Goal: Answer question/provide support: Share knowledge or assist other users

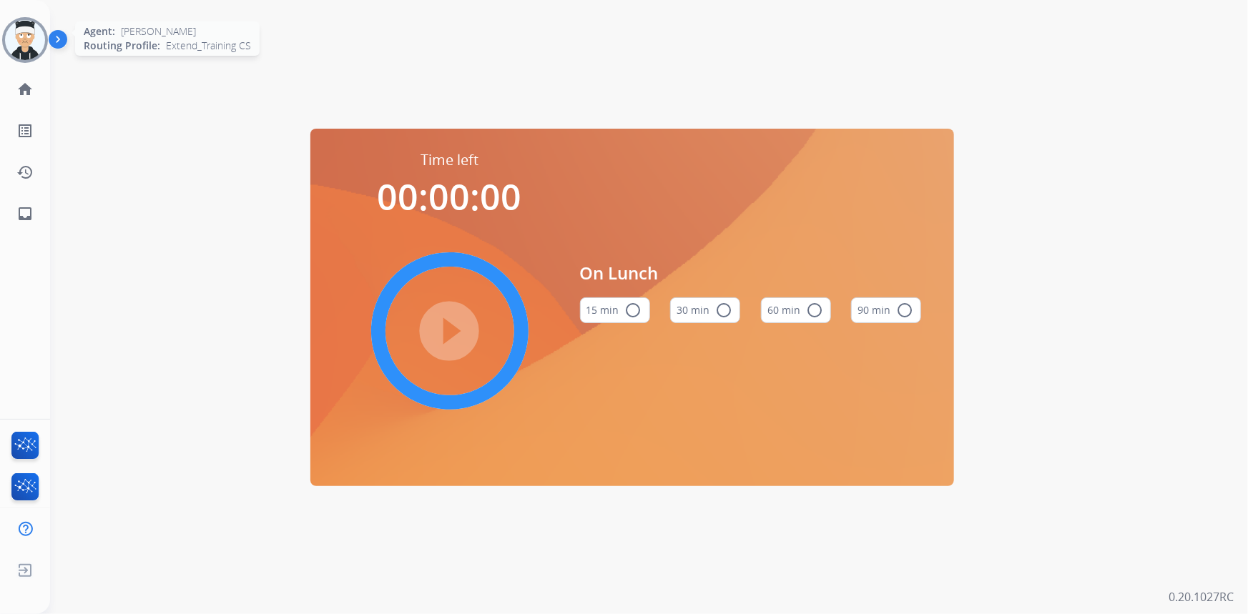
click at [36, 36] on img at bounding box center [25, 40] width 40 height 40
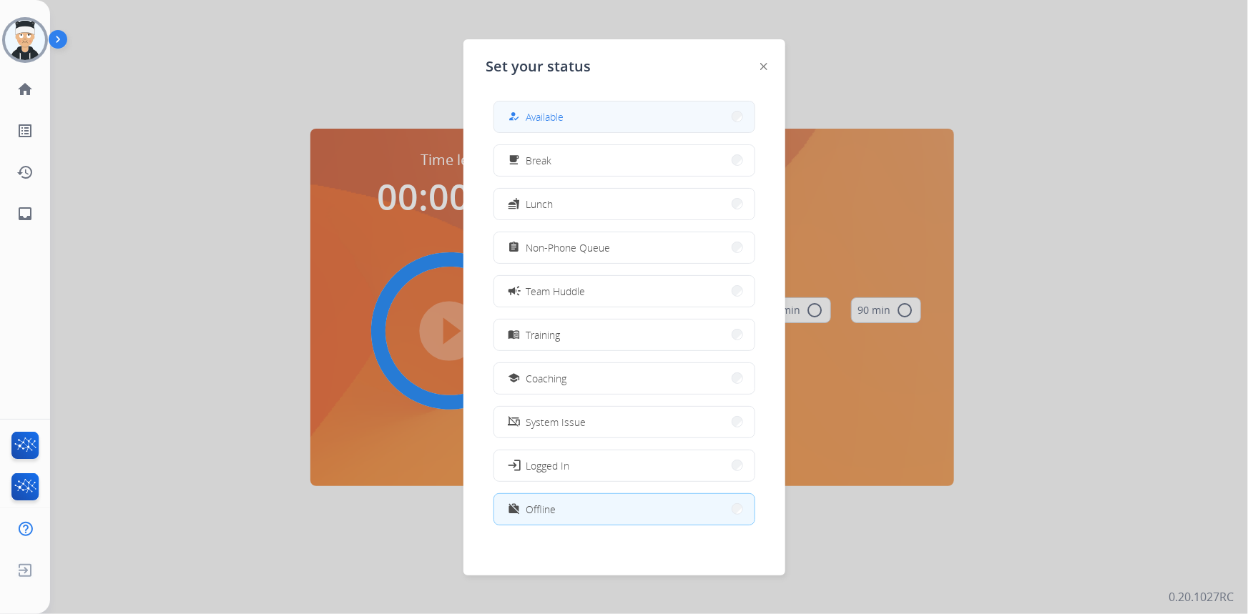
click at [638, 127] on button "how_to_reg Available" at bounding box center [624, 117] width 260 height 31
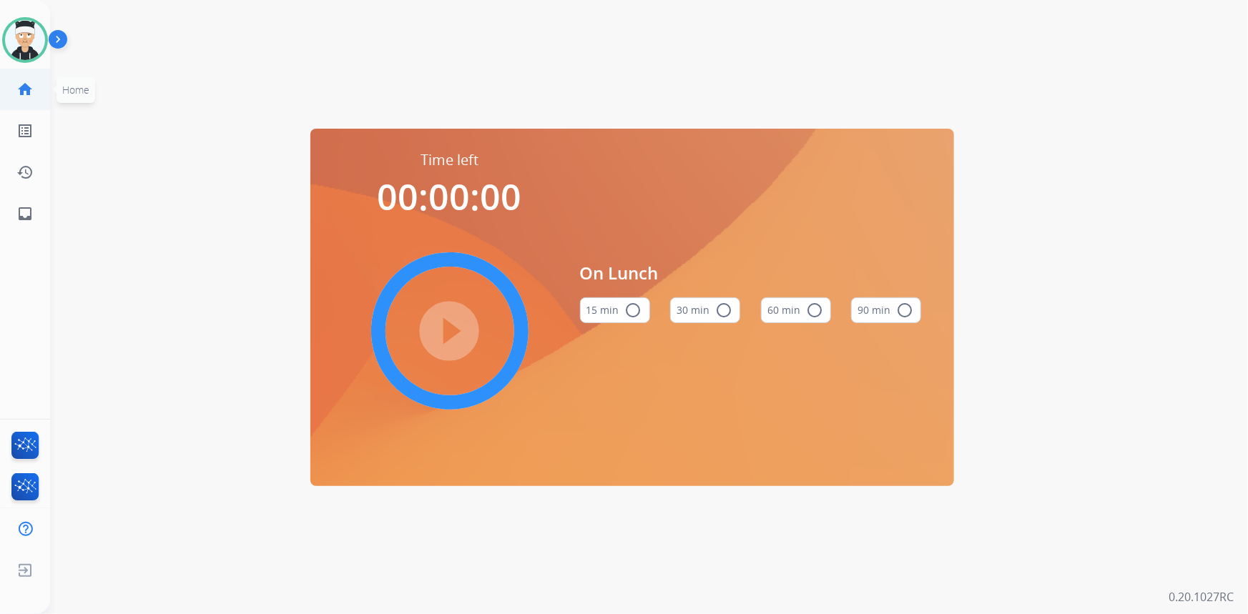
click at [14, 82] on link "home Home" at bounding box center [25, 89] width 40 height 40
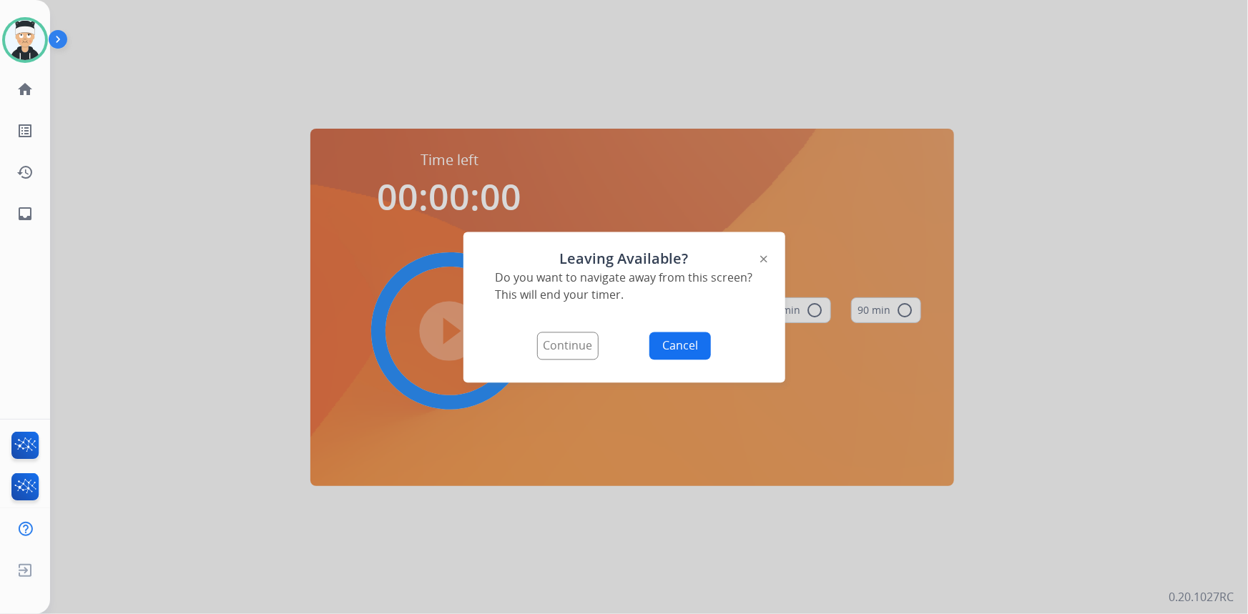
click at [583, 350] on button "Continue" at bounding box center [567, 346] width 61 height 28
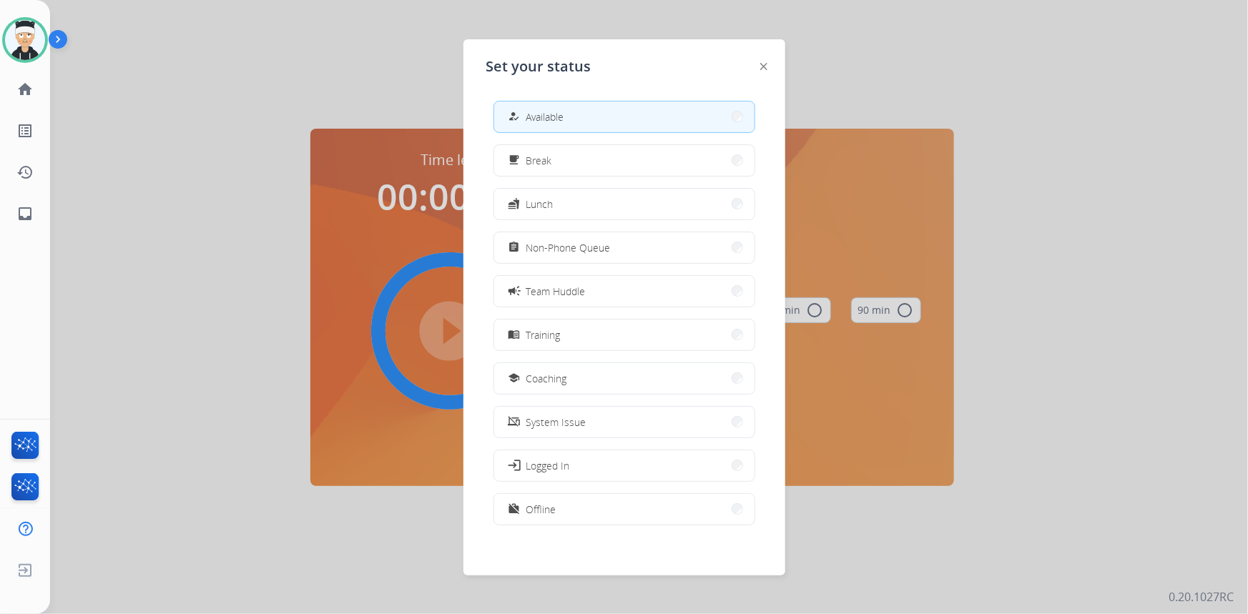
click at [644, 107] on button "how_to_reg Available" at bounding box center [624, 117] width 260 height 31
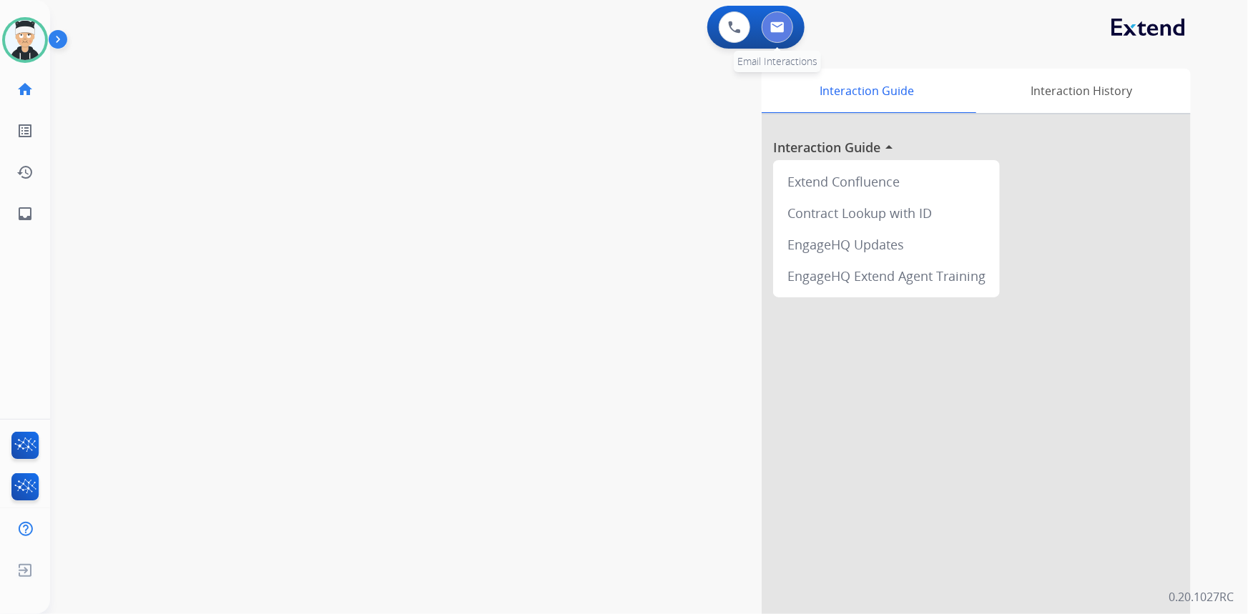
click at [771, 29] on img at bounding box center [777, 26] width 14 height 11
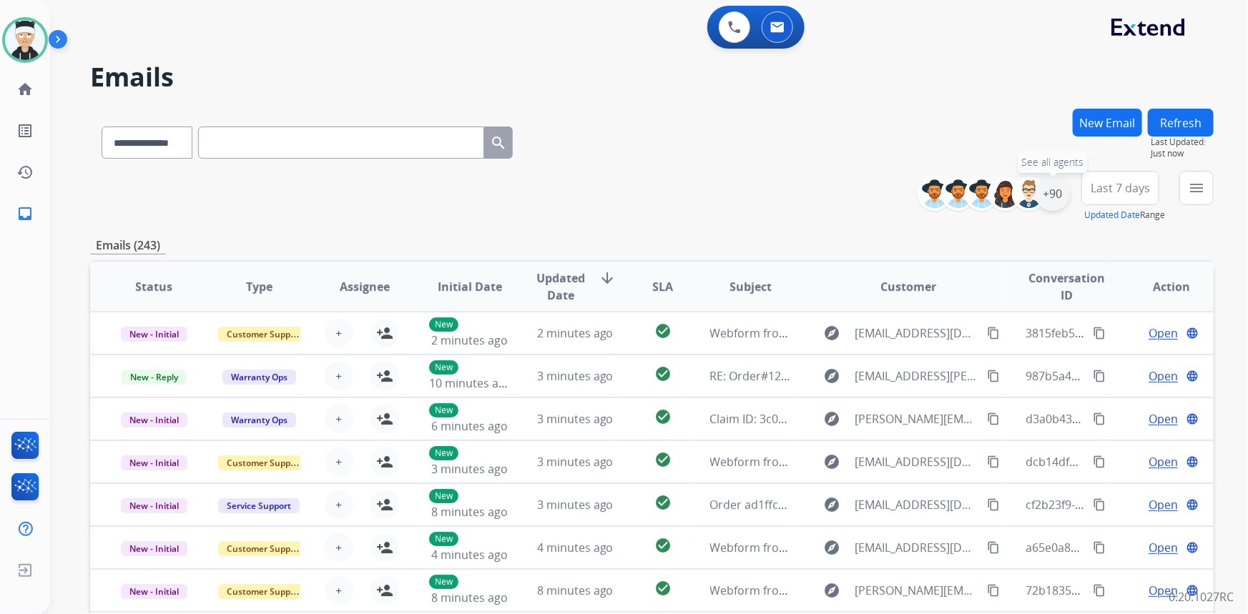
click at [1056, 205] on div "+90" at bounding box center [1052, 194] width 34 height 34
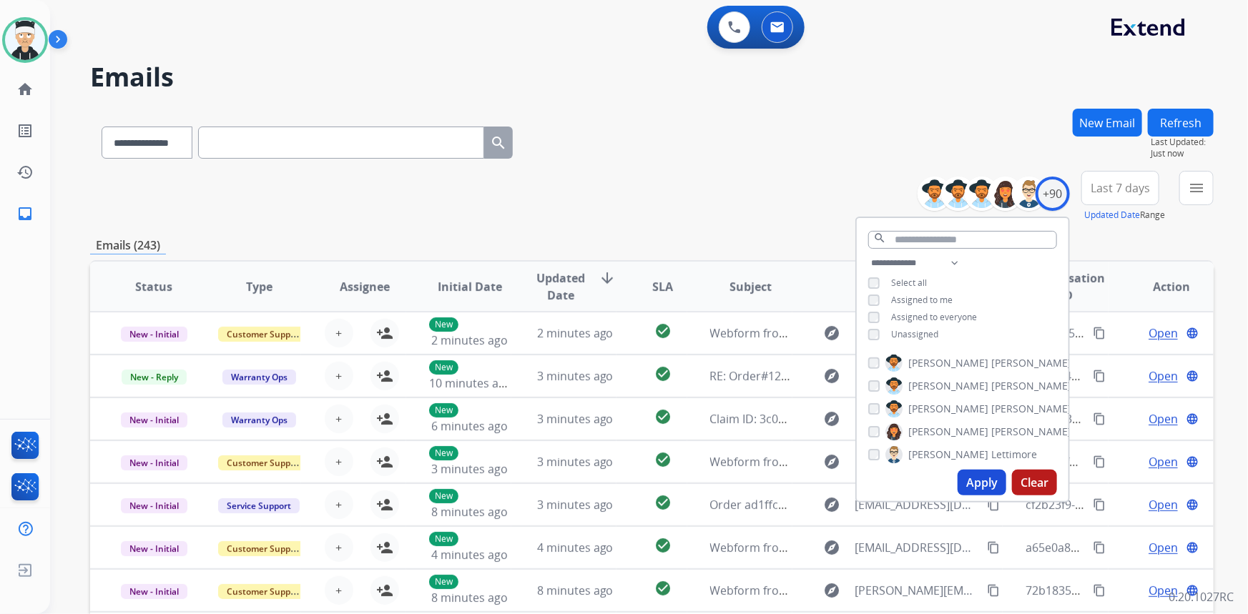
drag, startPoint x: 972, startPoint y: 485, endPoint x: 955, endPoint y: 483, distance: 17.3
click at [972, 486] on button "Apply" at bounding box center [981, 483] width 49 height 26
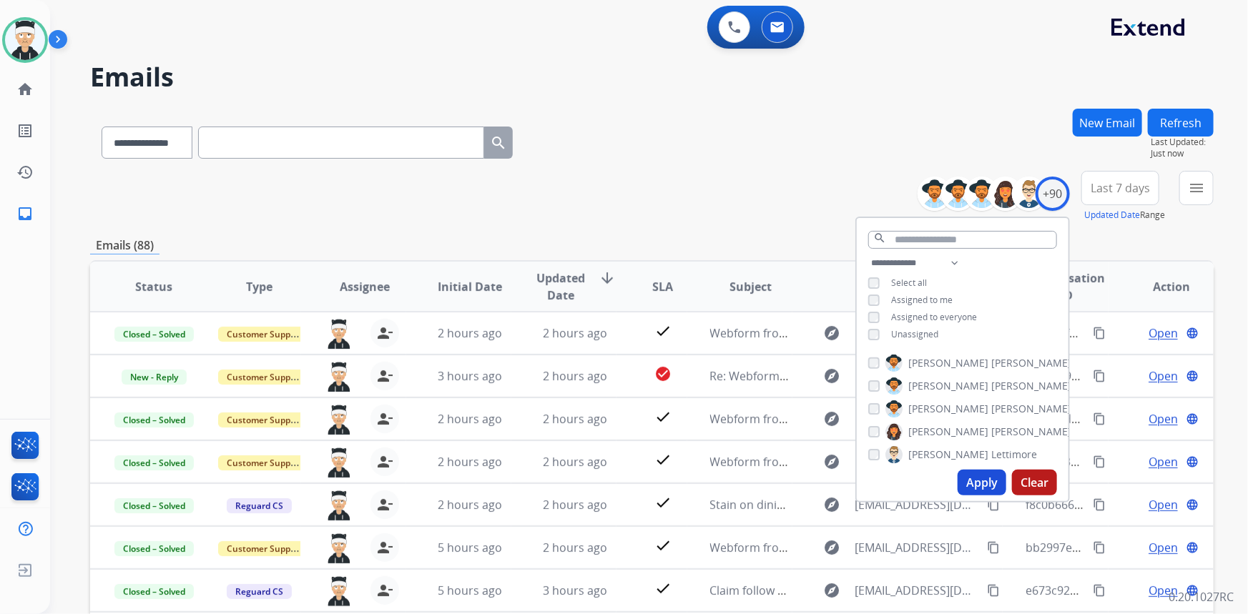
click at [737, 190] on div "**********" at bounding box center [651, 196] width 1123 height 51
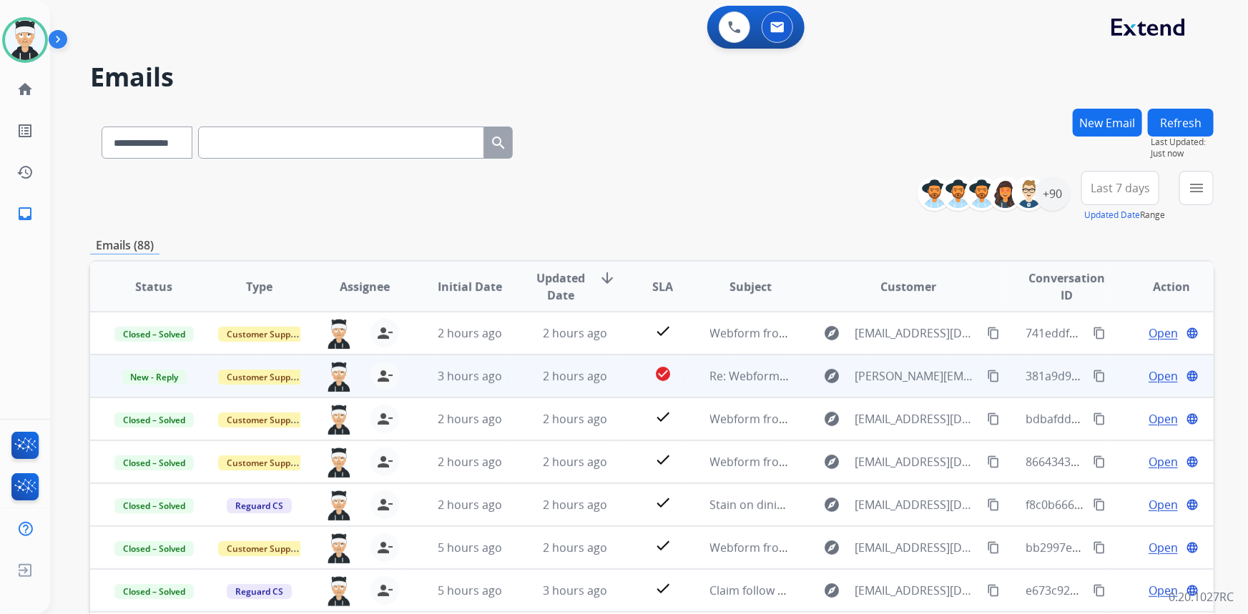
click at [1160, 383] on span "Open" at bounding box center [1162, 376] width 29 height 17
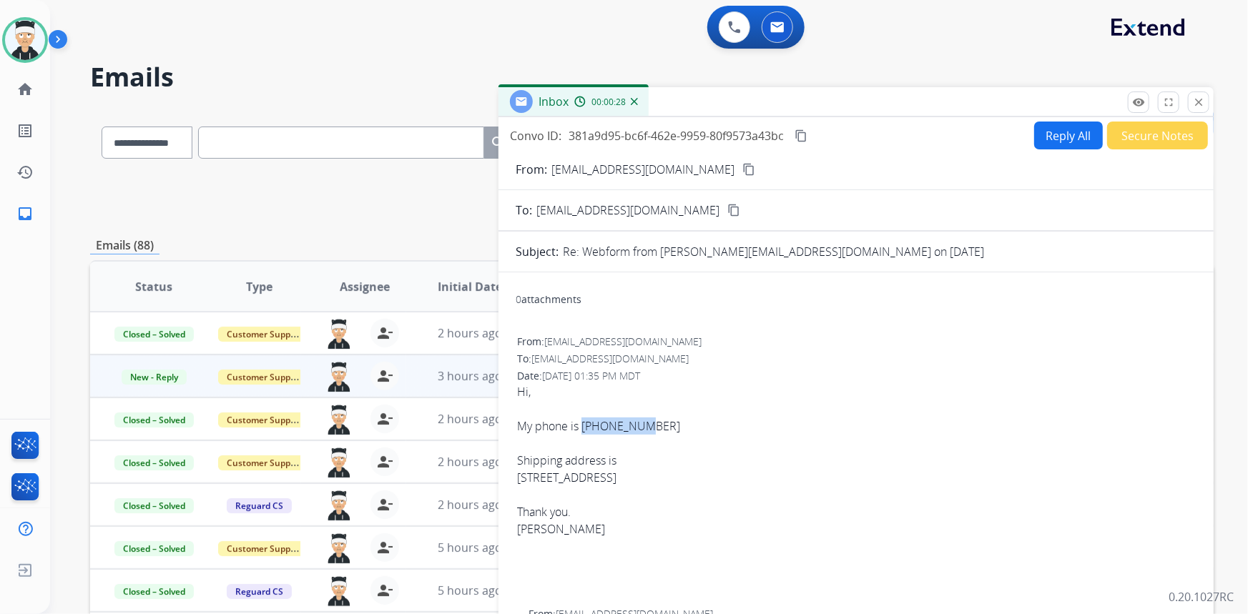
drag, startPoint x: 657, startPoint y: 430, endPoint x: 583, endPoint y: 425, distance: 73.9
click at [583, 425] on div "My phone is [PHONE_NUMBER]" at bounding box center [856, 426] width 678 height 17
copy div "7347177434"
click at [691, 505] on div "Thank you." at bounding box center [856, 511] width 678 height 17
drag, startPoint x: 516, startPoint y: 478, endPoint x: 614, endPoint y: 479, distance: 98.7
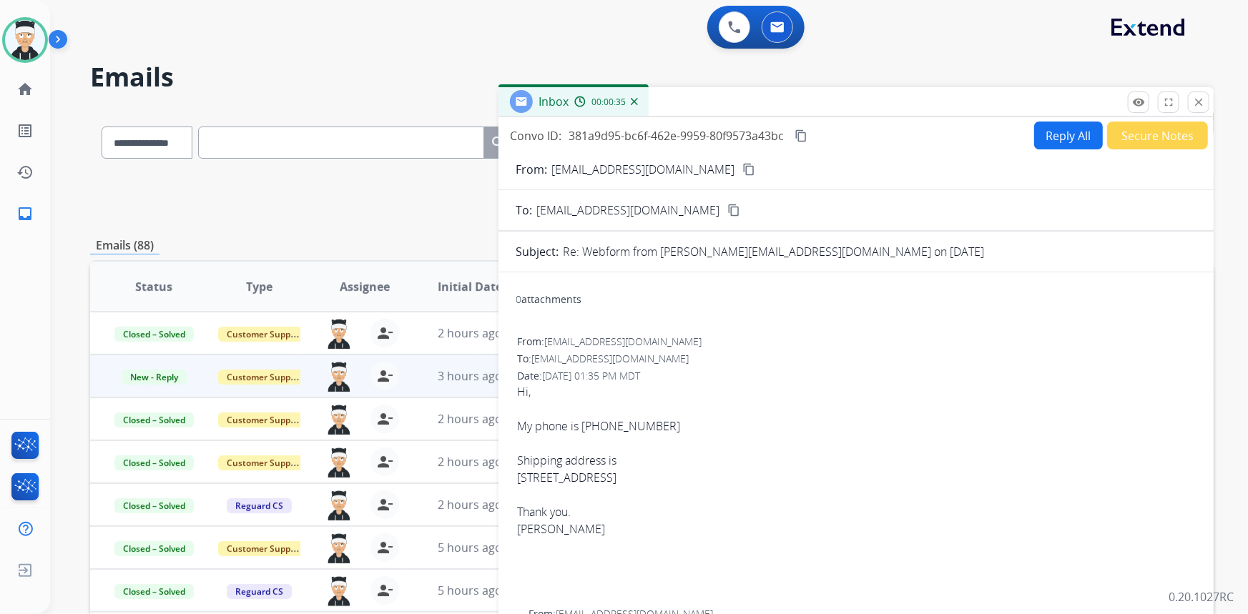
click at [614, 479] on div "From: [PERSON_NAME][EMAIL_ADDRESS][DOMAIN_NAME] To: [EMAIL_ADDRESS][DOMAIN_NAME…" at bounding box center [856, 467] width 681 height 269
copy div "[STREET_ADDRESS]"
drag, startPoint x: 628, startPoint y: 483, endPoint x: 671, endPoint y: 478, distance: 43.8
click at [671, 478] on div "[STREET_ADDRESS]" at bounding box center [856, 477] width 678 height 17
copy div "Royal Oak"
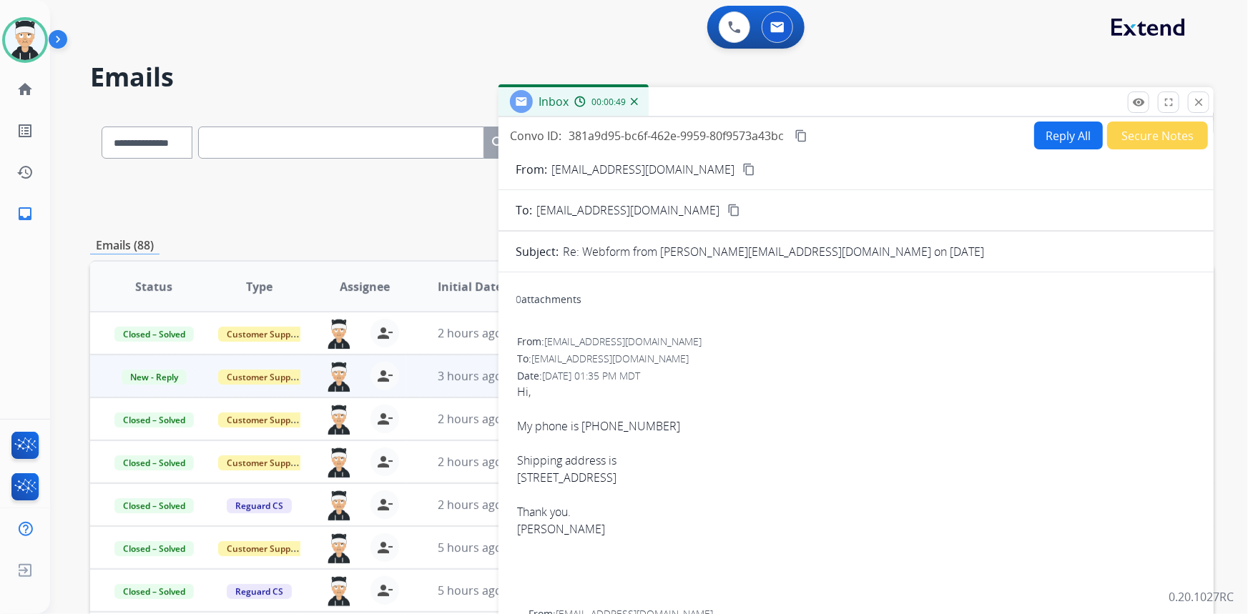
click at [731, 472] on div "[STREET_ADDRESS]" at bounding box center [856, 477] width 678 height 17
drag, startPoint x: 724, startPoint y: 477, endPoint x: 695, endPoint y: 480, distance: 29.5
click at [695, 480] on div "[STREET_ADDRESS]" at bounding box center [856, 477] width 678 height 17
copy div "48073"
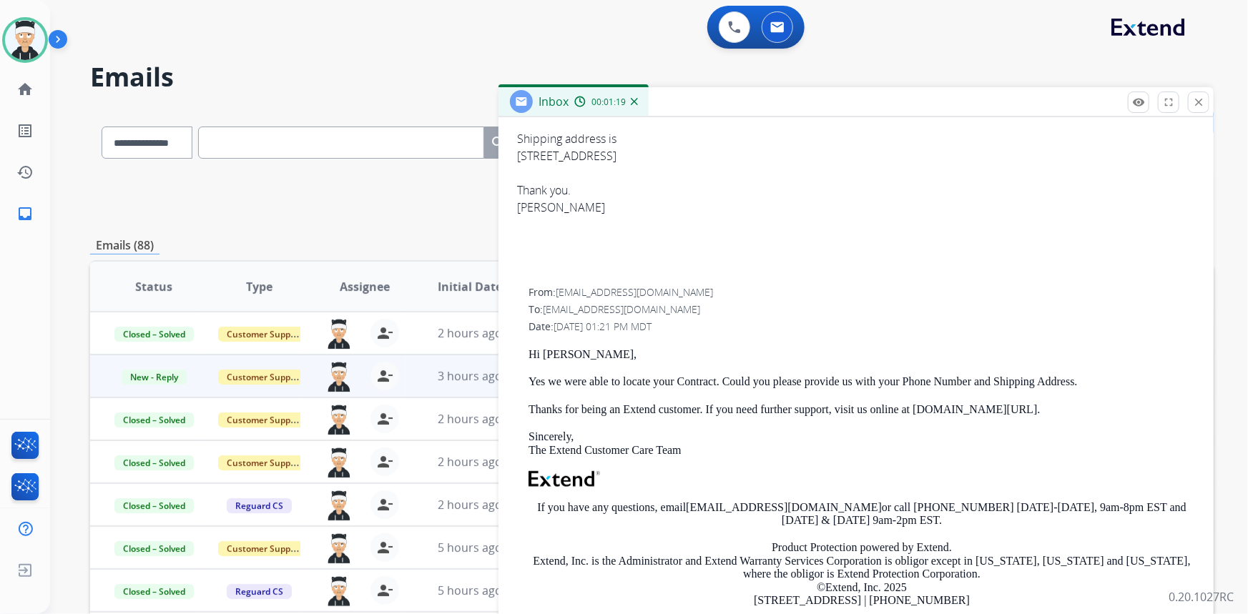
scroll to position [325, 0]
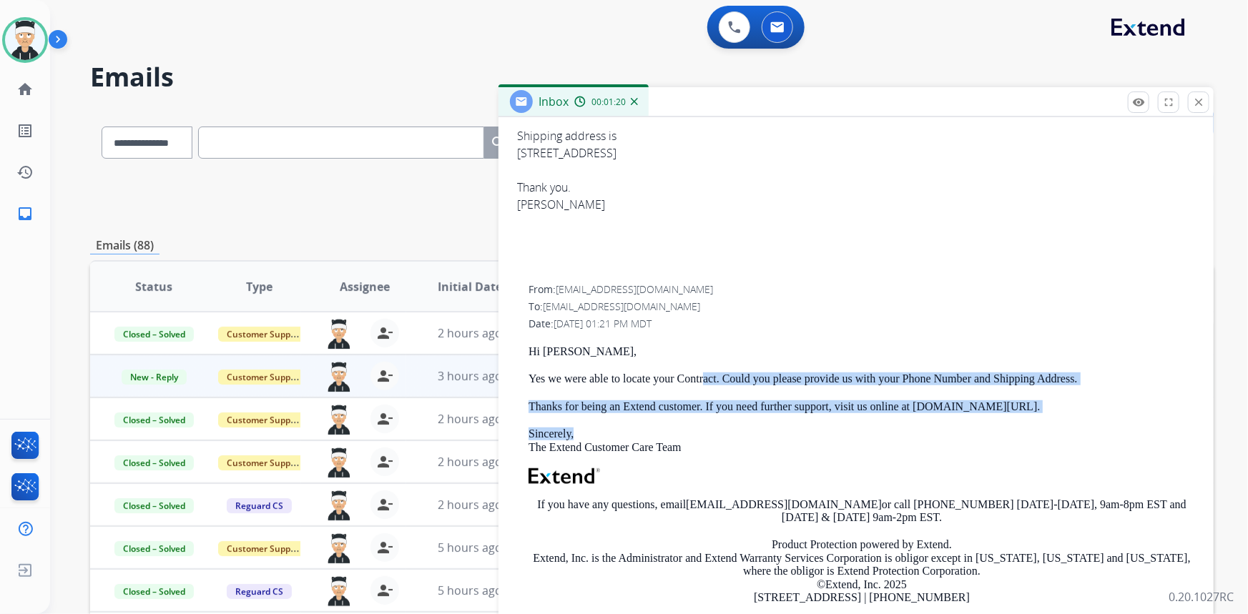
drag, startPoint x: 702, startPoint y: 368, endPoint x: 1073, endPoint y: 413, distance: 373.0
click at [1073, 413] on div "Hi [PERSON_NAME], Yes we were able to locate your Contract. Could you please pr…" at bounding box center [861, 506] width 666 height 322
click at [1078, 413] on div "Hi [PERSON_NAME], Yes we were able to locate your Contract. Could you please pr…" at bounding box center [861, 506] width 666 height 322
drag, startPoint x: 1151, startPoint y: 419, endPoint x: 522, endPoint y: 387, distance: 630.0
click at [522, 387] on div "From: [EMAIL_ADDRESS][DOMAIN_NAME] To: [PERSON_NAME][EMAIL_ADDRESS][DOMAIN_NAME…" at bounding box center [856, 481] width 681 height 400
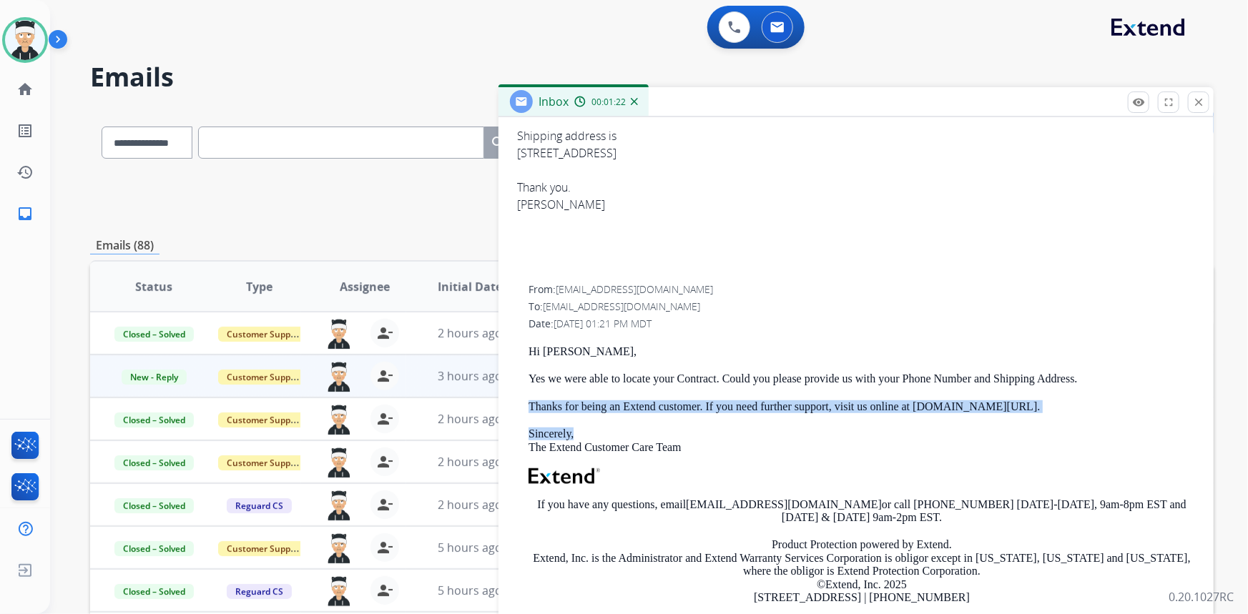
click at [529, 386] on div "Hi [PERSON_NAME], Yes we were able to locate your Contract. Could you please pr…" at bounding box center [861, 506] width 666 height 322
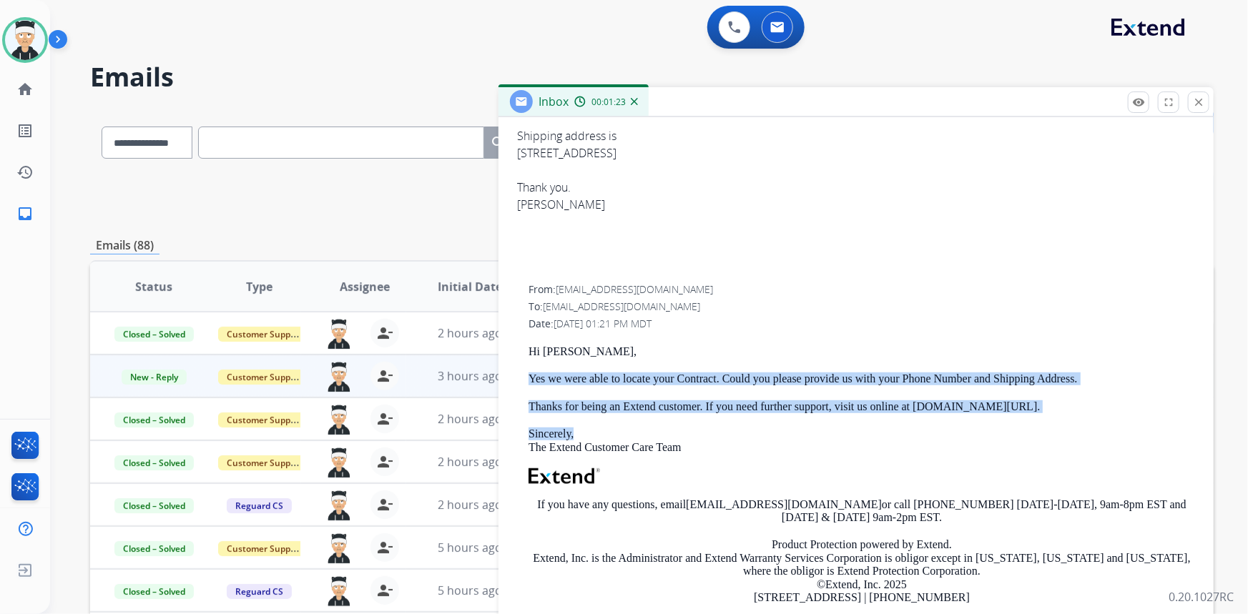
drag, startPoint x: 526, startPoint y: 370, endPoint x: 991, endPoint y: 420, distance: 468.2
click at [990, 433] on div "From: [EMAIL_ADDRESS][DOMAIN_NAME] To: [PERSON_NAME][EMAIL_ADDRESS][DOMAIN_NAME…" at bounding box center [856, 481] width 681 height 400
click at [991, 420] on div "Hi [PERSON_NAME], Yes we were able to locate your Contract. Could you please pr…" at bounding box center [861, 506] width 666 height 322
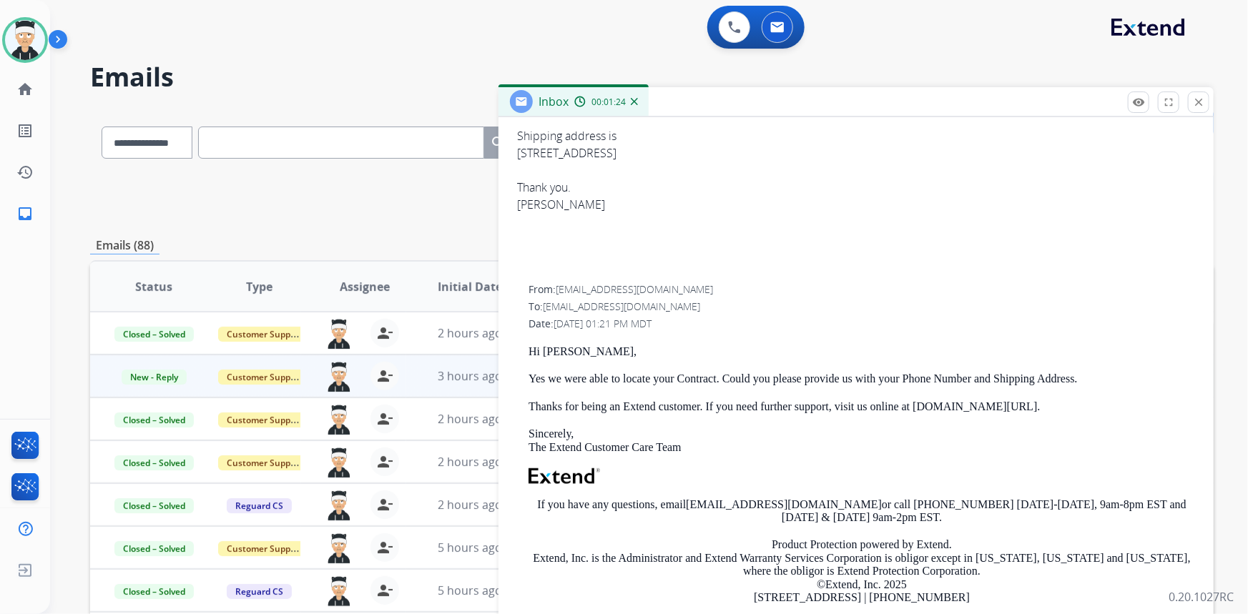
drag, startPoint x: 1085, startPoint y: 424, endPoint x: 859, endPoint y: 422, distance: 226.0
click at [692, 420] on div "Hi [PERSON_NAME], Yes we were able to locate your Contract. Could you please pr…" at bounding box center [861, 506] width 666 height 322
click at [1017, 428] on p "Sincerely, The Extend Customer Care Team" at bounding box center [861, 441] width 666 height 26
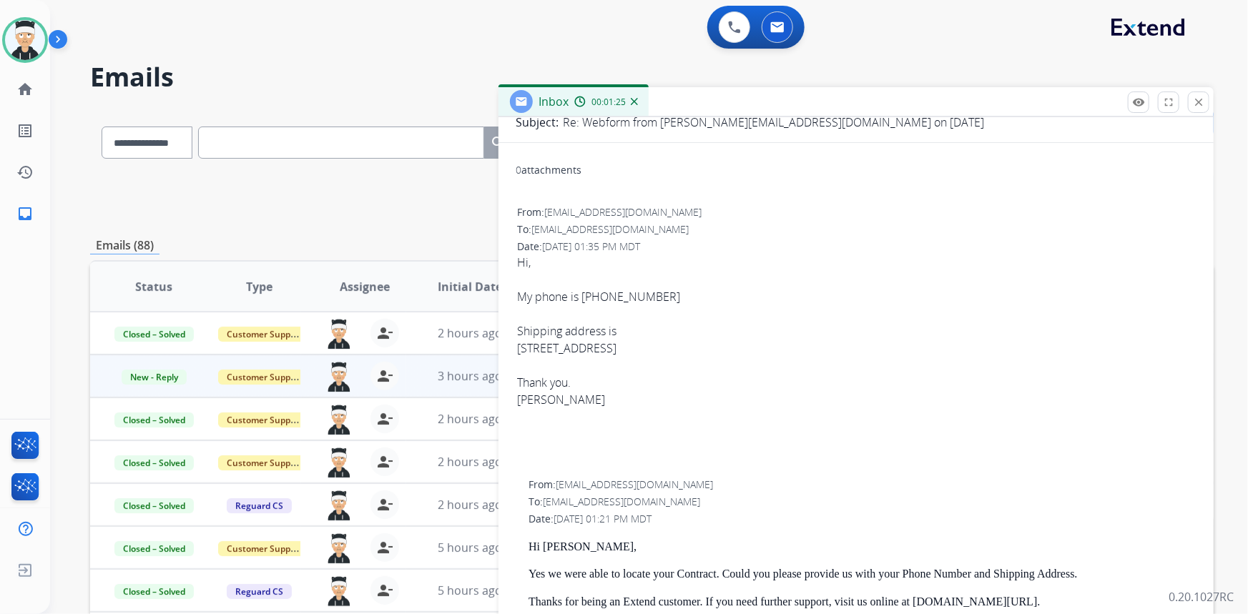
scroll to position [0, 0]
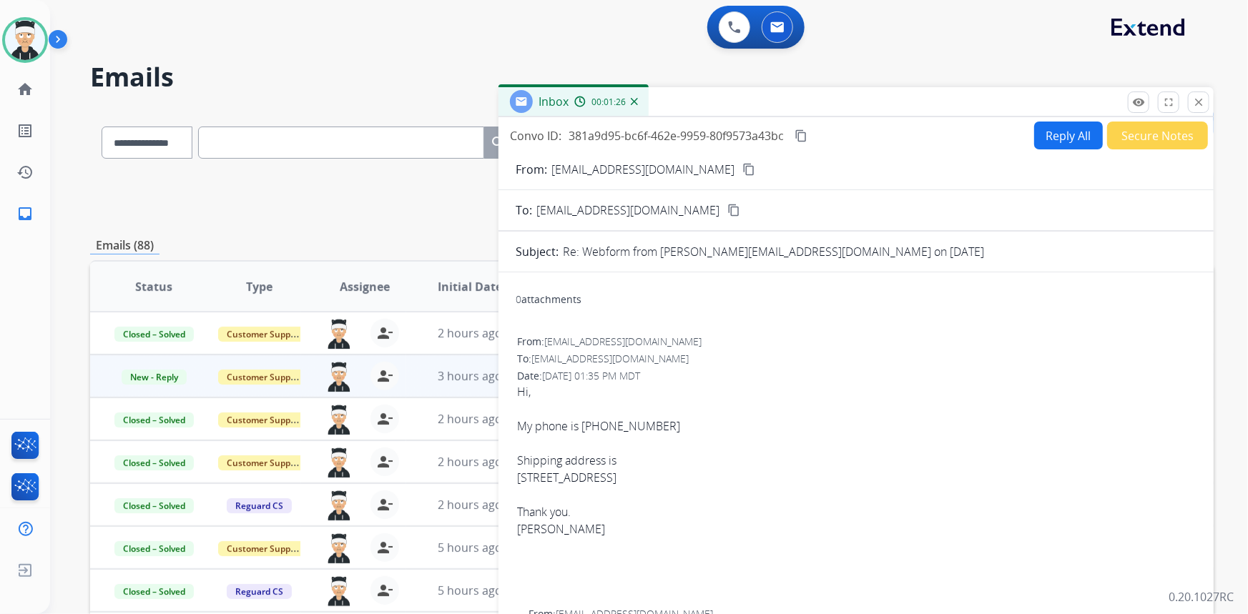
drag, startPoint x: 535, startPoint y: 468, endPoint x: 769, endPoint y: 485, distance: 235.1
click at [769, 485] on div "[STREET_ADDRESS]" at bounding box center [856, 477] width 678 height 17
click at [1052, 133] on button "Reply All" at bounding box center [1068, 136] width 69 height 28
select select "**********"
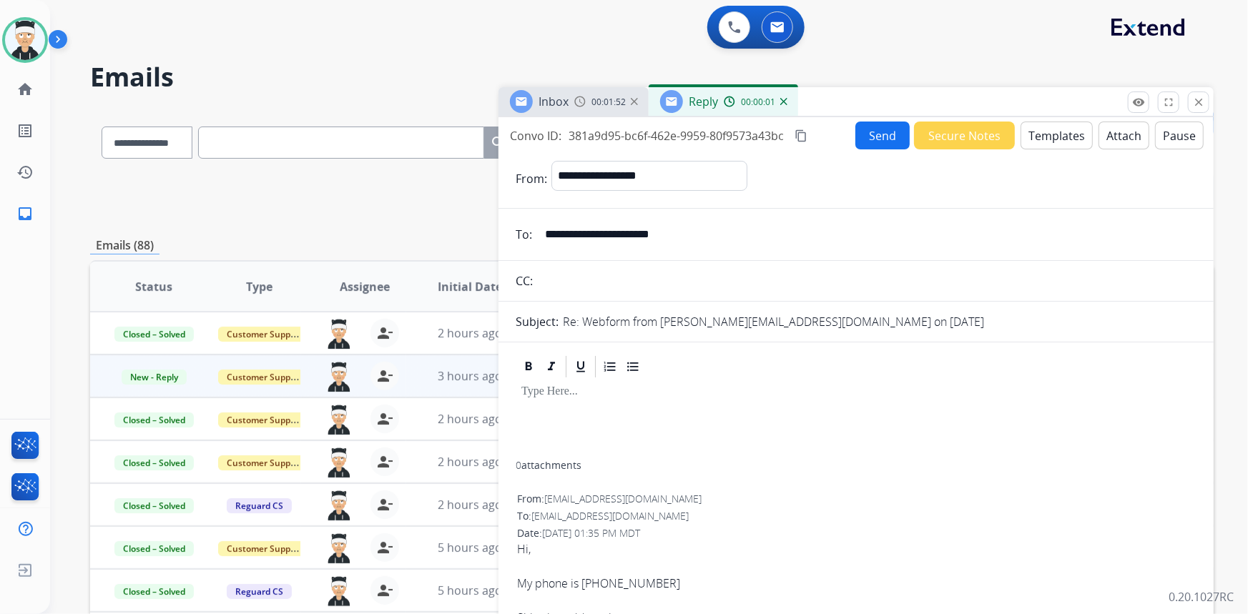
click at [1054, 130] on button "Templates" at bounding box center [1056, 136] width 72 height 28
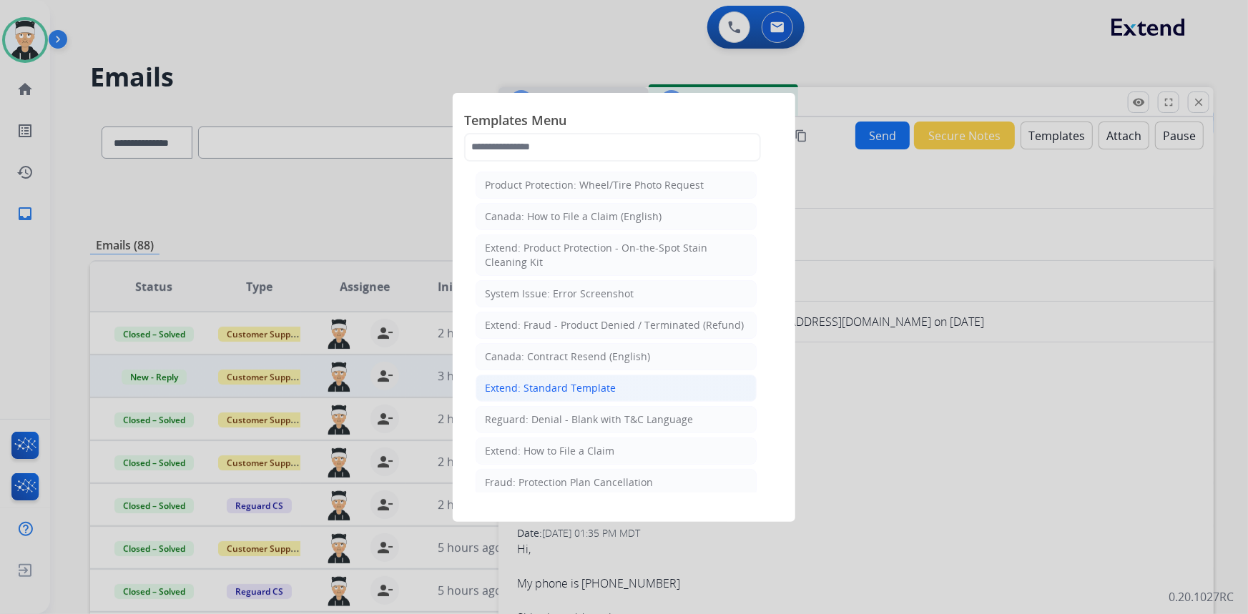
click at [603, 383] on div "Extend: Standard Template" at bounding box center [550, 388] width 131 height 14
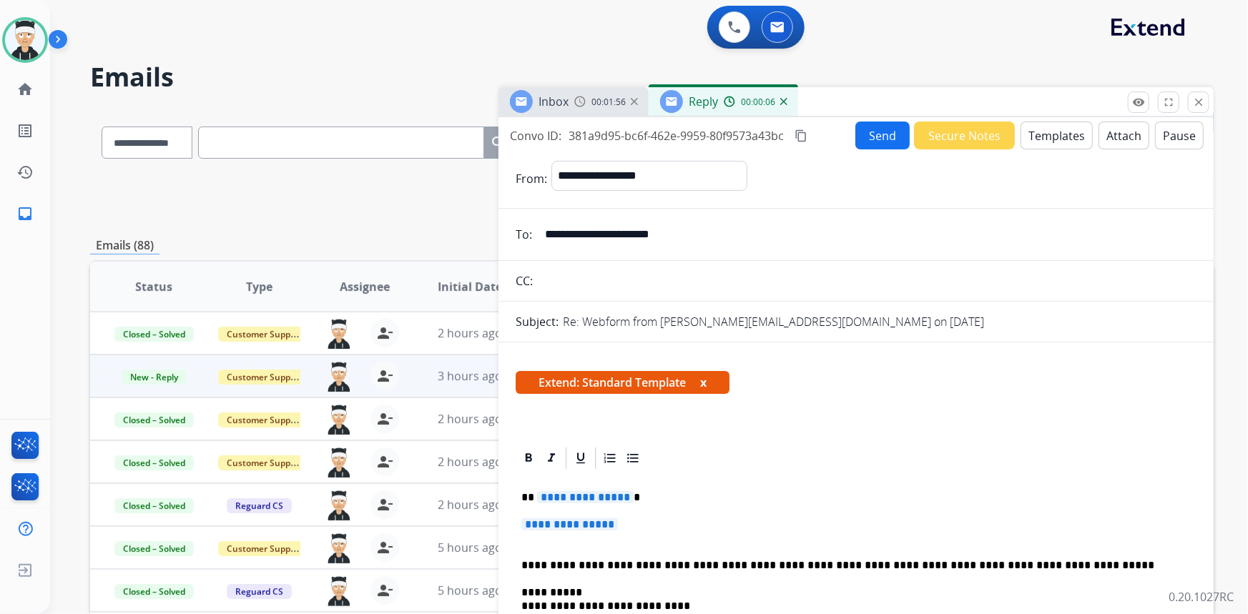
click at [570, 498] on span "**********" at bounding box center [585, 497] width 97 height 12
click at [591, 493] on span "**********" at bounding box center [585, 497] width 97 height 12
click at [11, 54] on img at bounding box center [25, 40] width 40 height 40
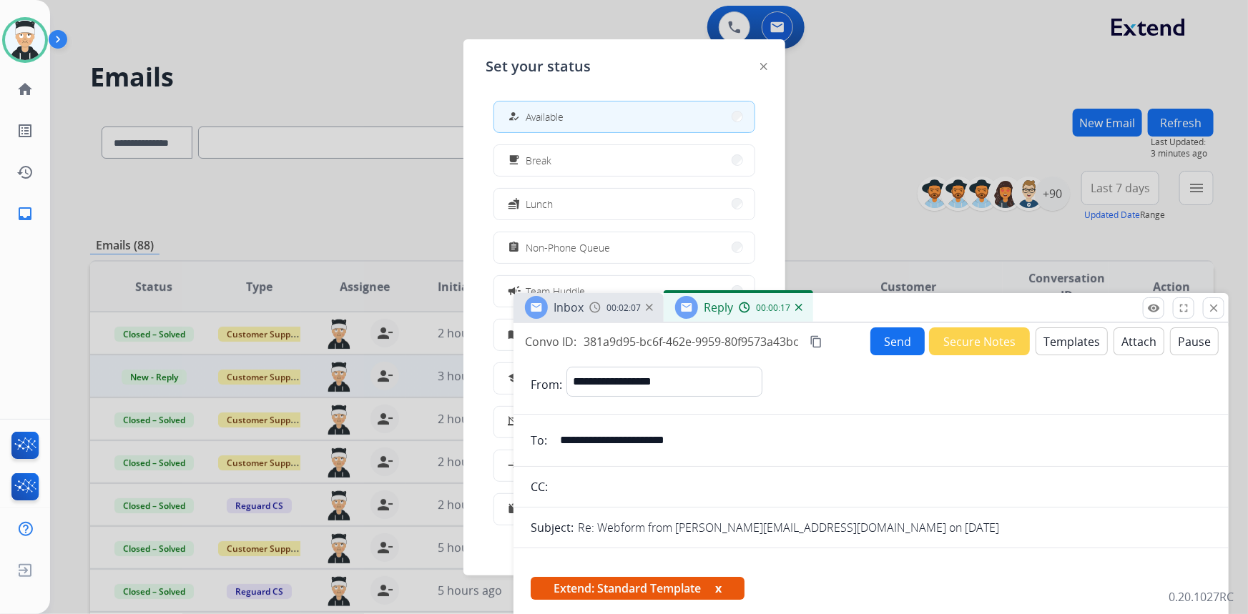
drag, startPoint x: 845, startPoint y: 103, endPoint x: 862, endPoint y: 312, distance: 210.1
click at [862, 312] on div "Inbox 00:02:07 Reply 00:00:17" at bounding box center [870, 308] width 715 height 30
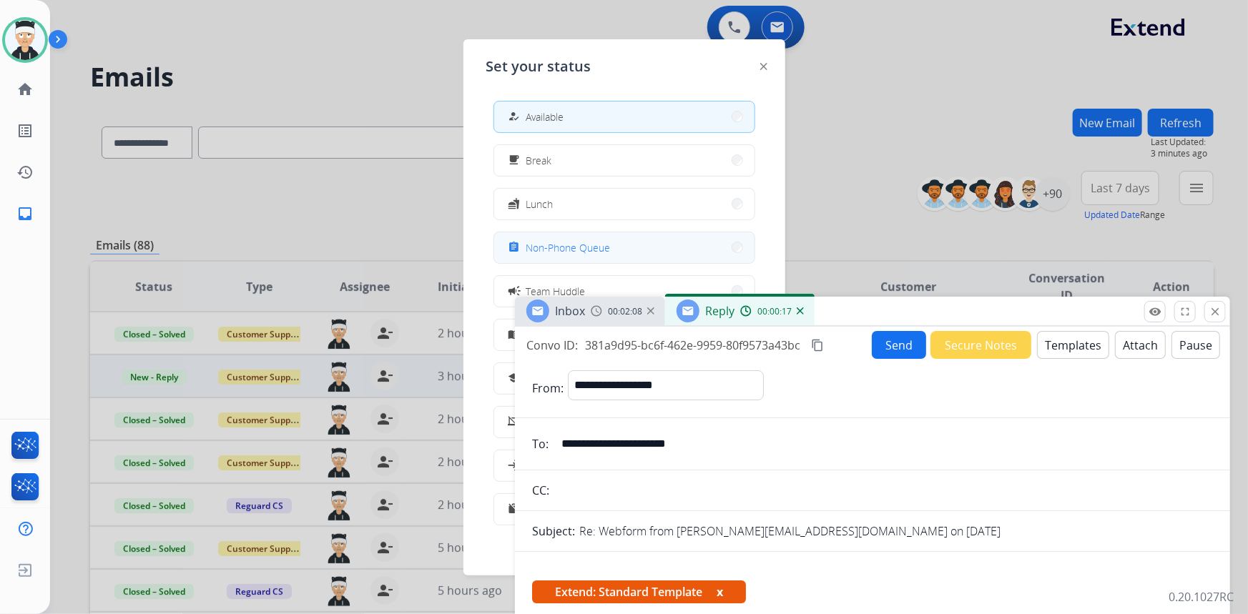
click at [577, 242] on span "Non-Phone Queue" at bounding box center [568, 247] width 84 height 15
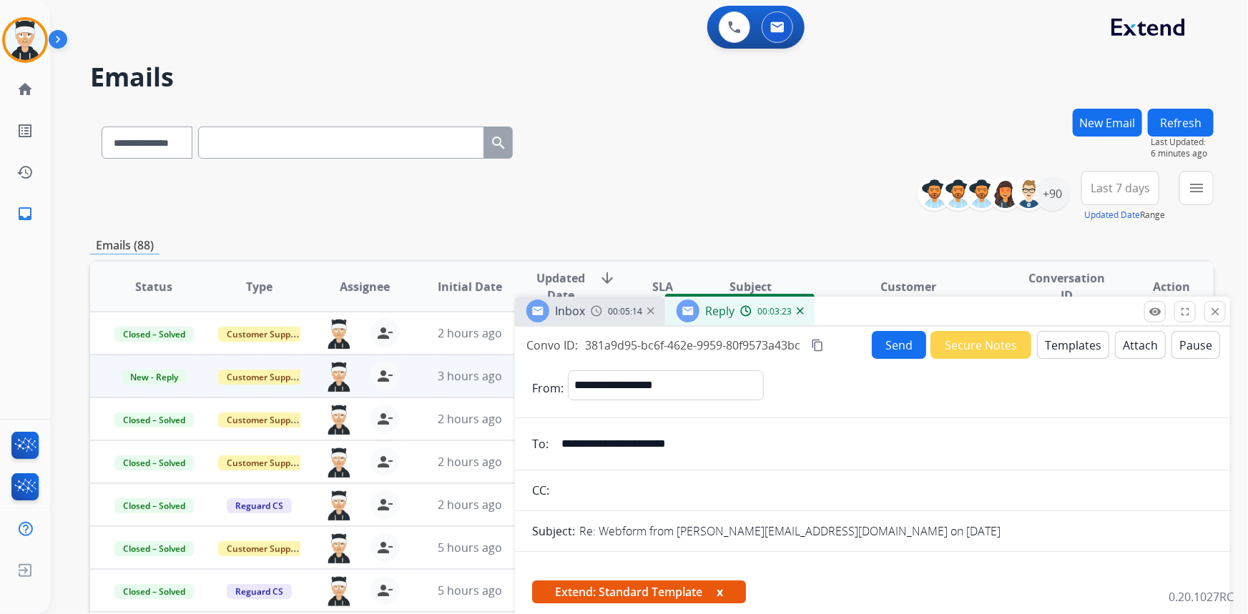
drag, startPoint x: 806, startPoint y: 347, endPoint x: 516, endPoint y: 352, distance: 289.6
click at [516, 352] on div "Convo ID: 381a9d95-bc6f-462e-9959-80f9573a43bc content_copy Send Secure Notes T…" at bounding box center [872, 345] width 715 height 28
copy div "Convo ID: 381a9d95-bc6f-462e-9959-80f9573a43bc"
click at [1209, 307] on mat-icon "close" at bounding box center [1214, 311] width 13 height 13
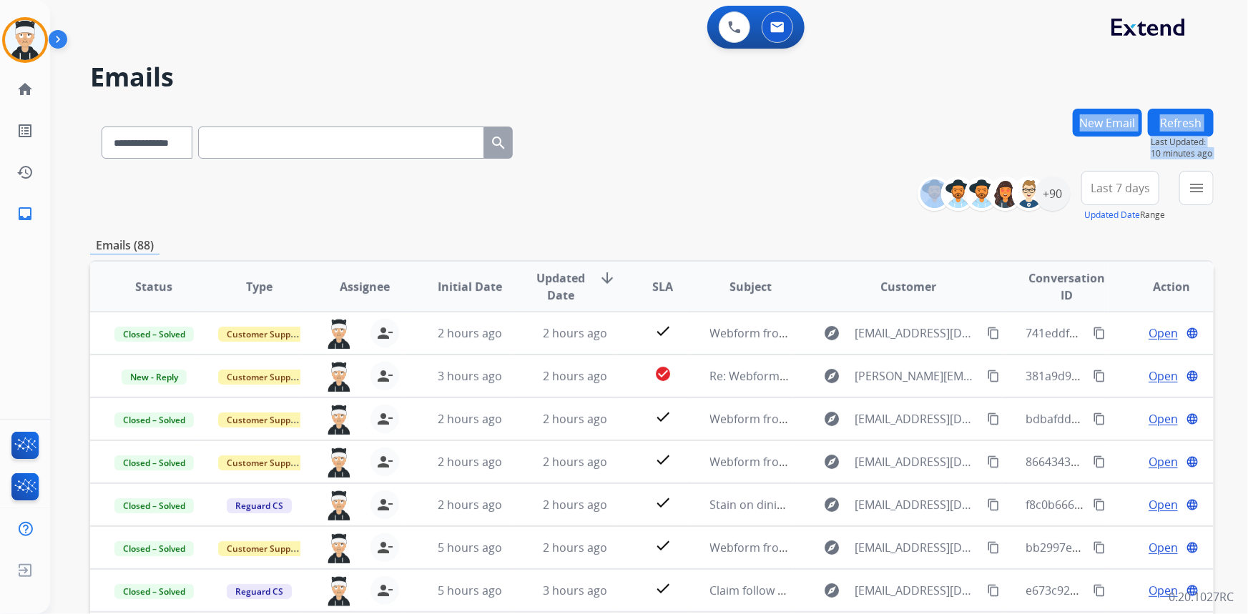
click at [723, 178] on div "**********" at bounding box center [651, 461] width 1123 height 705
click at [27, 96] on mat-icon "home" at bounding box center [24, 89] width 17 height 17
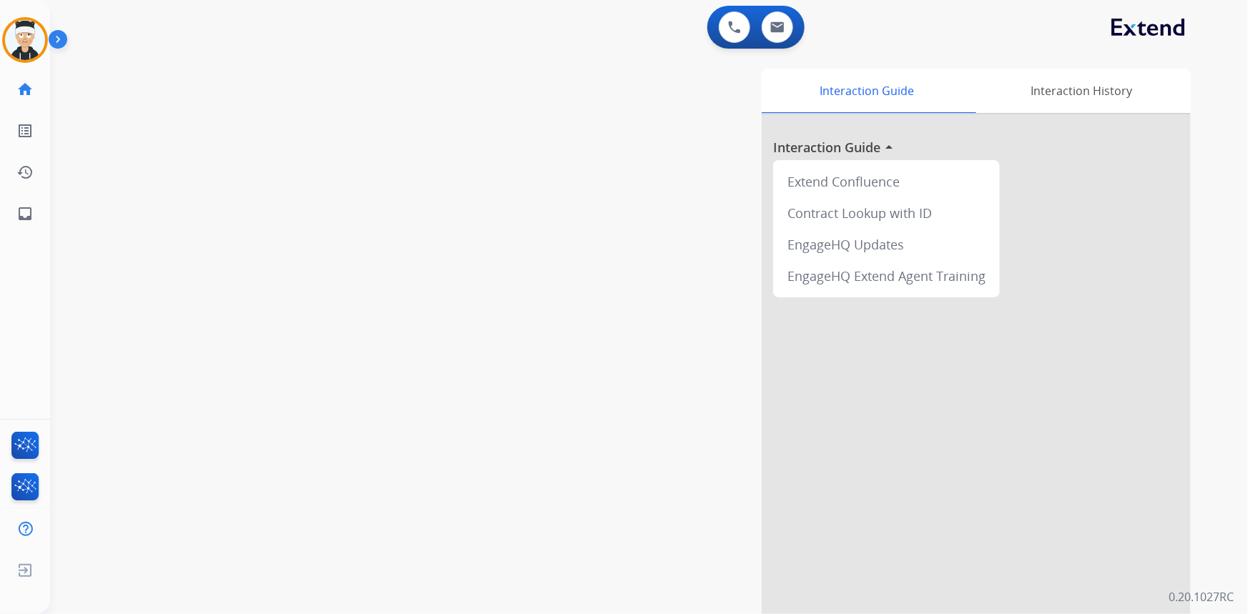
click at [785, 44] on div "0 Voice Interactions 0 Email Interactions" at bounding box center [755, 27] width 97 height 43
click at [771, 30] on img at bounding box center [777, 26] width 14 height 11
select select "**********"
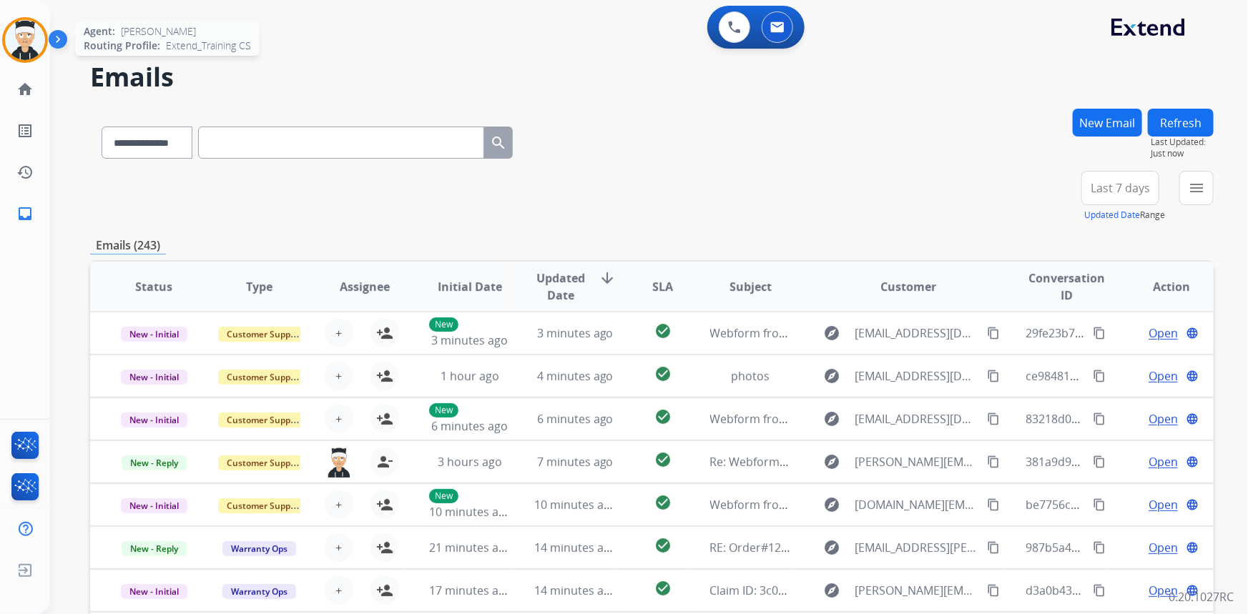
drag, startPoint x: 46, startPoint y: 24, endPoint x: 39, endPoint y: 21, distance: 7.7
click at [44, 23] on div "Agent: [PERSON_NAME] Profile: Extend_Training CS" at bounding box center [25, 40] width 46 height 46
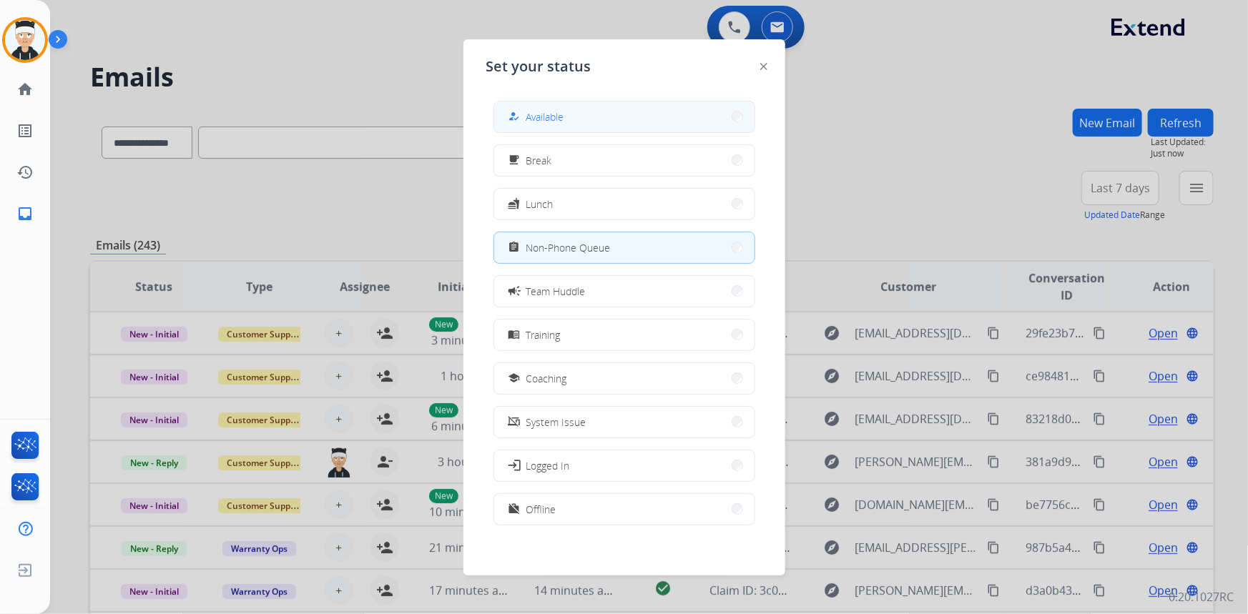
click at [593, 122] on button "how_to_reg Available" at bounding box center [624, 117] width 260 height 31
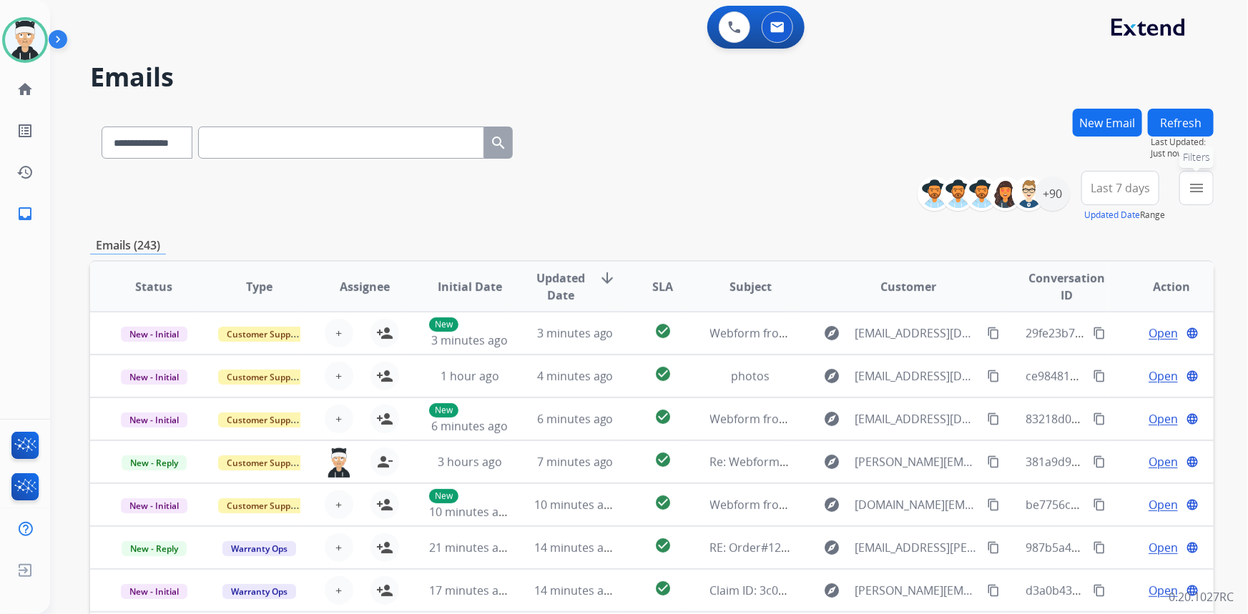
click at [1203, 197] on button "menu Filters" at bounding box center [1196, 188] width 34 height 34
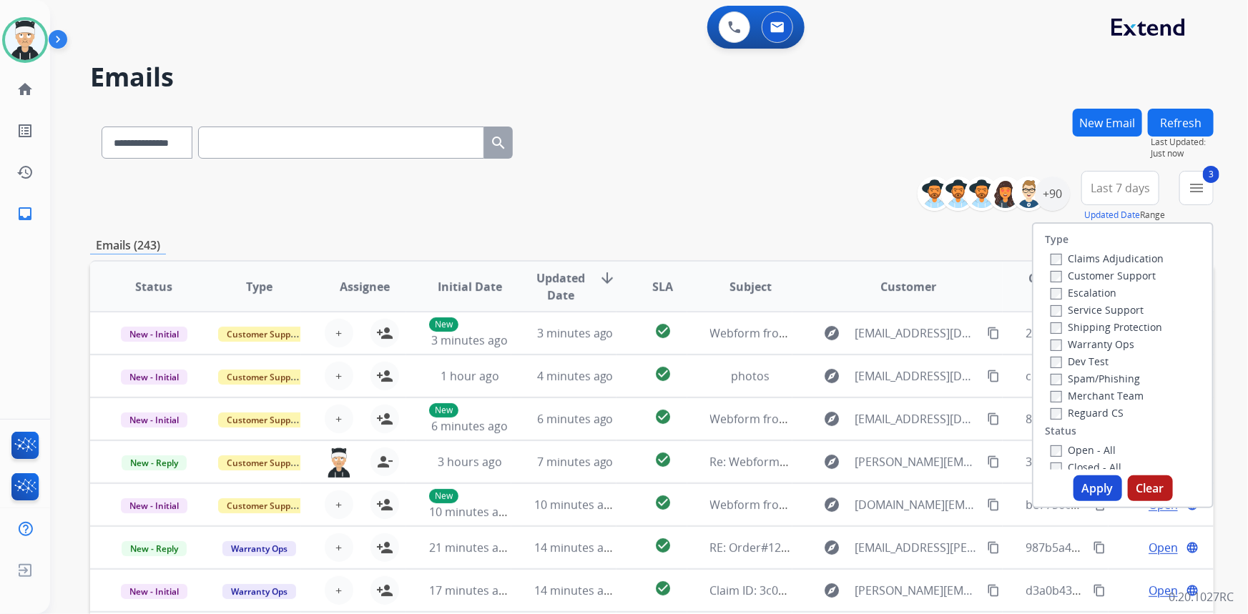
click at [1087, 492] on button "Apply" at bounding box center [1097, 488] width 49 height 26
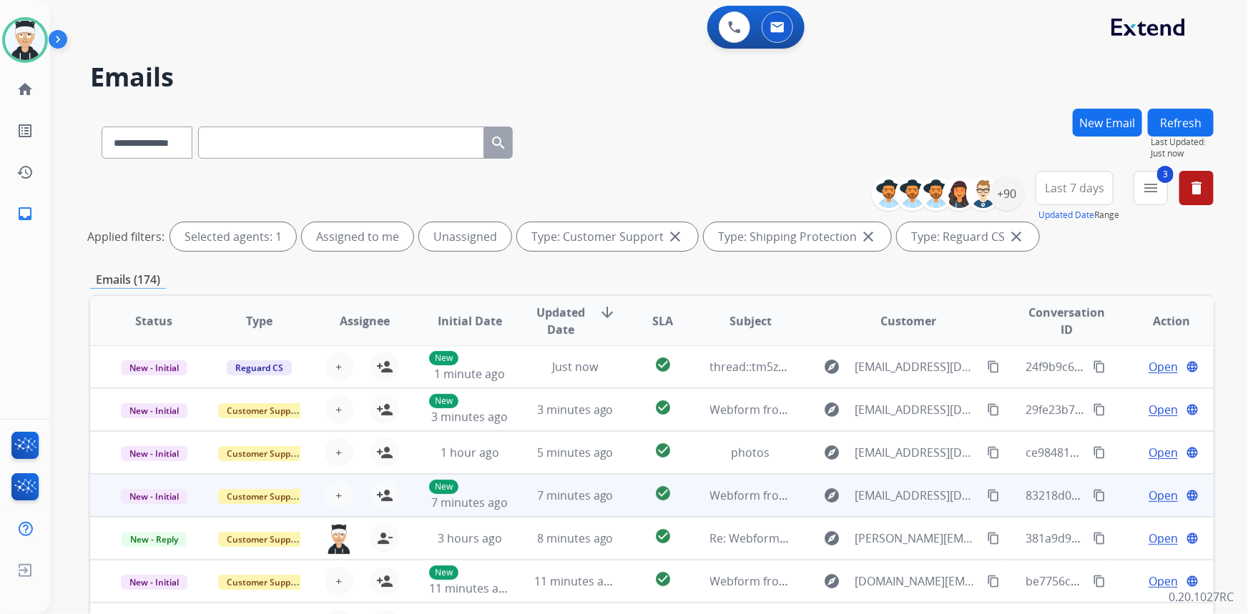
scroll to position [64, 0]
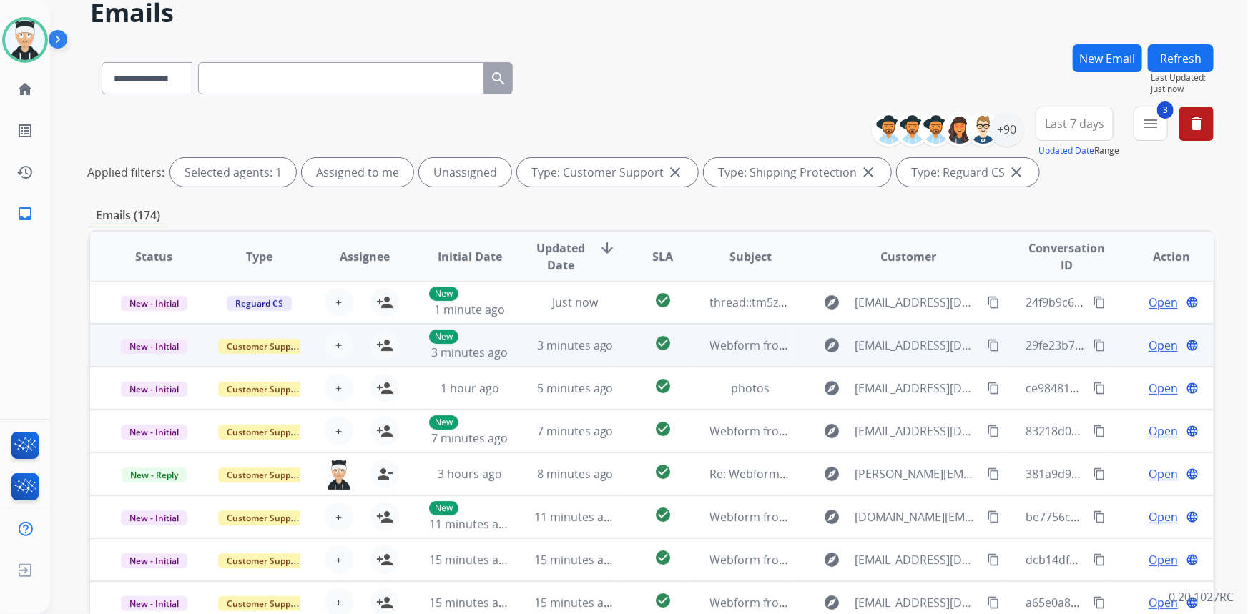
click at [1158, 342] on span "Open" at bounding box center [1162, 345] width 29 height 17
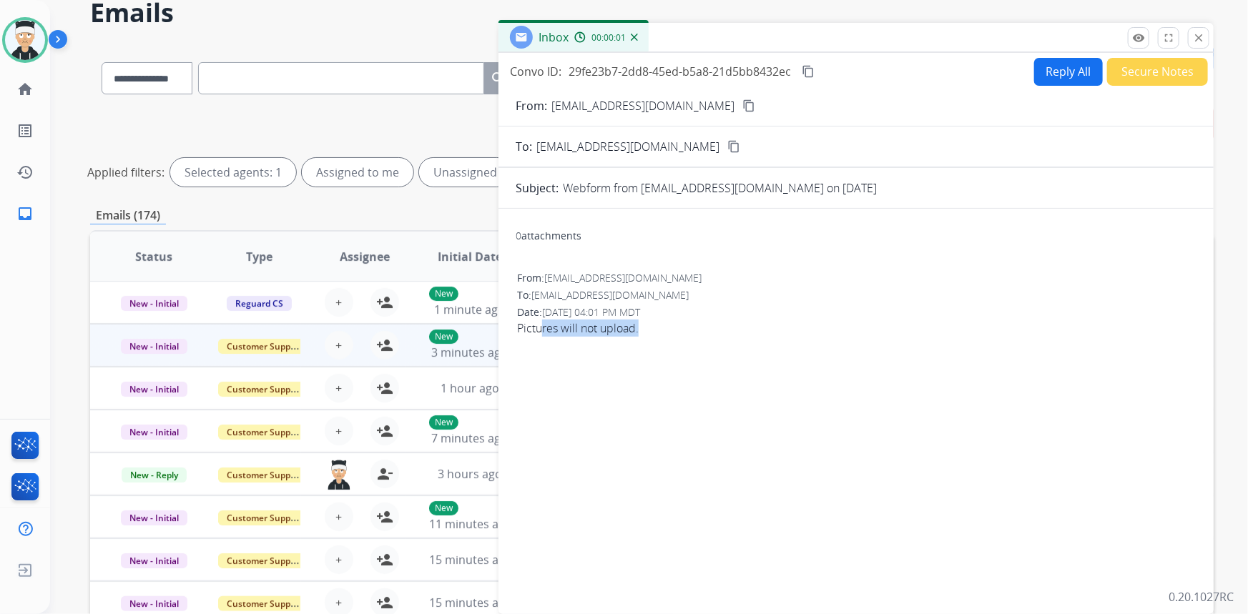
drag, startPoint x: 541, startPoint y: 322, endPoint x: 676, endPoint y: 330, distance: 136.1
click at [676, 330] on span "Pictures will not upload." at bounding box center [856, 328] width 678 height 17
click at [678, 330] on span "Pictures will not upload." at bounding box center [856, 328] width 678 height 17
drag, startPoint x: 771, startPoint y: 335, endPoint x: 642, endPoint y: 370, distance: 134.1
click at [642, 370] on div "0 attachments From: [EMAIL_ADDRESS][DOMAIN_NAME] To: [EMAIL_ADDRESS][DOMAIN_NAM…" at bounding box center [855, 408] width 715 height 377
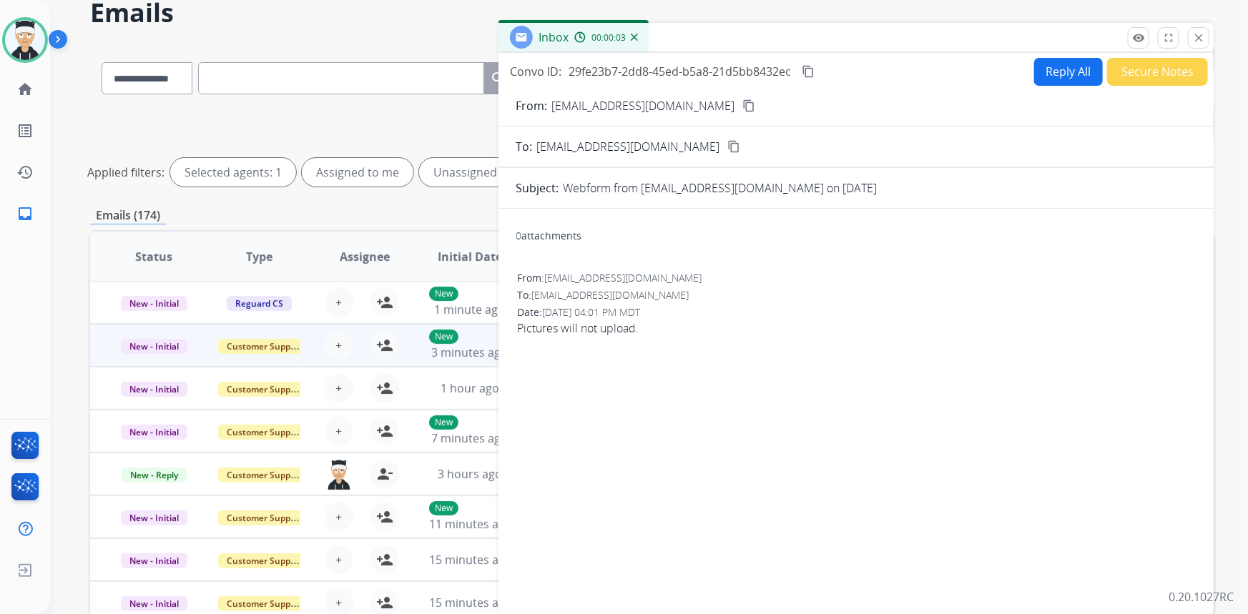
click at [645, 371] on div "0 attachments From: [EMAIL_ADDRESS][DOMAIN_NAME] To: [EMAIL_ADDRESS][DOMAIN_NAM…" at bounding box center [855, 408] width 715 height 377
drag, startPoint x: 381, startPoint y: 345, endPoint x: 425, endPoint y: 345, distance: 44.3
click at [381, 345] on mat-icon "person_add" at bounding box center [384, 345] width 17 height 17
click at [742, 106] on mat-icon "content_copy" at bounding box center [748, 105] width 13 height 13
click at [1069, 71] on button "Reply All" at bounding box center [1068, 72] width 69 height 28
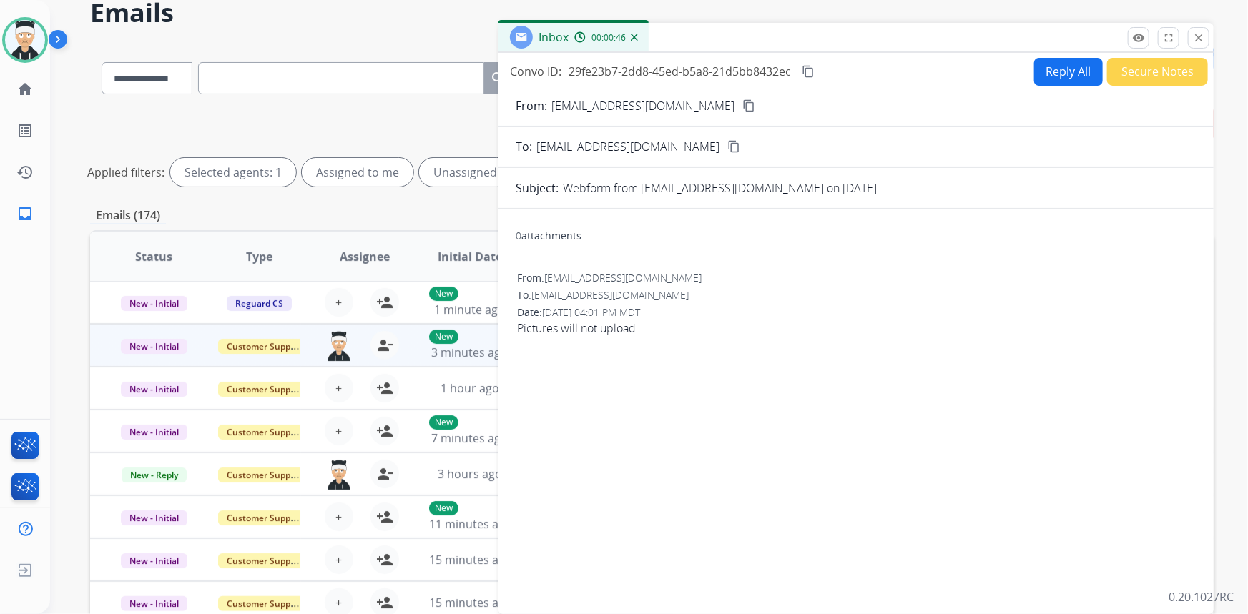
select select "**********"
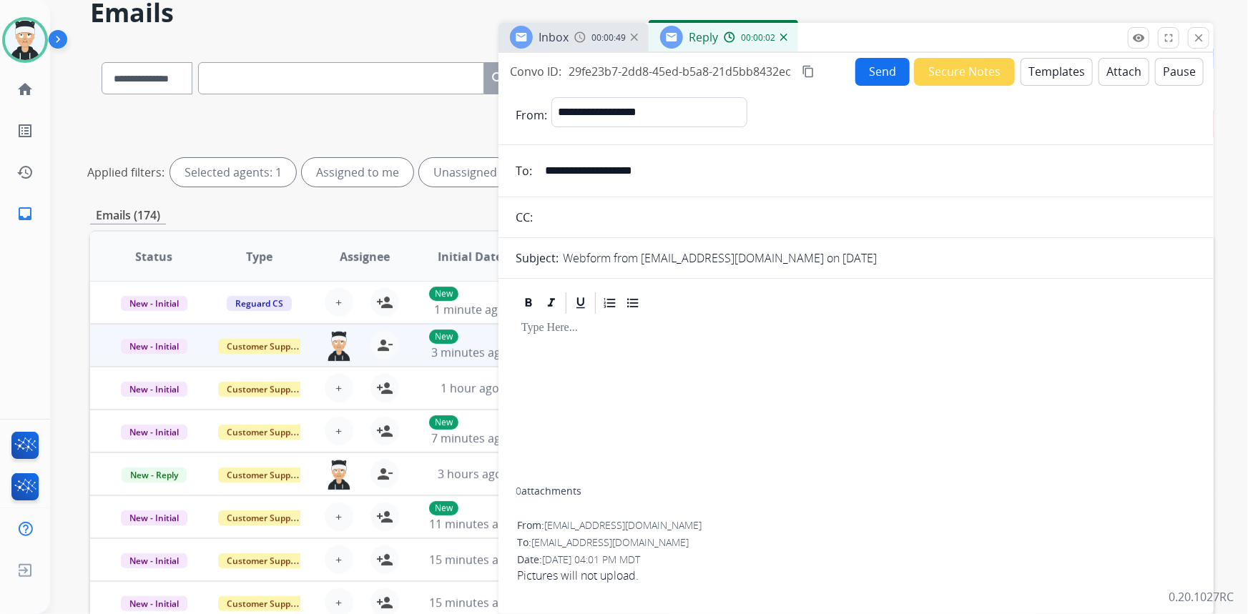
click at [1039, 66] on button "Templates" at bounding box center [1056, 72] width 72 height 28
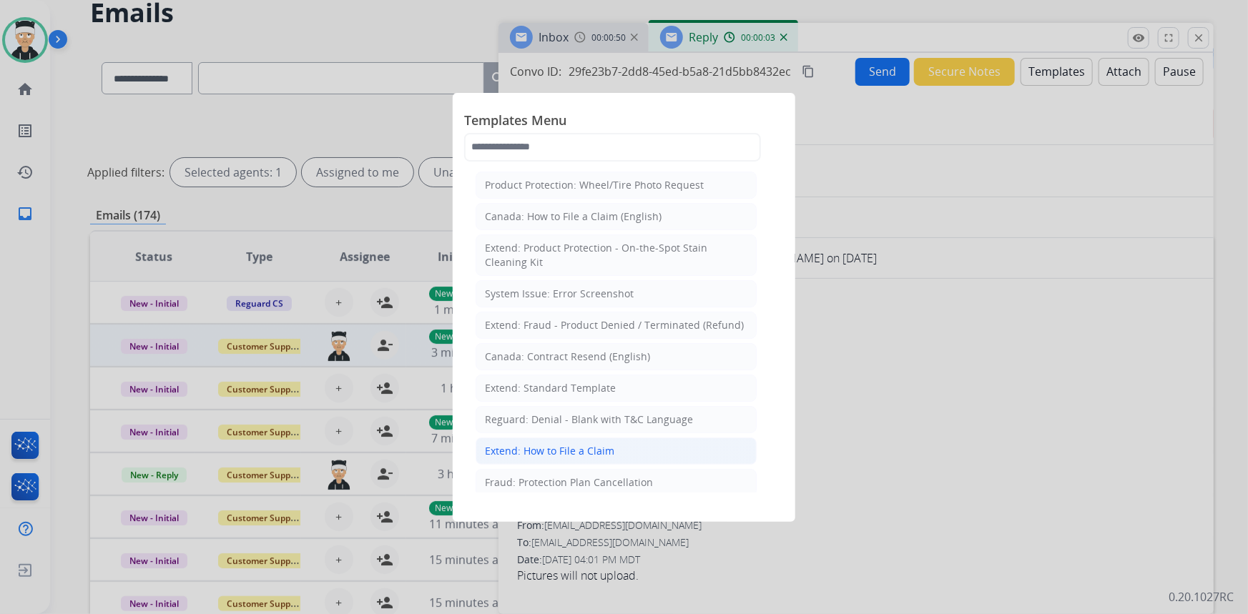
click at [561, 444] on div "Extend: How to File a Claim" at bounding box center [549, 451] width 129 height 14
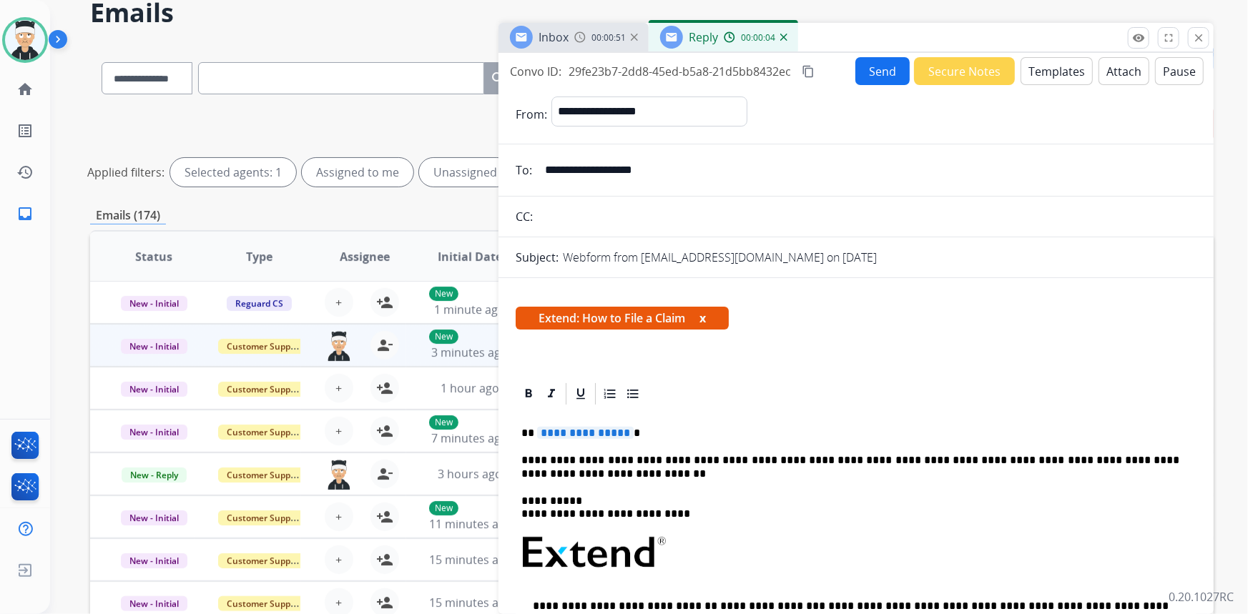
click at [1035, 64] on button "Templates" at bounding box center [1056, 71] width 72 height 28
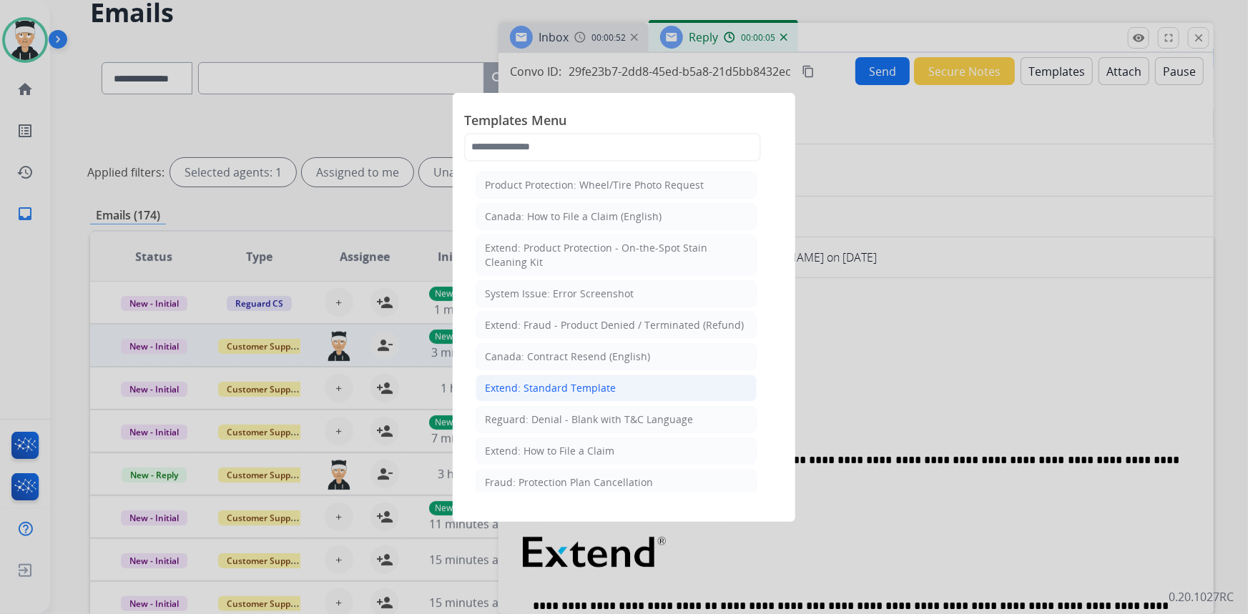
click at [585, 391] on div "Extend: Standard Template" at bounding box center [550, 388] width 131 height 14
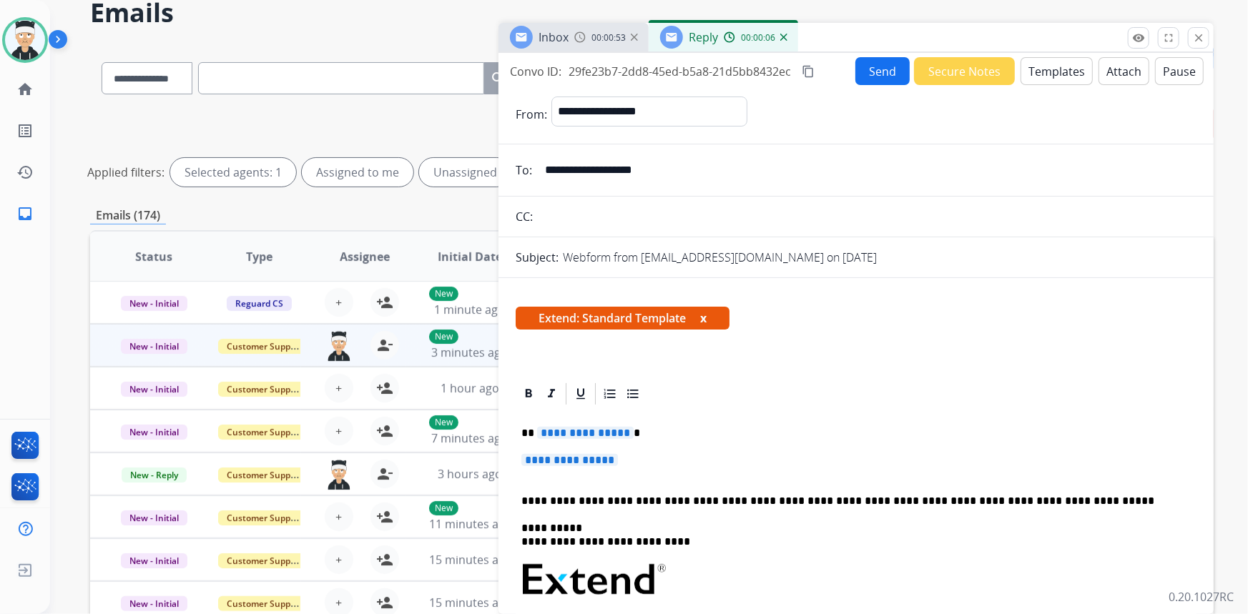
click at [552, 434] on span "**********" at bounding box center [585, 433] width 97 height 12
click at [603, 455] on span "**********" at bounding box center [569, 460] width 97 height 12
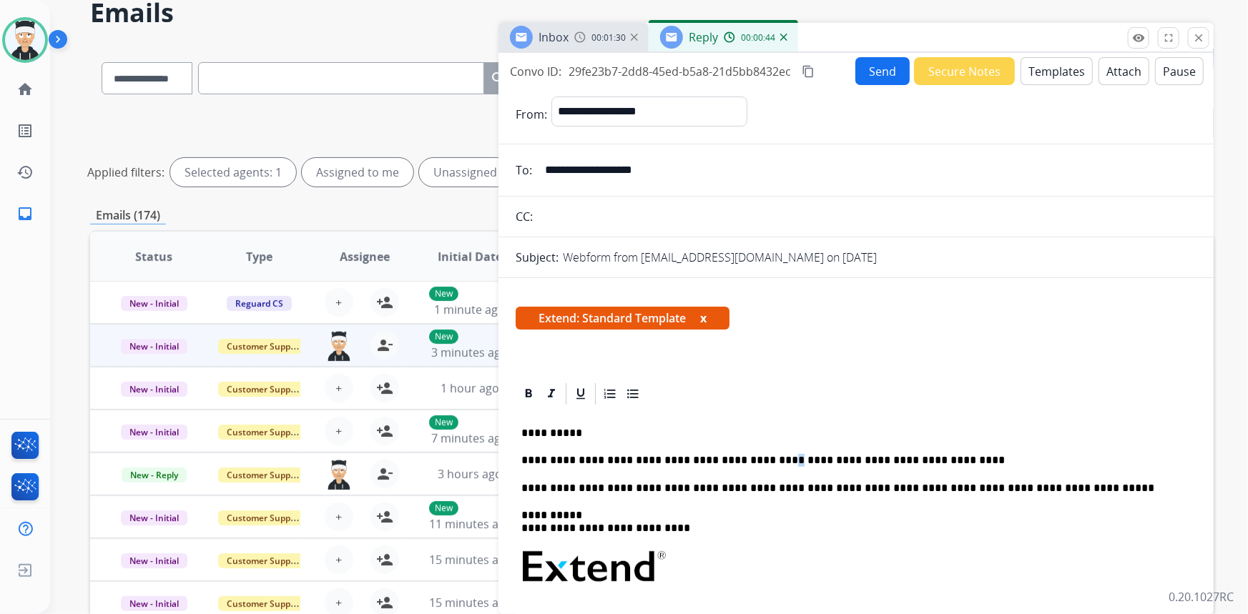
click at [752, 461] on p "**********" at bounding box center [850, 460] width 659 height 13
click at [751, 461] on p "**********" at bounding box center [850, 460] width 659 height 13
drag, startPoint x: 751, startPoint y: 462, endPoint x: 721, endPoint y: 463, distance: 30.0
click at [721, 463] on p "**********" at bounding box center [850, 460] width 659 height 13
click at [935, 463] on p "**********" at bounding box center [850, 460] width 659 height 13
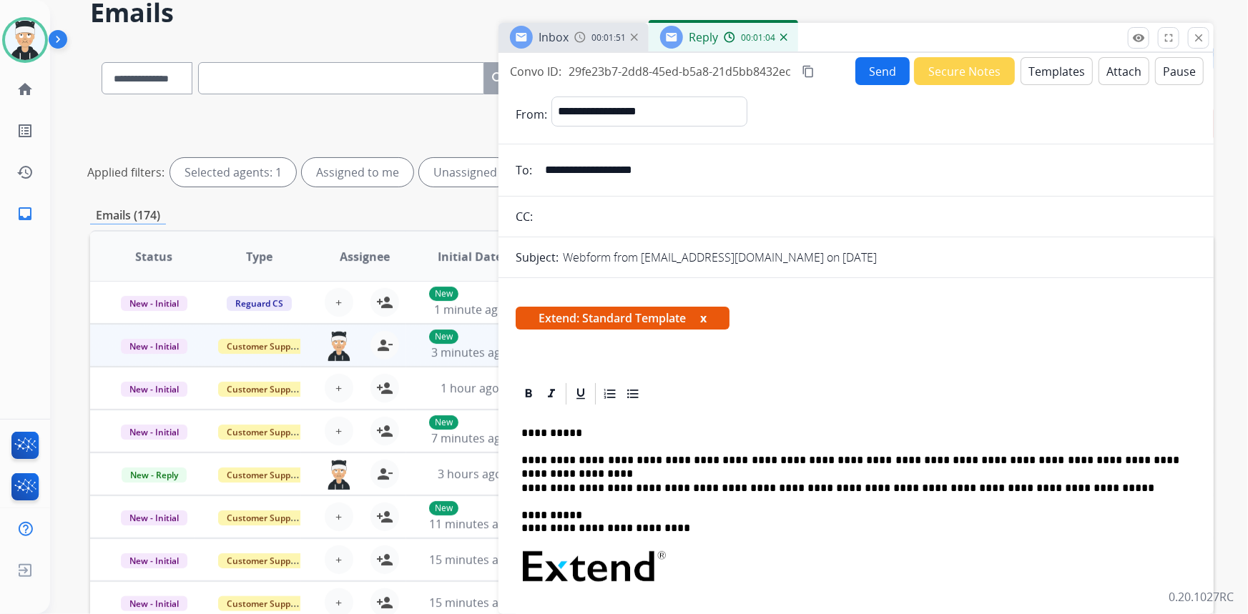
click at [887, 73] on button "Send" at bounding box center [882, 71] width 54 height 28
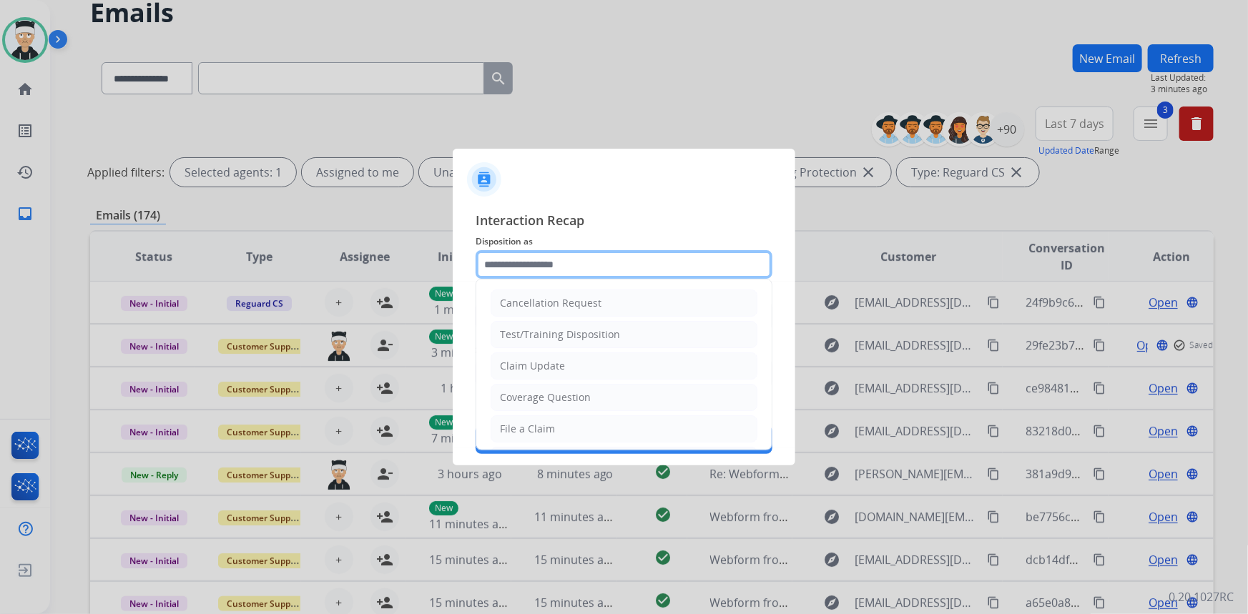
click at [660, 252] on input "text" at bounding box center [623, 264] width 297 height 29
click at [601, 364] on li "Claim Update" at bounding box center [623, 365] width 267 height 27
type input "**********"
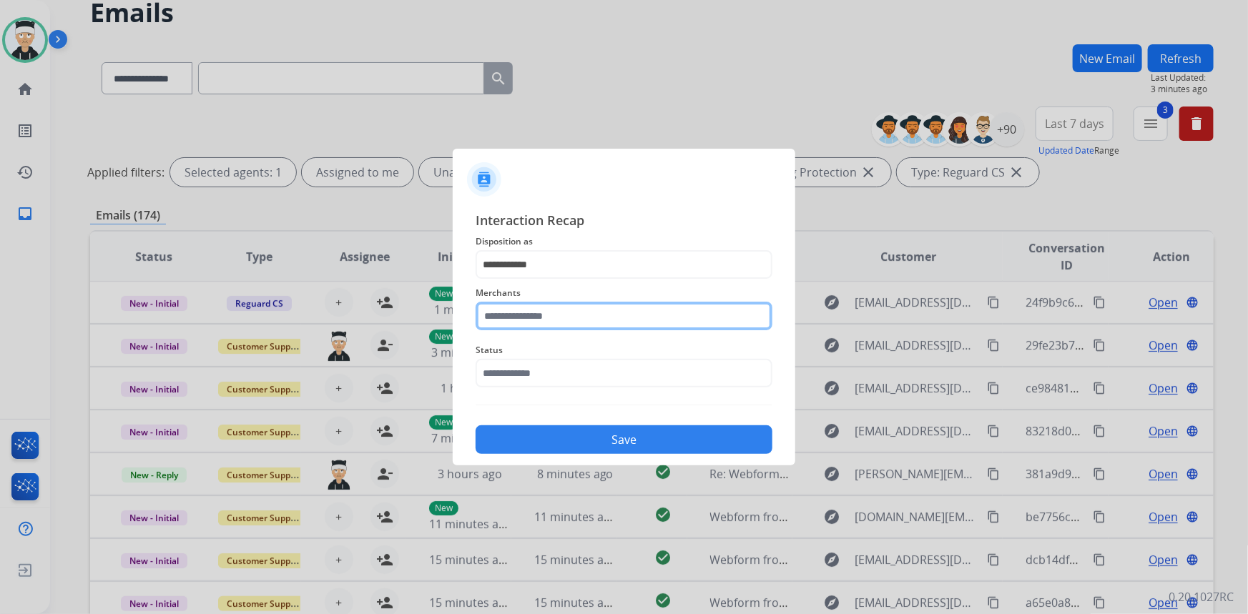
click at [613, 315] on input "text" at bounding box center [623, 316] width 297 height 29
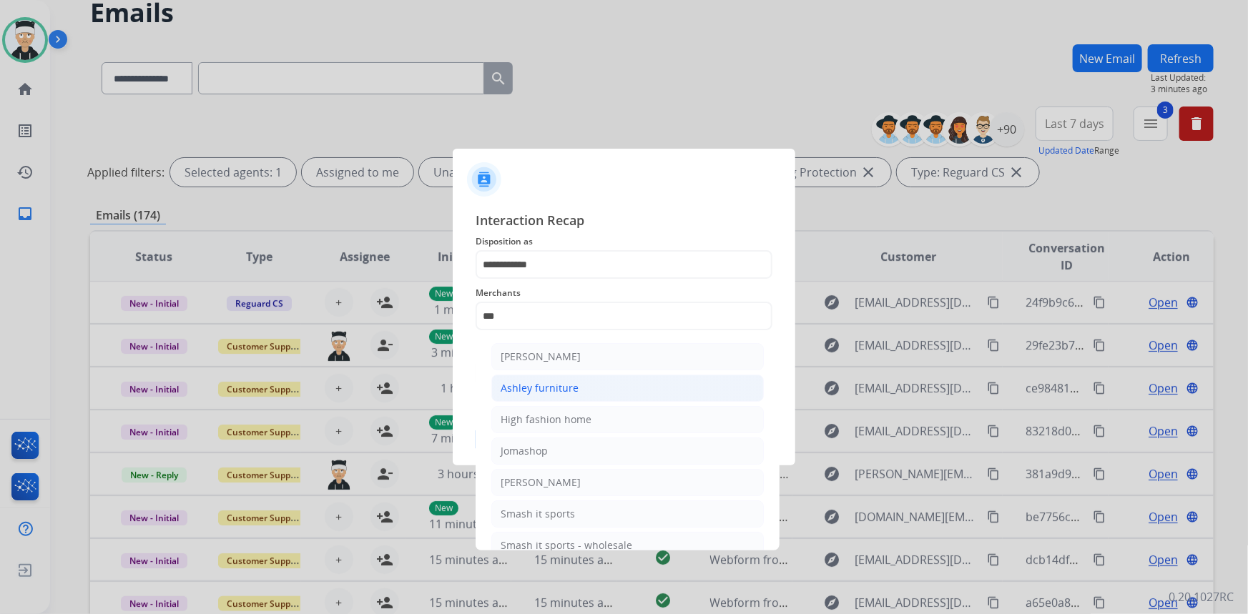
click at [597, 379] on li "Ashley furniture" at bounding box center [627, 388] width 272 height 27
type input "**********"
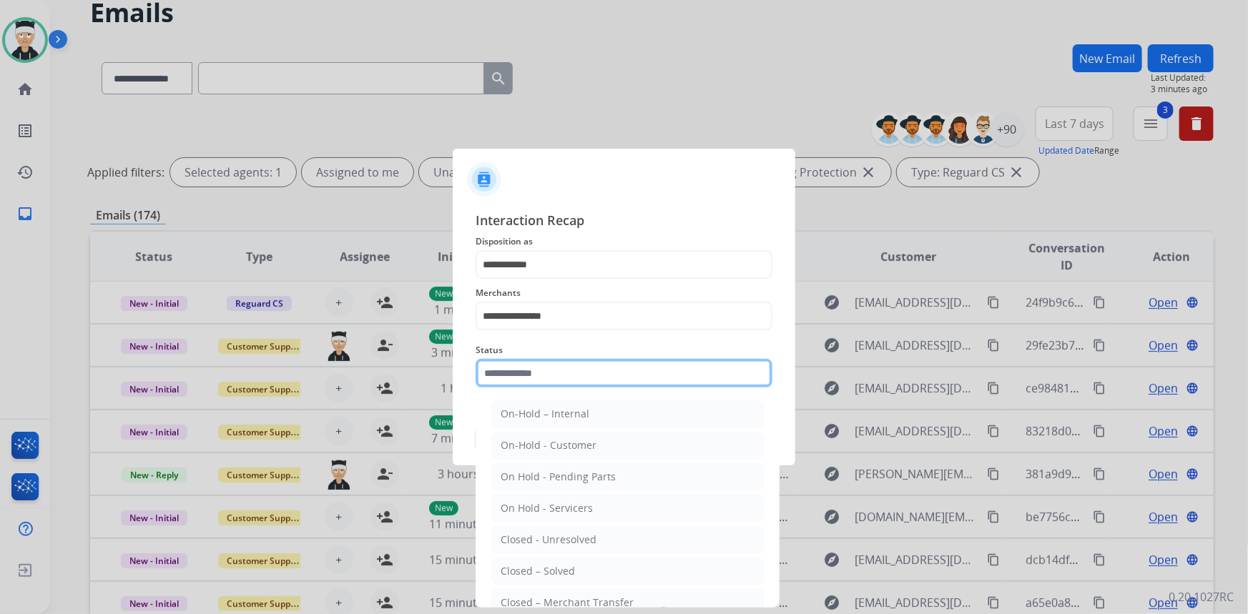
click at [605, 362] on input "text" at bounding box center [623, 373] width 297 height 29
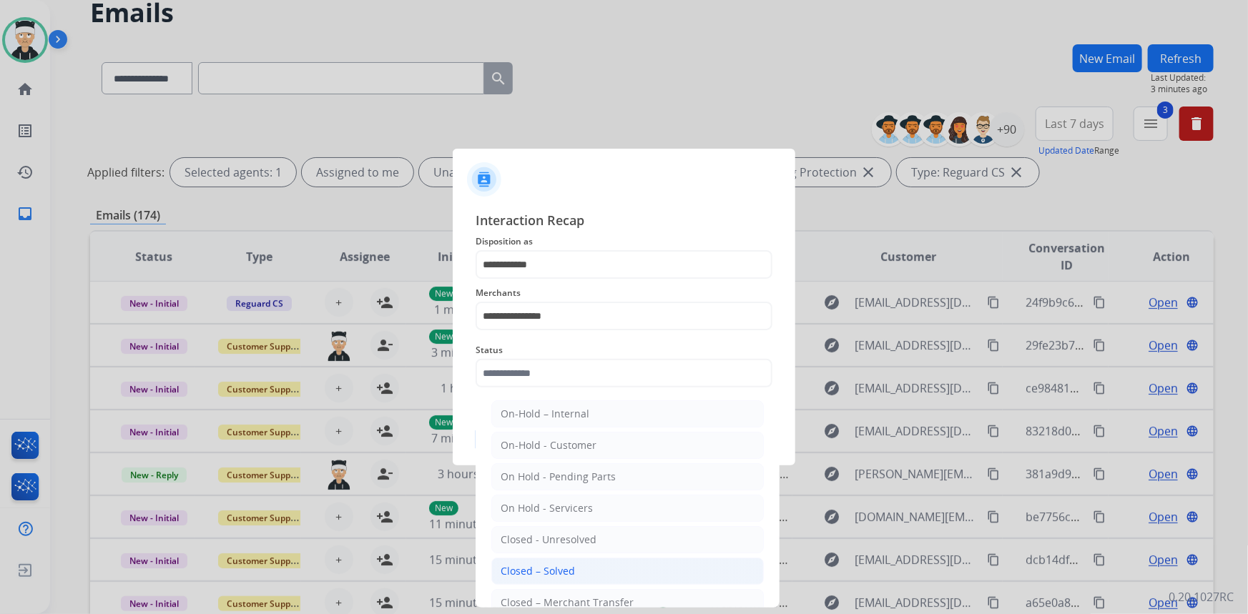
click at [614, 569] on li "Closed – Solved" at bounding box center [627, 571] width 272 height 27
type input "**********"
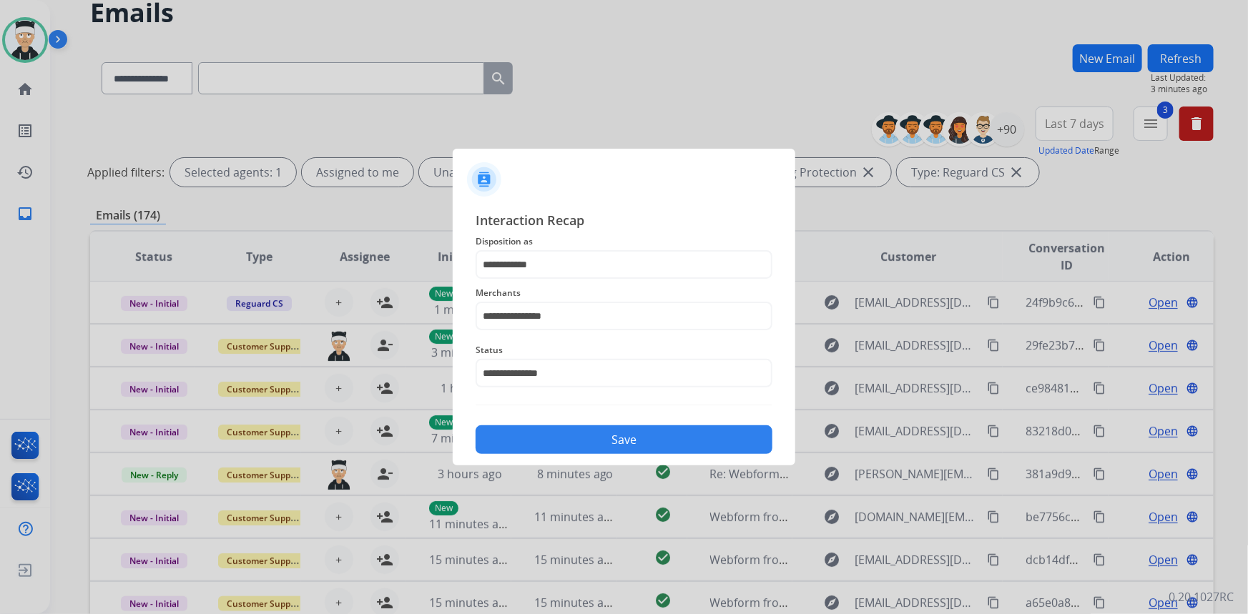
click at [649, 441] on button "Save" at bounding box center [623, 439] width 297 height 29
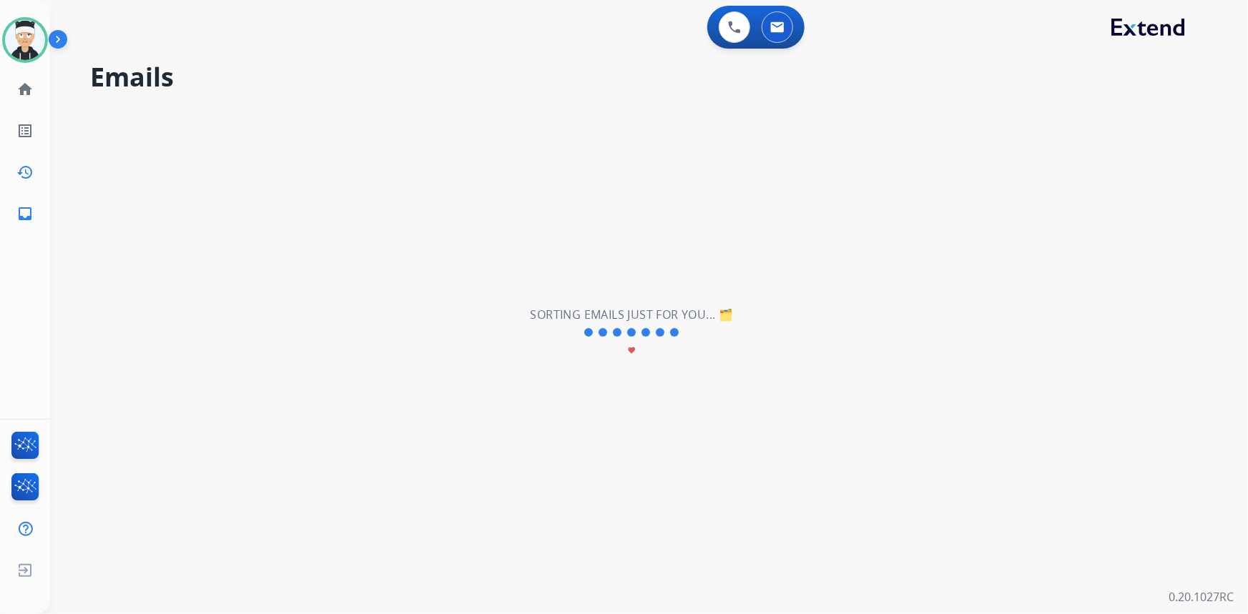
scroll to position [0, 0]
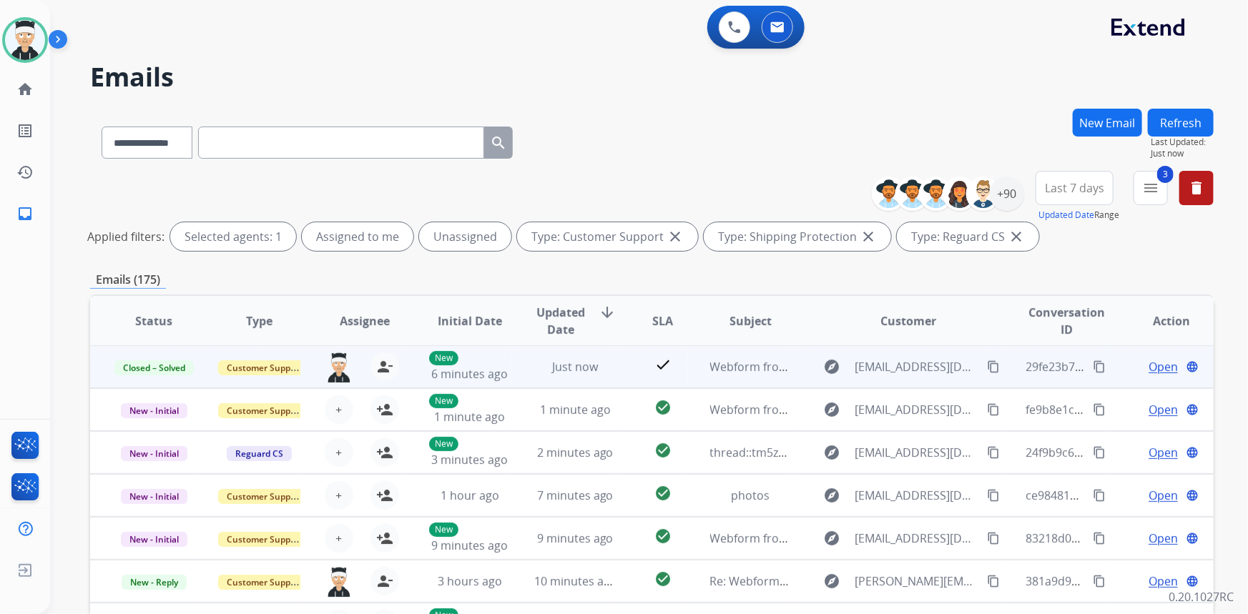
click at [1150, 364] on span "Open" at bounding box center [1162, 366] width 29 height 17
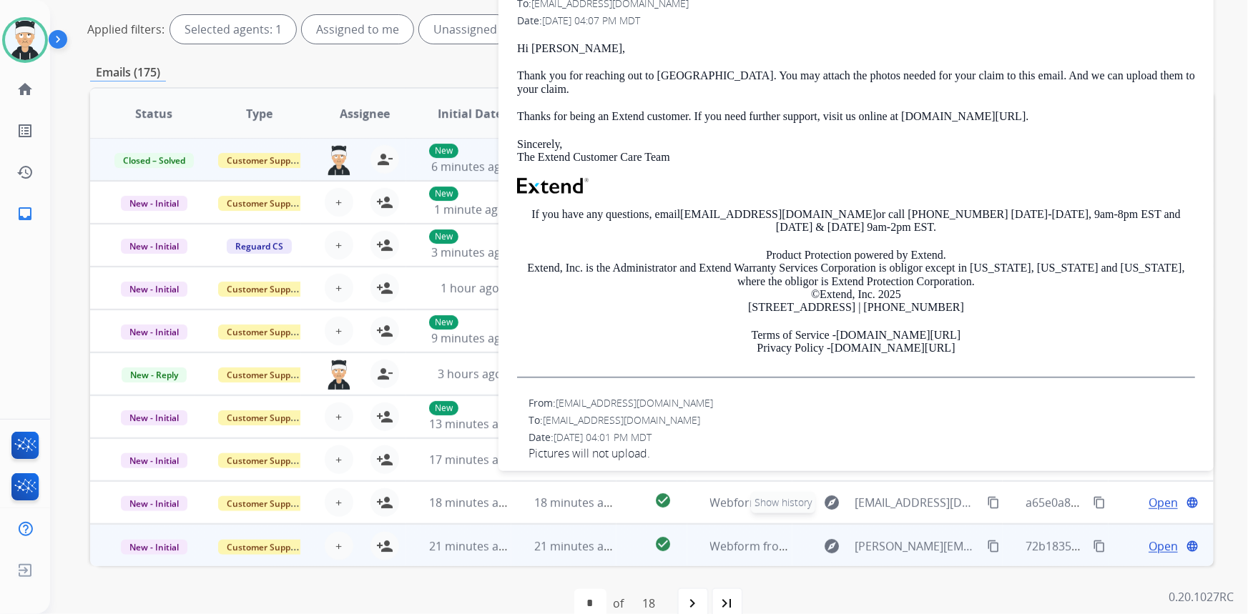
scroll to position [233, 0]
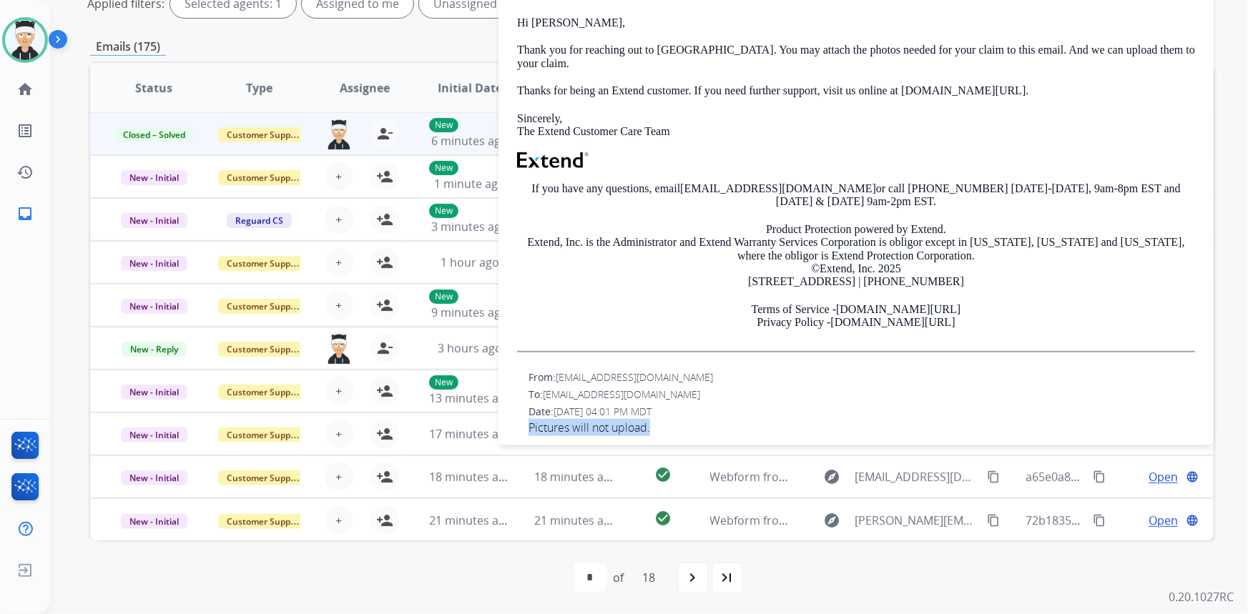
drag, startPoint x: 664, startPoint y: 410, endPoint x: 501, endPoint y: 412, distance: 163.7
click at [501, 412] on div "0 attachments From: [EMAIL_ADDRESS][DOMAIN_NAME] To: [EMAIL_ADDRESS][DOMAIN_NAM…" at bounding box center [855, 176] width 715 height 546
copy span "Pictures will not upload."
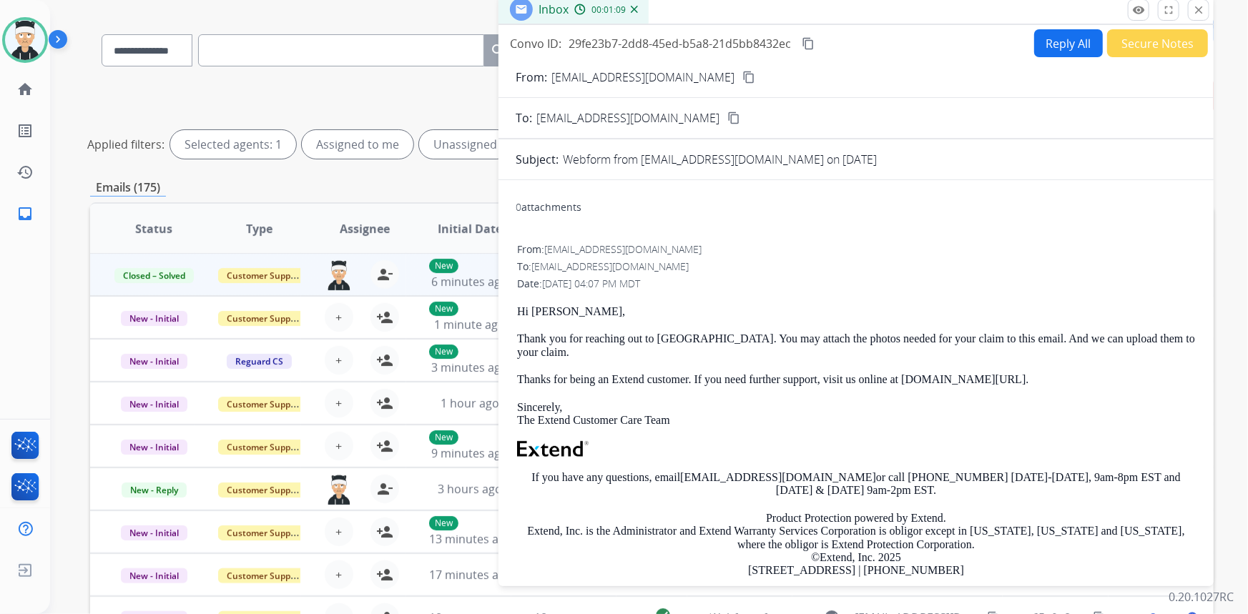
scroll to position [0, 0]
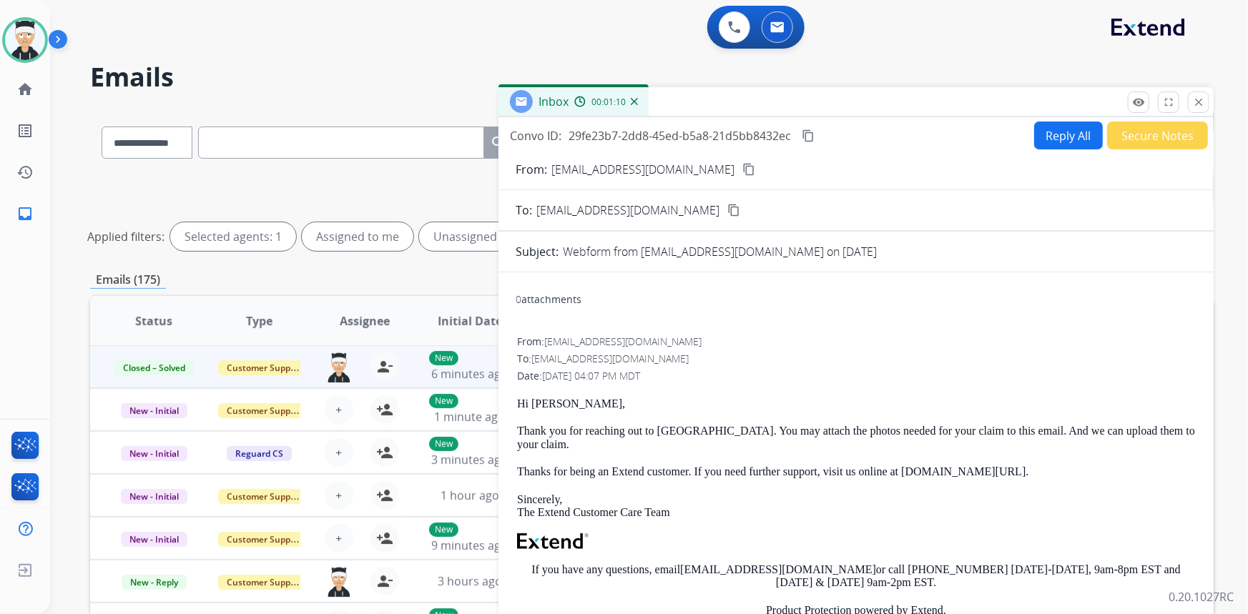
click at [804, 136] on mat-icon "content_copy" at bounding box center [808, 135] width 13 height 13
click at [1198, 107] on mat-icon "close" at bounding box center [1198, 102] width 13 height 13
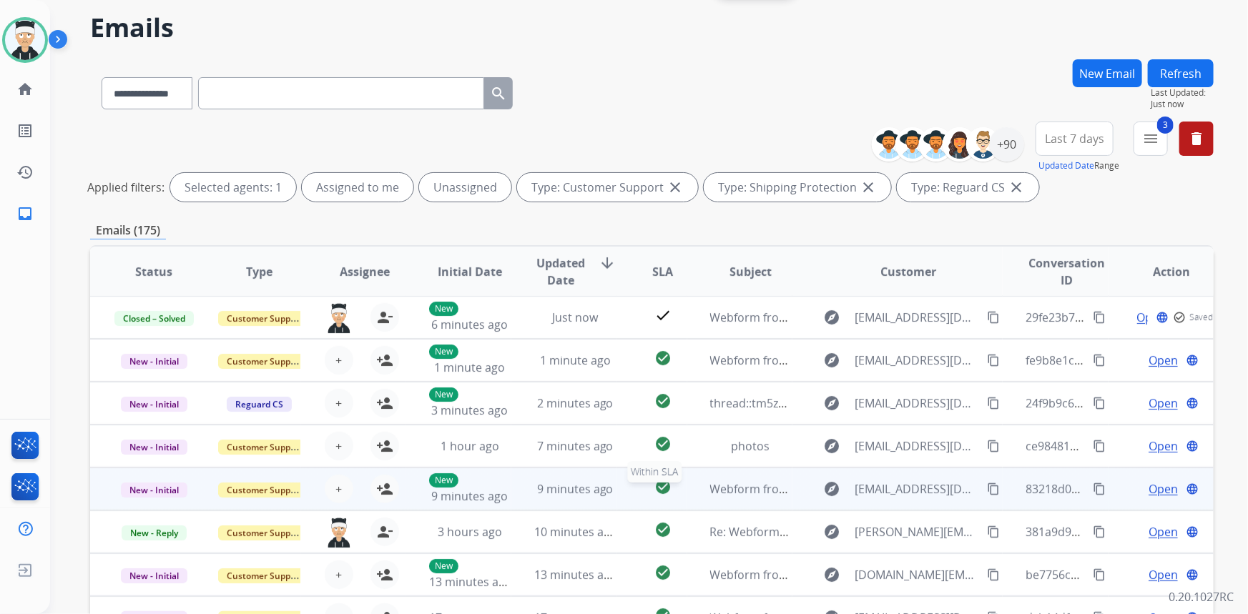
scroll to position [129, 0]
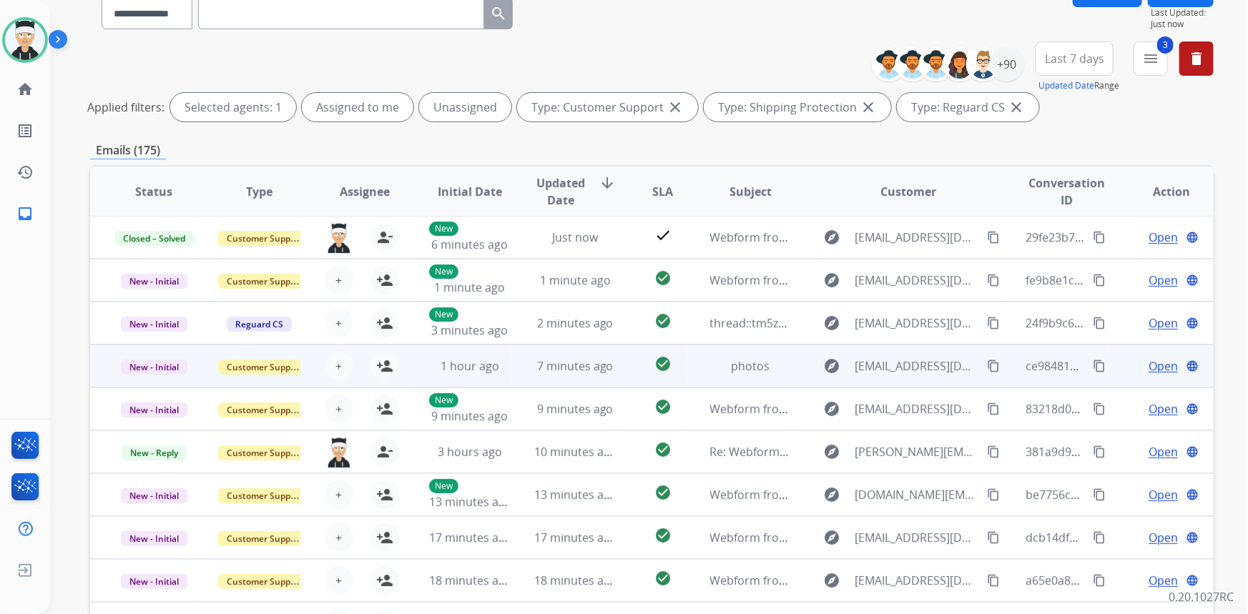
click at [1155, 368] on span "Open" at bounding box center [1162, 366] width 29 height 17
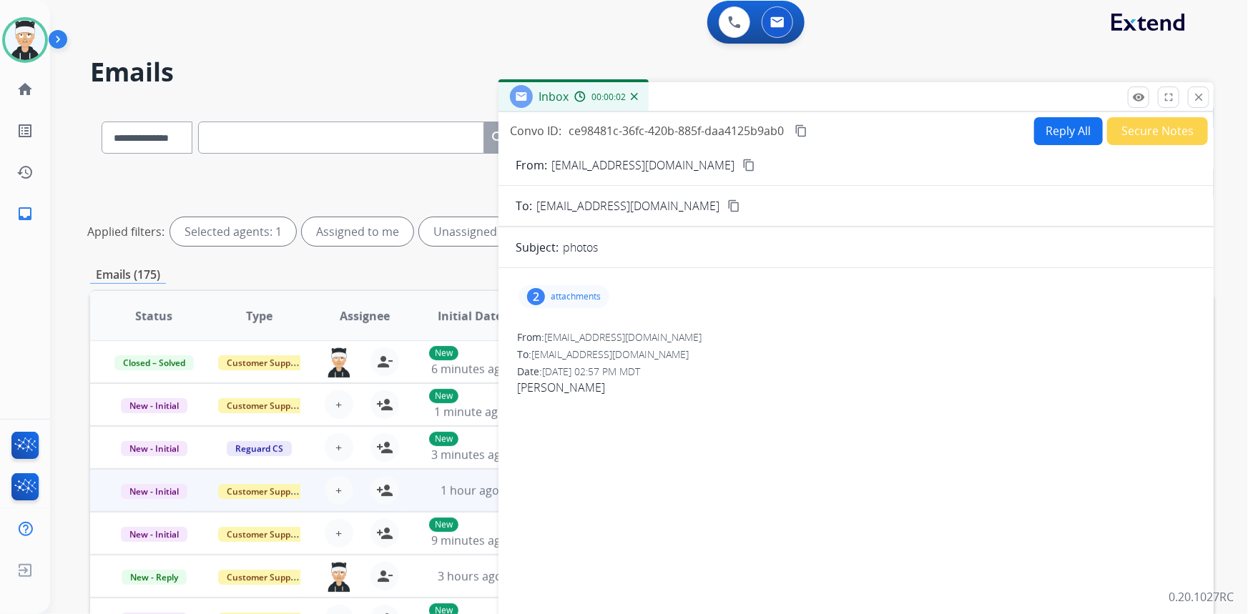
scroll to position [0, 0]
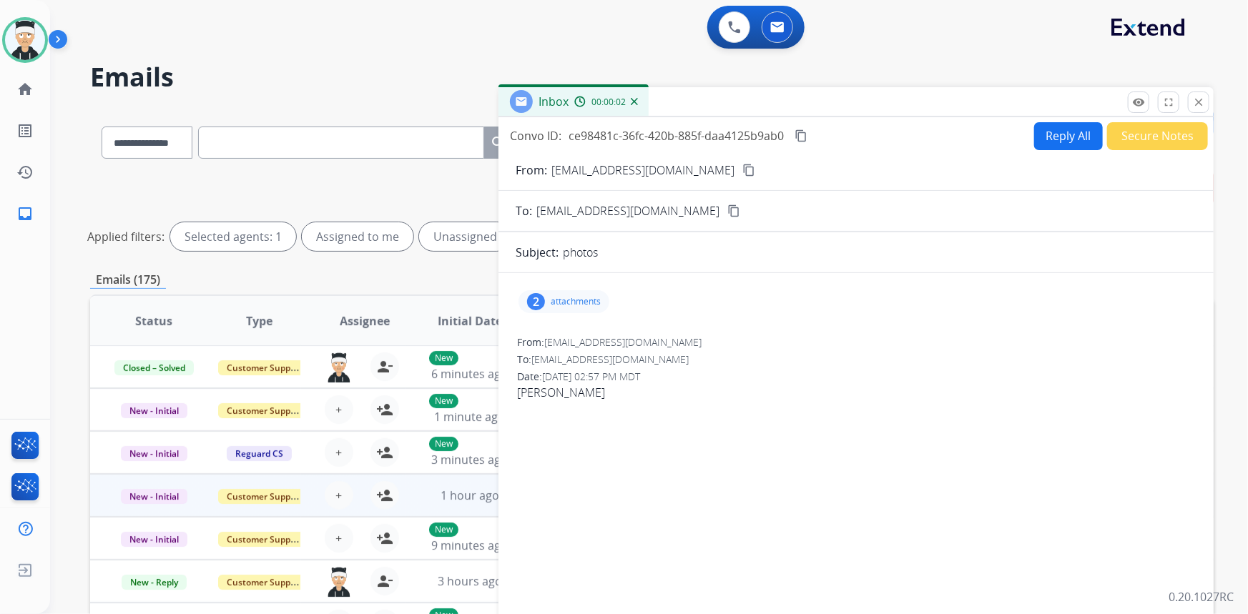
click at [552, 305] on p "attachments" at bounding box center [576, 301] width 50 height 11
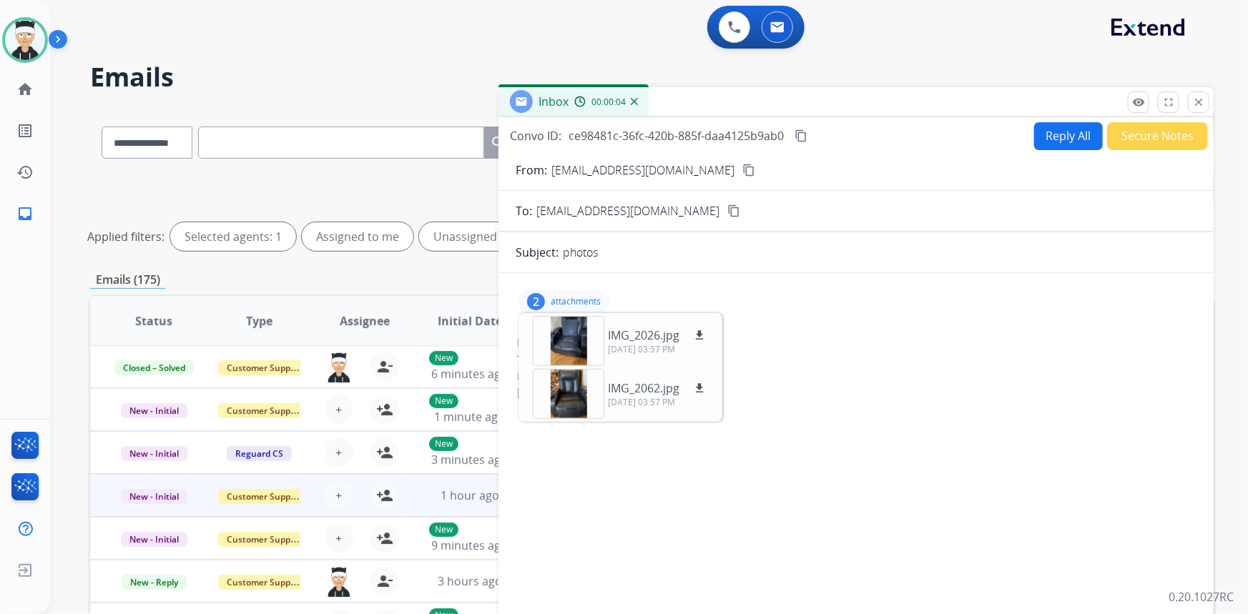
click at [636, 465] on div "2 attachments IMG_2026.jpg download [DATE] 03:57 PM IMG_2062.jpg download [DATE…" at bounding box center [855, 473] width 715 height 377
click at [576, 303] on p "attachments" at bounding box center [576, 301] width 50 height 11
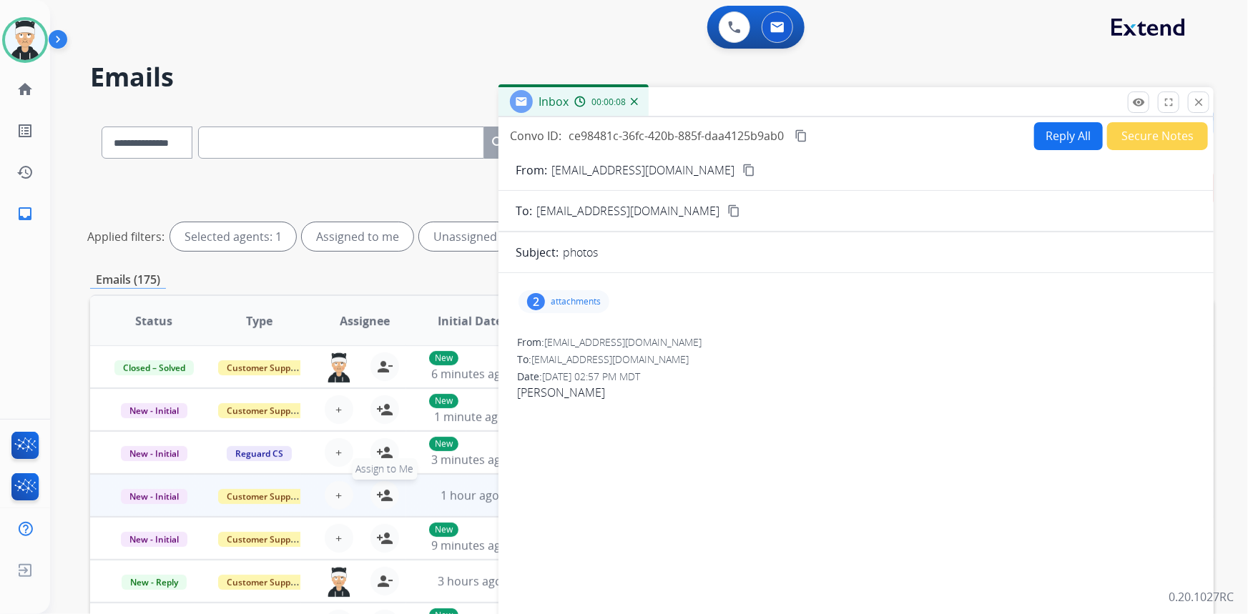
click at [376, 498] on mat-icon "person_add" at bounding box center [384, 495] width 17 height 17
click at [742, 165] on mat-icon "content_copy" at bounding box center [748, 170] width 13 height 13
click at [742, 171] on mat-icon "content_copy" at bounding box center [748, 170] width 13 height 13
click at [555, 298] on p "attachments" at bounding box center [576, 301] width 50 height 11
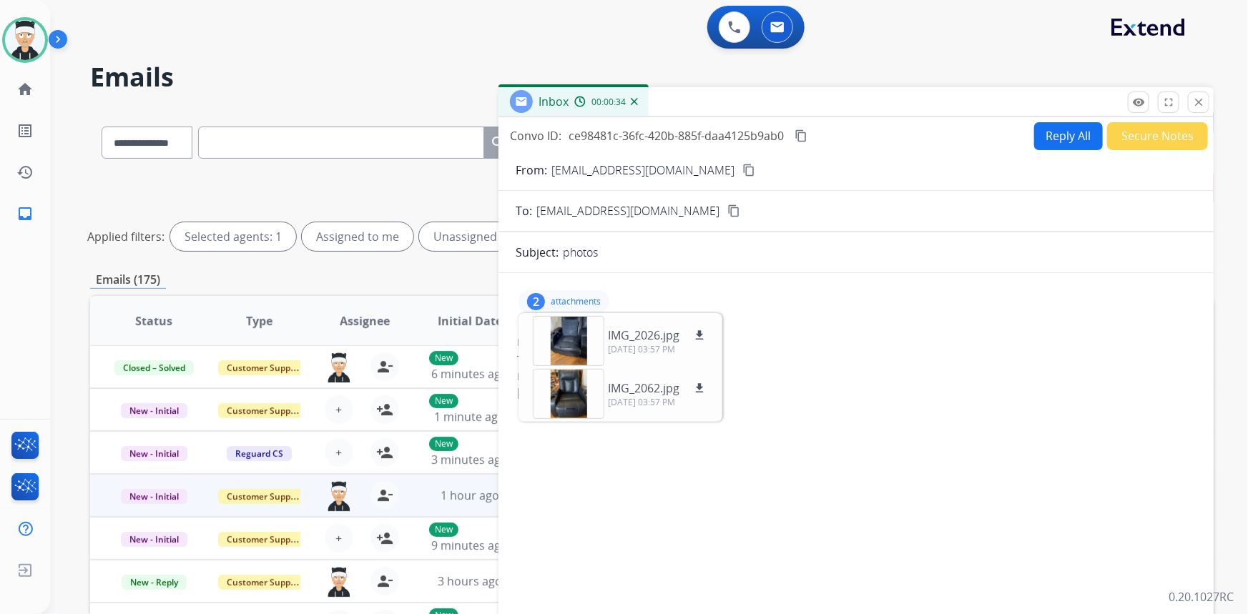
drag, startPoint x: 560, startPoint y: 403, endPoint x: 915, endPoint y: 501, distance: 368.6
click at [932, 513] on div "2 attachments IMG_2026.jpg download [DATE] 03:57 PM IMG_2062.jpg download [DATE…" at bounding box center [855, 473] width 715 height 377
click at [563, 386] on div at bounding box center [569, 394] width 72 height 50
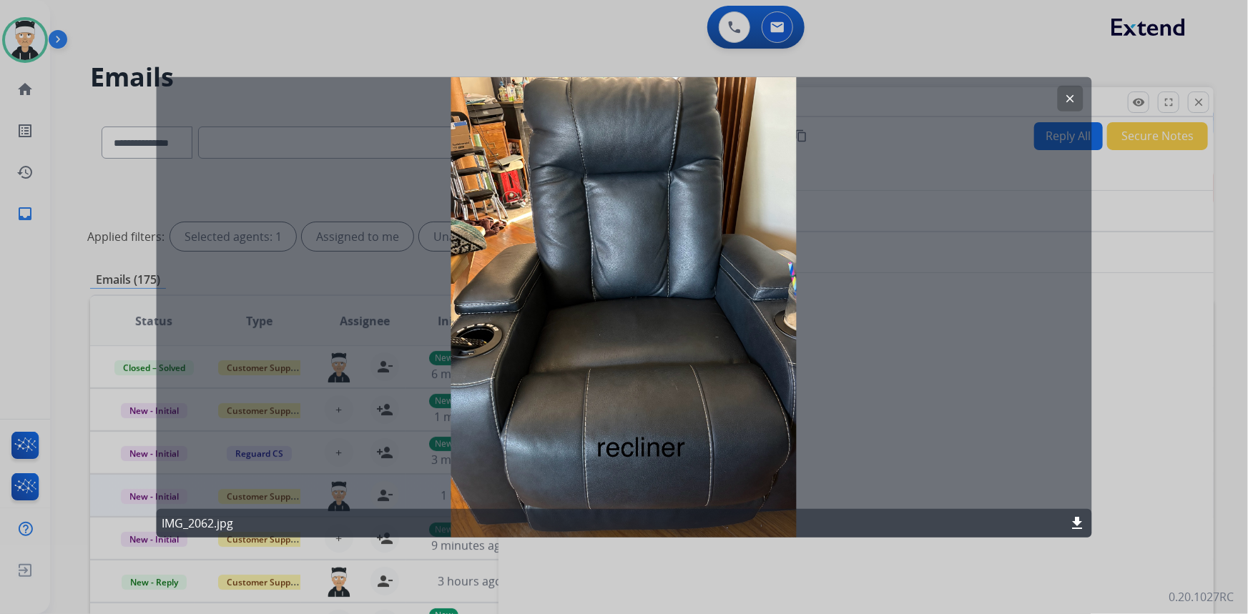
drag, startPoint x: 653, startPoint y: 295, endPoint x: 842, endPoint y: 422, distance: 228.3
click at [975, 467] on div "clear IMG_2062.jpg download" at bounding box center [624, 307] width 936 height 460
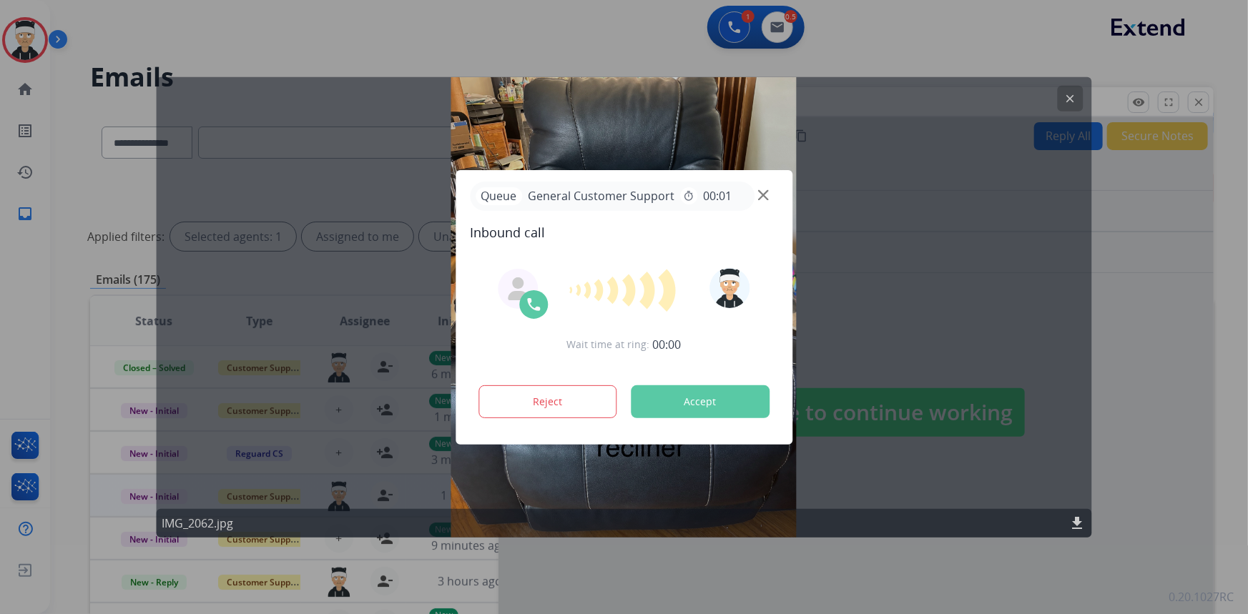
click at [1068, 94] on div at bounding box center [624, 307] width 1248 height 614
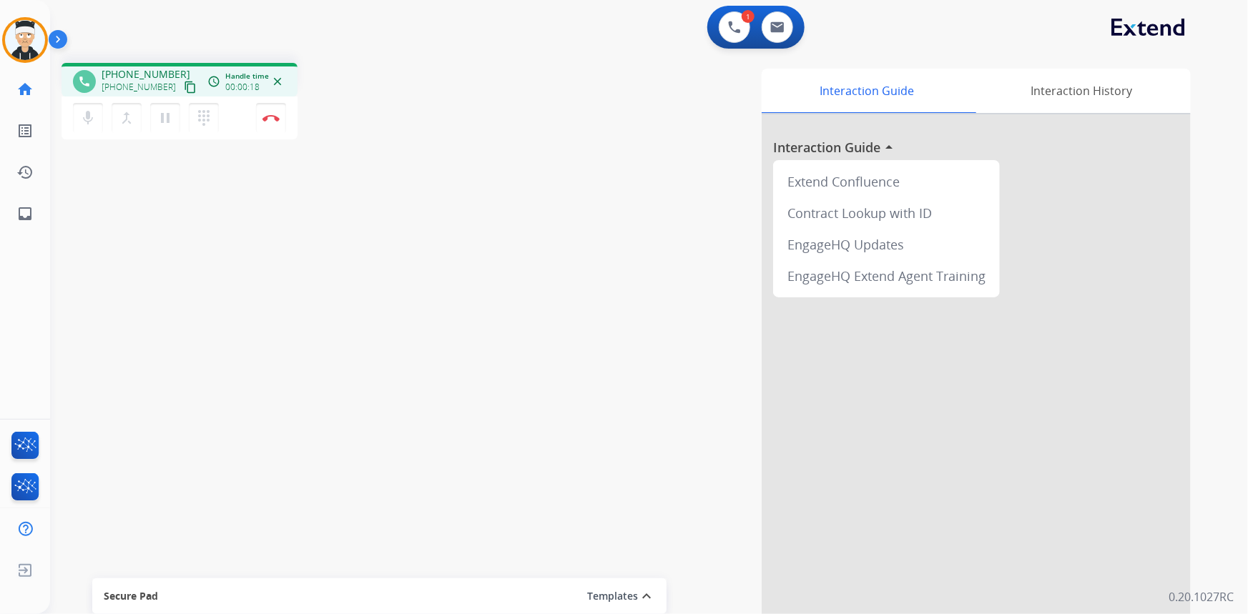
drag, startPoint x: 171, startPoint y: 87, endPoint x: 157, endPoint y: 84, distance: 14.6
click at [184, 87] on mat-icon "content_copy" at bounding box center [190, 87] width 13 height 13
click at [784, 35] on button at bounding box center [776, 26] width 31 height 31
select select "**********"
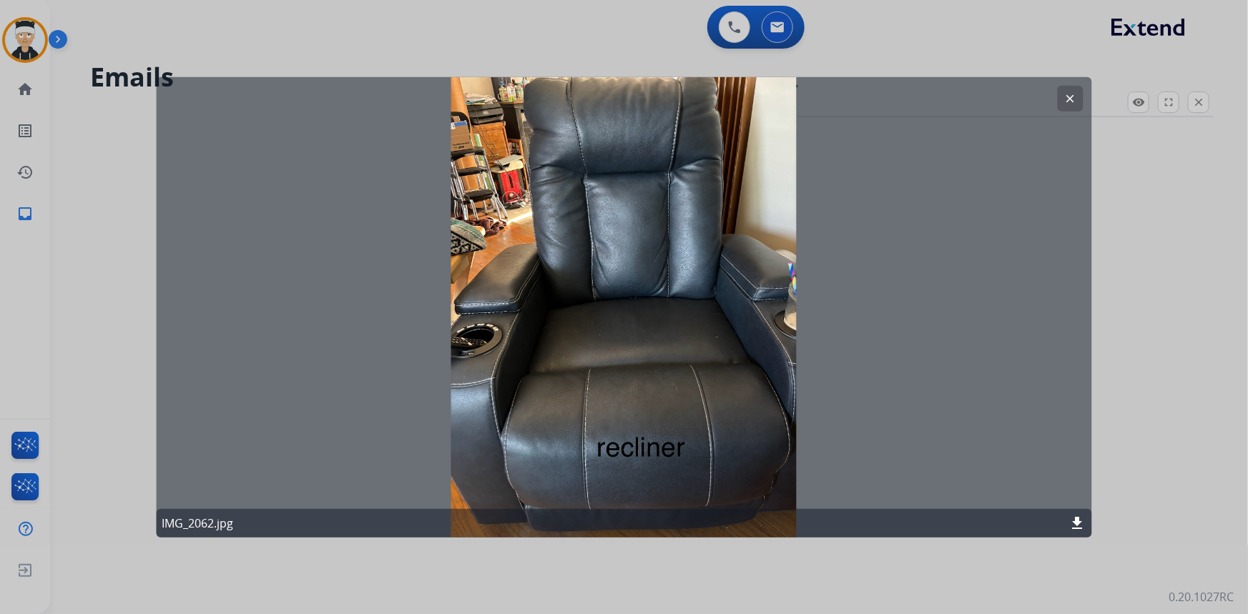
select select "**********"
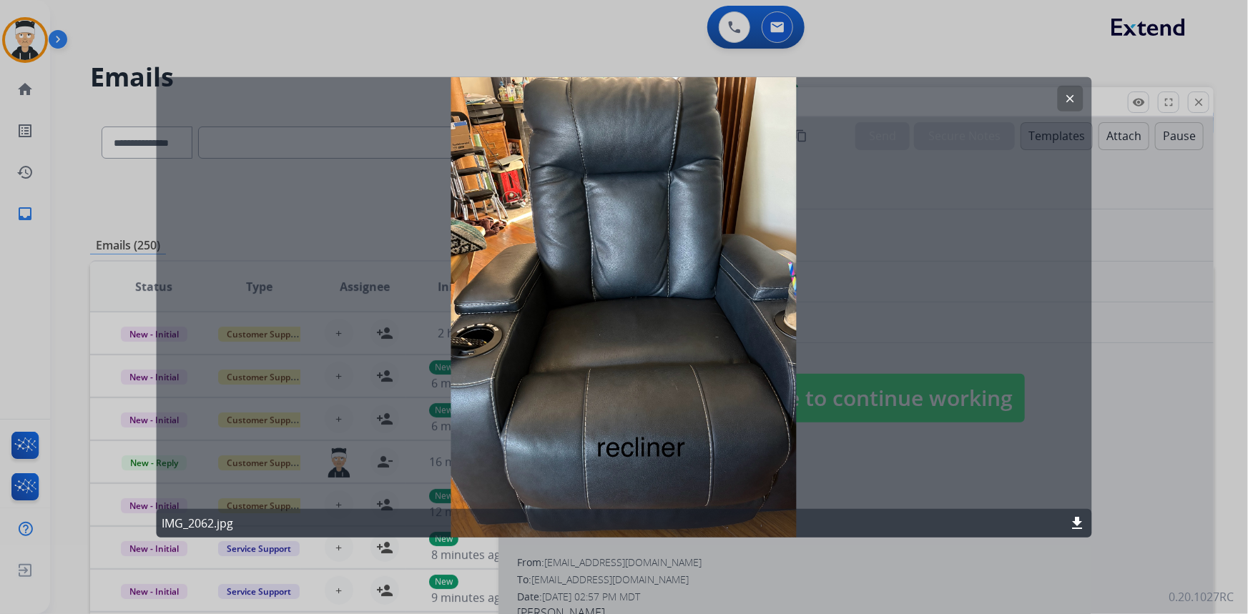
click at [1073, 101] on mat-icon "clear" at bounding box center [1070, 98] width 13 height 13
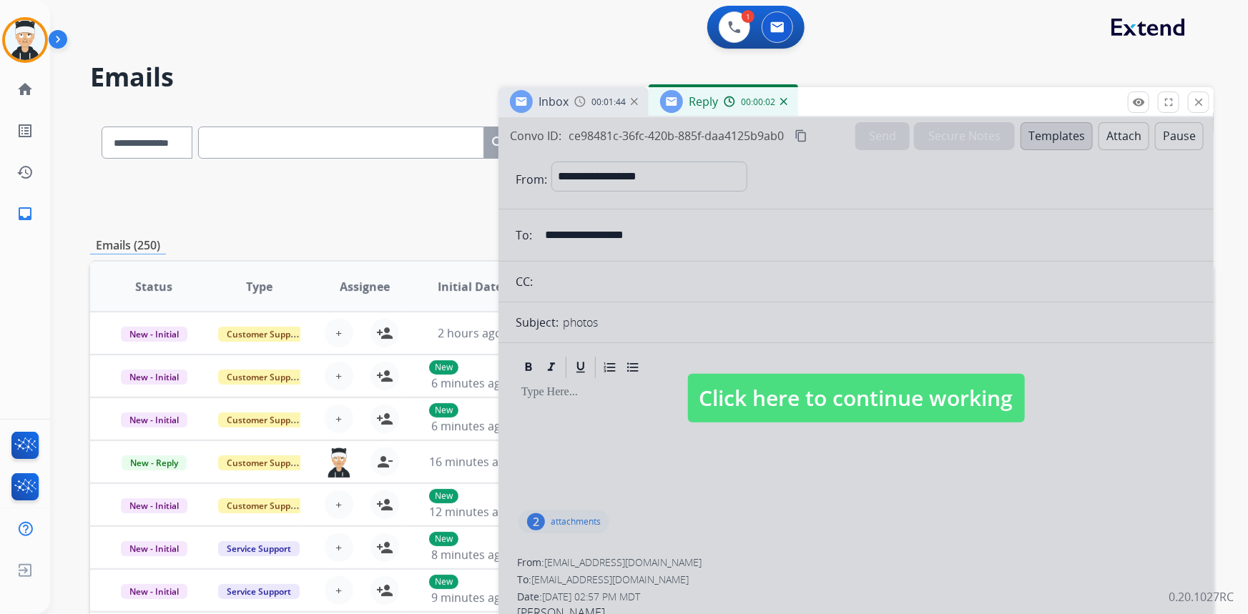
click at [862, 422] on span "Click here to continue working" at bounding box center [856, 398] width 337 height 49
select select
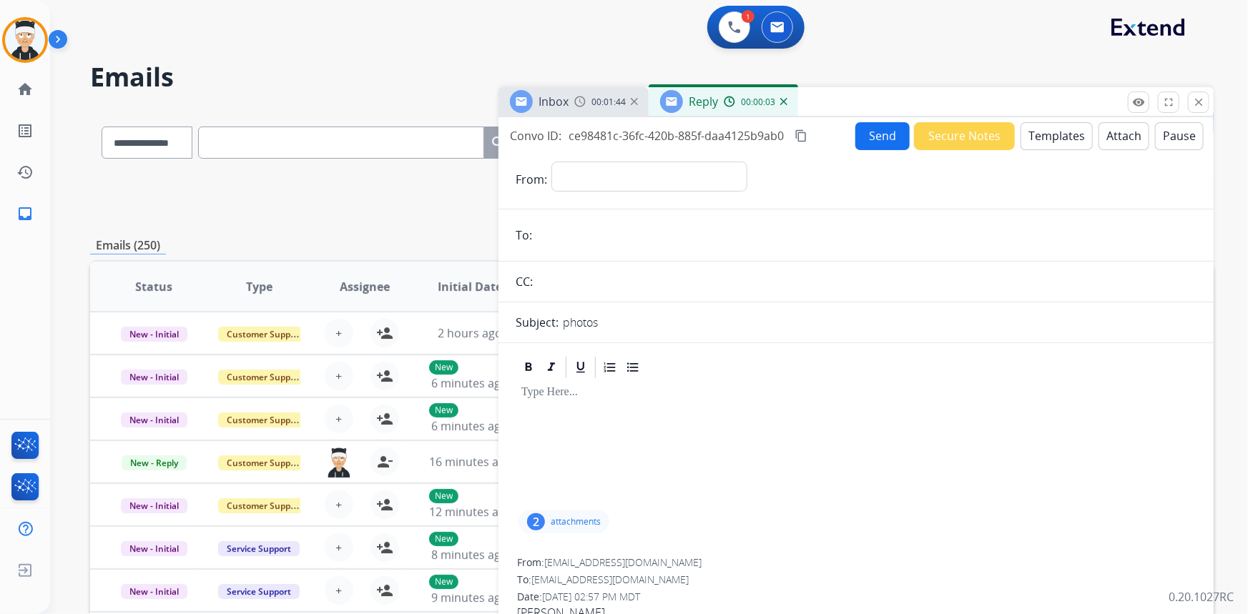
click at [994, 136] on button "Secure Notes" at bounding box center [964, 136] width 101 height 28
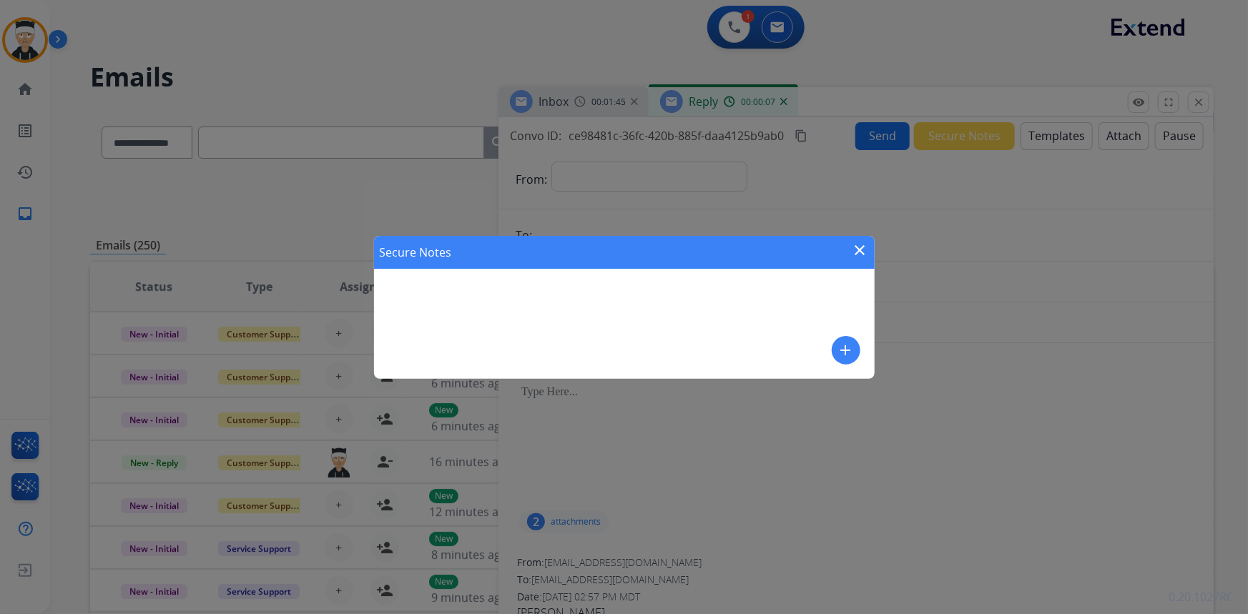
click at [856, 247] on mat-icon "close" at bounding box center [860, 250] width 17 height 17
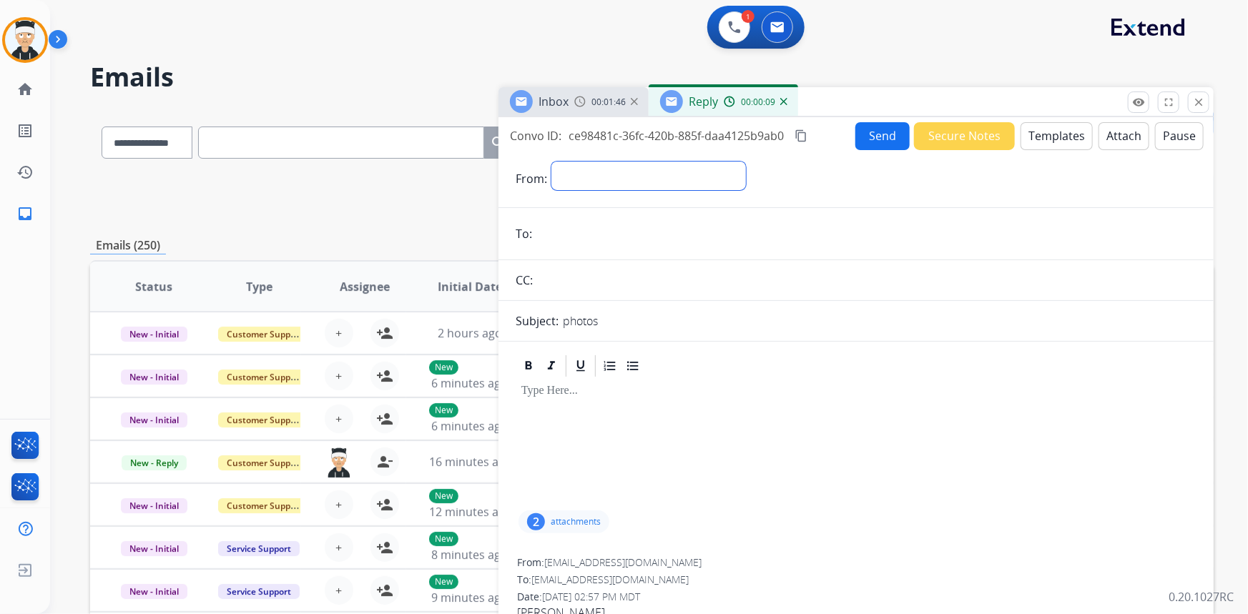
click at [594, 177] on select "**********" at bounding box center [648, 176] width 194 height 29
click at [1202, 100] on mat-icon "close" at bounding box center [1198, 102] width 13 height 13
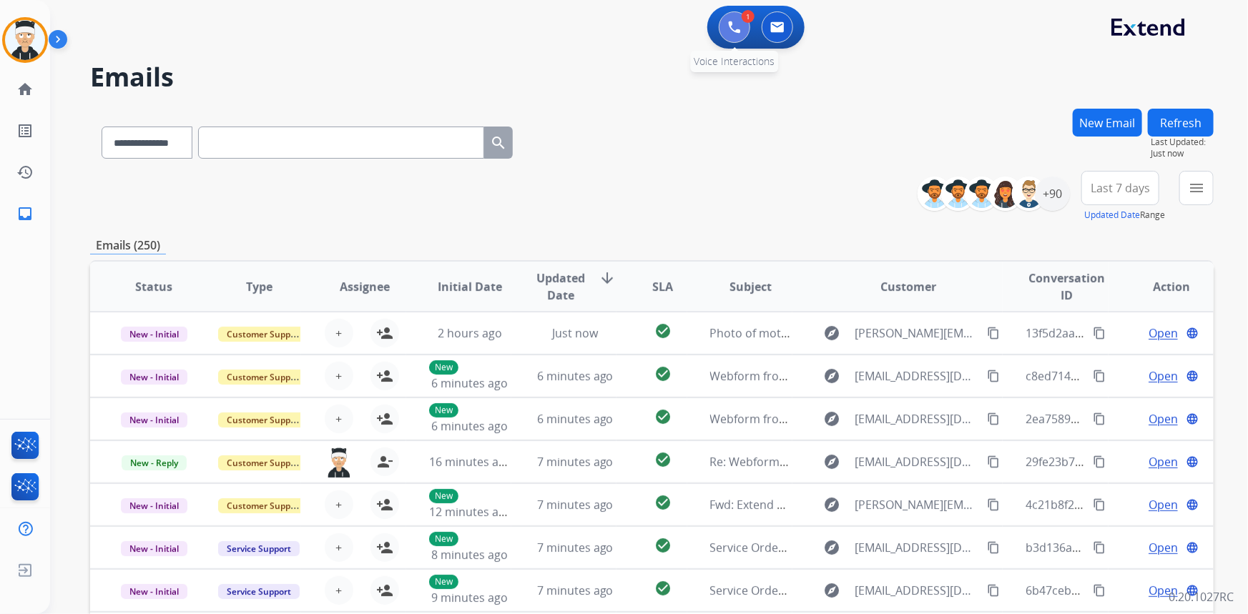
click at [725, 23] on button at bounding box center [734, 26] width 31 height 31
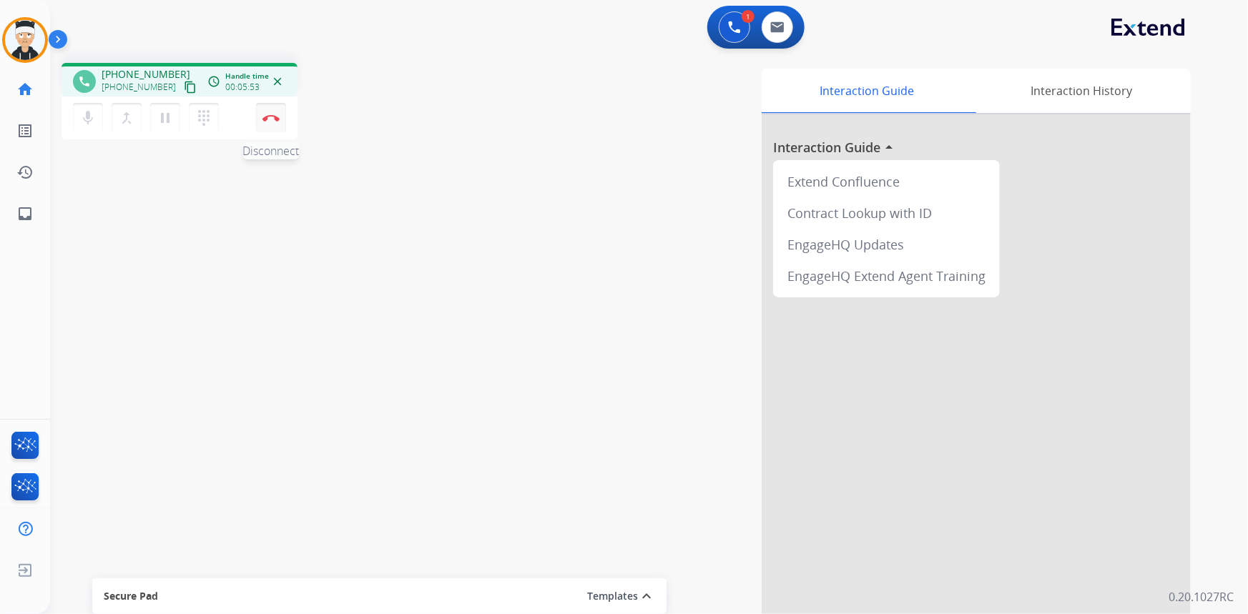
click at [272, 119] on img at bounding box center [270, 117] width 17 height 7
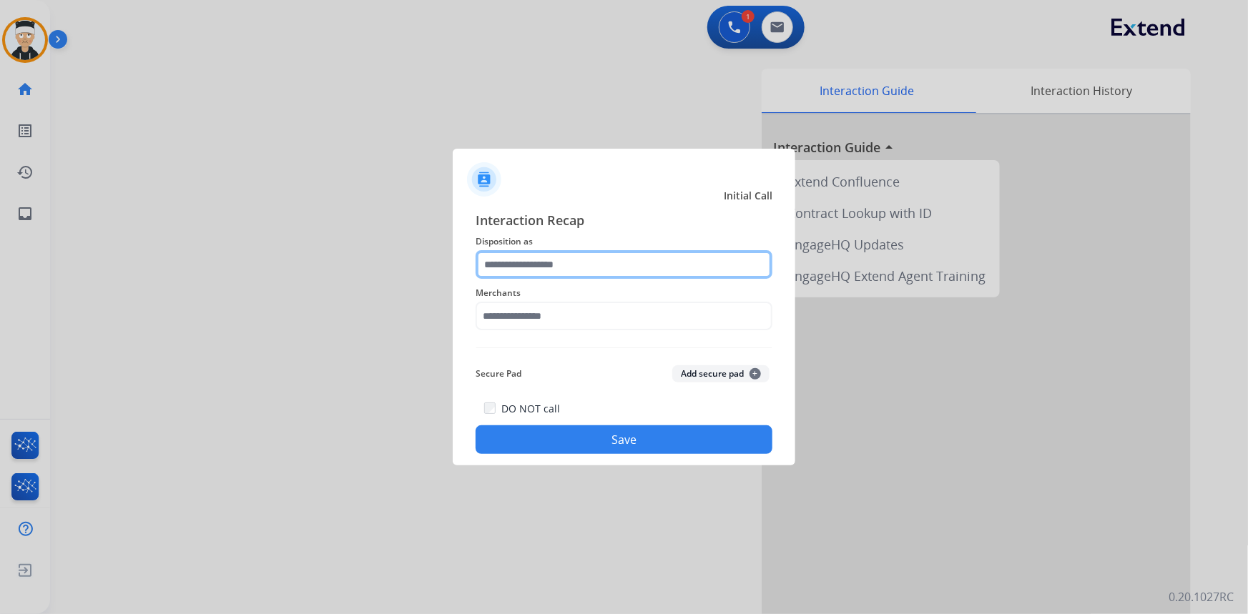
click at [620, 255] on input "text" at bounding box center [623, 264] width 297 height 29
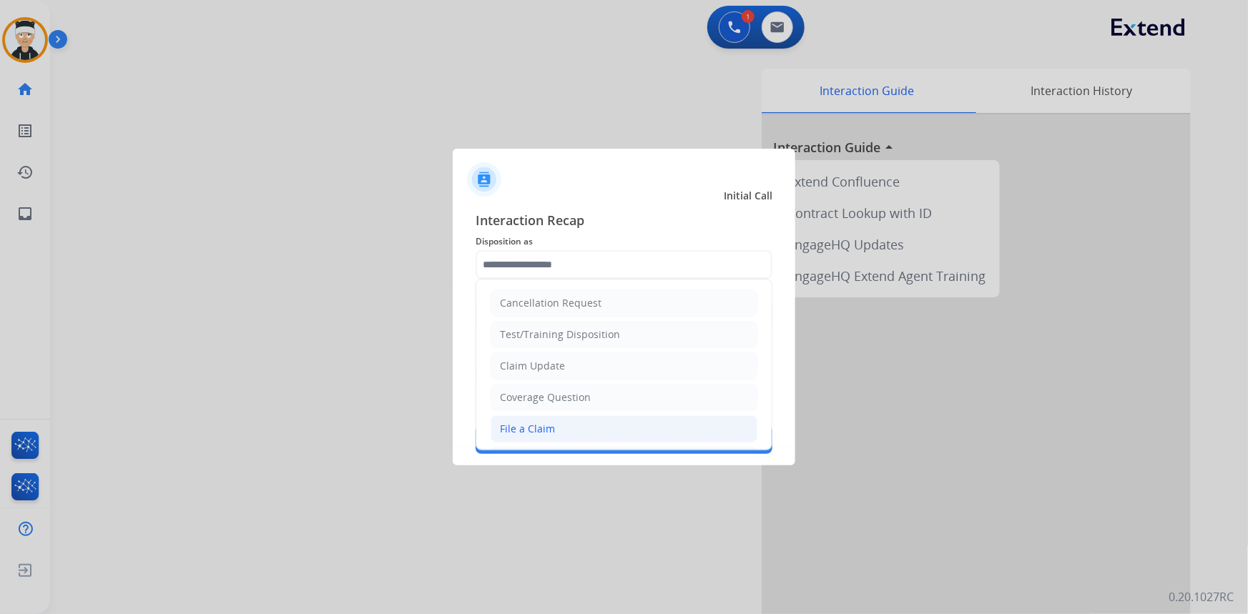
click at [598, 425] on li "File a Claim" at bounding box center [623, 428] width 267 height 27
type input "**********"
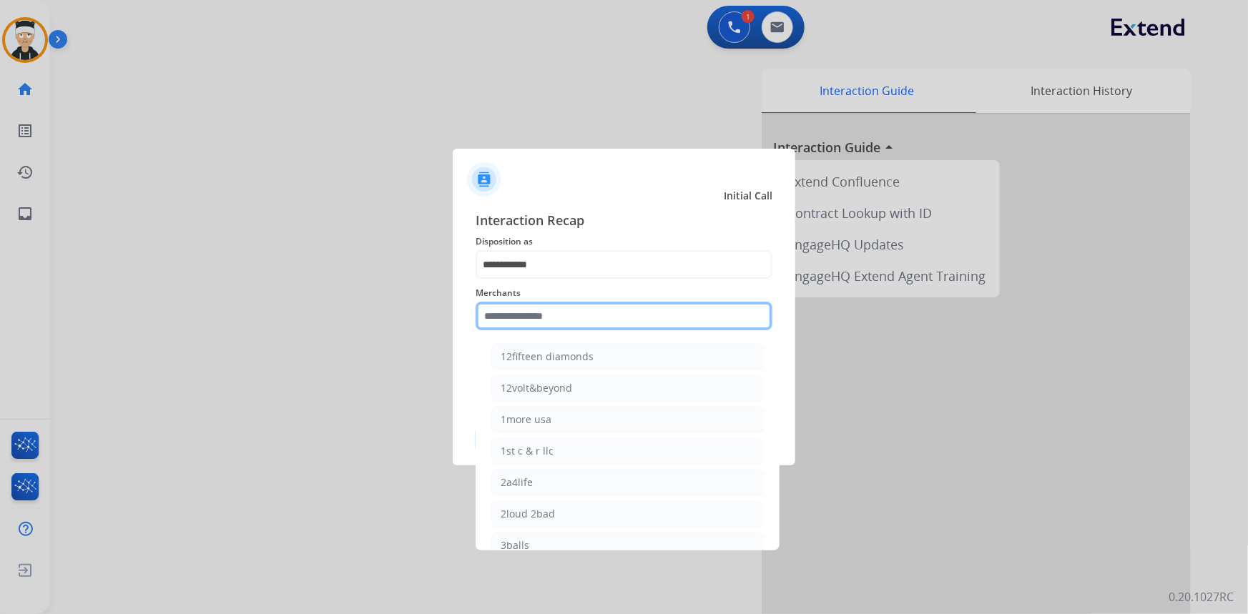
click at [628, 302] on input "text" at bounding box center [623, 316] width 297 height 29
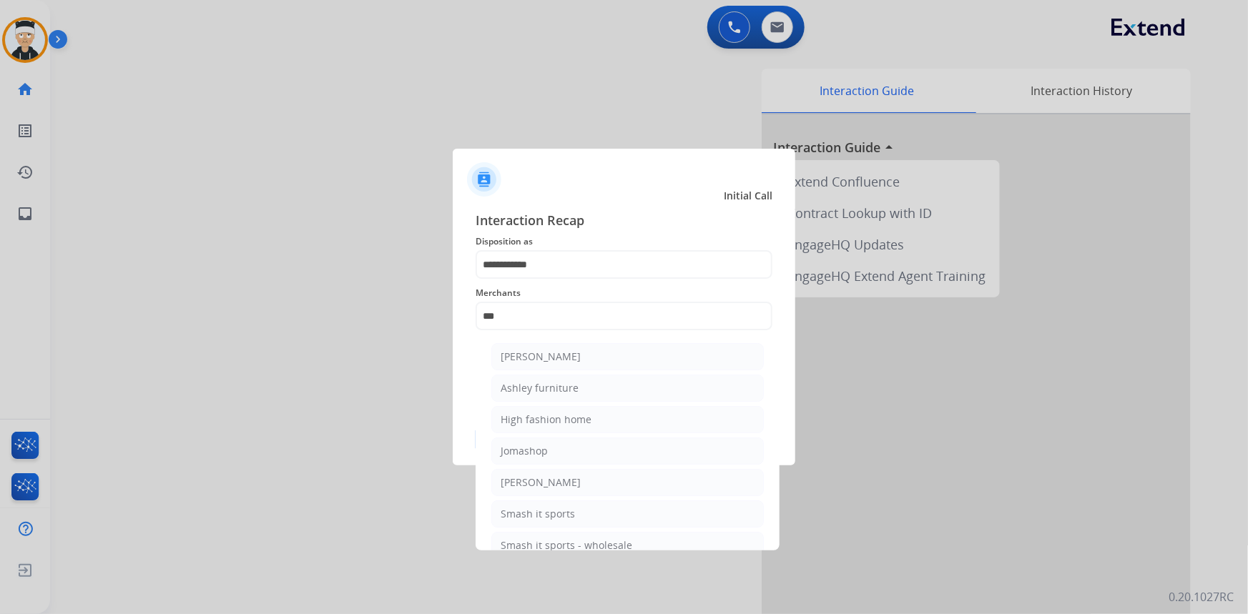
click at [626, 395] on li "Ashley furniture" at bounding box center [627, 388] width 272 height 27
type input "**********"
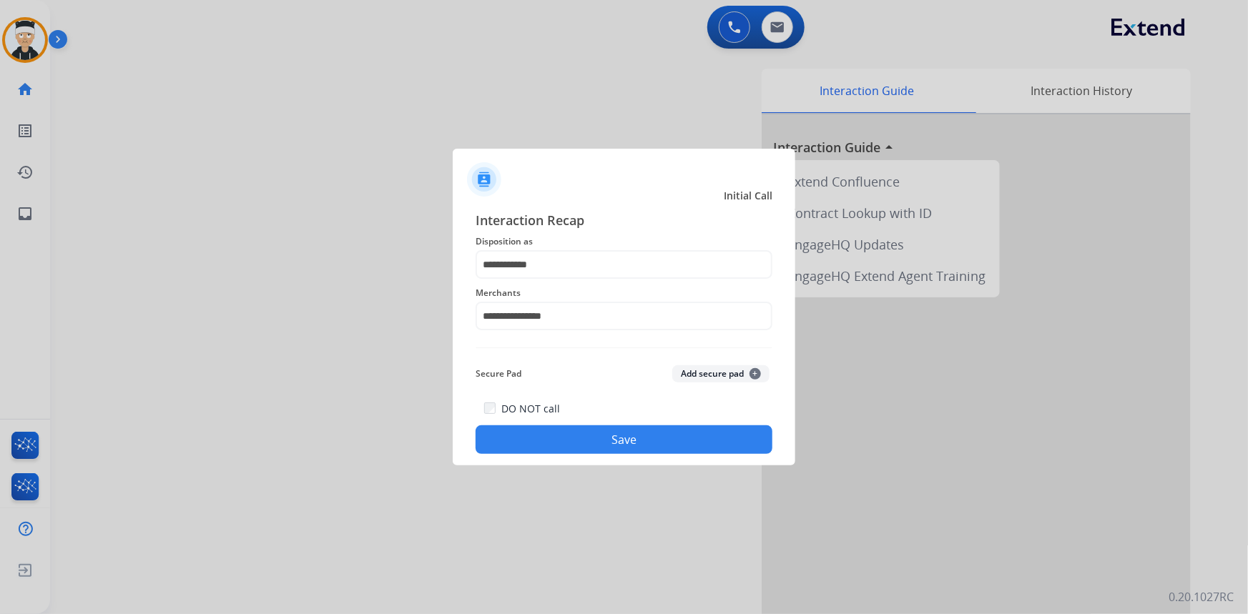
click at [625, 445] on button "Save" at bounding box center [623, 439] width 297 height 29
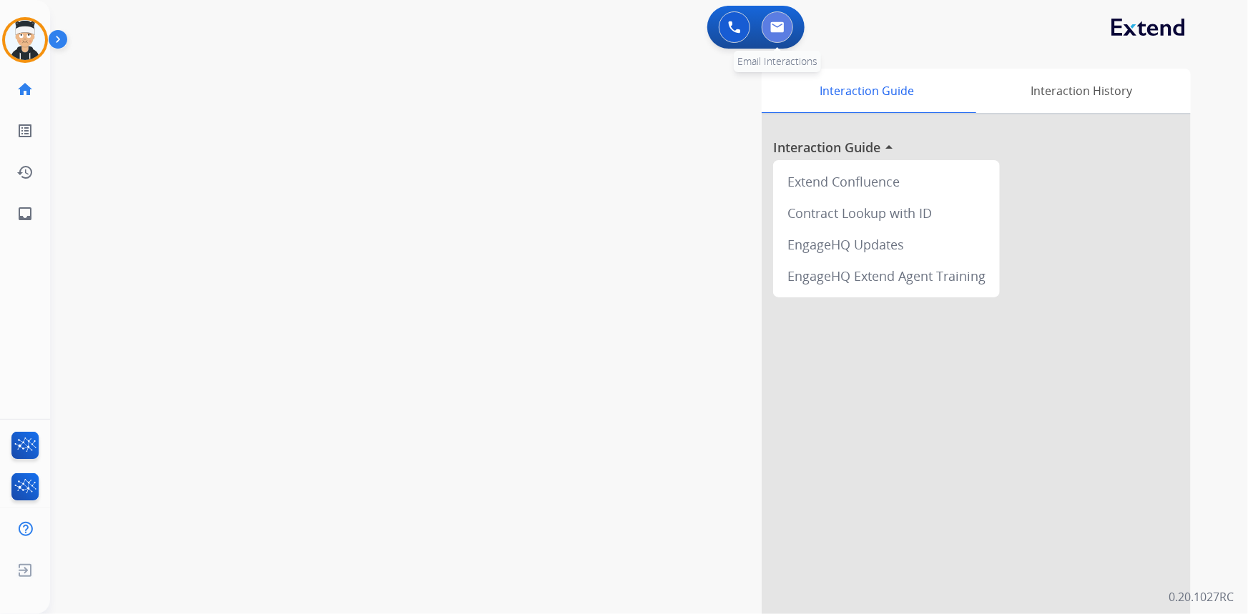
click at [777, 34] on button at bounding box center [776, 26] width 31 height 31
select select "**********"
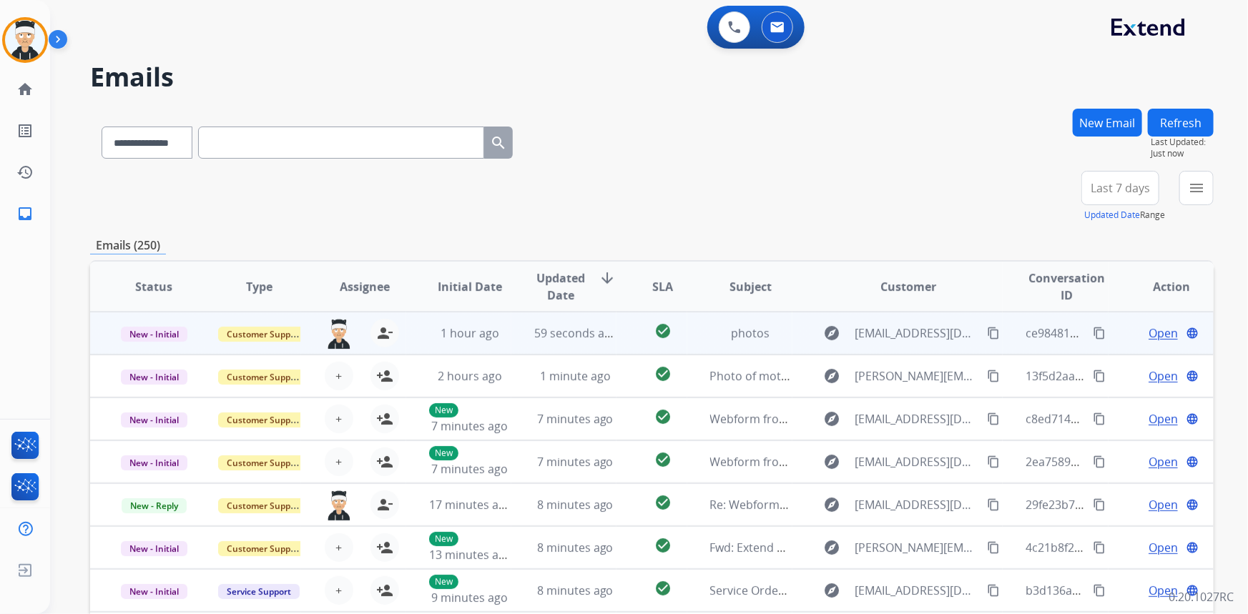
click at [1158, 335] on span "Open" at bounding box center [1162, 333] width 29 height 17
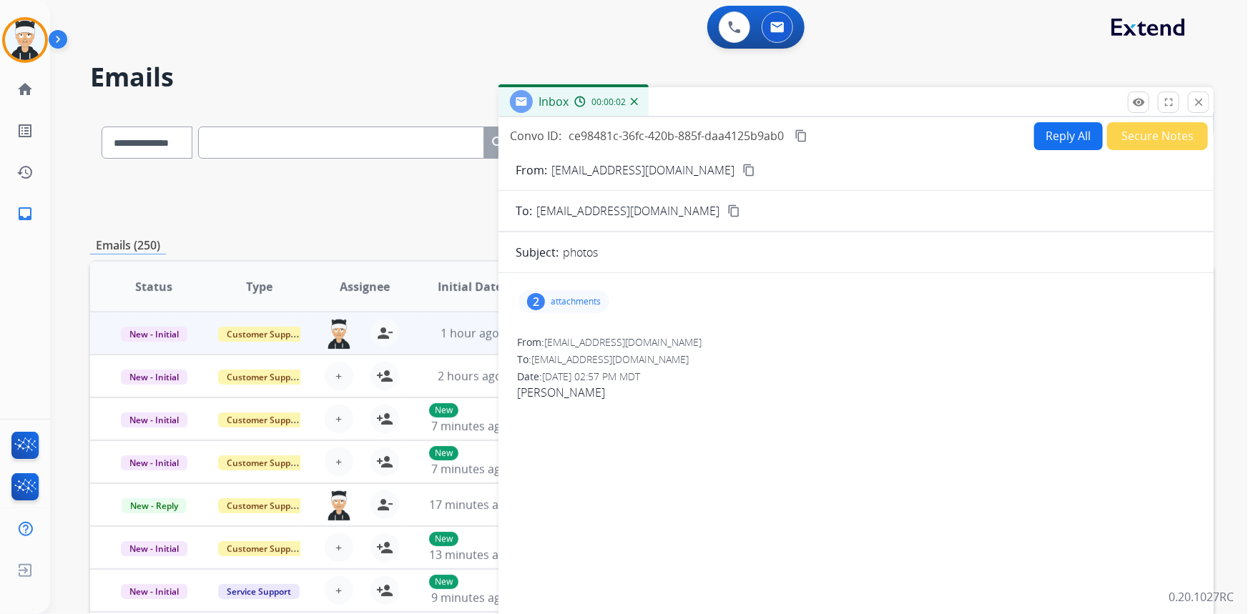
click at [742, 172] on mat-icon "content_copy" at bounding box center [748, 170] width 13 height 13
click at [31, 45] on img at bounding box center [25, 40] width 40 height 40
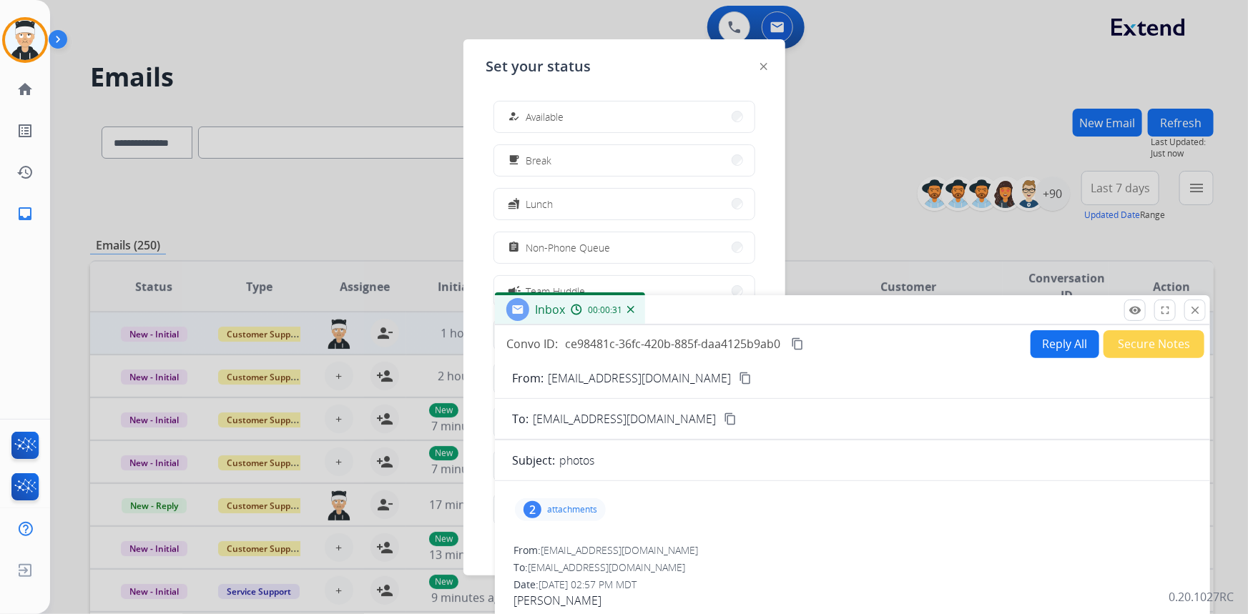
drag, startPoint x: 744, startPoint y: 99, endPoint x: 745, endPoint y: 335, distance: 236.0
click at [748, 325] on div "Inbox 00:00:31" at bounding box center [852, 310] width 715 height 30
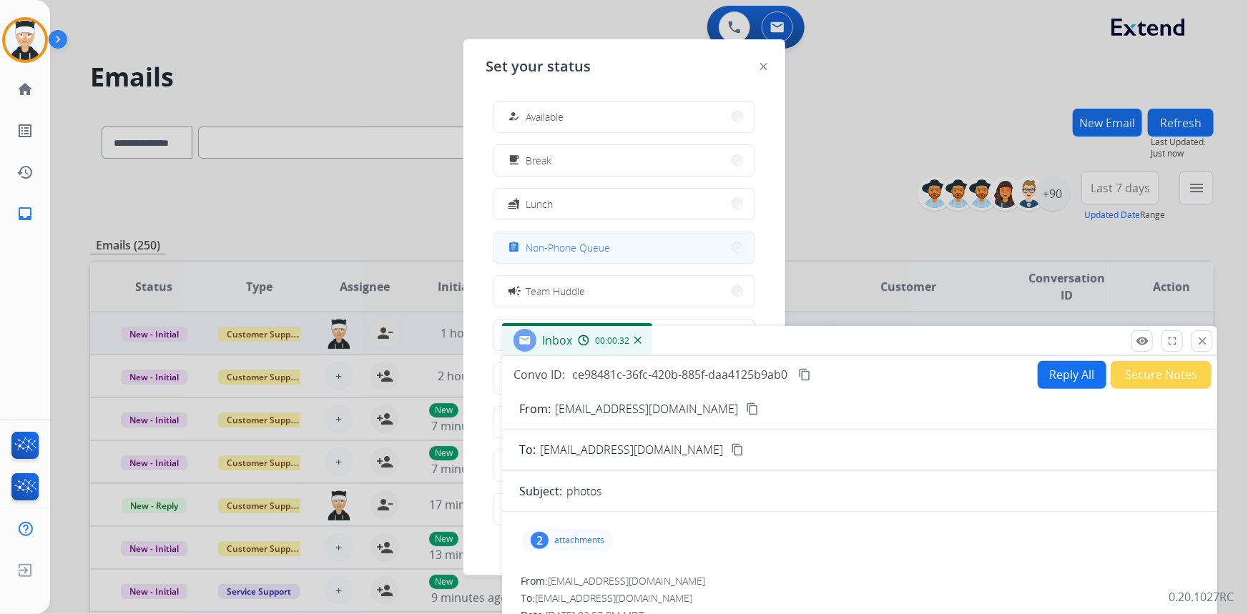
click at [644, 239] on button "assignment Non-Phone Queue" at bounding box center [624, 247] width 260 height 31
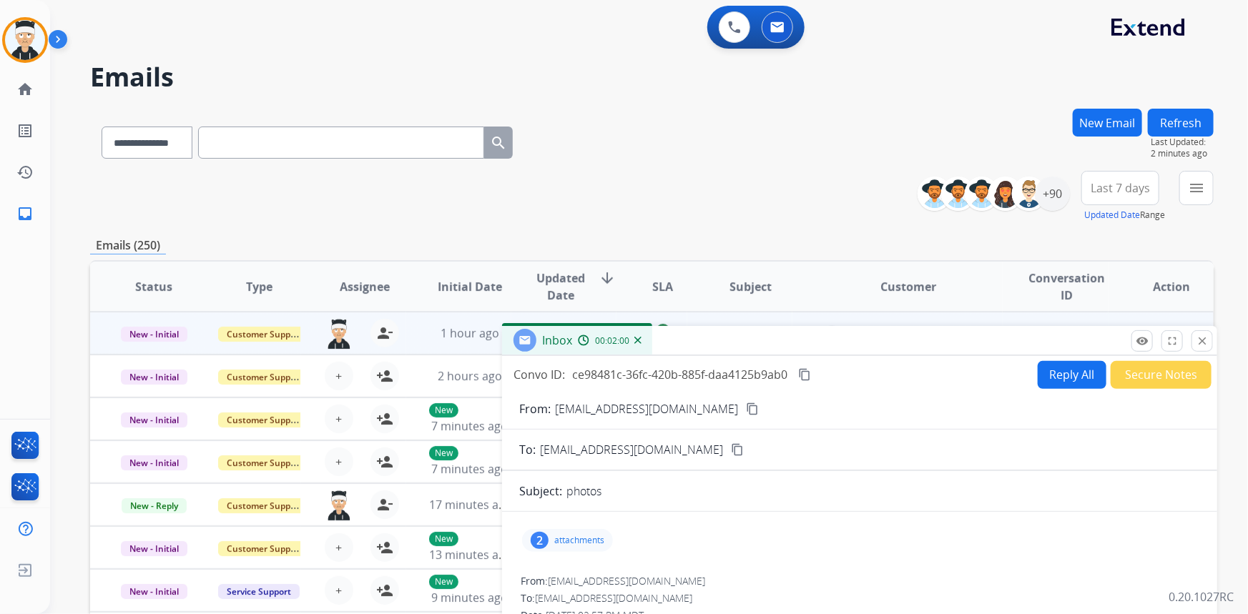
click at [564, 539] on p "attachments" at bounding box center [579, 540] width 50 height 11
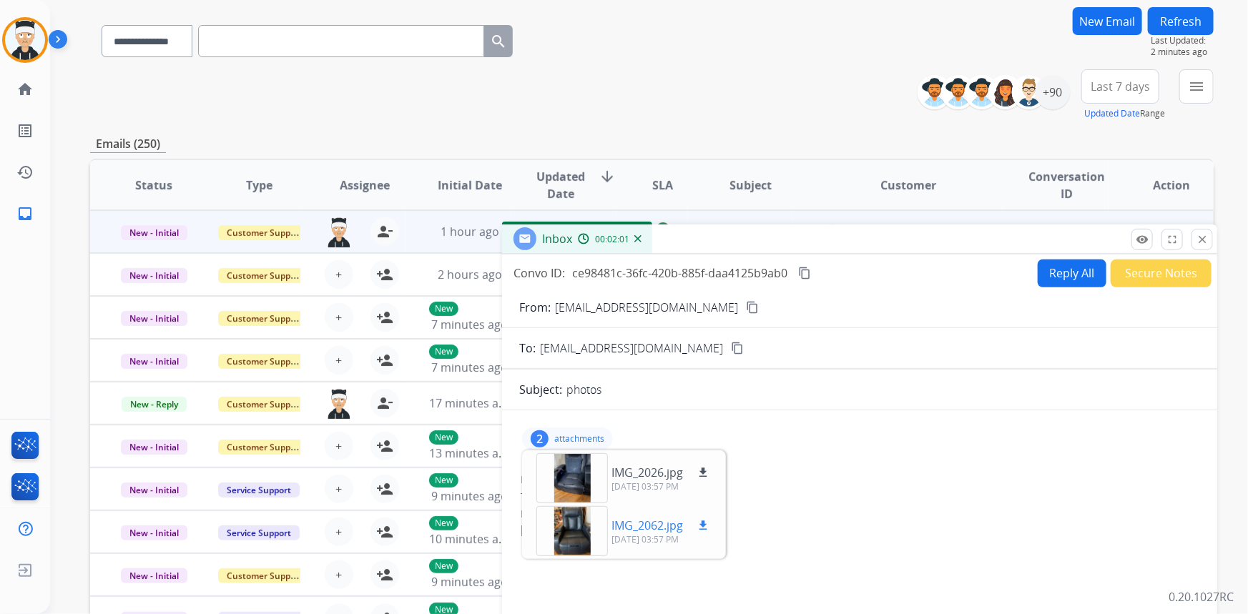
scroll to position [129, 0]
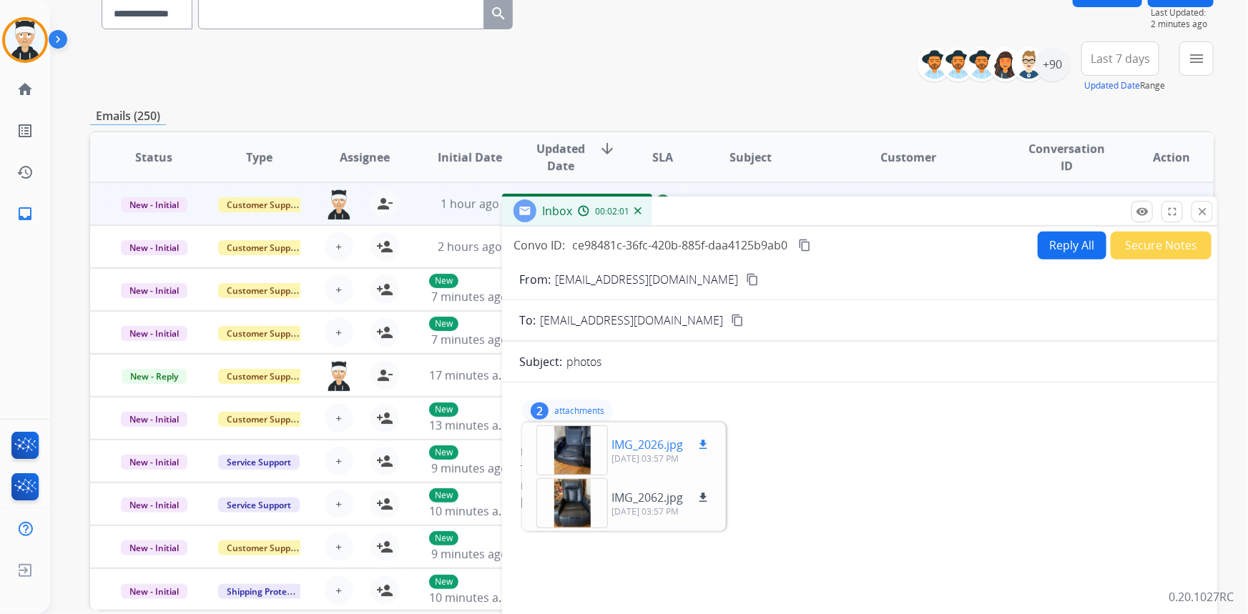
click at [572, 455] on div at bounding box center [572, 450] width 72 height 50
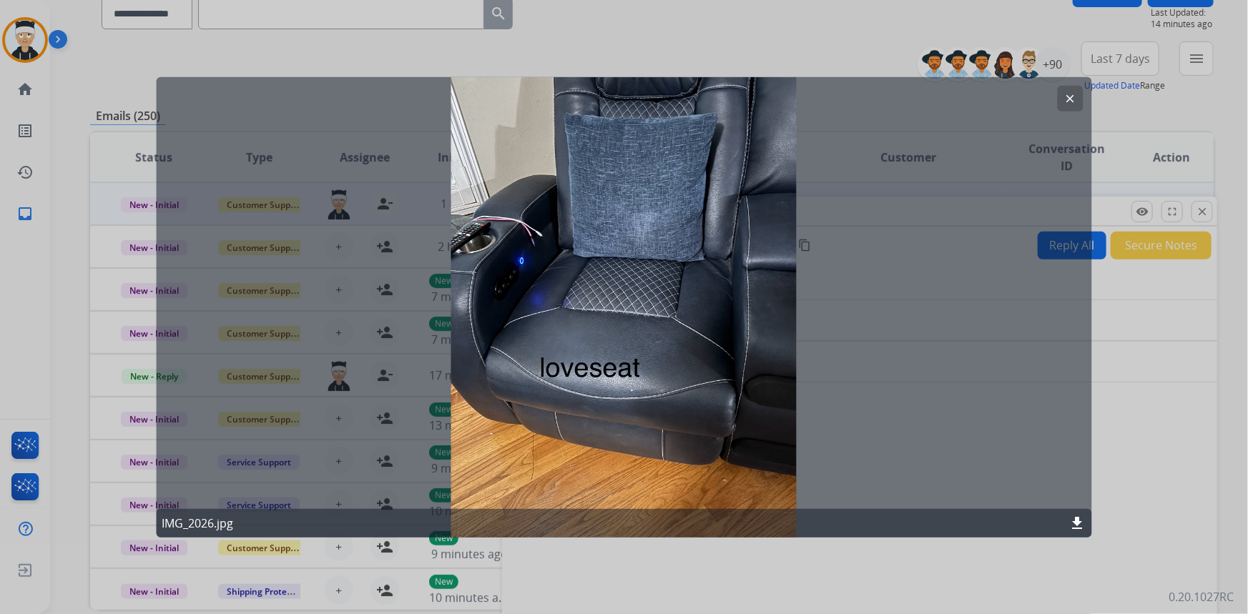
click at [1066, 97] on mat-icon "clear" at bounding box center [1070, 98] width 13 height 13
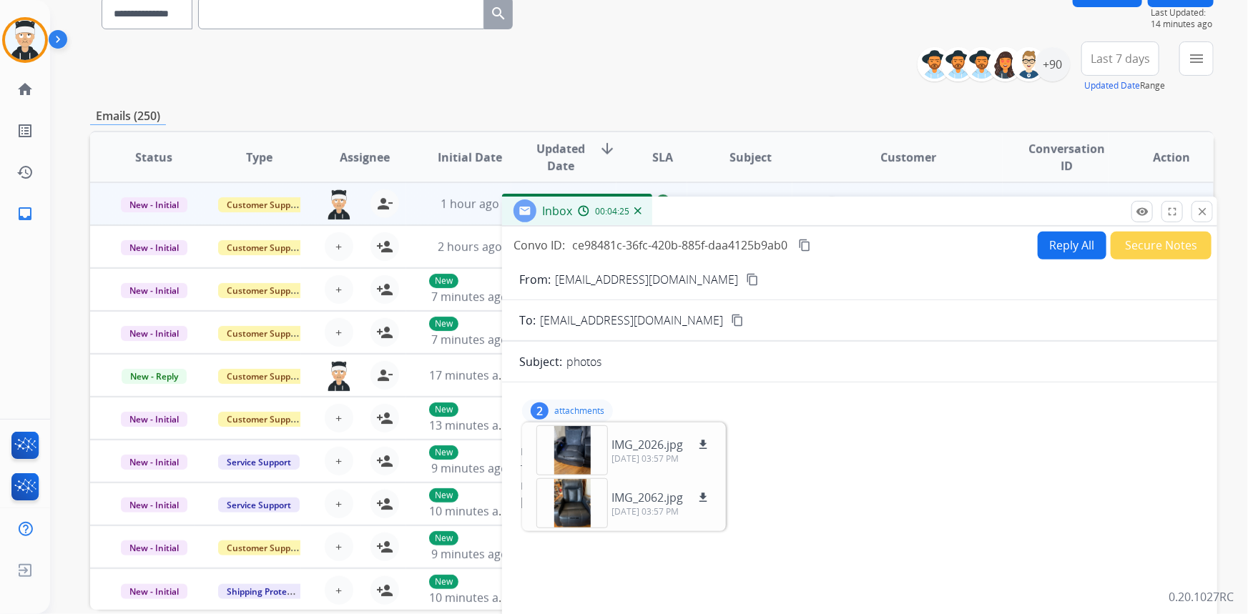
click at [806, 243] on mat-icon "content_copy" at bounding box center [804, 245] width 13 height 13
click at [551, 407] on div "2 attachments IMG_2026.jpg download [DATE] 03:57 PM IMG_2062.jpg download [DATE…" at bounding box center [567, 411] width 91 height 23
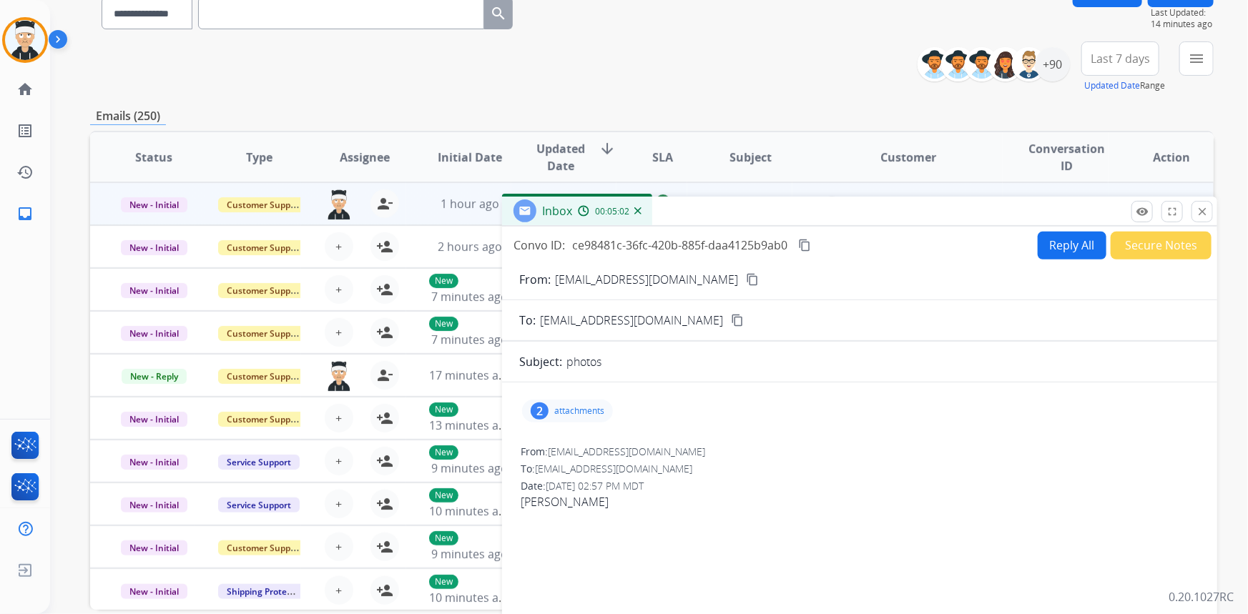
click at [1065, 240] on button "Reply All" at bounding box center [1071, 246] width 69 height 28
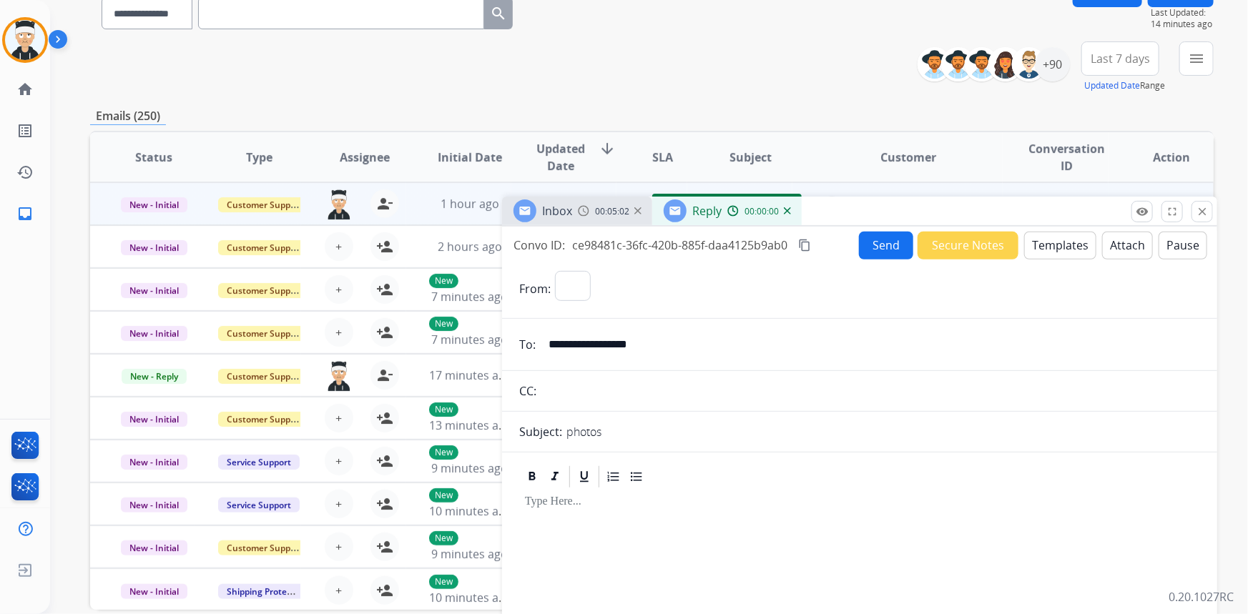
select select "**********"
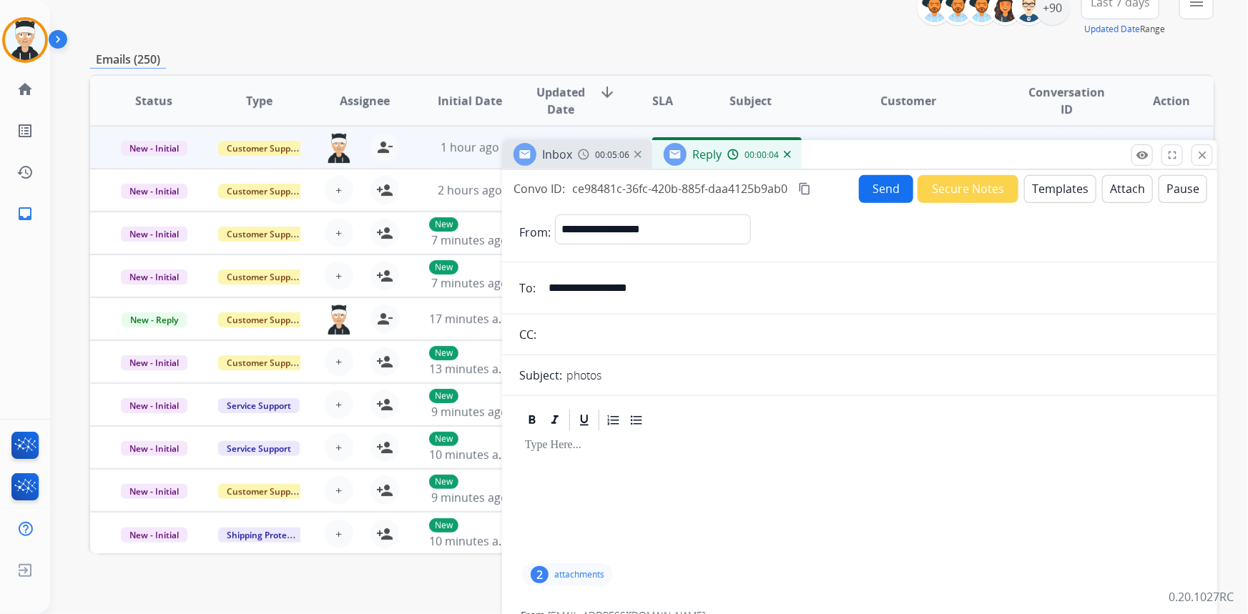
scroll to position [260, 0]
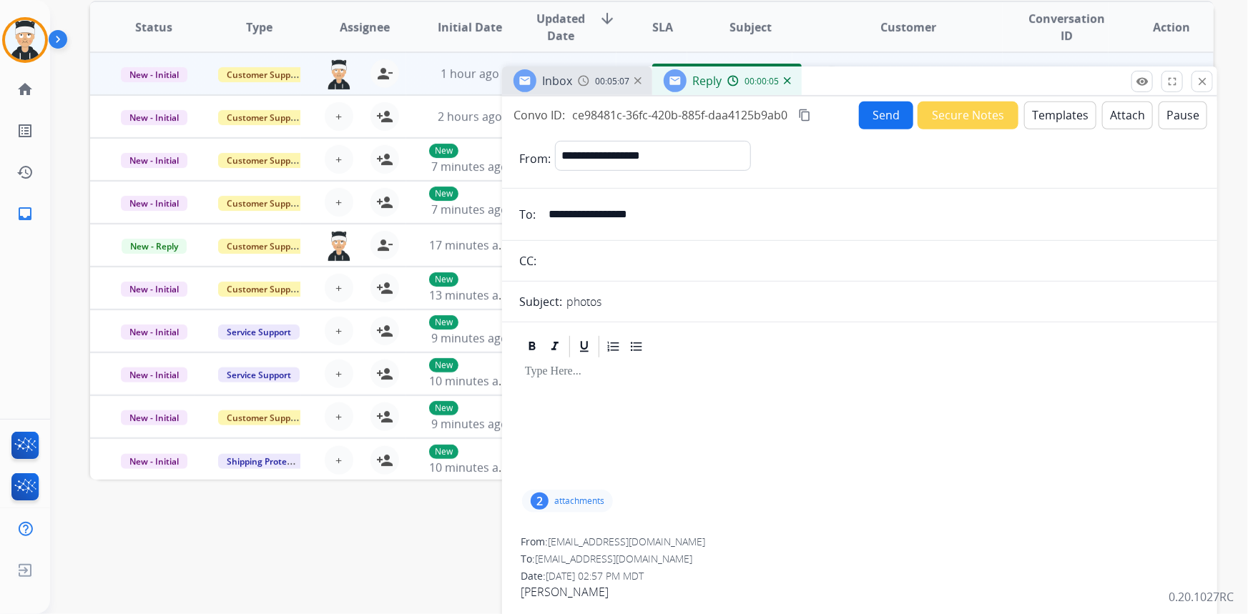
click at [1044, 122] on button "Templates" at bounding box center [1060, 116] width 72 height 28
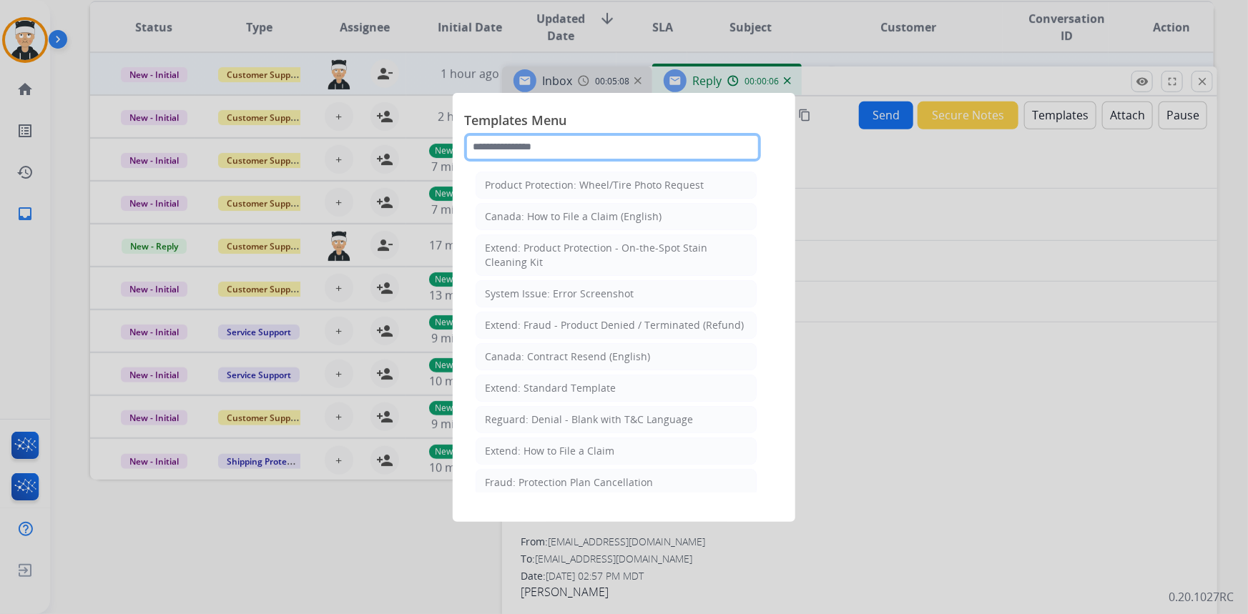
click at [623, 154] on input "text" at bounding box center [612, 147] width 297 height 29
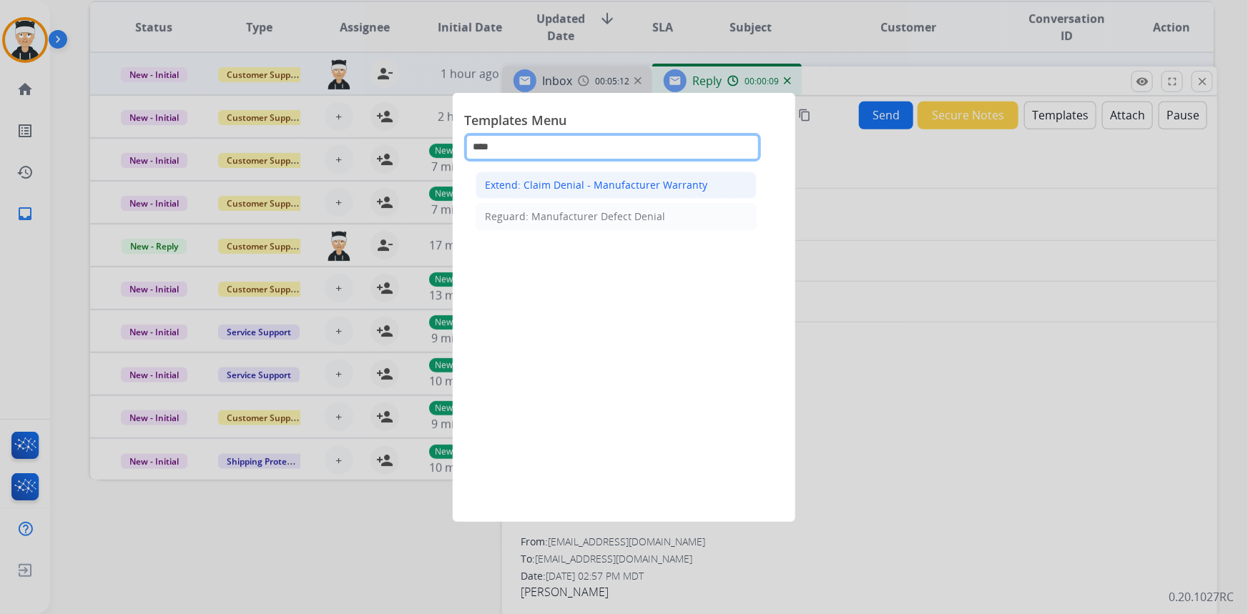
type input "****"
click at [655, 178] on div "Extend: Claim Denial - Manufacturer Warranty" at bounding box center [596, 185] width 222 height 14
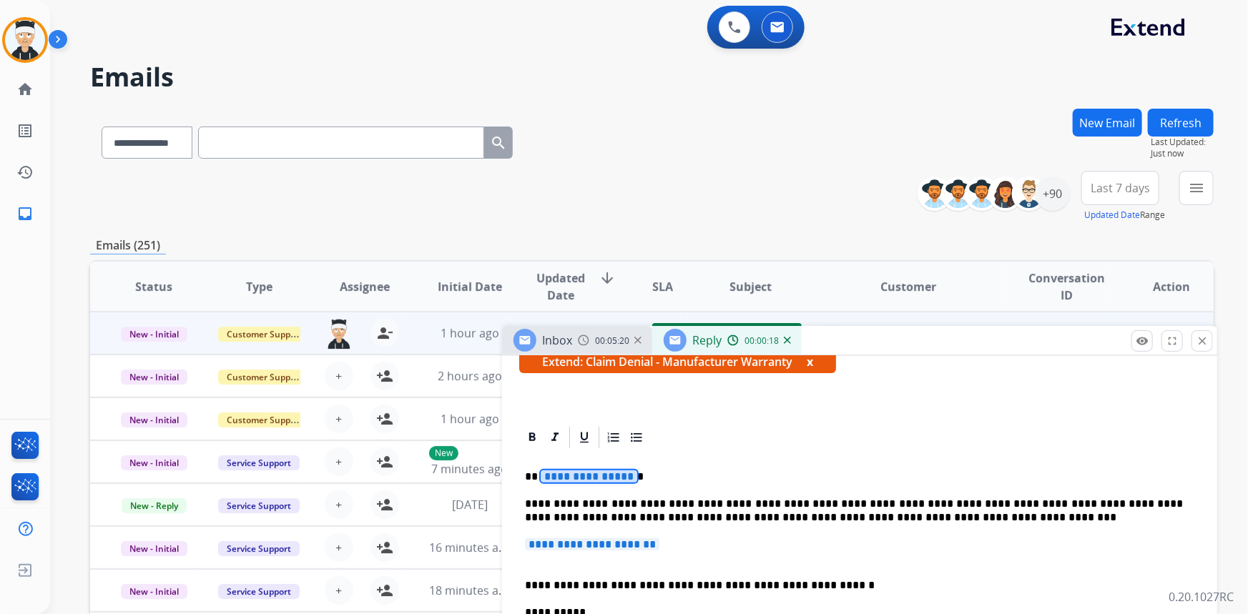
click at [596, 477] on span "**********" at bounding box center [589, 476] width 97 height 12
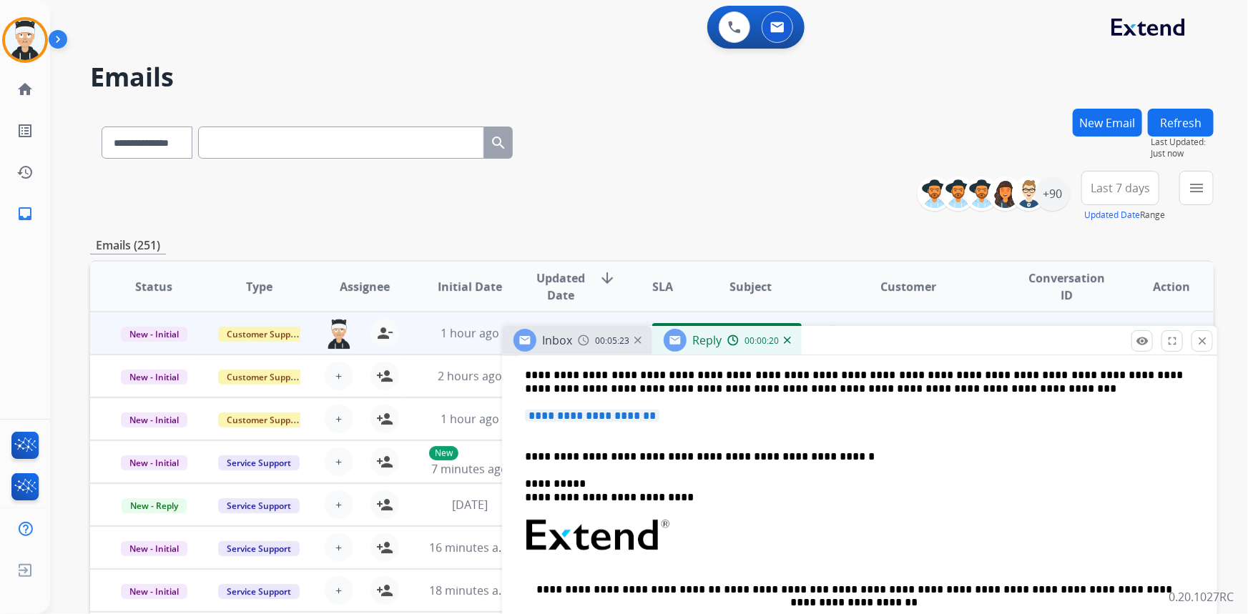
scroll to position [390, 0]
click at [565, 418] on span "**********" at bounding box center [592, 414] width 134 height 12
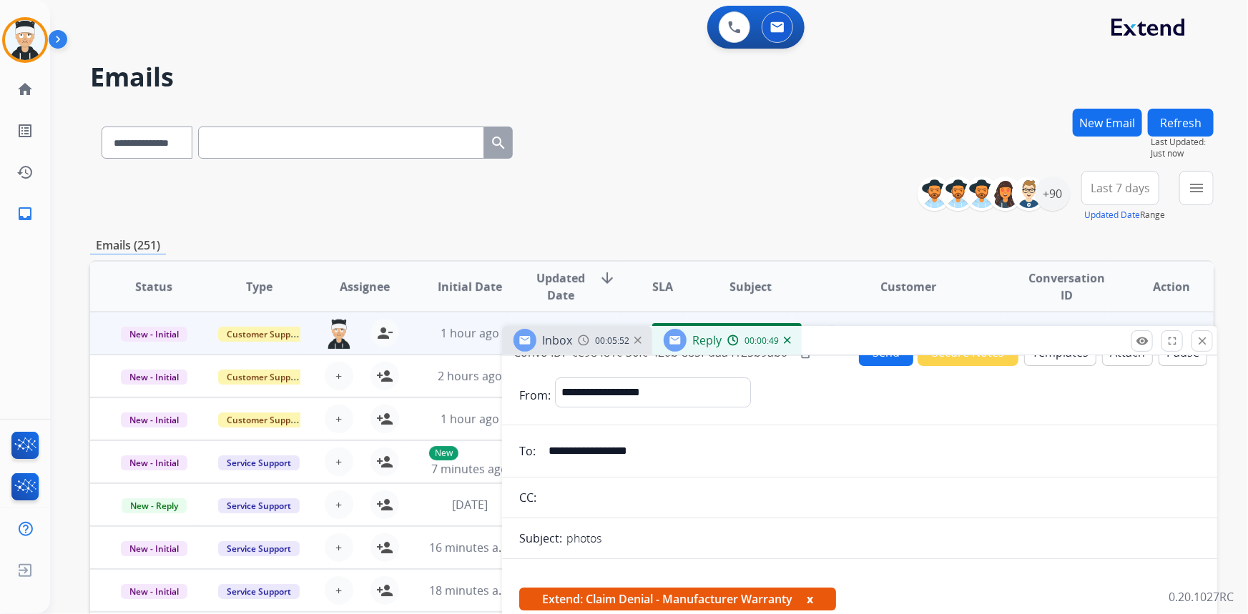
scroll to position [0, 0]
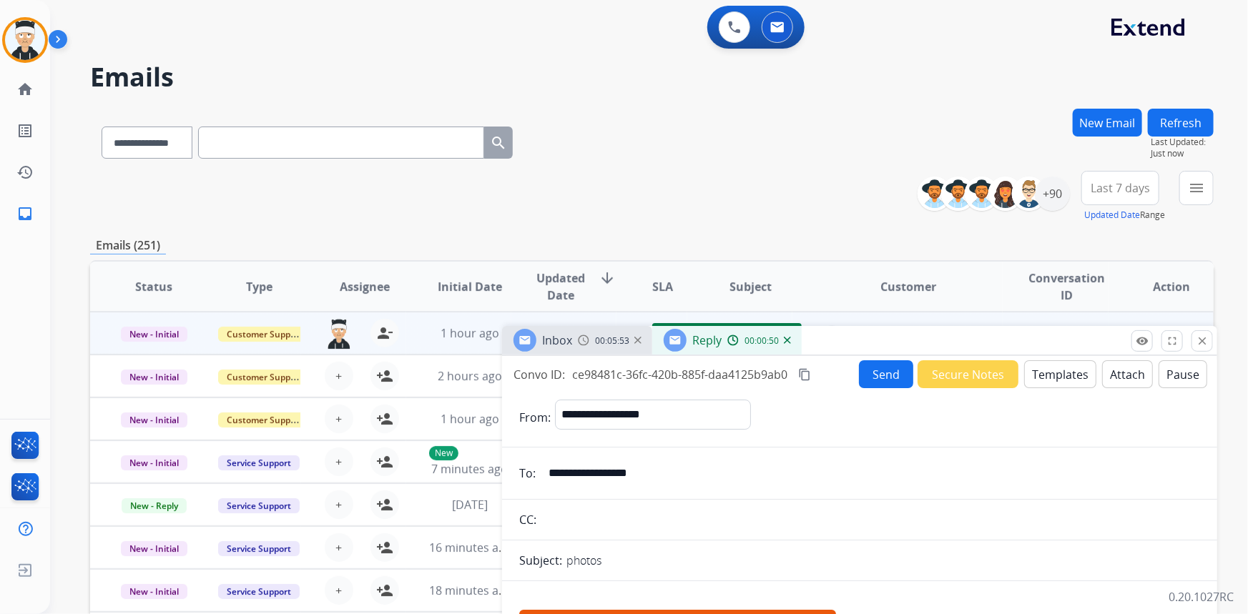
click at [890, 381] on button "Send" at bounding box center [886, 374] width 54 height 28
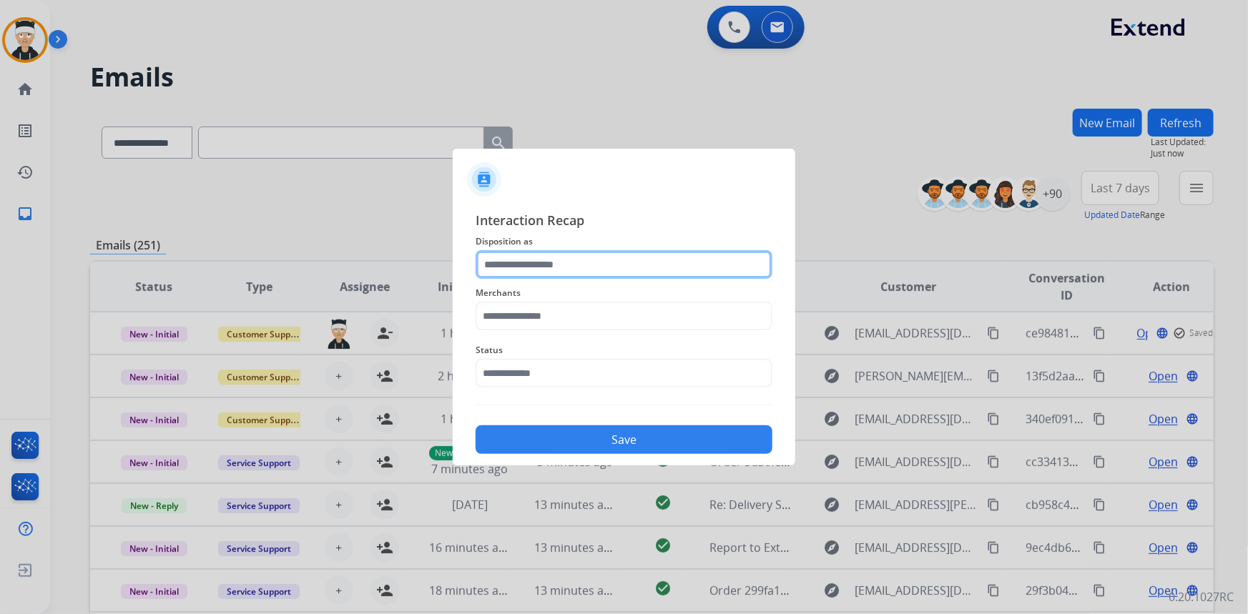
click at [556, 263] on input "text" at bounding box center [623, 264] width 297 height 29
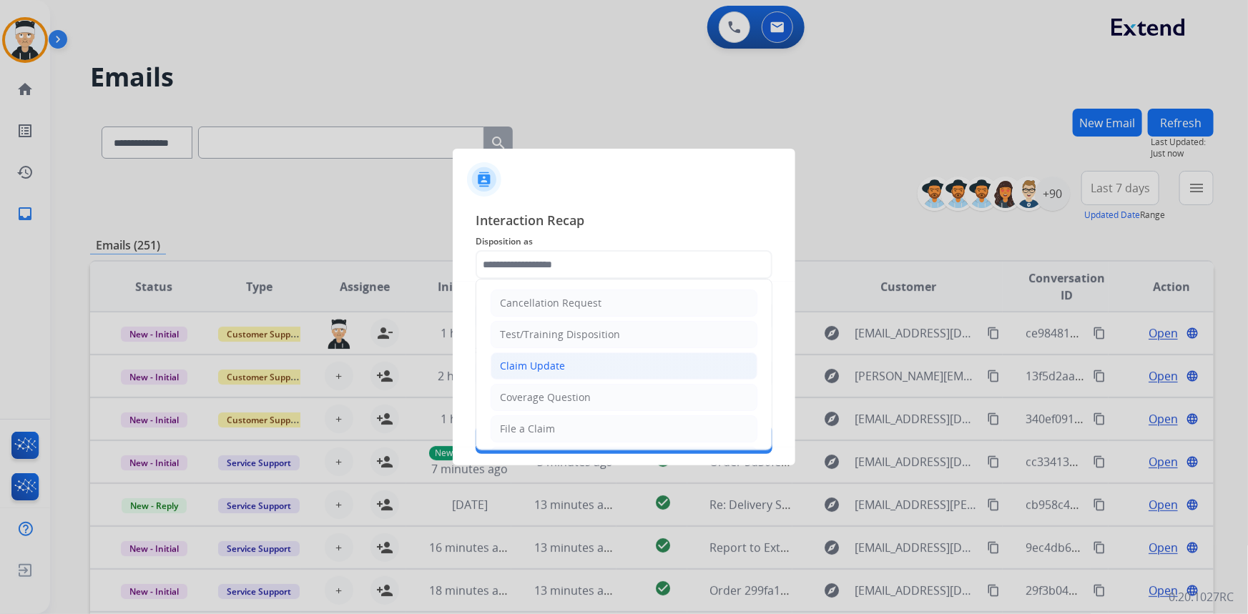
click at [616, 360] on li "Claim Update" at bounding box center [623, 365] width 267 height 27
type input "**********"
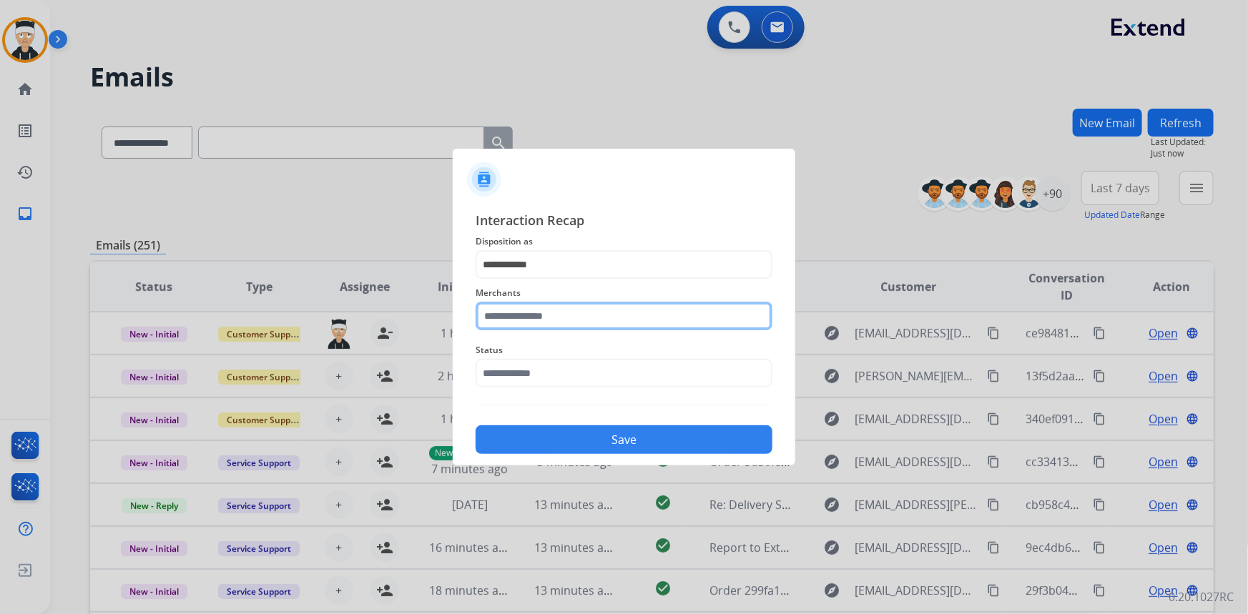
click at [606, 317] on input "text" at bounding box center [623, 316] width 297 height 29
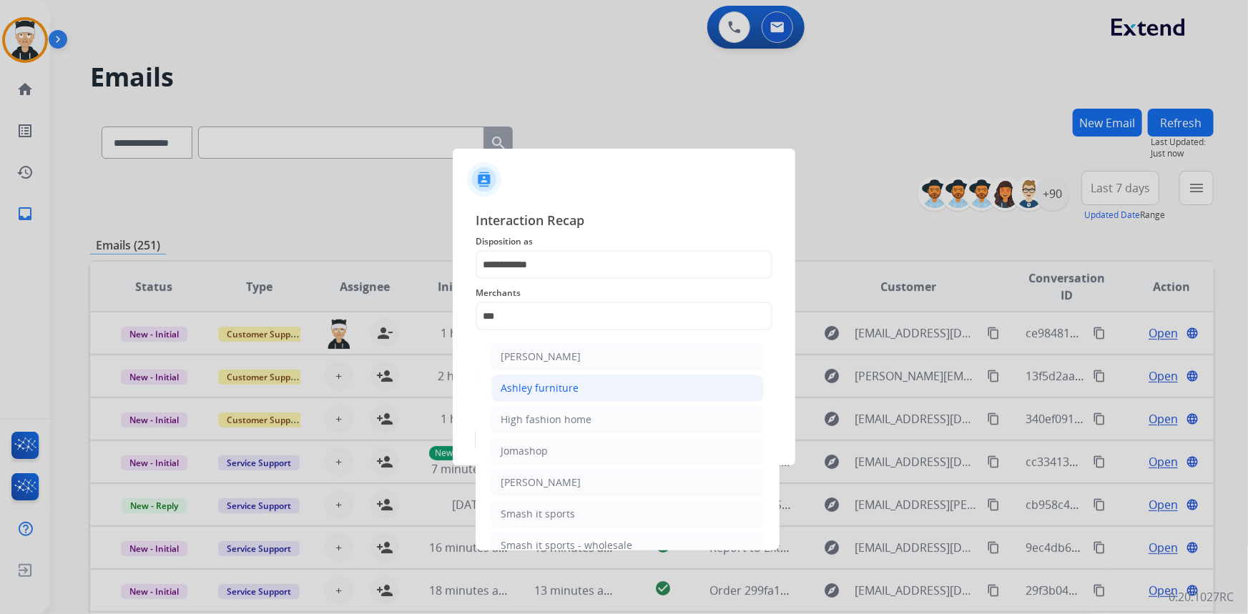
click at [619, 392] on li "Ashley furniture" at bounding box center [627, 388] width 272 height 27
type input "**********"
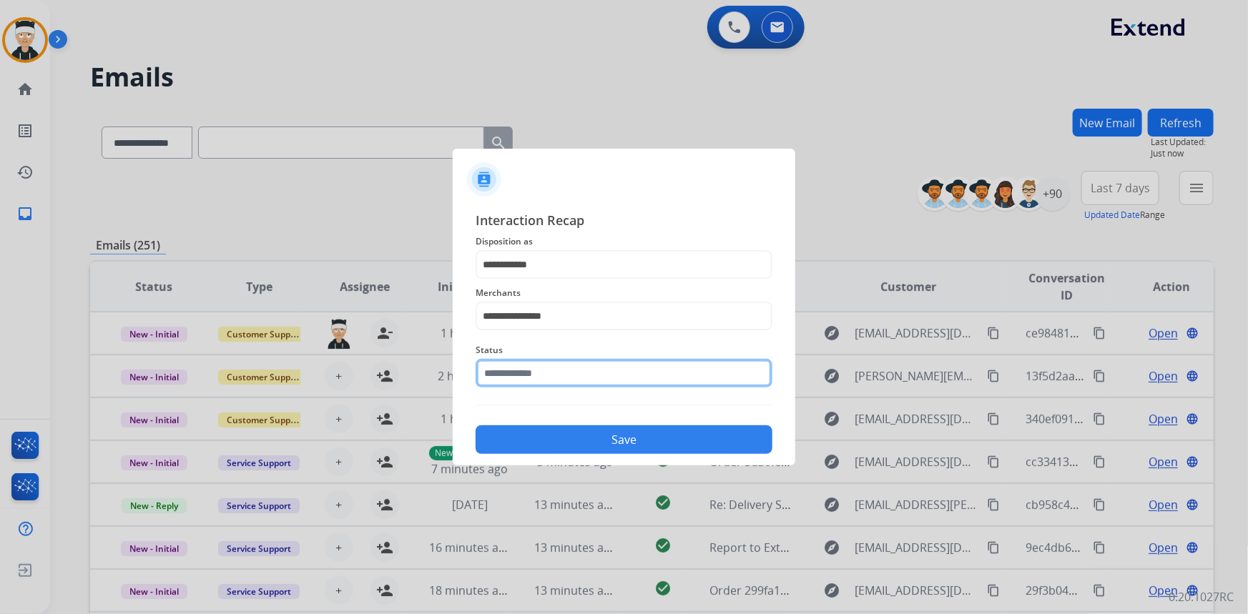
click at [609, 386] on input "text" at bounding box center [623, 373] width 297 height 29
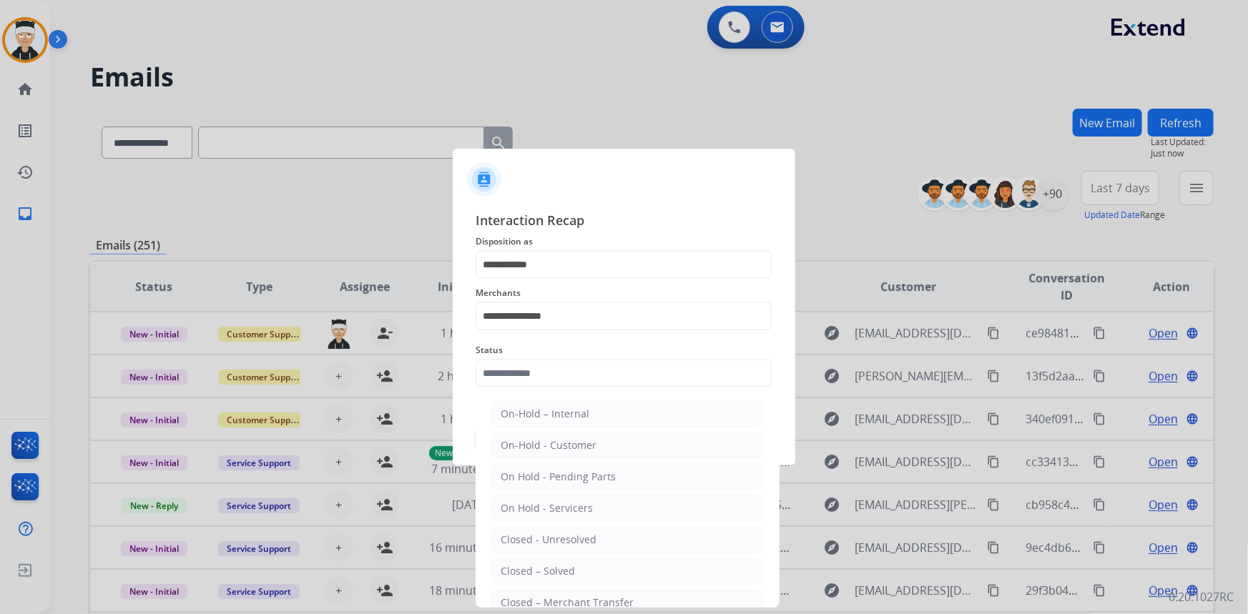
drag, startPoint x: 553, startPoint y: 577, endPoint x: 568, endPoint y: 552, distance: 29.2
click at [554, 576] on div "Closed – Solved" at bounding box center [538, 571] width 74 height 14
type input "**********"
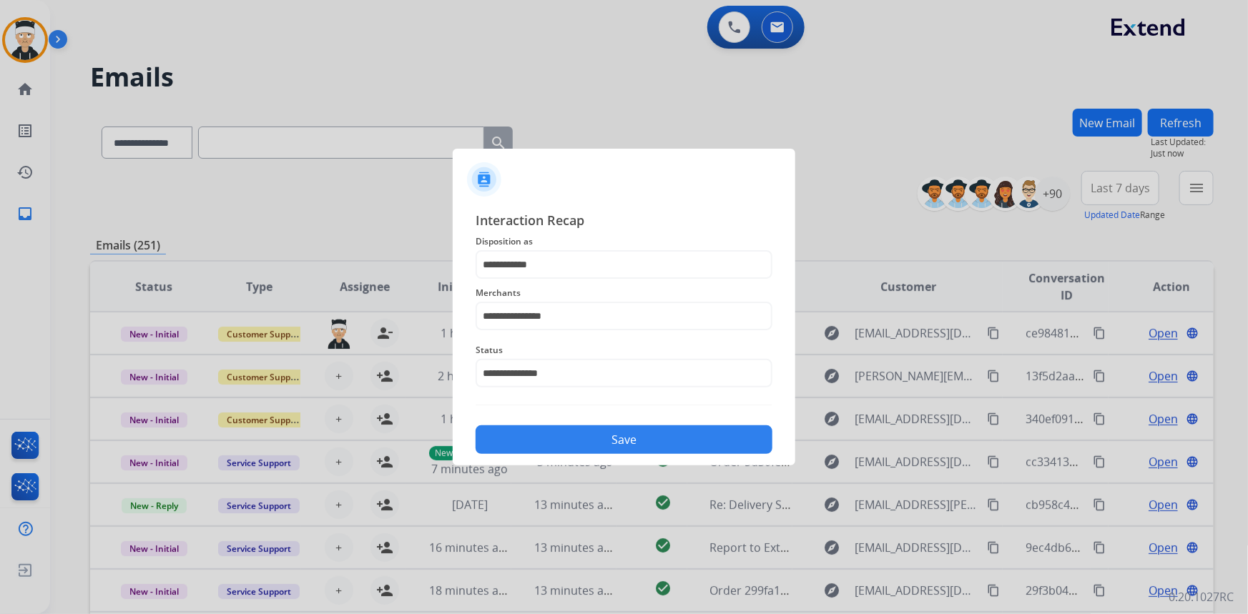
click at [654, 450] on button "Save" at bounding box center [623, 439] width 297 height 29
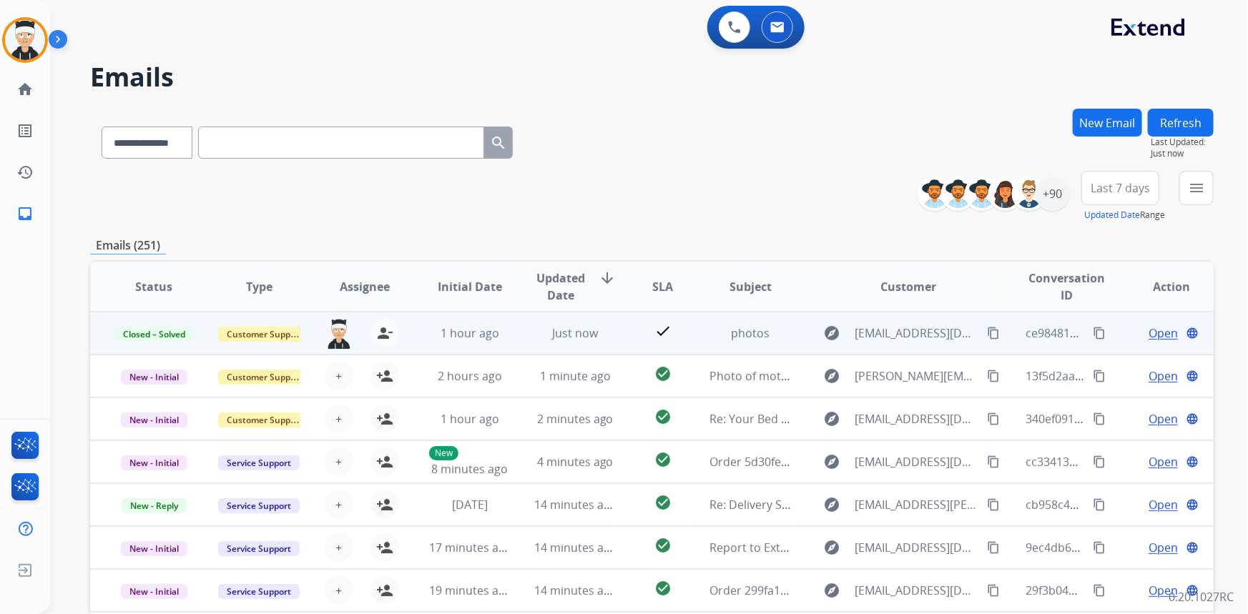
click at [1148, 330] on span "Open" at bounding box center [1162, 333] width 29 height 17
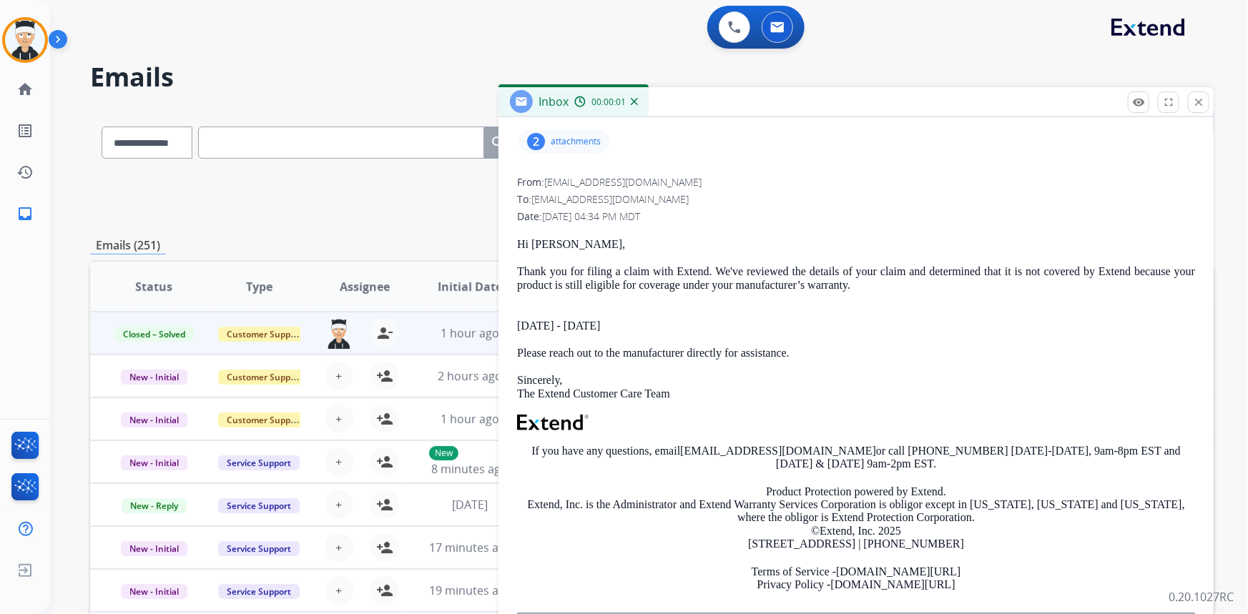
scroll to position [194, 0]
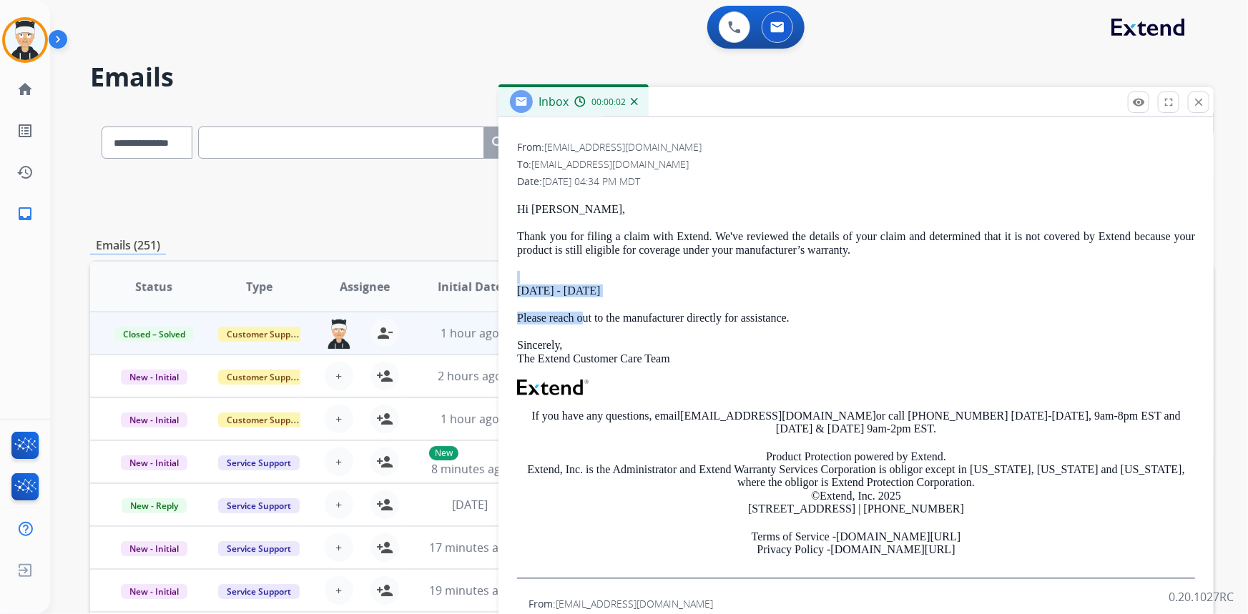
drag, startPoint x: 673, startPoint y: 282, endPoint x: 582, endPoint y: 297, distance: 91.9
click at [582, 297] on div "Hi [PERSON_NAME], Thank you for filing a claim with Extend. We've reviewed the …" at bounding box center [856, 391] width 678 height 376
click at [676, 286] on p "[DATE] - [DATE]" at bounding box center [856, 284] width 678 height 26
drag, startPoint x: 649, startPoint y: 291, endPoint x: 518, endPoint y: 286, distance: 130.9
click at [518, 286] on p "[DATE] - [DATE]" at bounding box center [856, 284] width 678 height 26
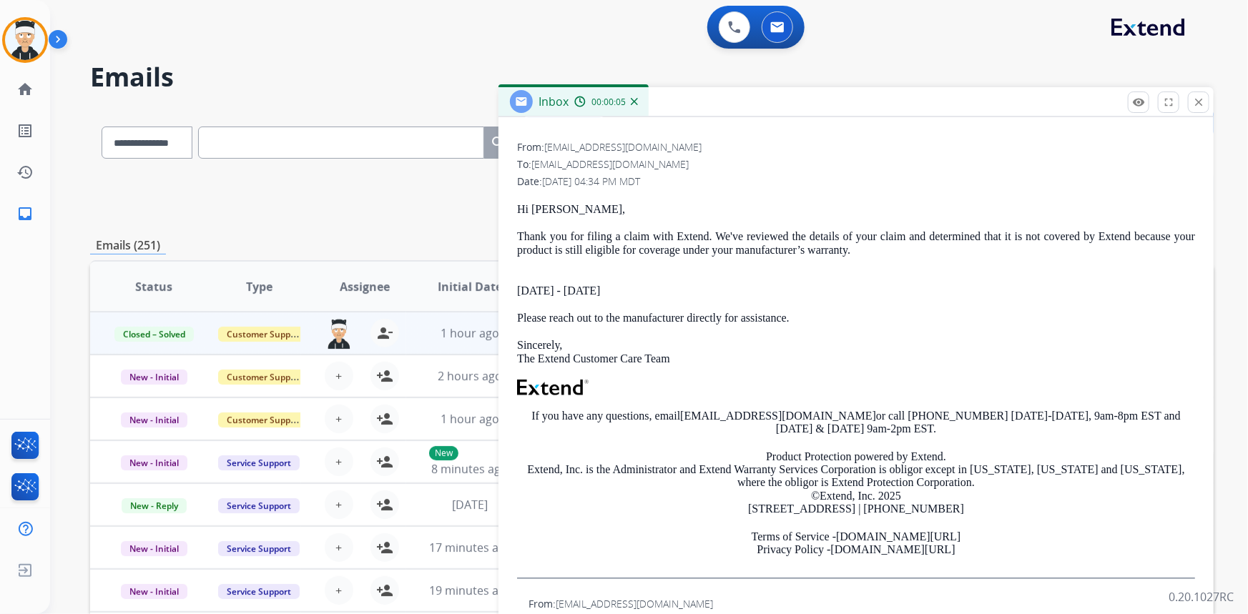
copy p "[DATE] - [DATE]"
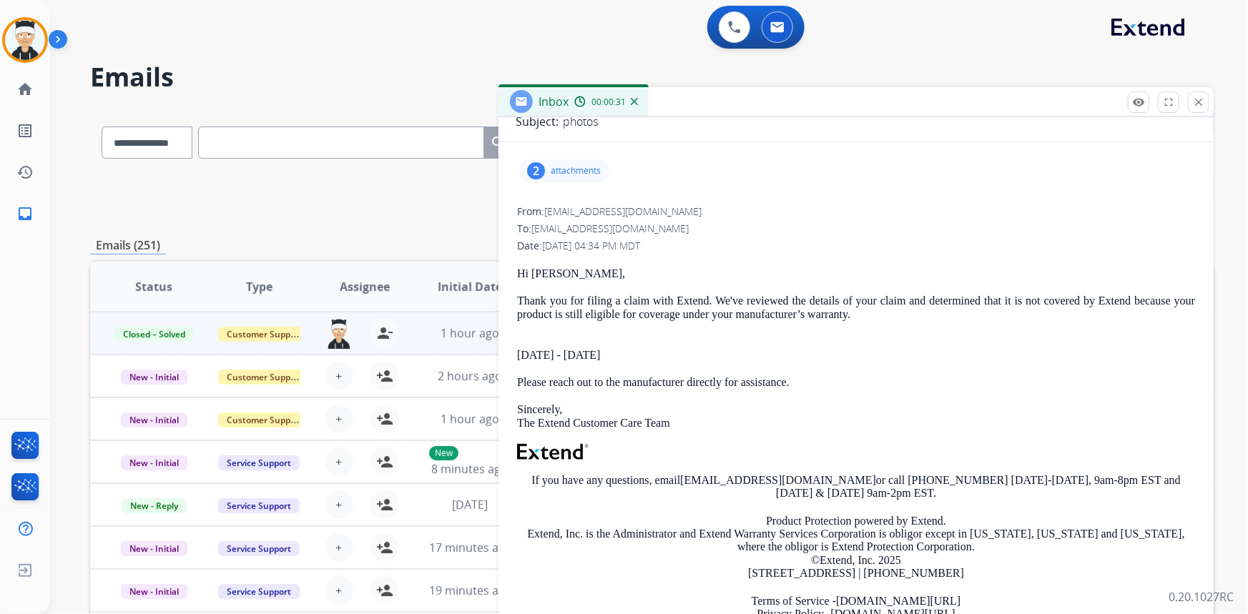
scroll to position [0, 0]
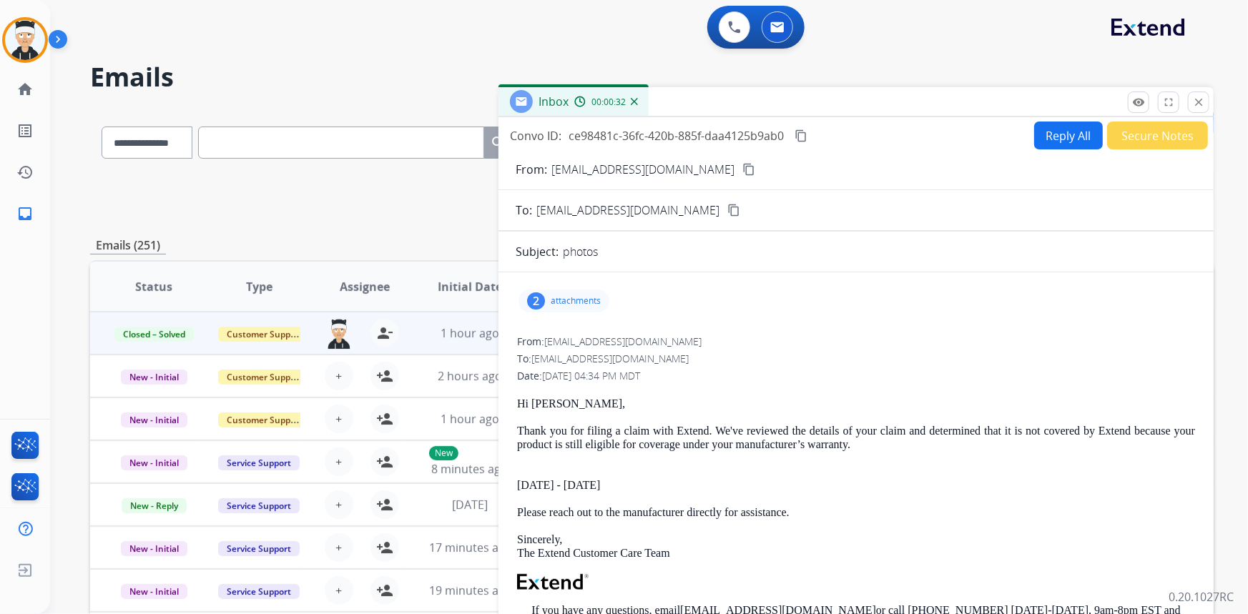
click at [801, 134] on mat-icon "content_copy" at bounding box center [800, 135] width 13 height 13
click at [1191, 107] on button "close Close" at bounding box center [1198, 102] width 21 height 21
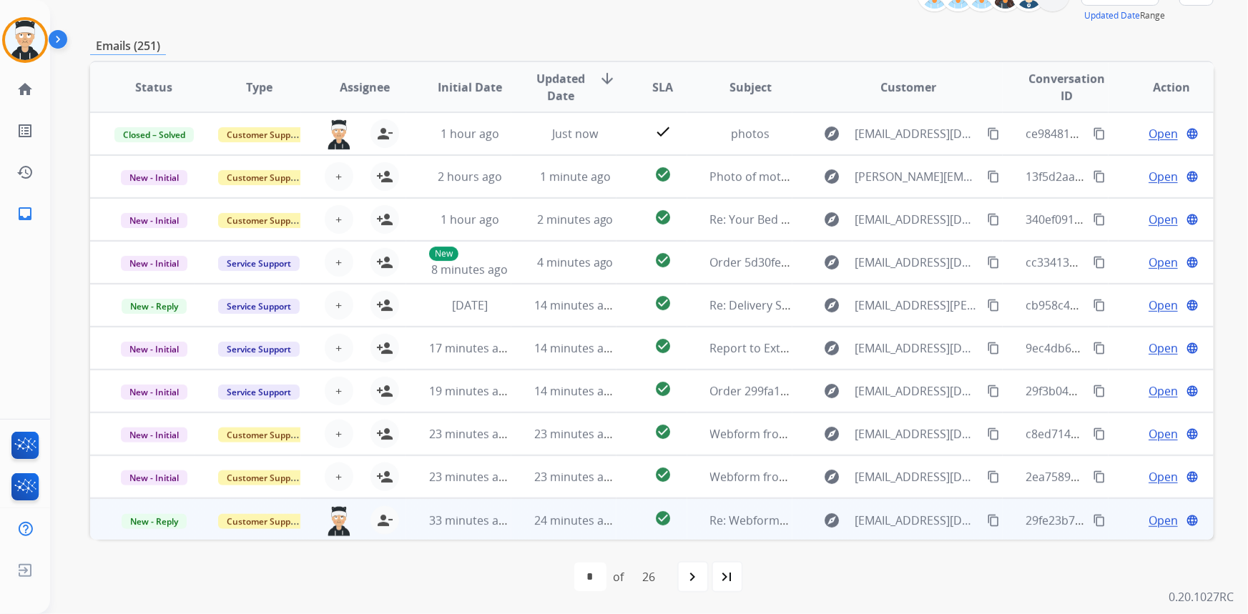
click at [1148, 520] on span "Open" at bounding box center [1162, 520] width 29 height 17
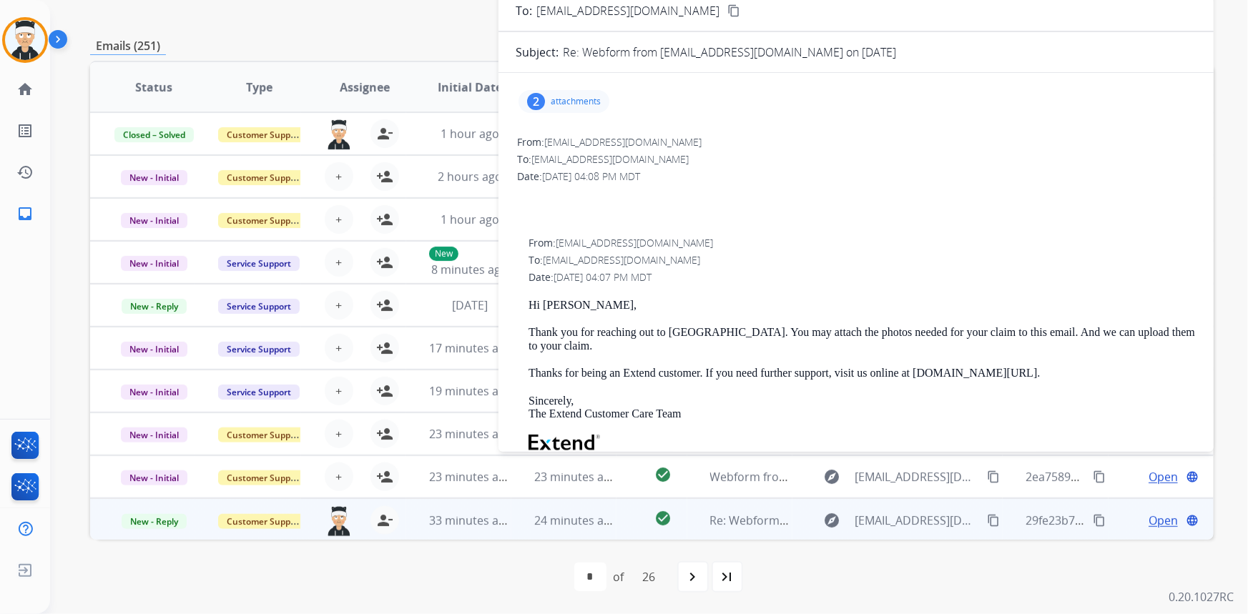
click at [568, 106] on p "attachments" at bounding box center [576, 101] width 50 height 11
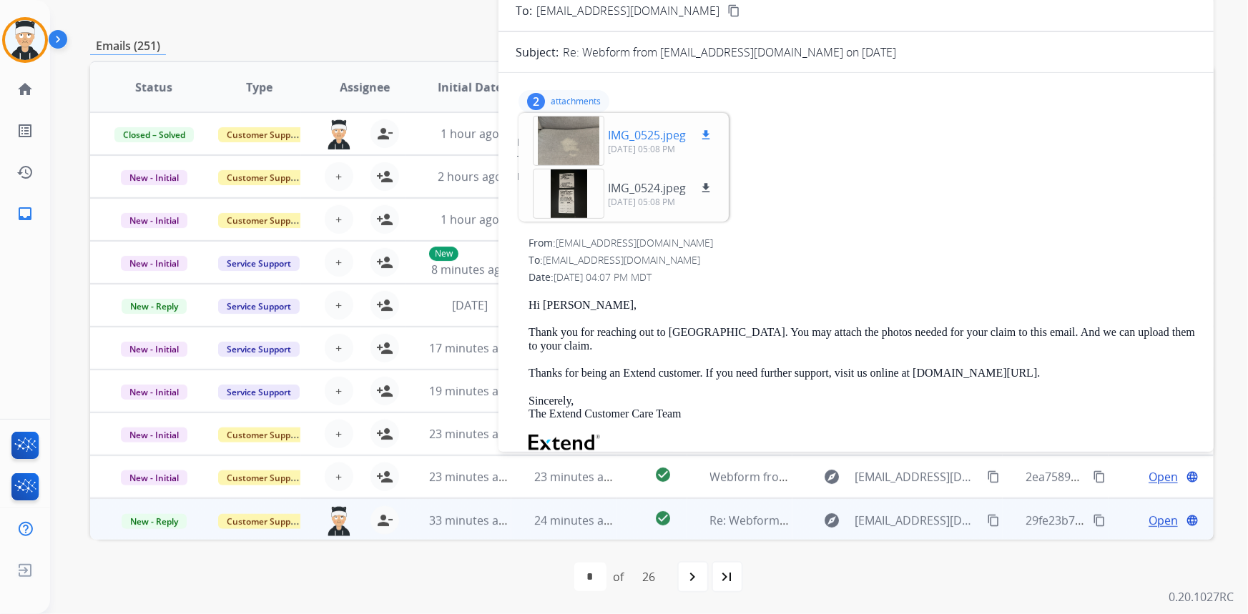
click at [581, 143] on div at bounding box center [569, 141] width 72 height 50
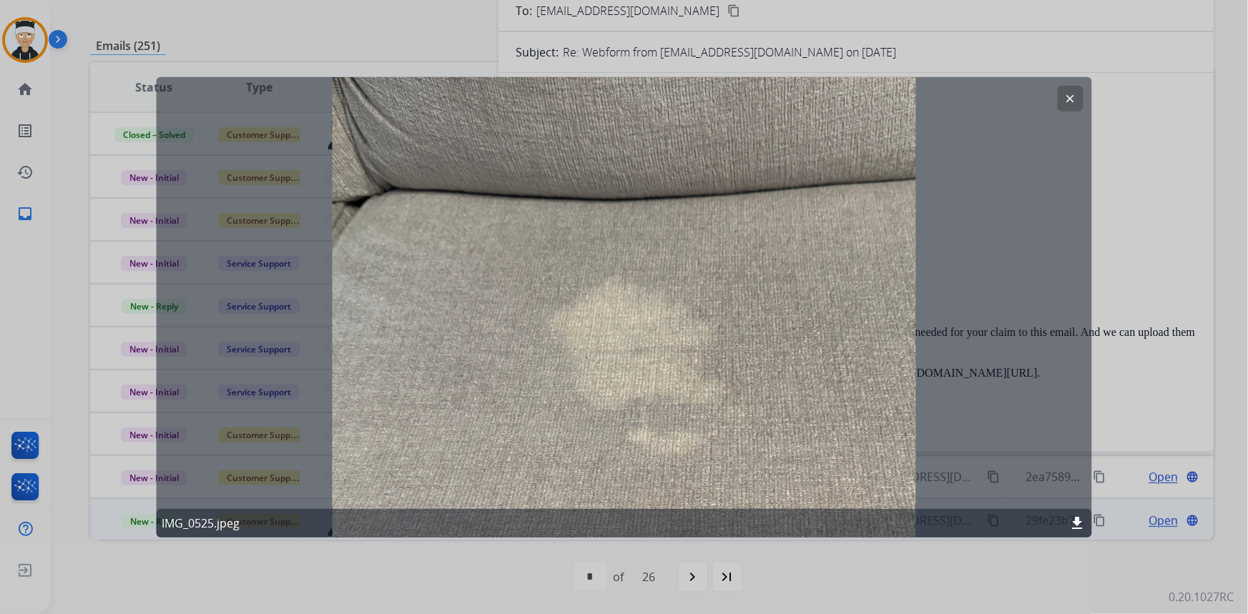
click at [1075, 94] on mat-icon "clear" at bounding box center [1070, 98] width 13 height 13
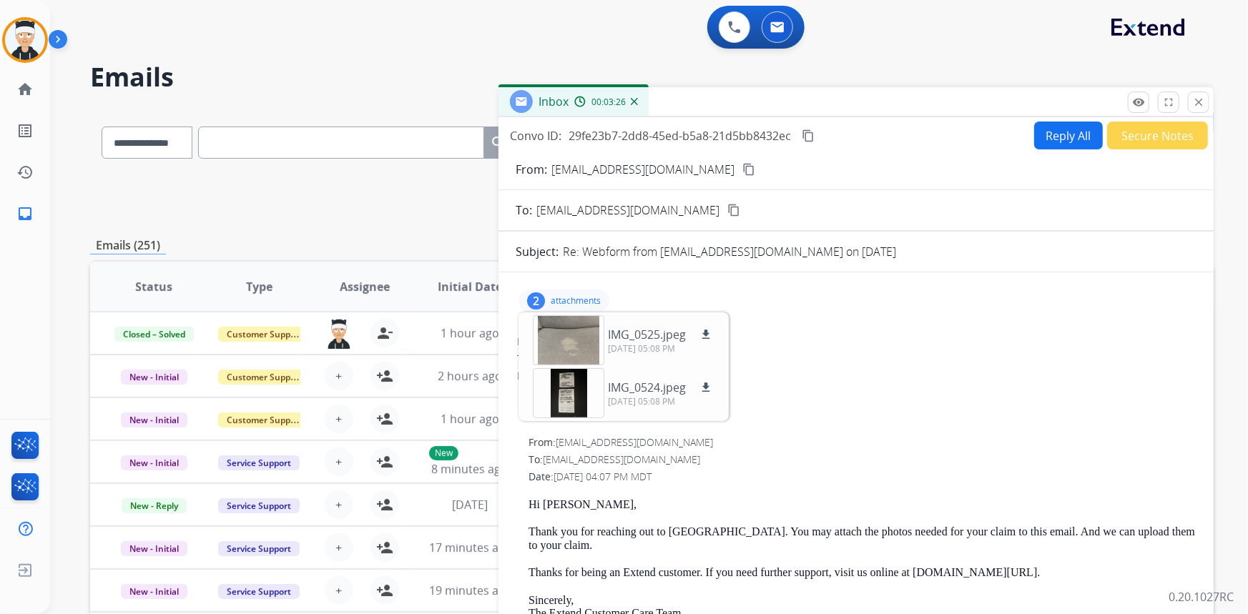
click at [742, 167] on mat-icon "content_copy" at bounding box center [748, 169] width 13 height 13
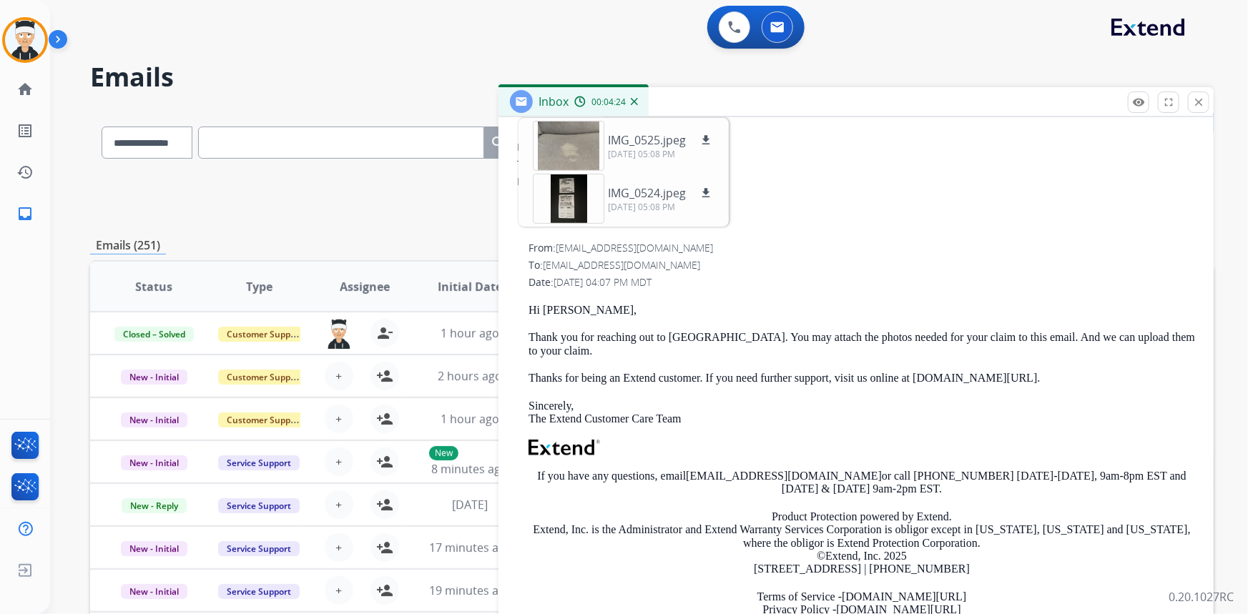
click at [1111, 380] on div "Hi [PERSON_NAME], Thank you for reaching out to us. You may attach the photos n…" at bounding box center [861, 472] width 666 height 336
click at [1076, 379] on div "Hi [PERSON_NAME], Thank you for reaching out to us. You may attach the photos n…" at bounding box center [861, 472] width 666 height 336
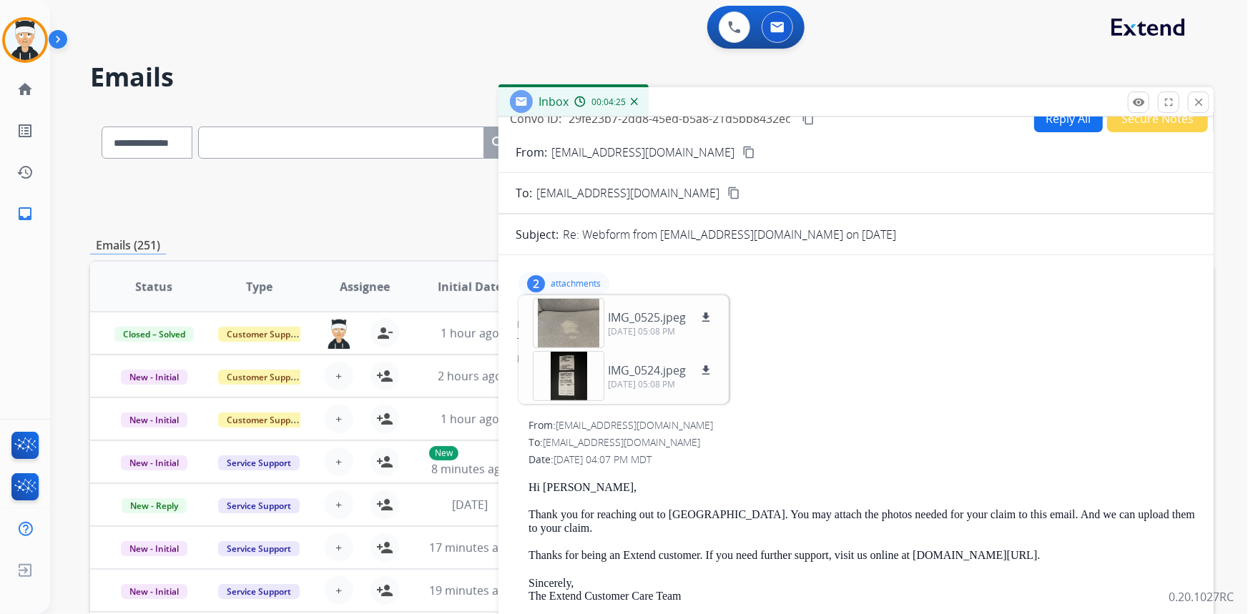
scroll to position [0, 0]
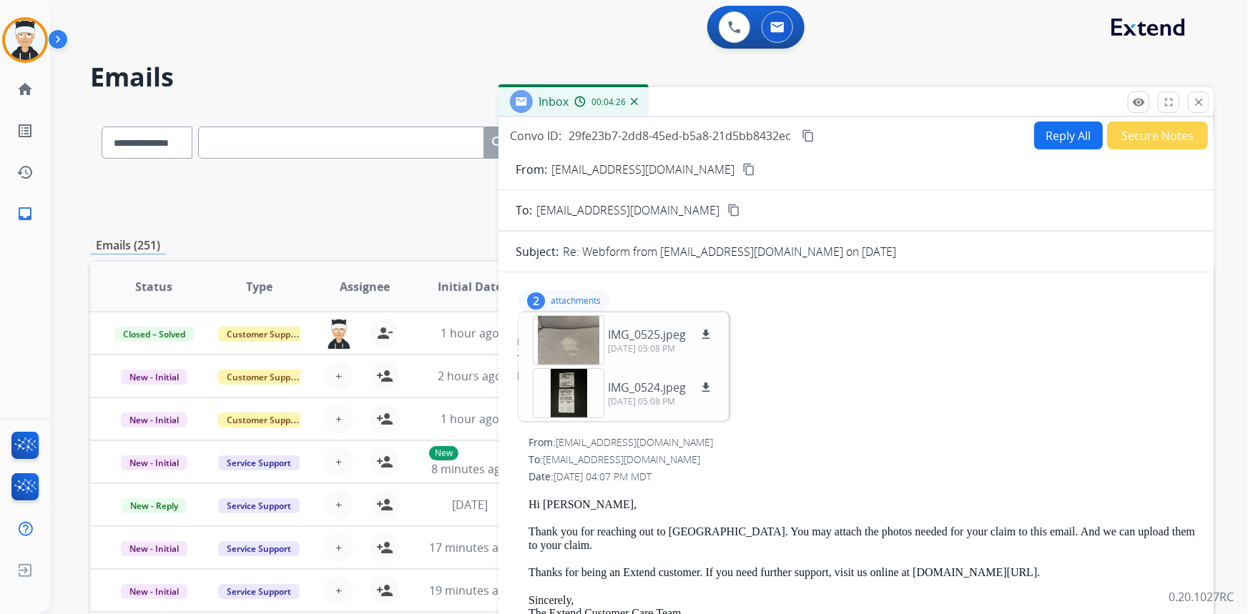
click at [570, 298] on p "attachments" at bounding box center [576, 300] width 50 height 11
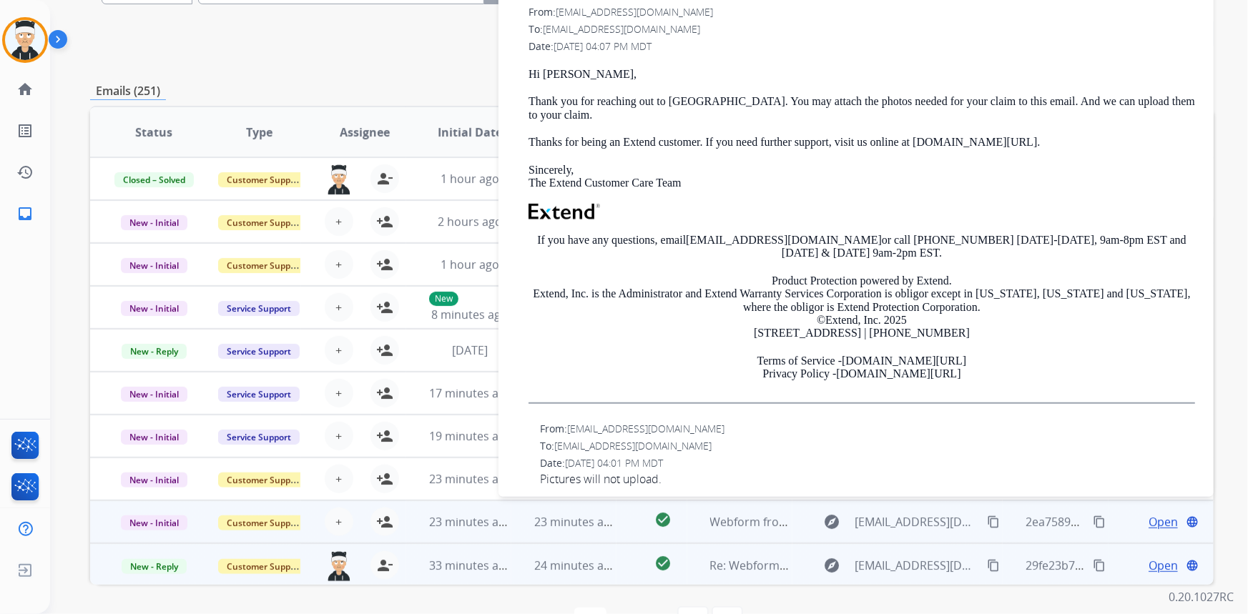
scroll to position [199, 0]
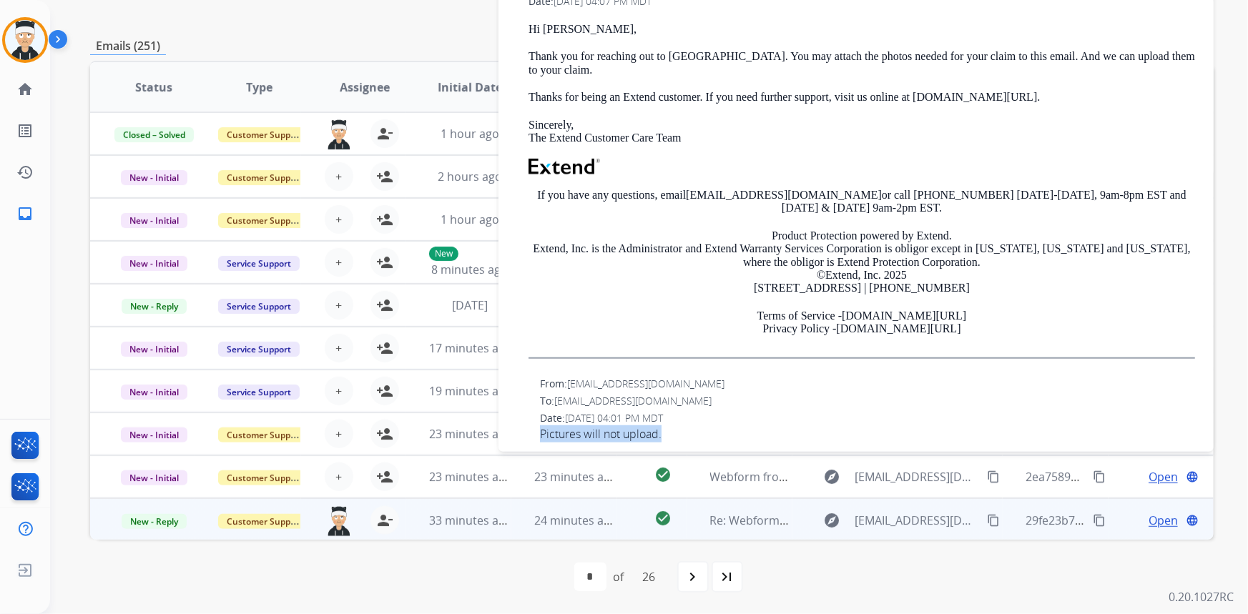
drag, startPoint x: 686, startPoint y: 422, endPoint x: 531, endPoint y: 429, distance: 156.0
click at [531, 429] on div "From: [EMAIL_ADDRESS][DOMAIN_NAME] To: [EMAIL_ADDRESS][DOMAIN_NAME] Date: [DATE…" at bounding box center [856, 415] width 681 height 80
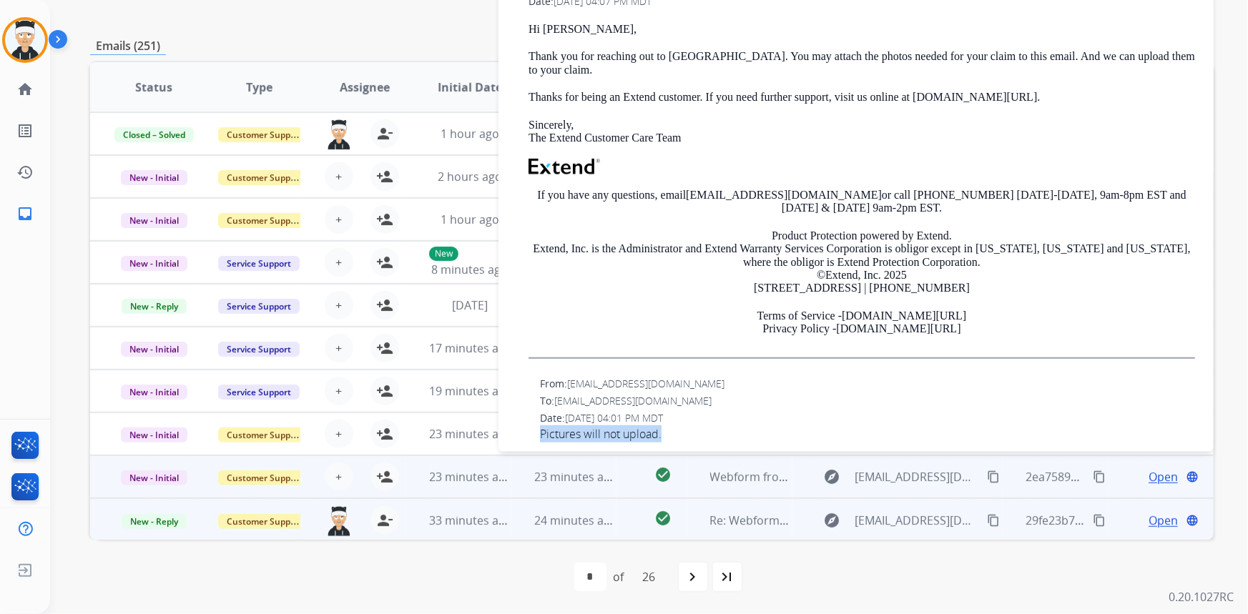
copy span "Pictures will not upload."
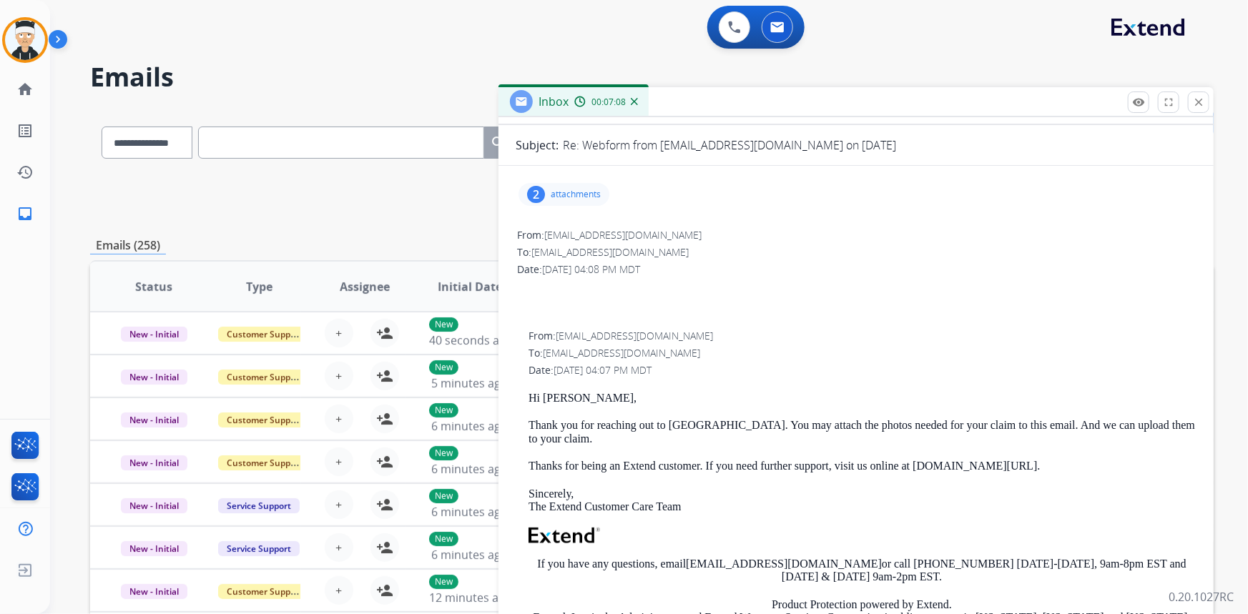
scroll to position [0, 0]
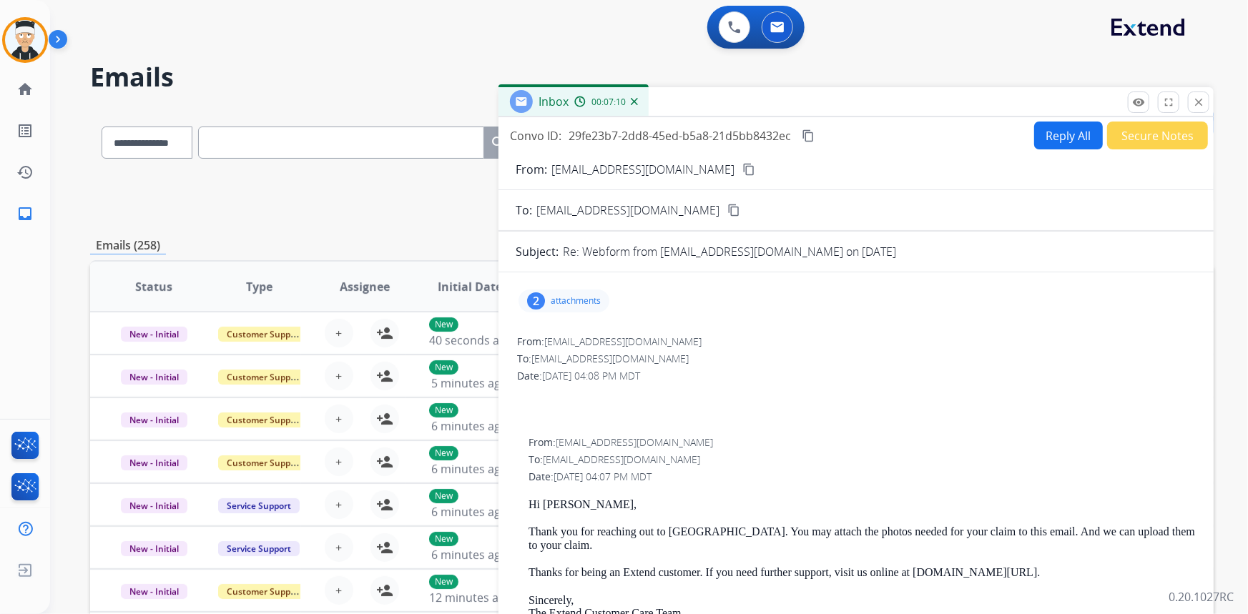
click at [1039, 135] on button "Reply All" at bounding box center [1068, 136] width 69 height 28
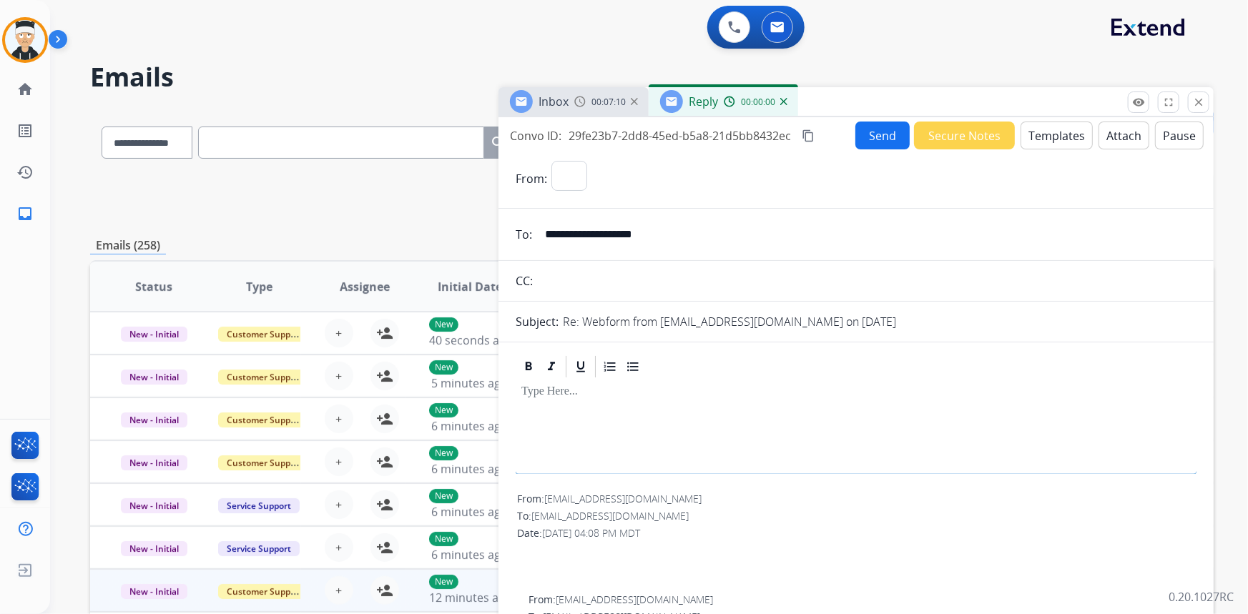
select select "**********"
click at [1048, 130] on button "Templates" at bounding box center [1056, 136] width 72 height 28
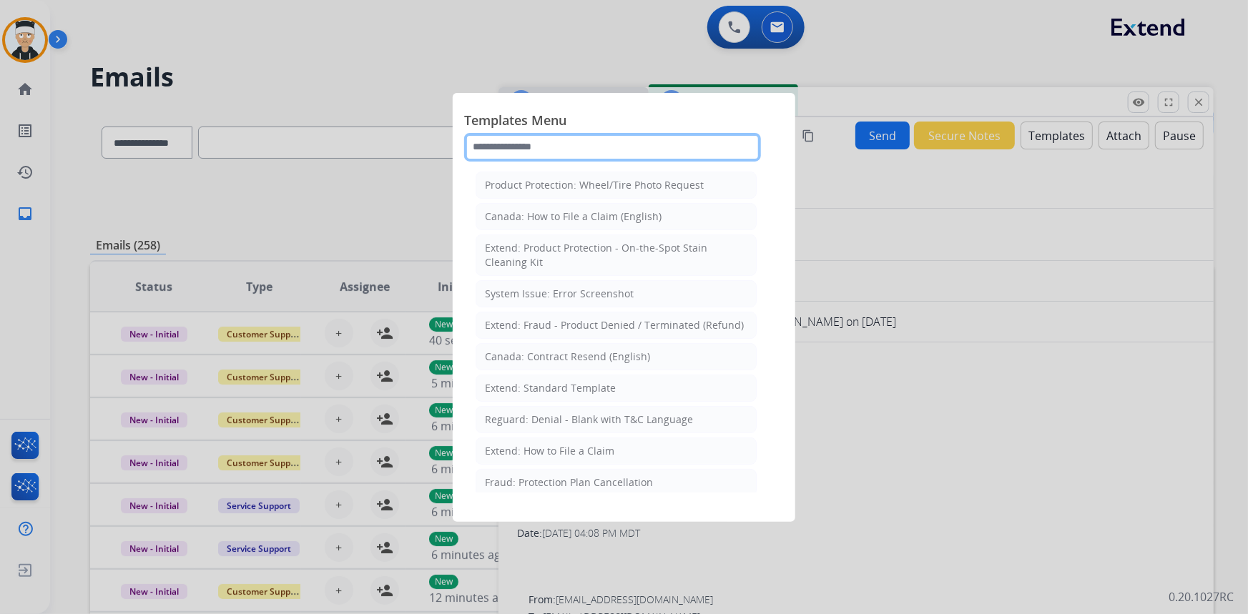
click at [546, 133] on input "text" at bounding box center [612, 147] width 297 height 29
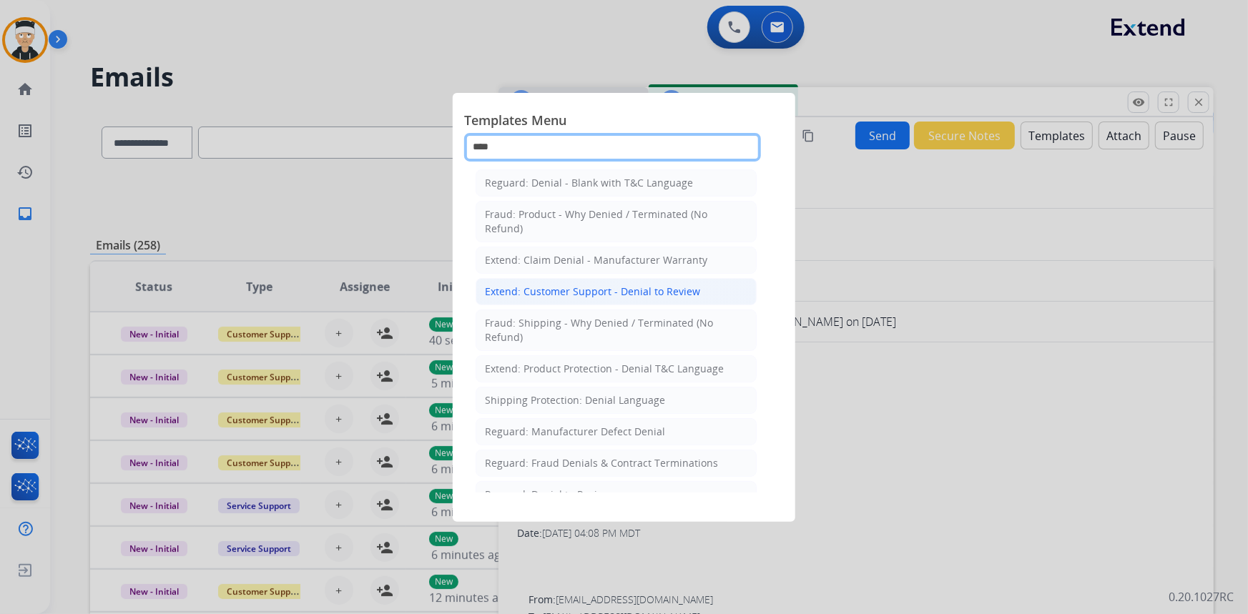
scroll to position [51, 0]
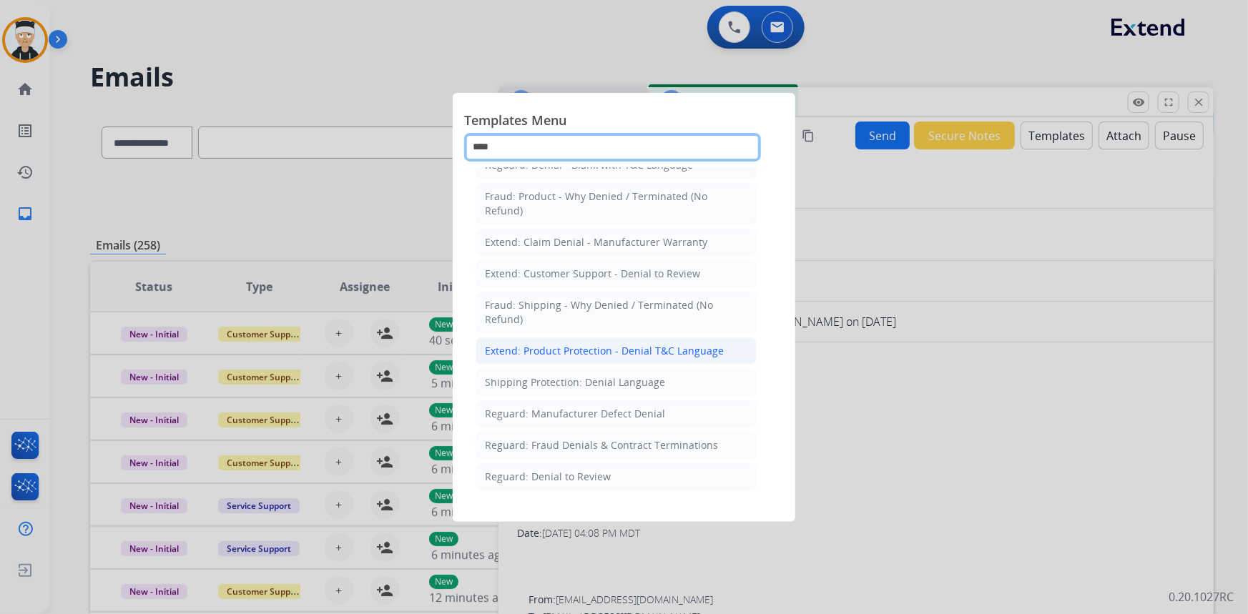
type input "****"
click at [668, 344] on div "Extend: Product Protection - Denial T&C Language" at bounding box center [604, 351] width 239 height 14
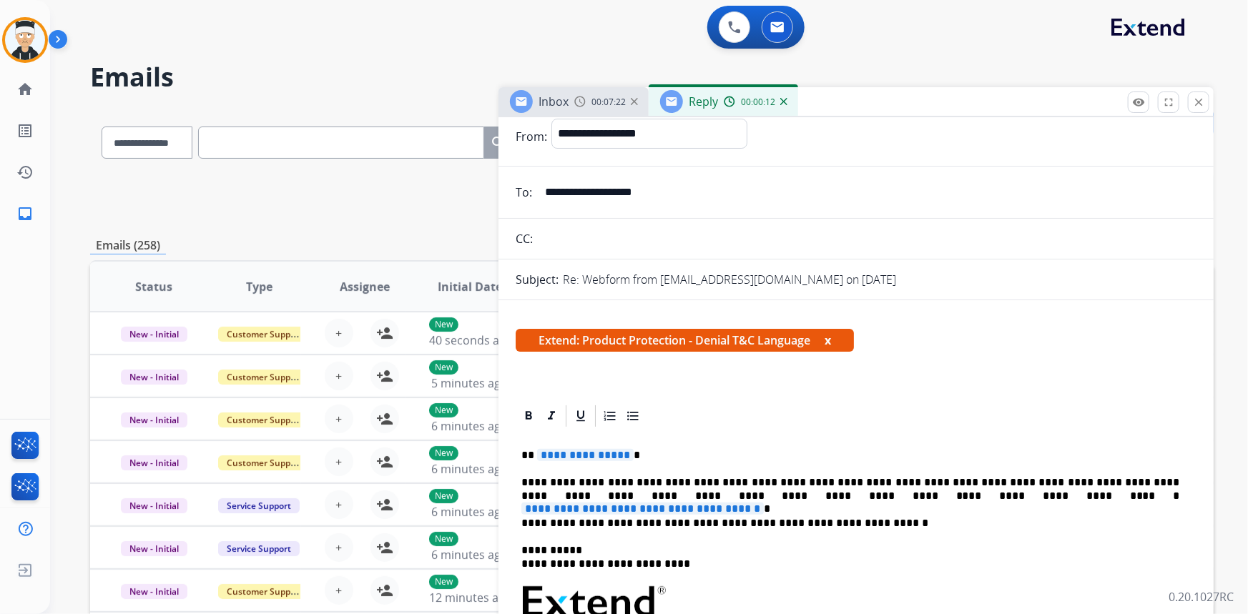
scroll to position [64, 0]
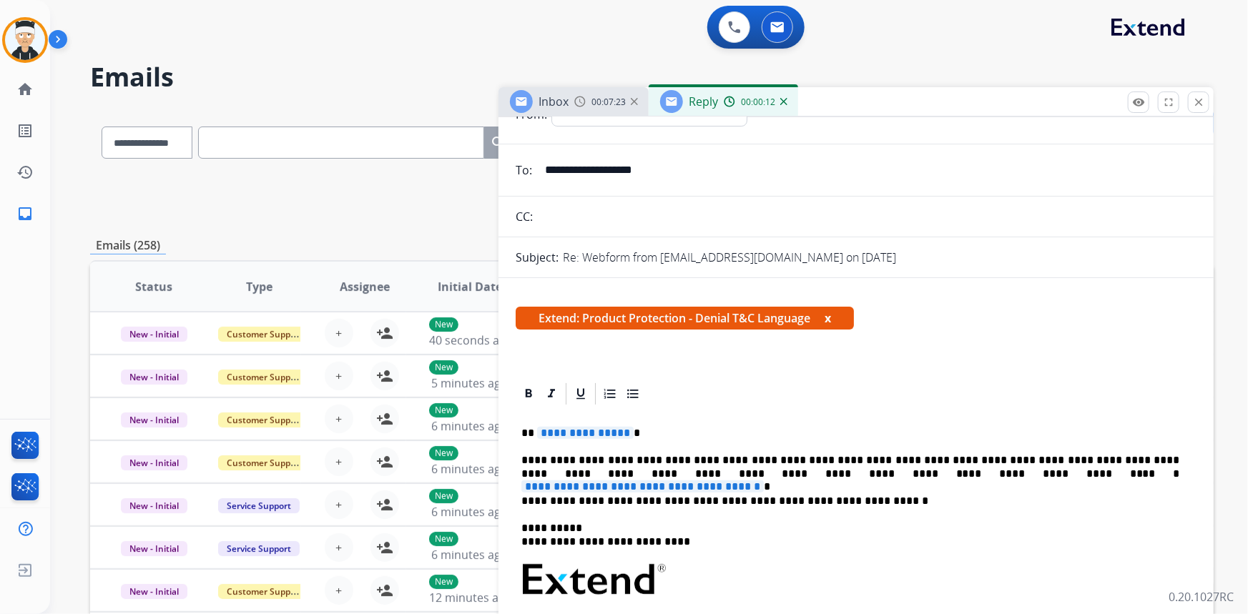
click at [614, 434] on span "**********" at bounding box center [585, 433] width 97 height 12
click at [764, 480] on span "**********" at bounding box center [642, 486] width 242 height 12
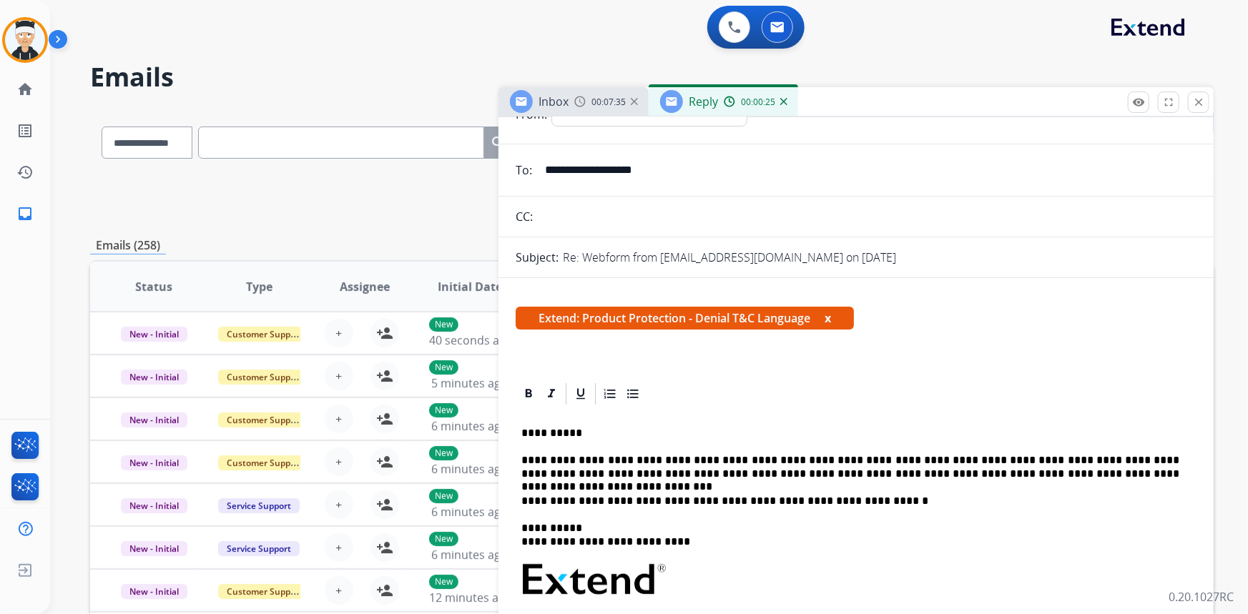
scroll to position [0, 0]
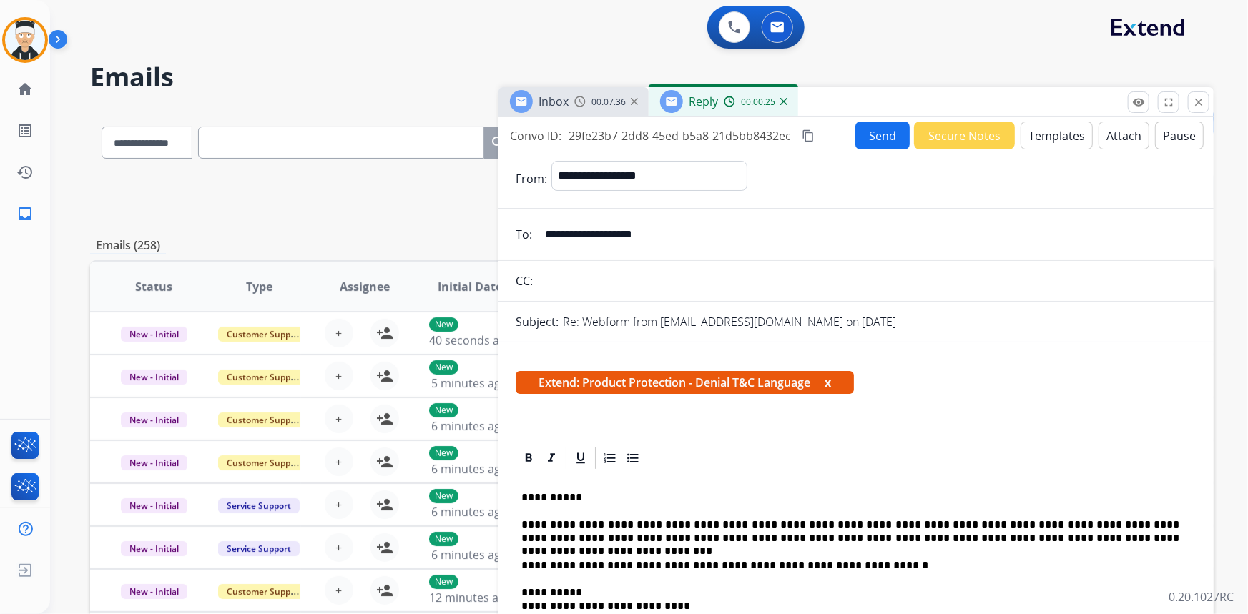
click at [1123, 131] on button "Attach" at bounding box center [1123, 136] width 51 height 28
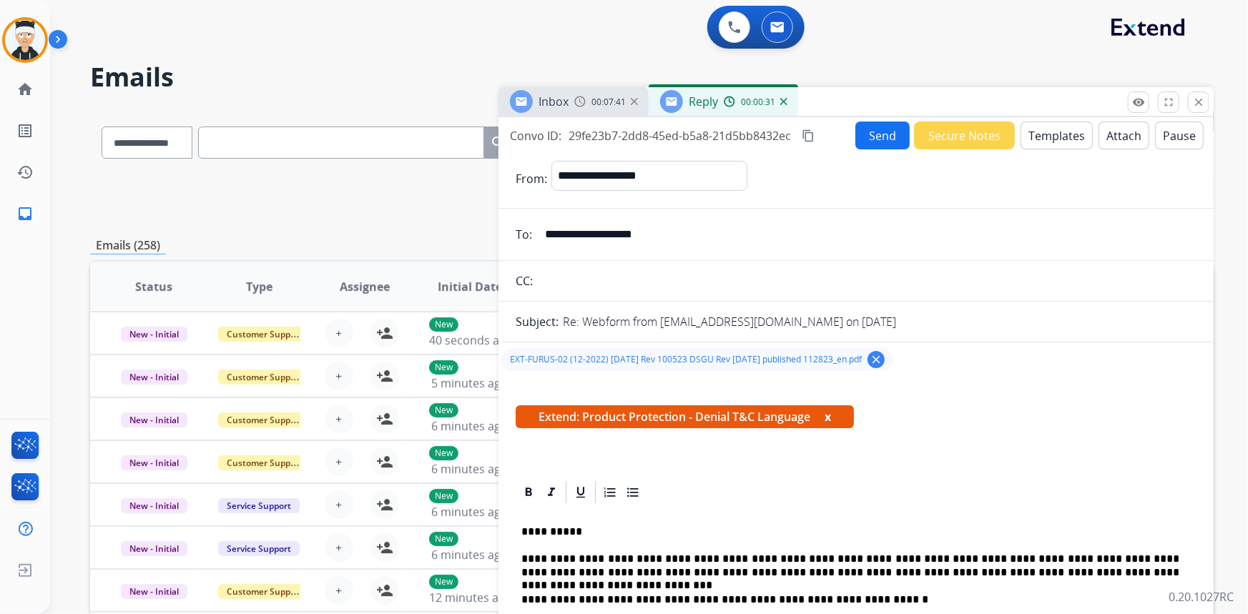
click at [874, 127] on button "Send" at bounding box center [882, 136] width 54 height 28
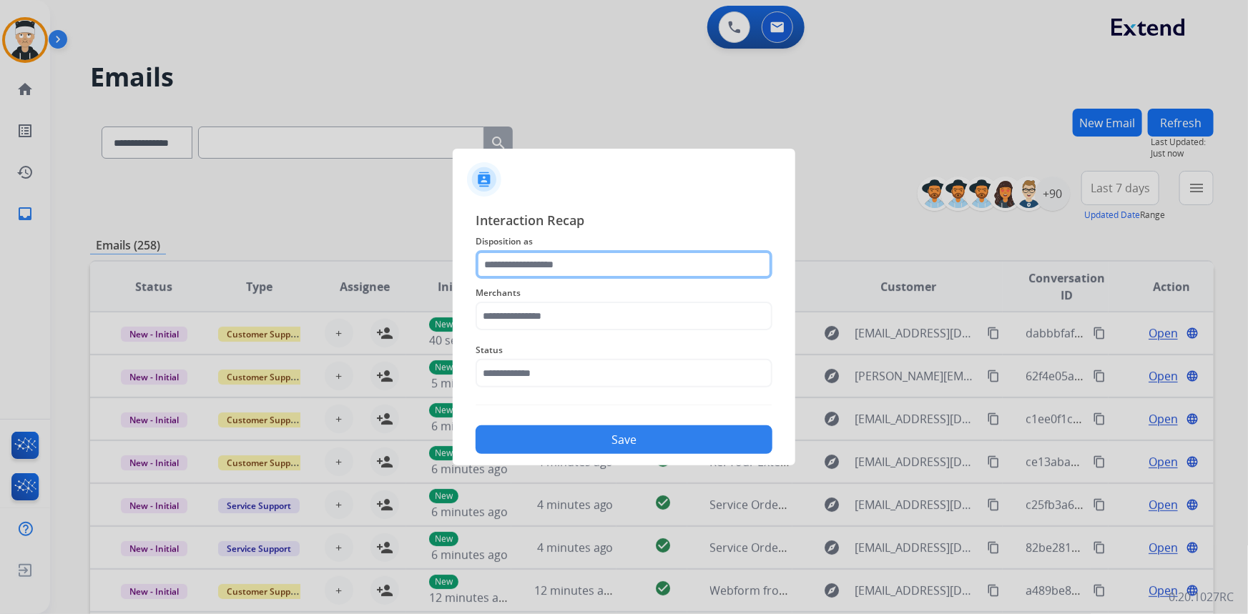
click at [602, 267] on input "text" at bounding box center [623, 264] width 297 height 29
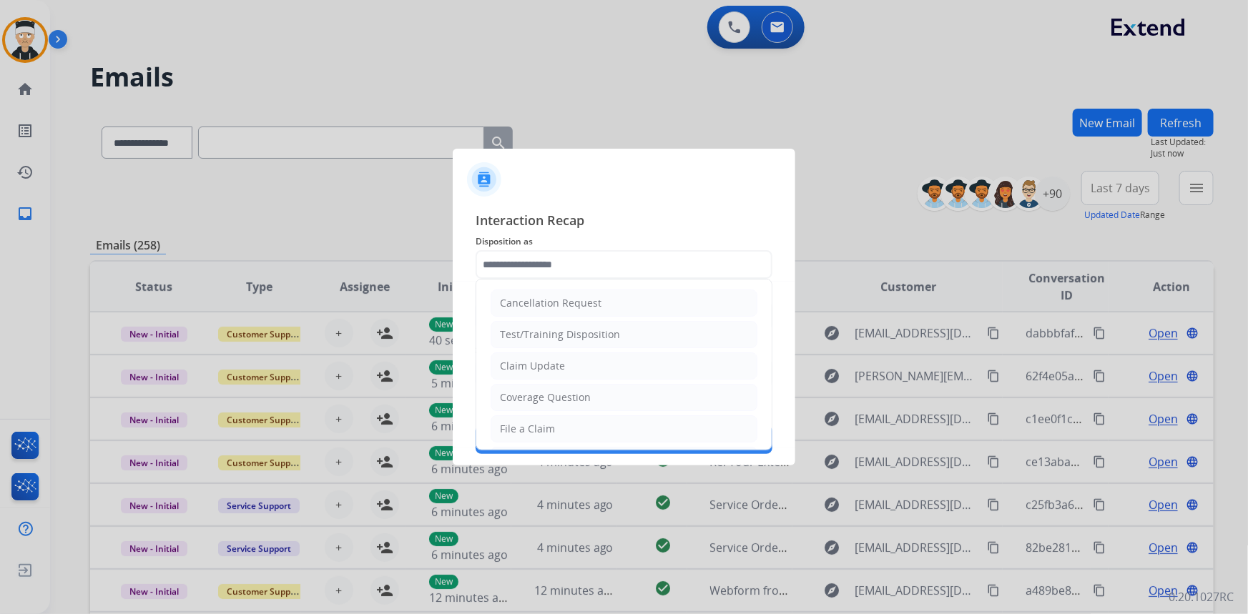
click at [614, 363] on li "Claim Update" at bounding box center [623, 365] width 267 height 27
type input "**********"
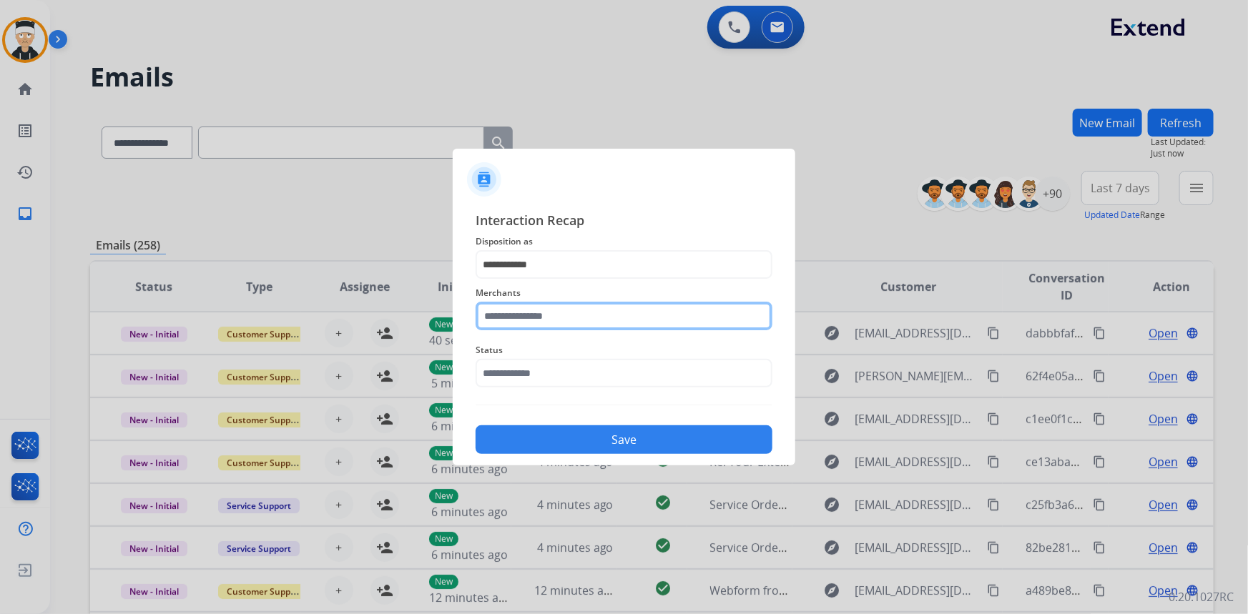
click at [611, 305] on input "text" at bounding box center [623, 316] width 297 height 29
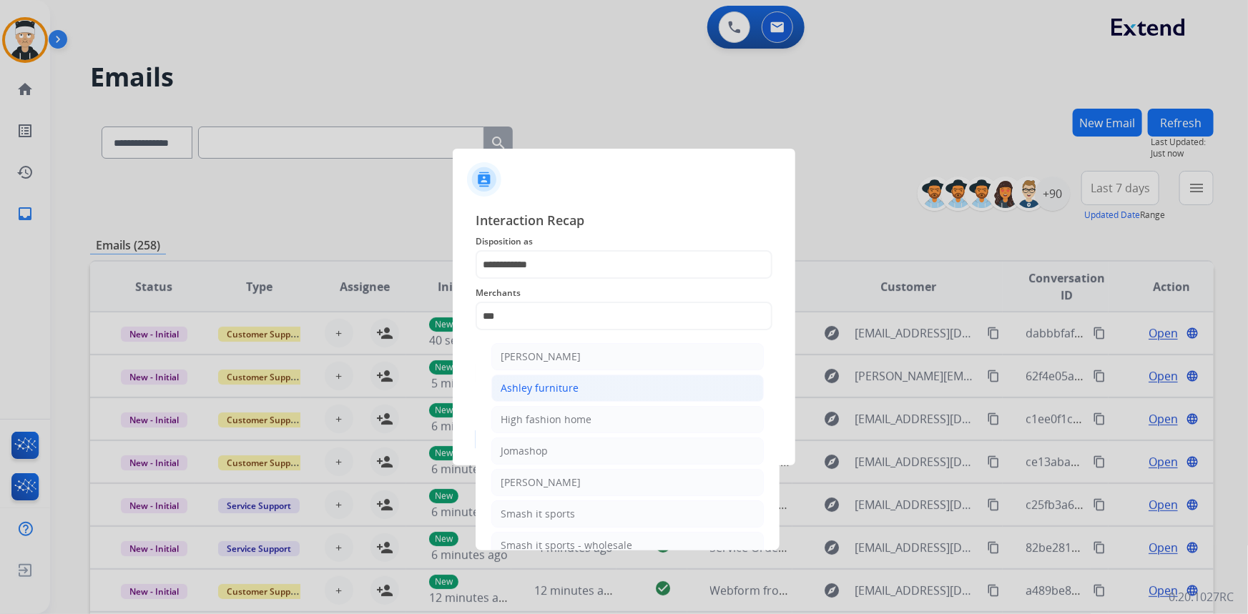
click at [561, 390] on div "Ashley furniture" at bounding box center [540, 388] width 78 height 14
type input "**********"
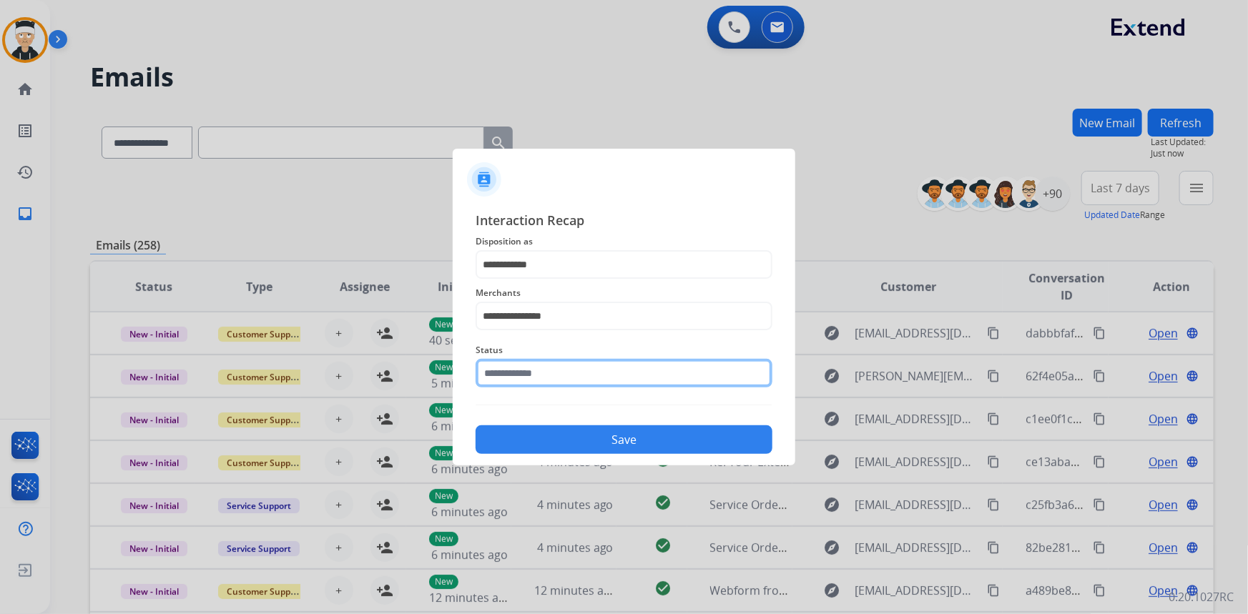
click at [568, 375] on input "text" at bounding box center [623, 373] width 297 height 29
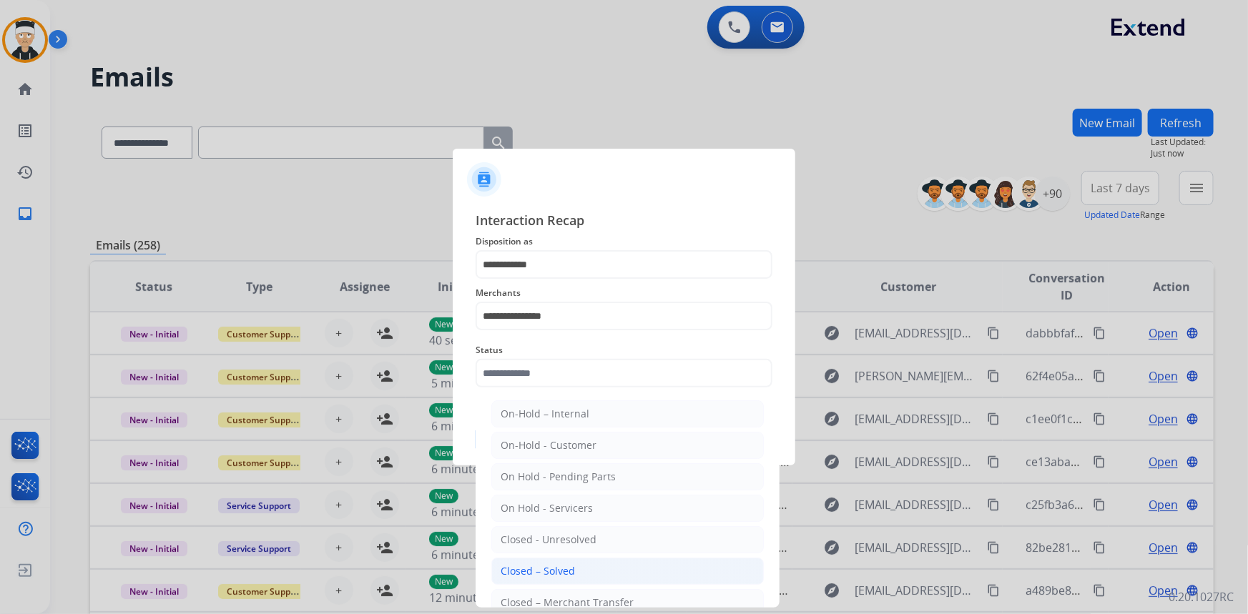
click at [610, 568] on li "Closed – Solved" at bounding box center [627, 571] width 272 height 27
type input "**********"
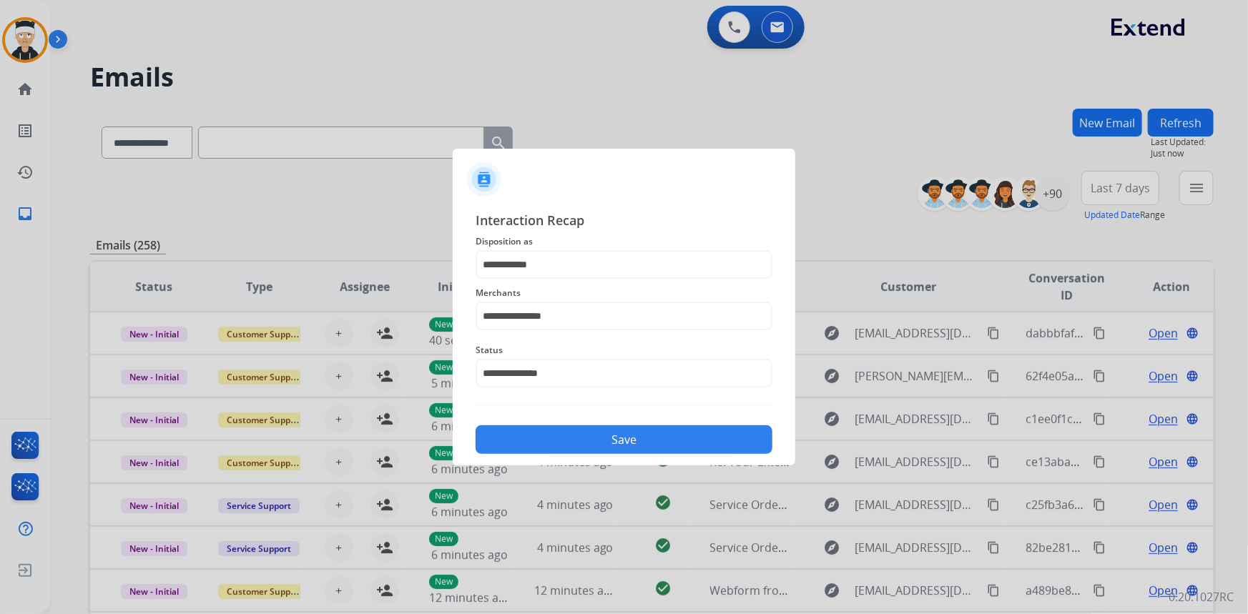
click at [657, 449] on button "Save" at bounding box center [623, 439] width 297 height 29
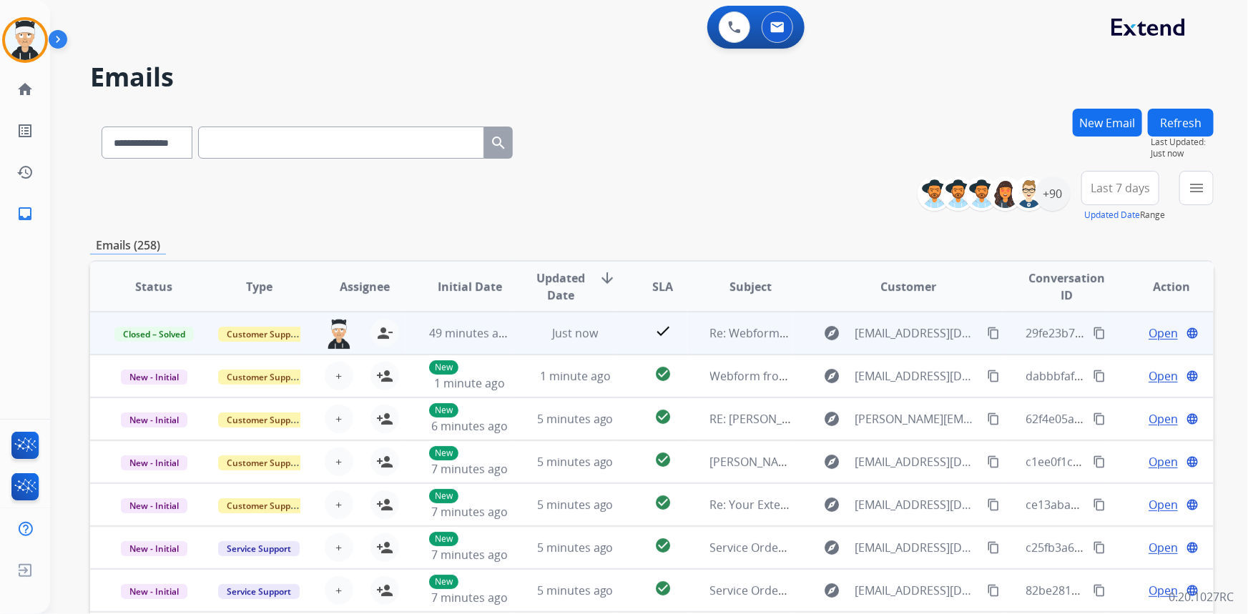
click at [1093, 334] on mat-icon "content_copy" at bounding box center [1099, 333] width 13 height 13
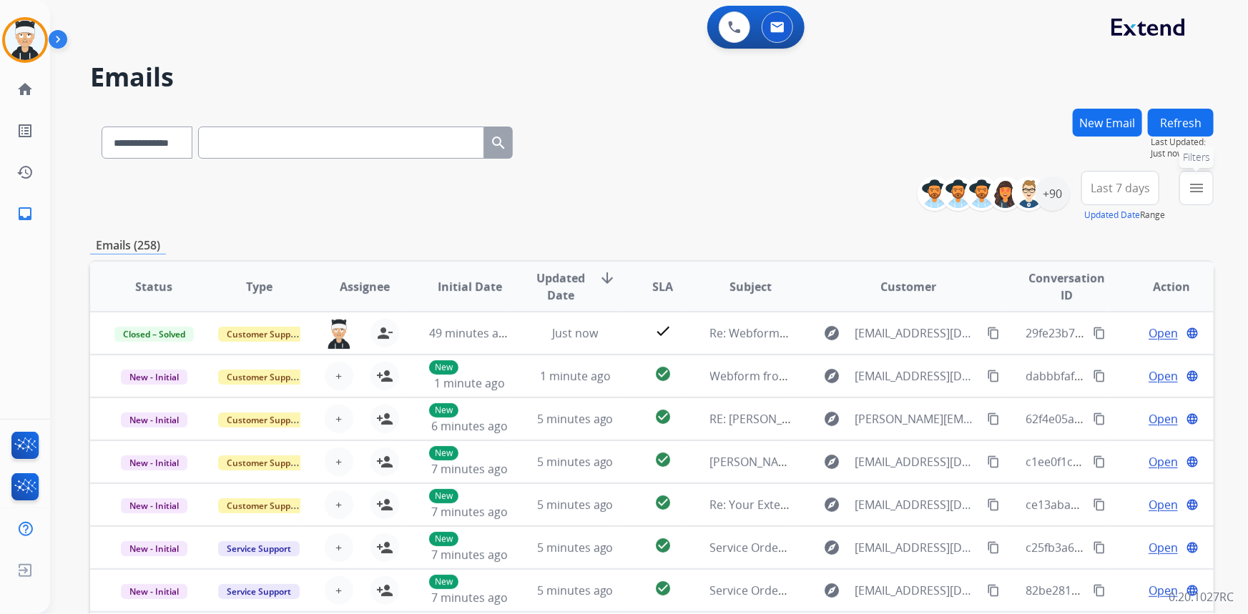
click at [1193, 190] on mat-icon "menu" at bounding box center [1196, 187] width 17 height 17
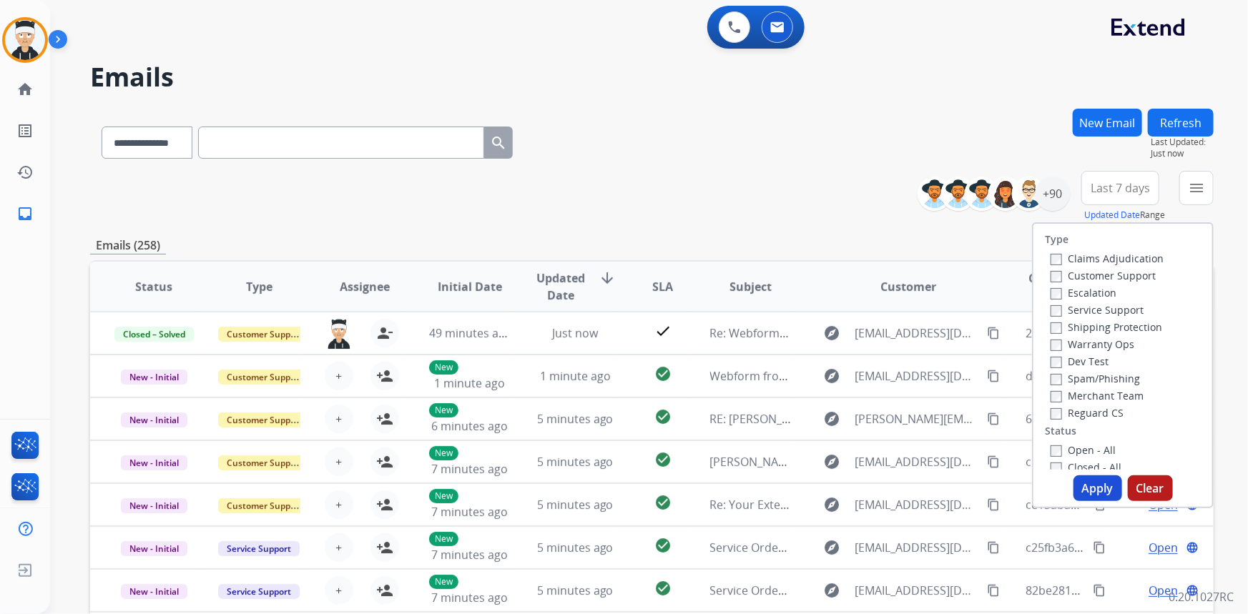
click at [1052, 280] on label "Customer Support" at bounding box center [1102, 276] width 105 height 14
click at [1050, 408] on label "Reguard CS" at bounding box center [1086, 413] width 73 height 14
click at [1092, 489] on button "Apply" at bounding box center [1097, 488] width 49 height 26
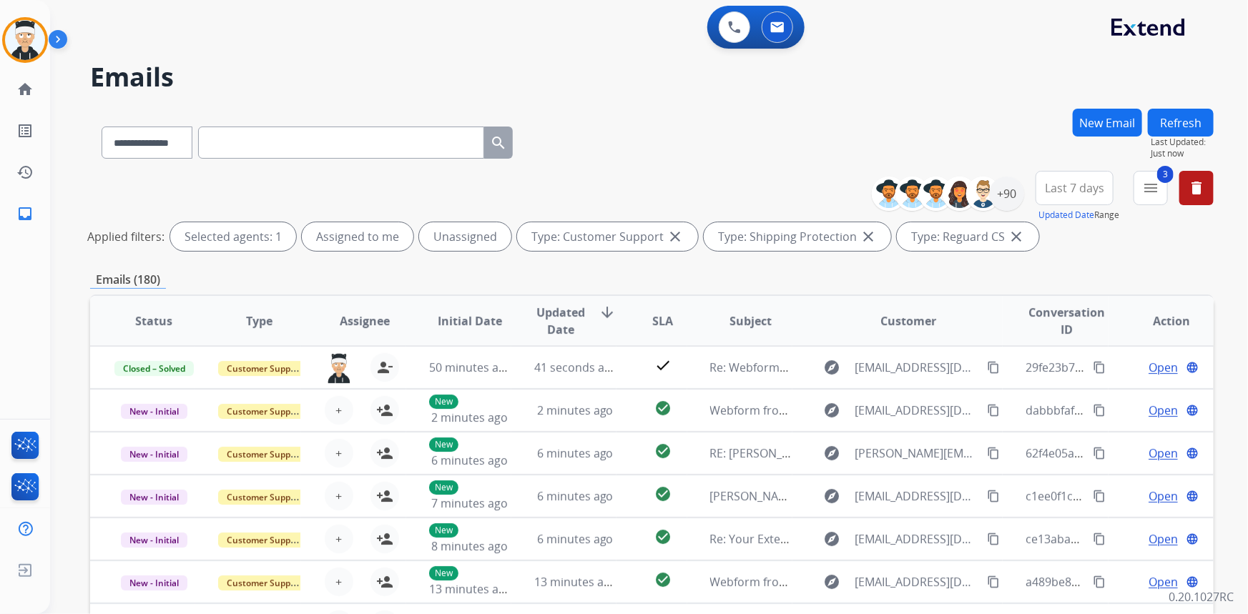
click at [761, 171] on div "**********" at bounding box center [651, 214] width 1123 height 86
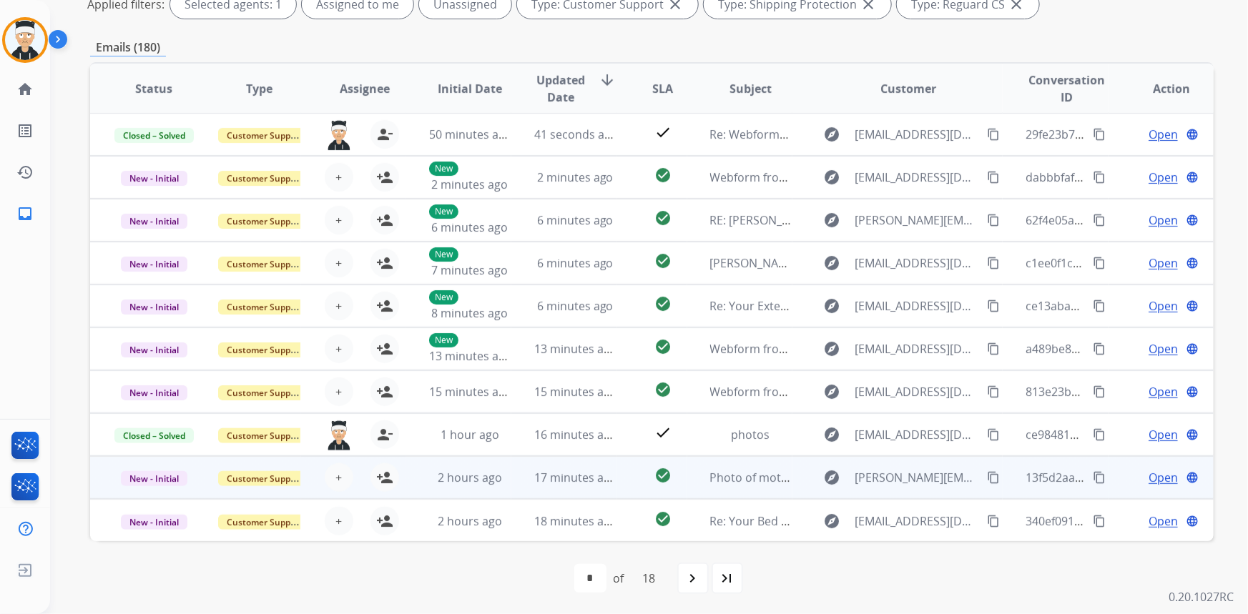
scroll to position [233, 0]
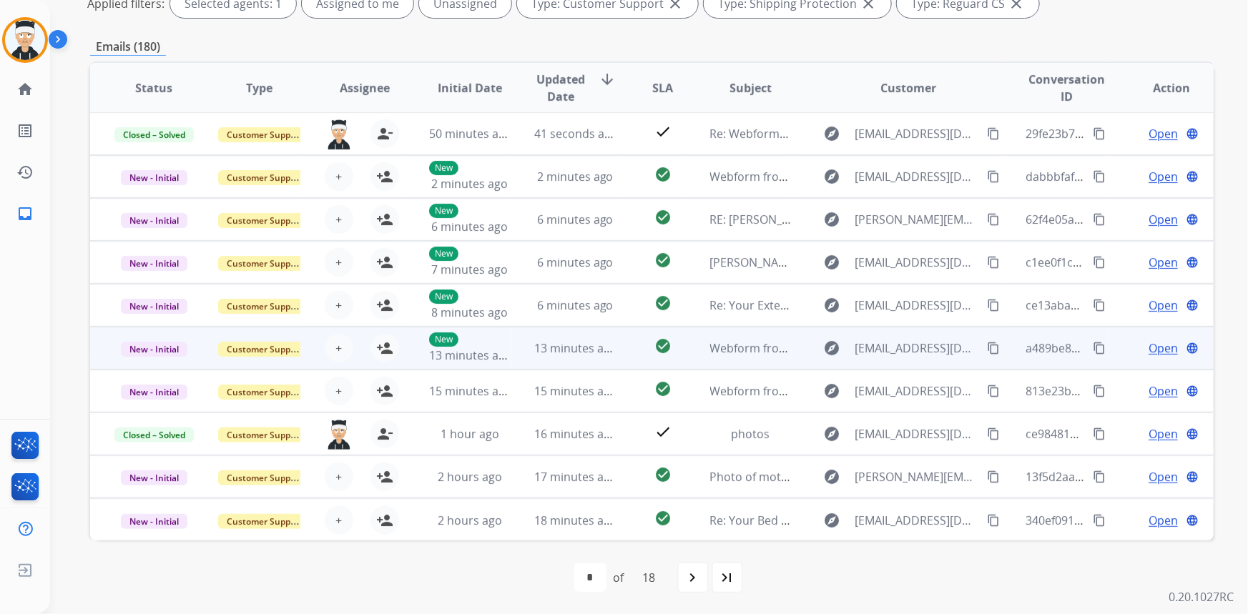
click at [1148, 350] on span "Open" at bounding box center [1162, 348] width 29 height 17
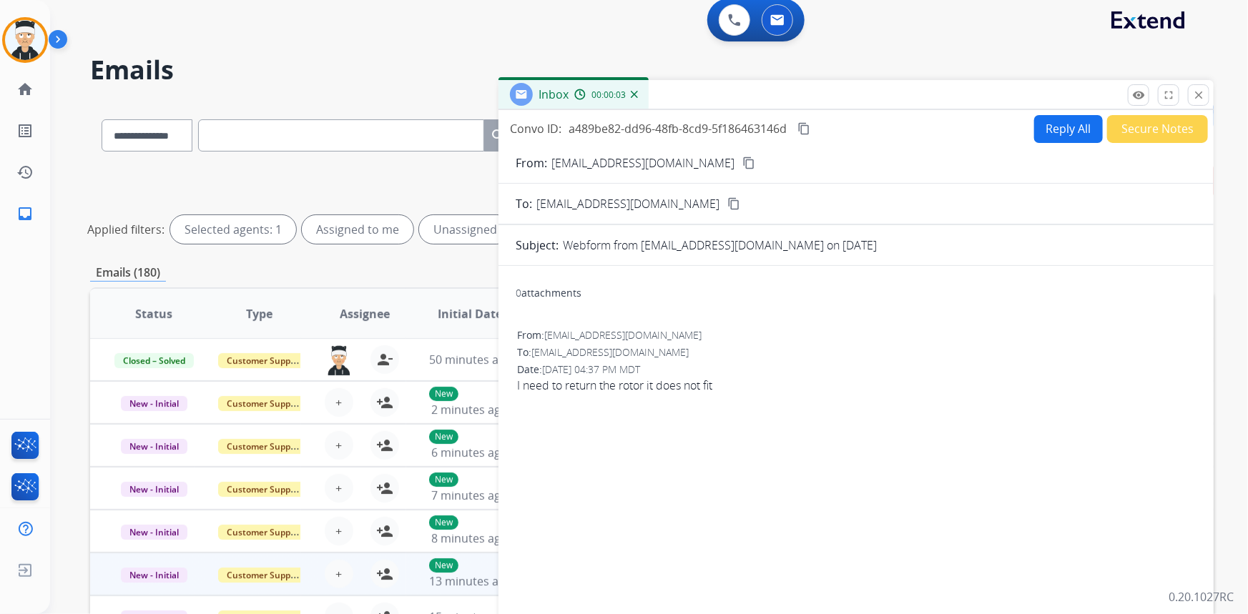
scroll to position [0, 0]
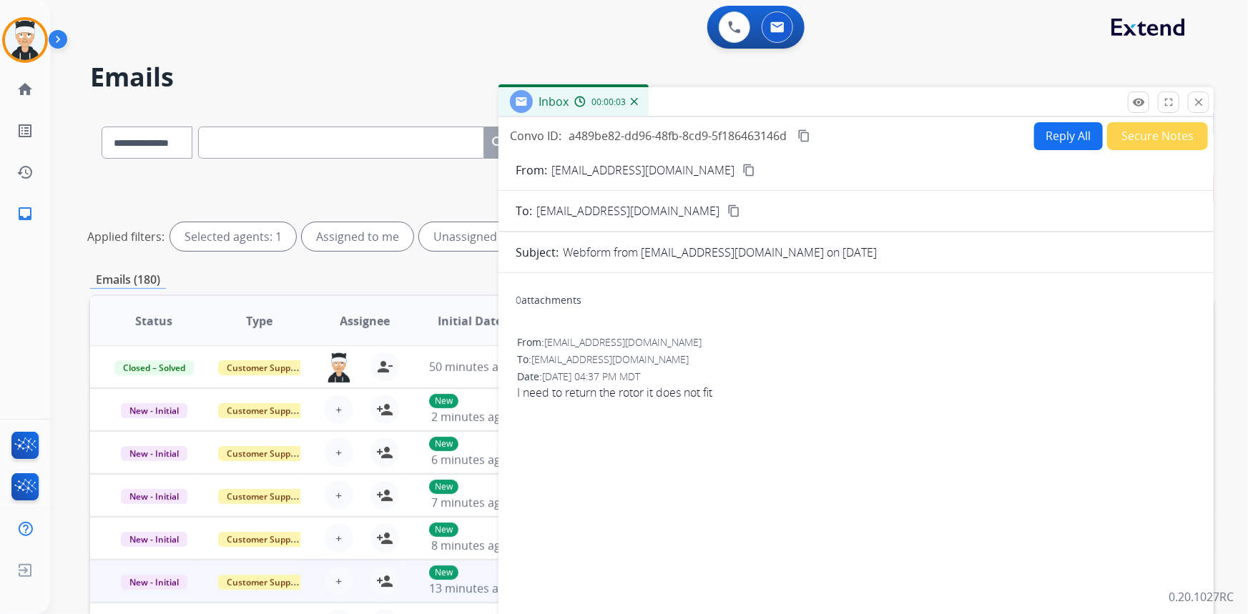
click at [1205, 104] on button "close Close" at bounding box center [1198, 102] width 21 height 21
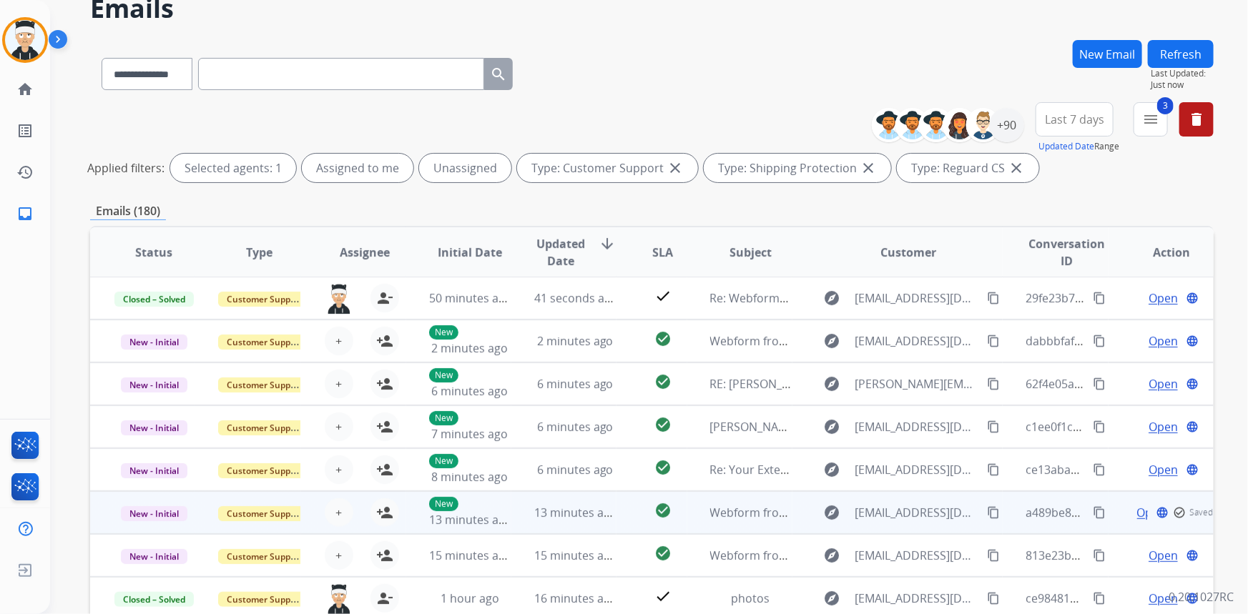
scroll to position [129, 0]
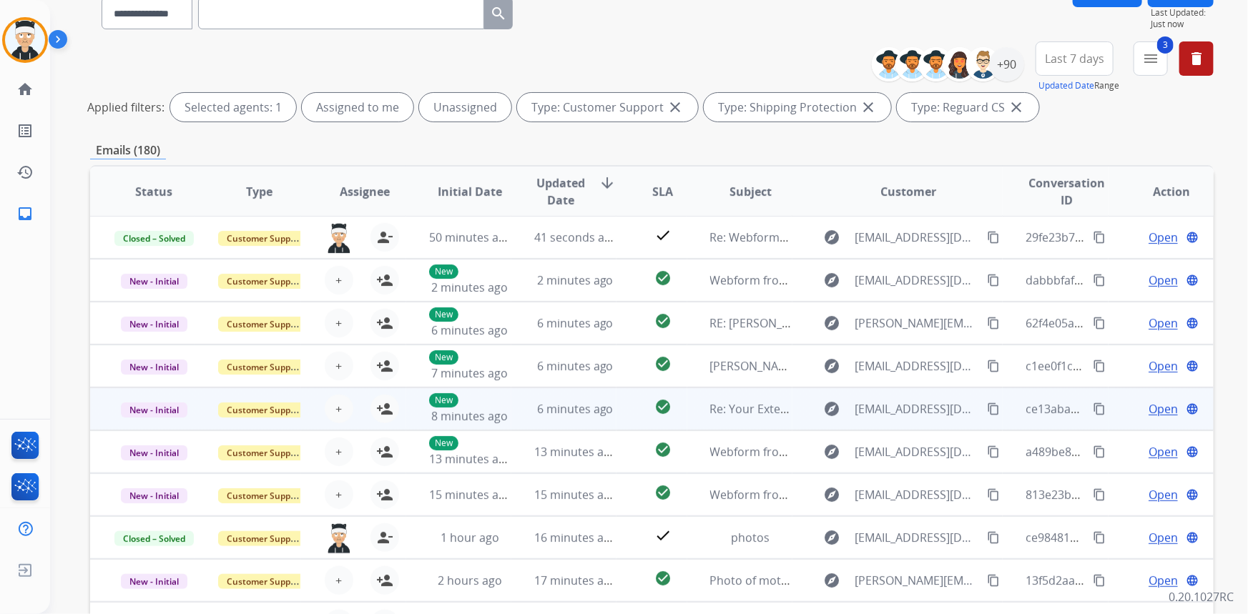
click at [1161, 411] on span "Open" at bounding box center [1162, 408] width 29 height 17
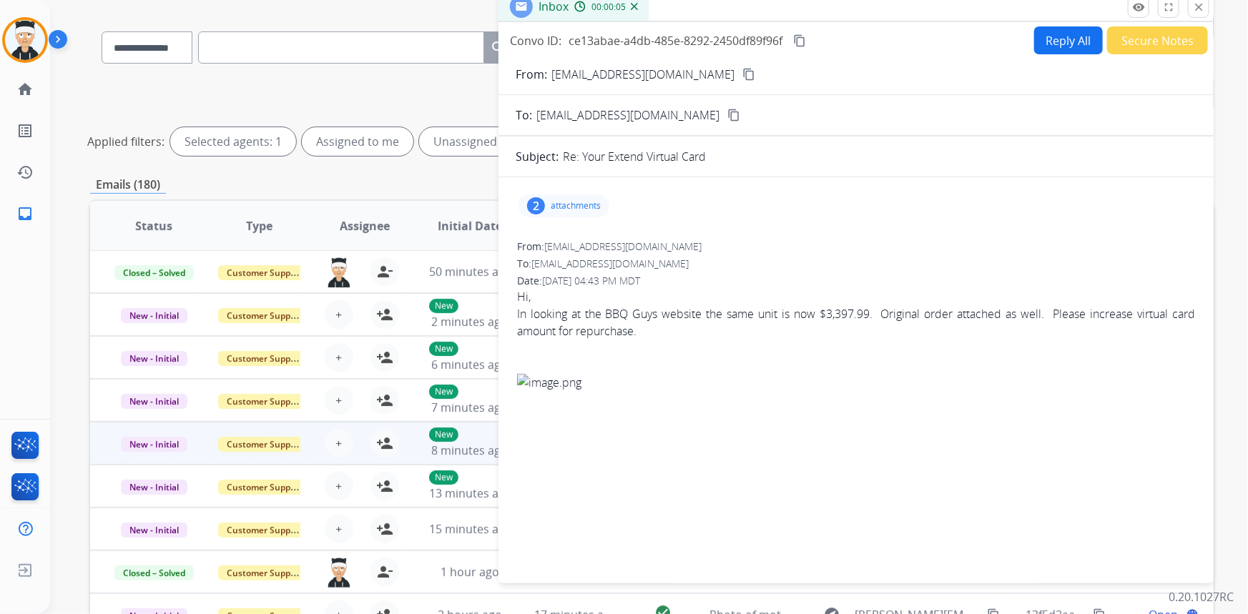
scroll to position [64, 0]
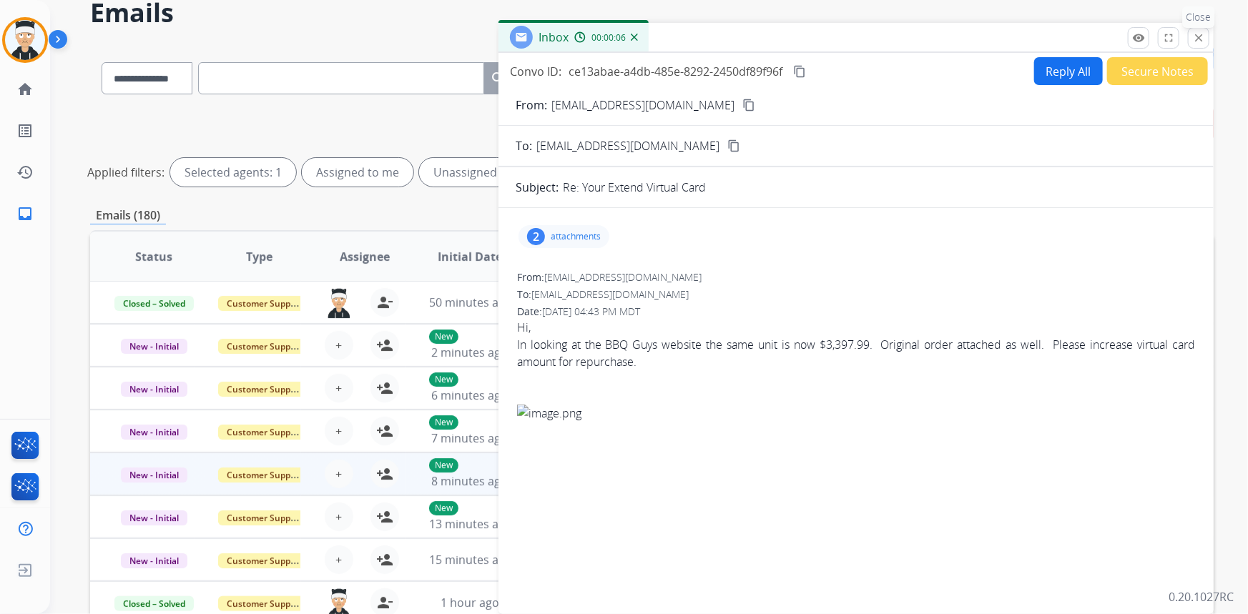
click at [1200, 36] on mat-icon "close" at bounding box center [1198, 37] width 13 height 13
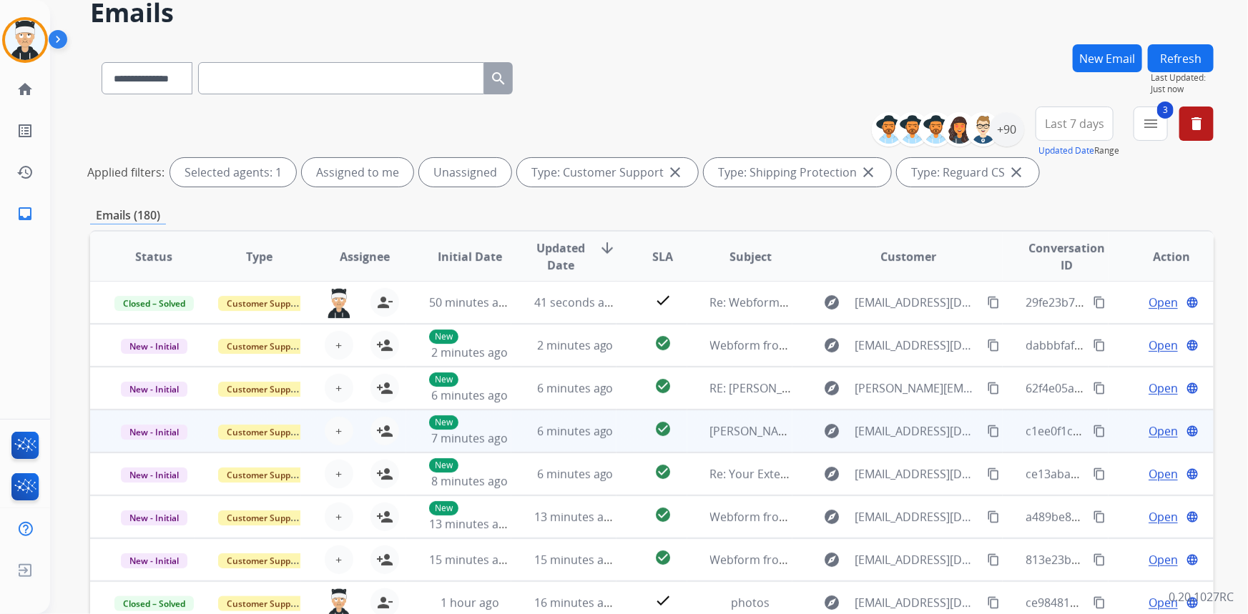
click at [1155, 427] on span "Open" at bounding box center [1162, 431] width 29 height 17
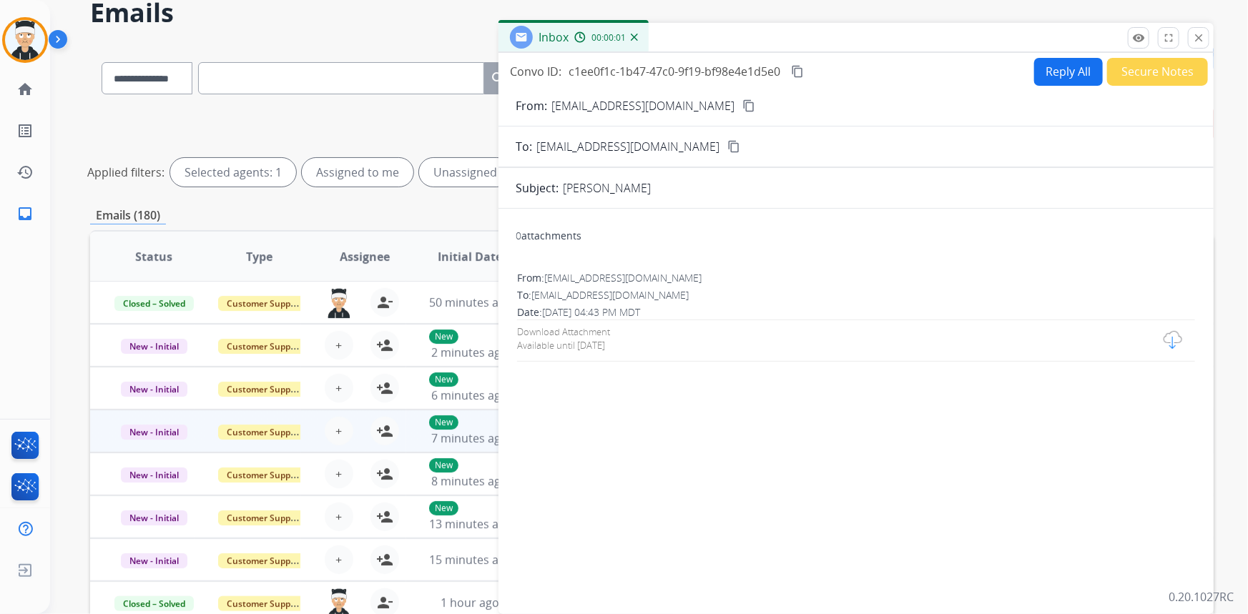
click at [566, 322] on div "Download Attachment" at bounding box center [563, 329] width 93 height 18
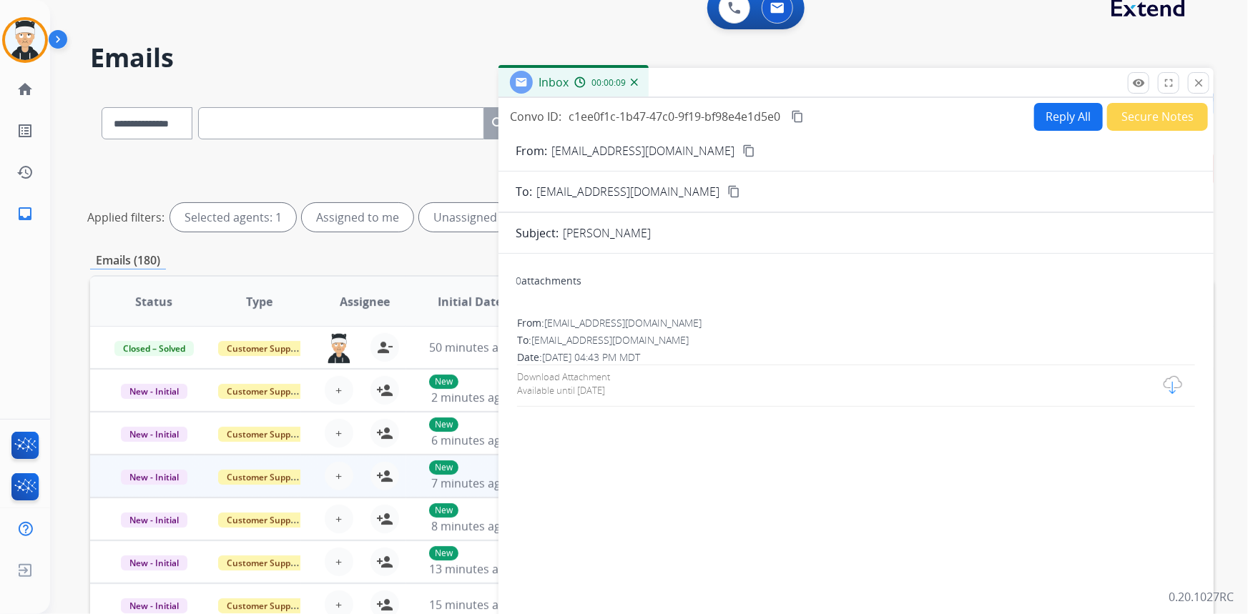
scroll to position [0, 0]
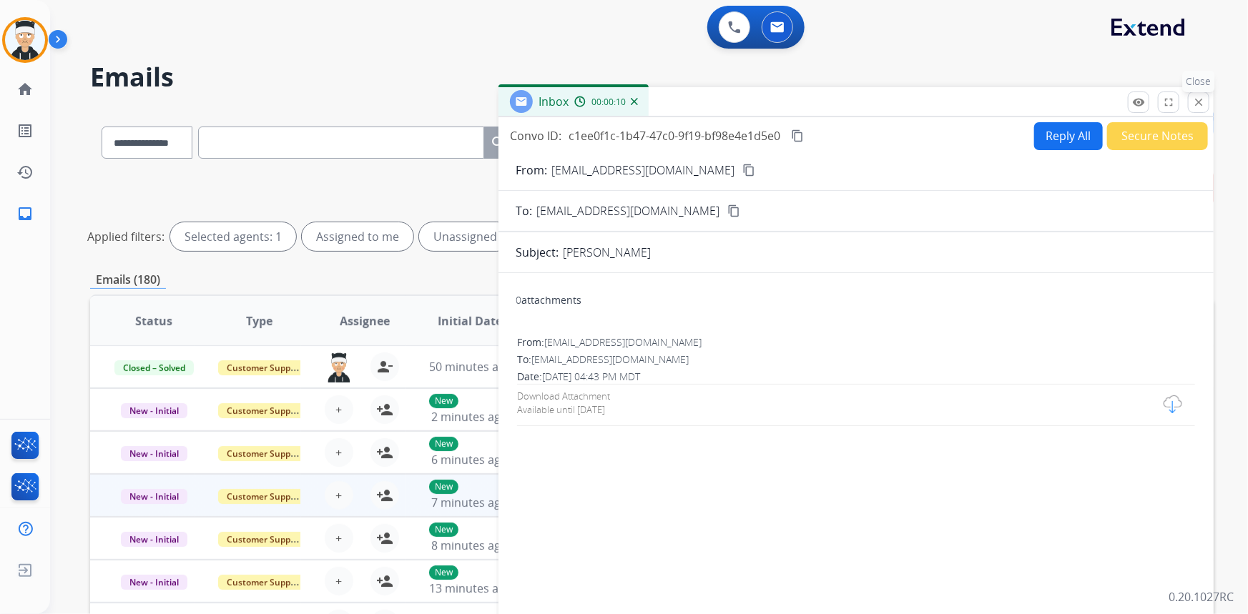
click at [1195, 104] on mat-icon "close" at bounding box center [1198, 102] width 13 height 13
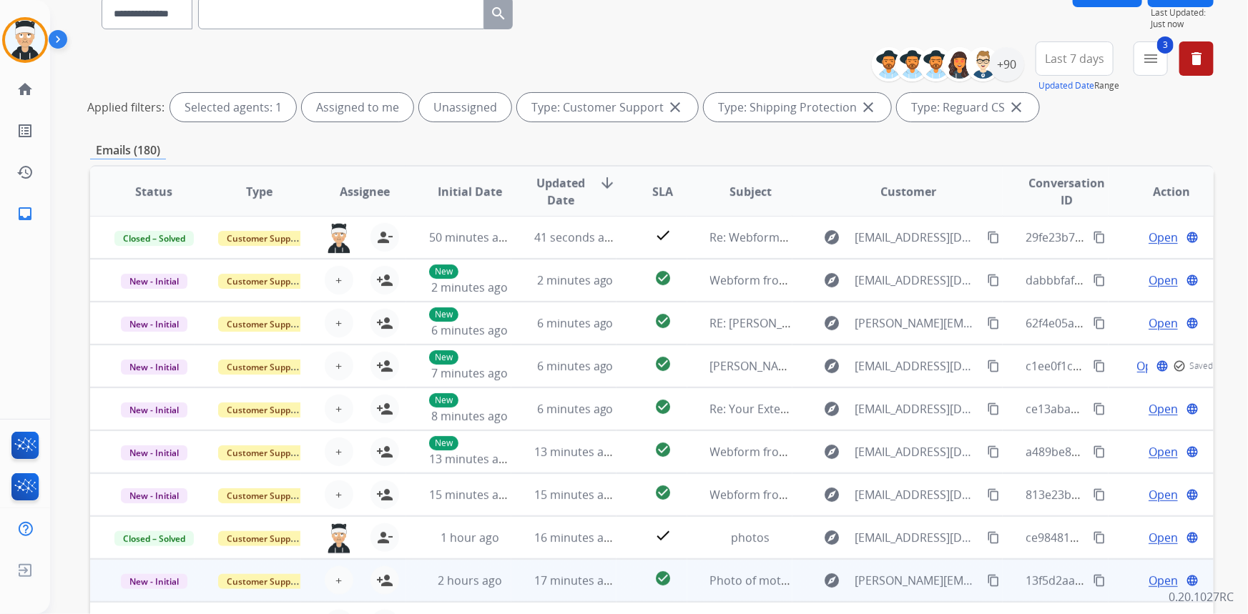
scroll to position [233, 0]
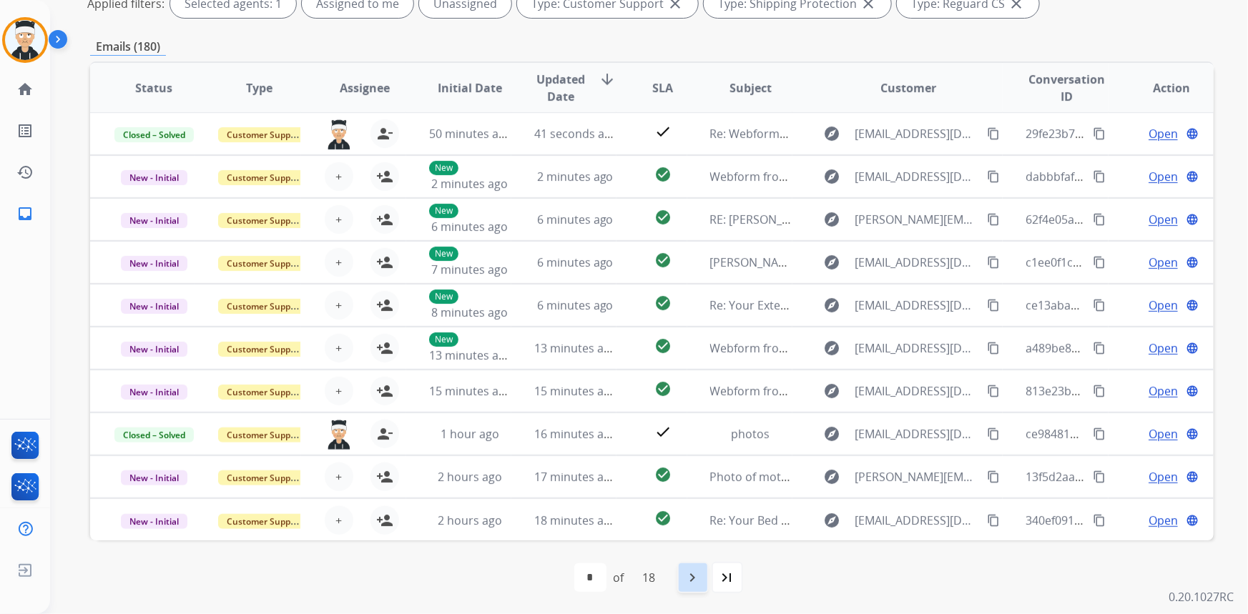
click at [683, 589] on div "navigate_next" at bounding box center [692, 577] width 31 height 31
select select "*"
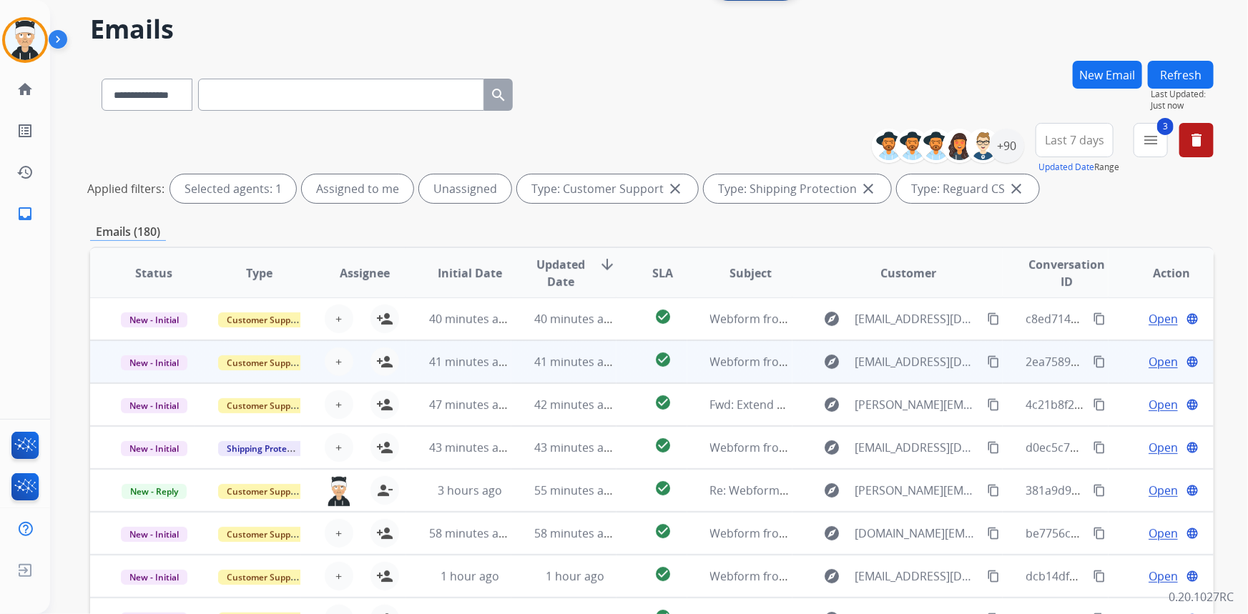
scroll to position [194, 0]
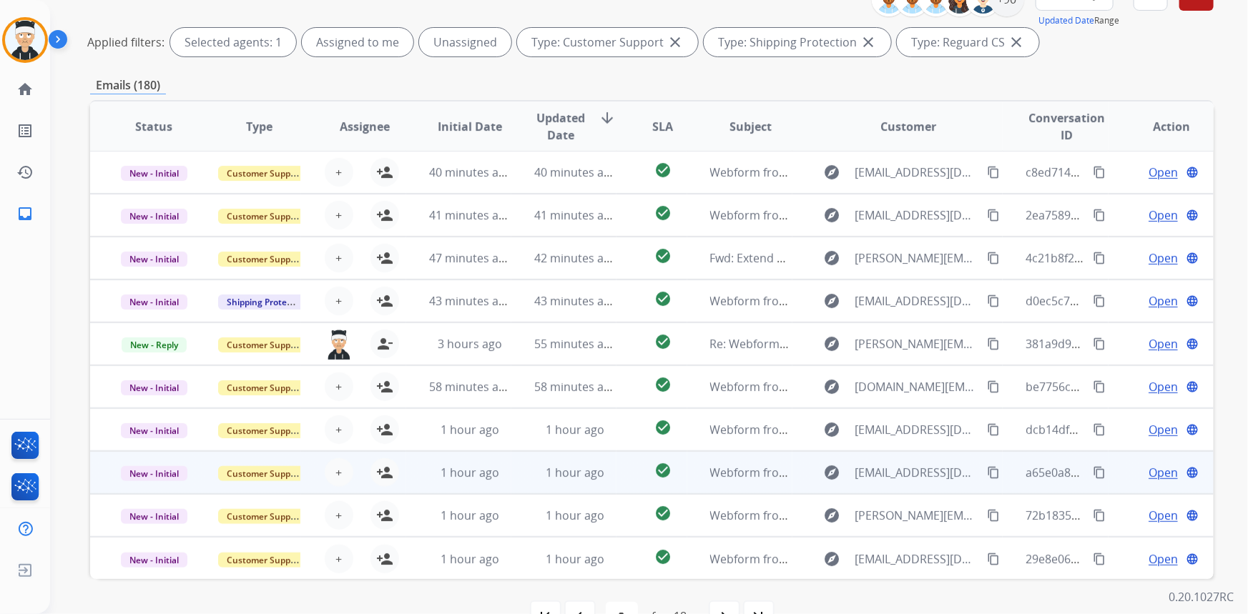
click at [1155, 470] on span "Open" at bounding box center [1162, 472] width 29 height 17
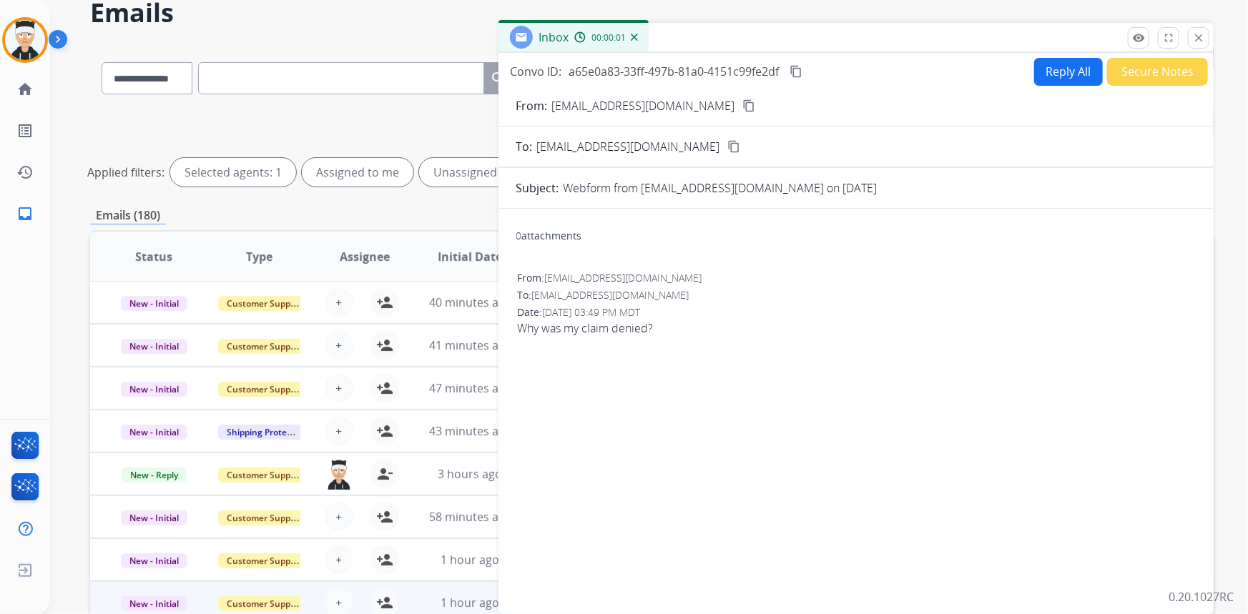
scroll to position [233, 0]
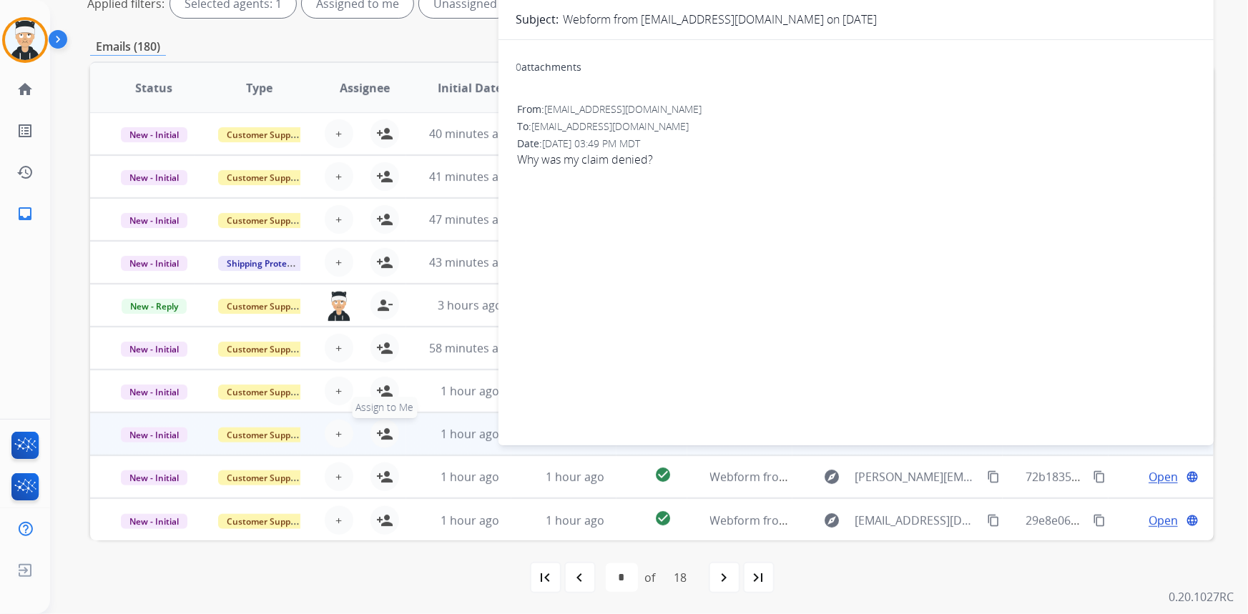
click at [370, 439] on button "person_add Assign to Me" at bounding box center [384, 434] width 29 height 29
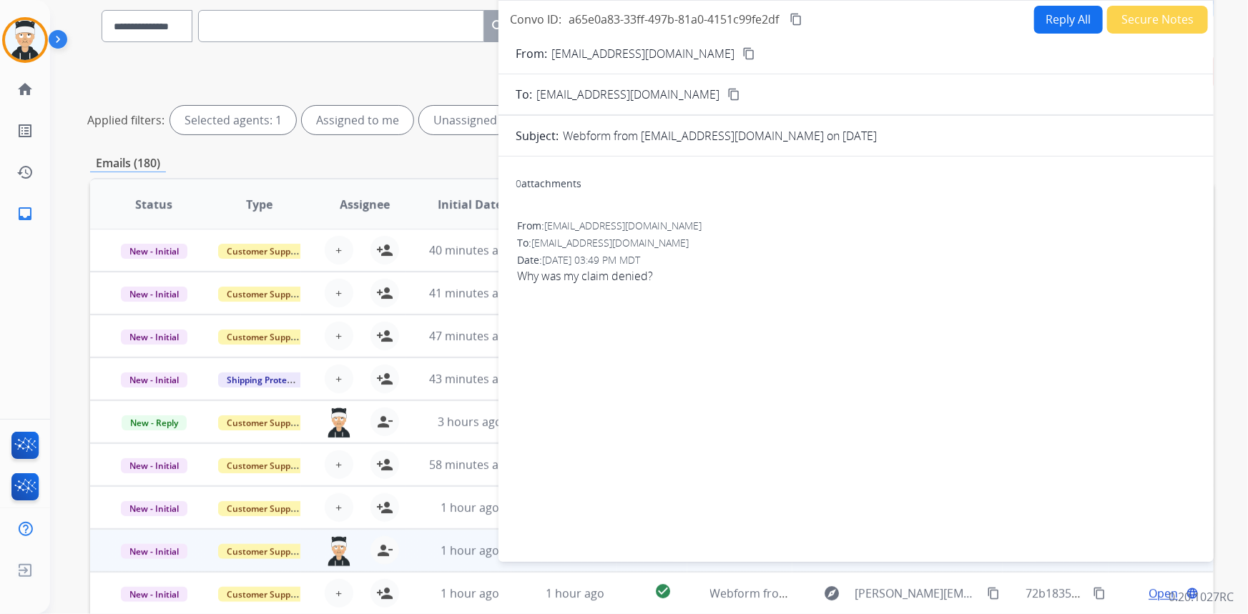
scroll to position [0, 0]
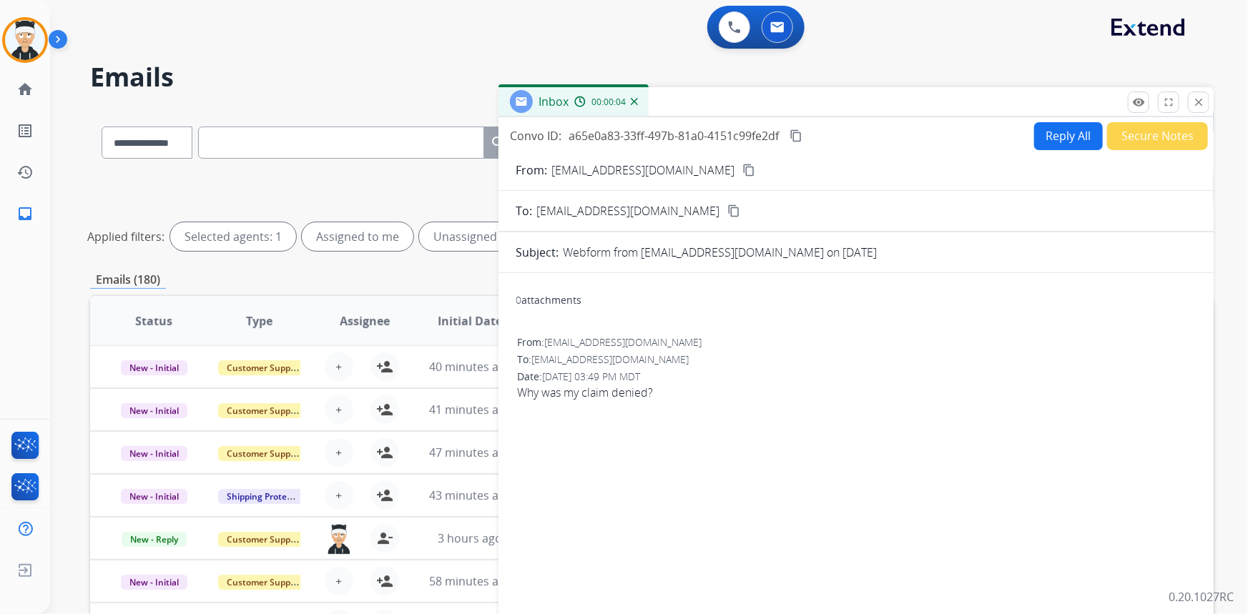
click at [742, 172] on mat-icon "content_copy" at bounding box center [748, 170] width 13 height 13
click at [1054, 134] on button "Reply All" at bounding box center [1068, 136] width 69 height 28
select select "**********"
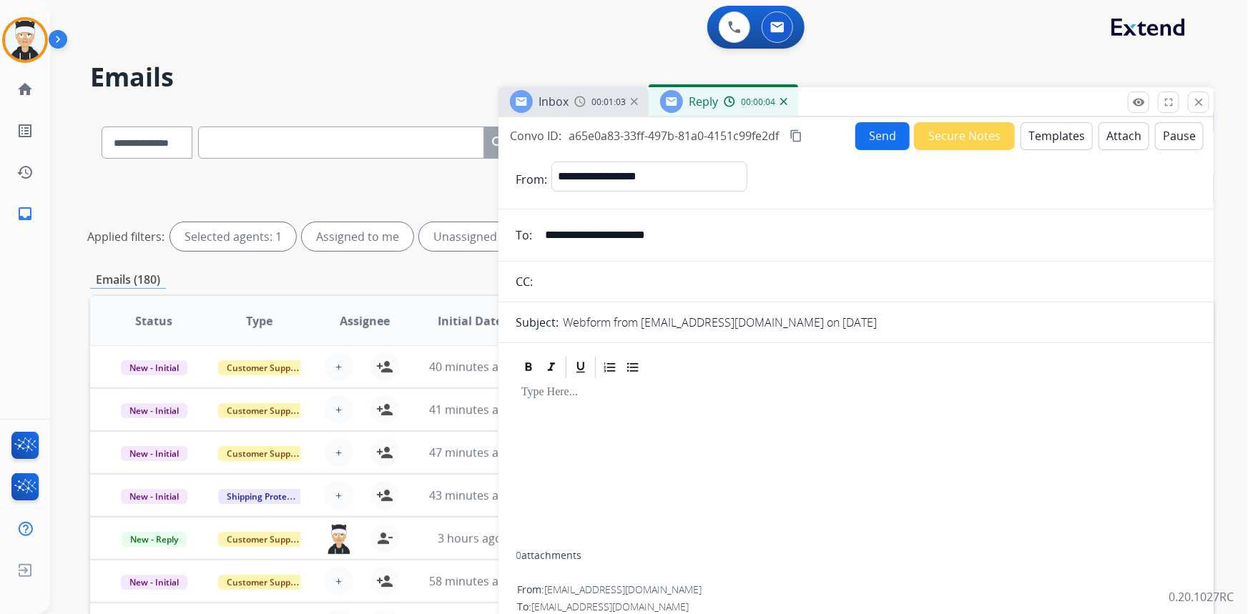
click at [1059, 131] on button "Templates" at bounding box center [1056, 136] width 72 height 28
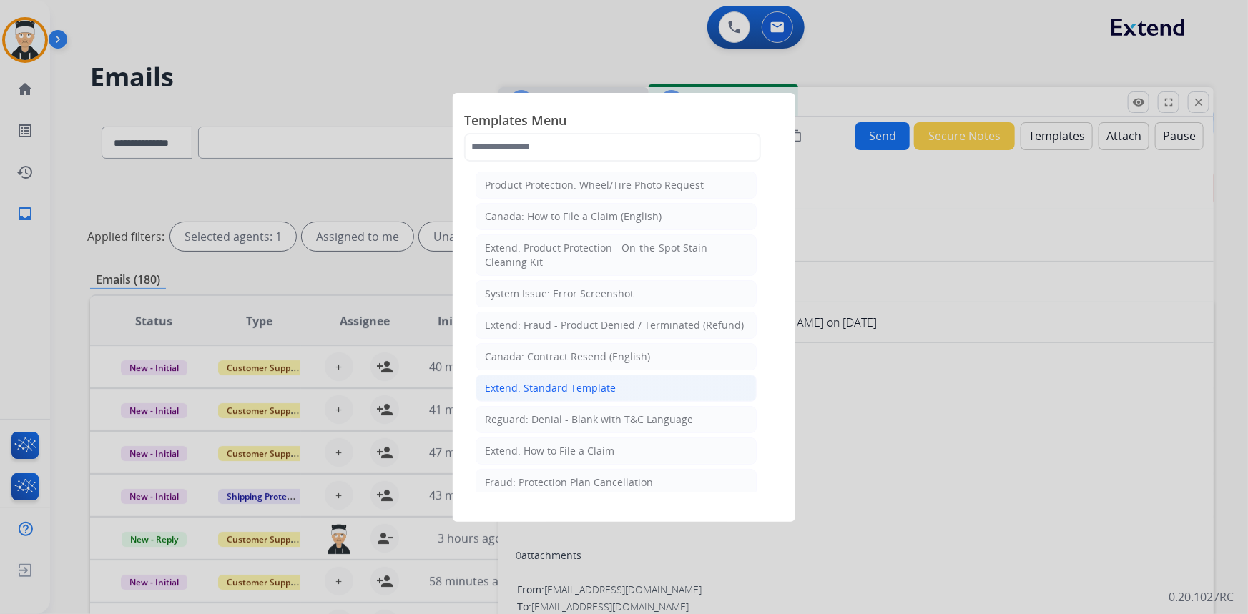
click at [589, 381] on div "Extend: Standard Template" at bounding box center [550, 388] width 131 height 14
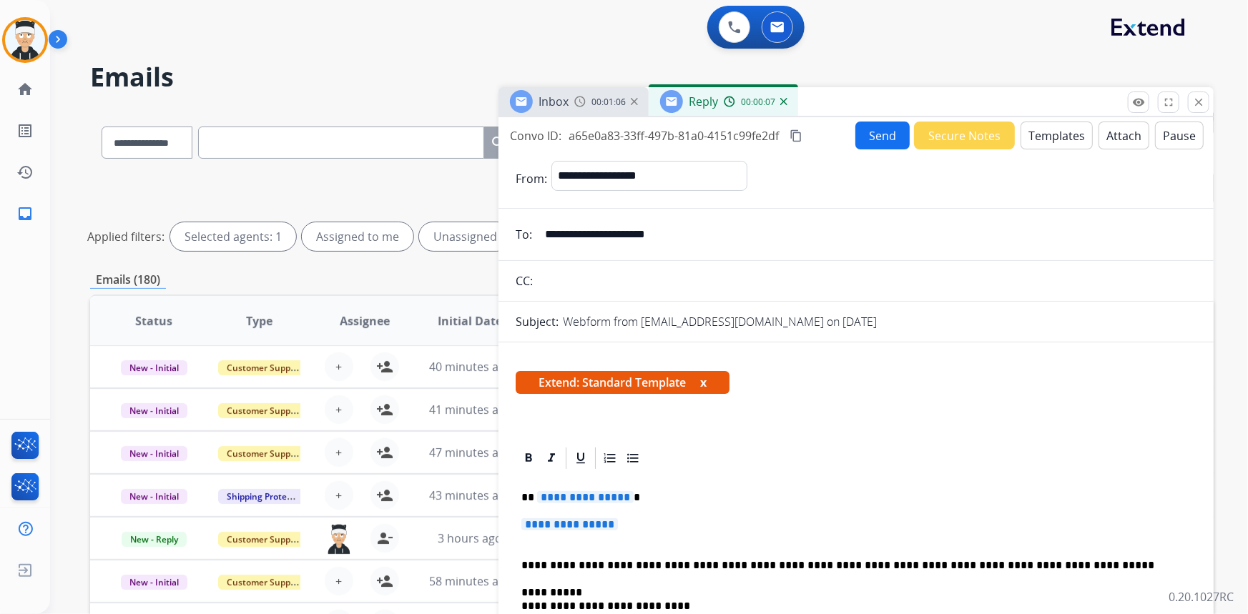
click at [1049, 134] on button "Templates" at bounding box center [1056, 136] width 72 height 28
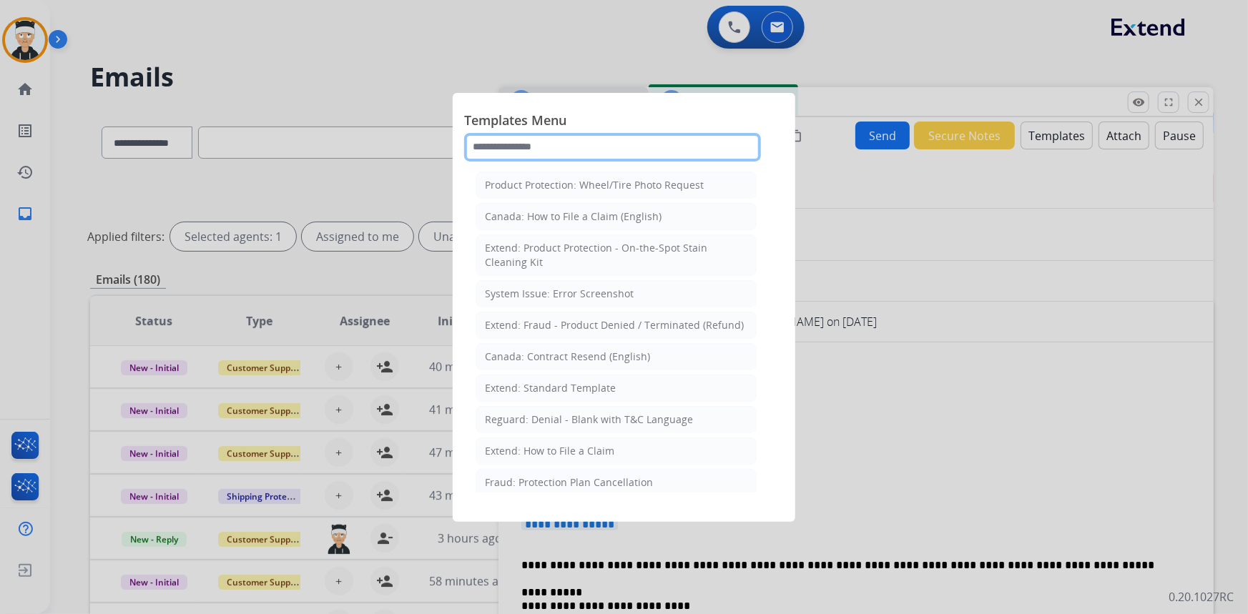
click at [565, 145] on input "text" at bounding box center [612, 147] width 297 height 29
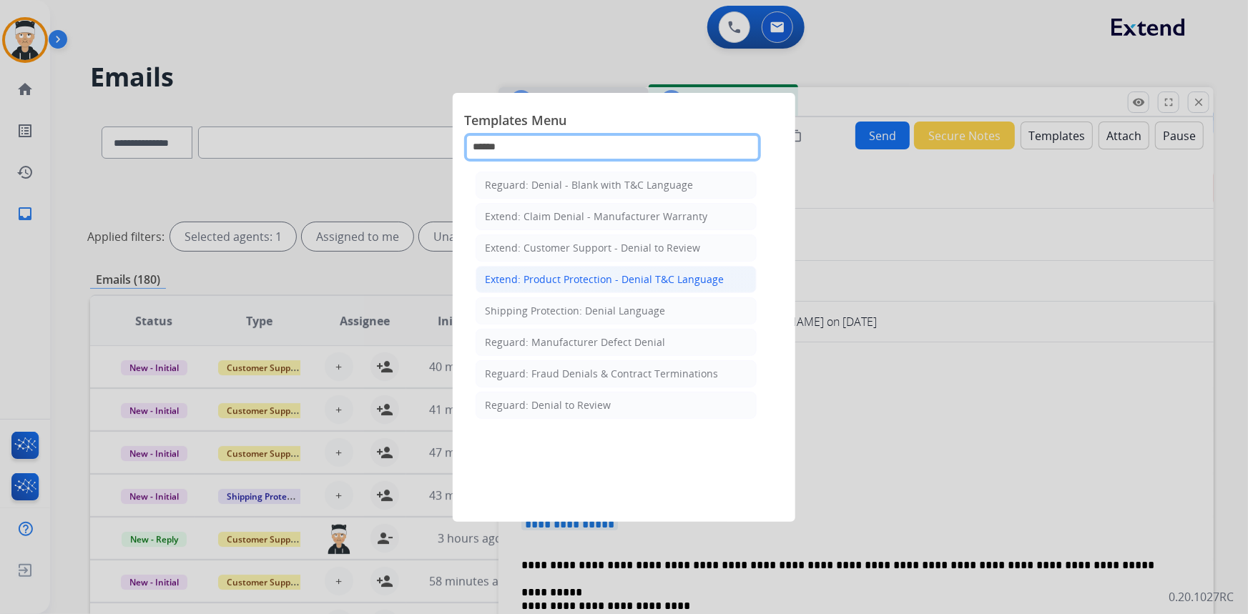
type input "******"
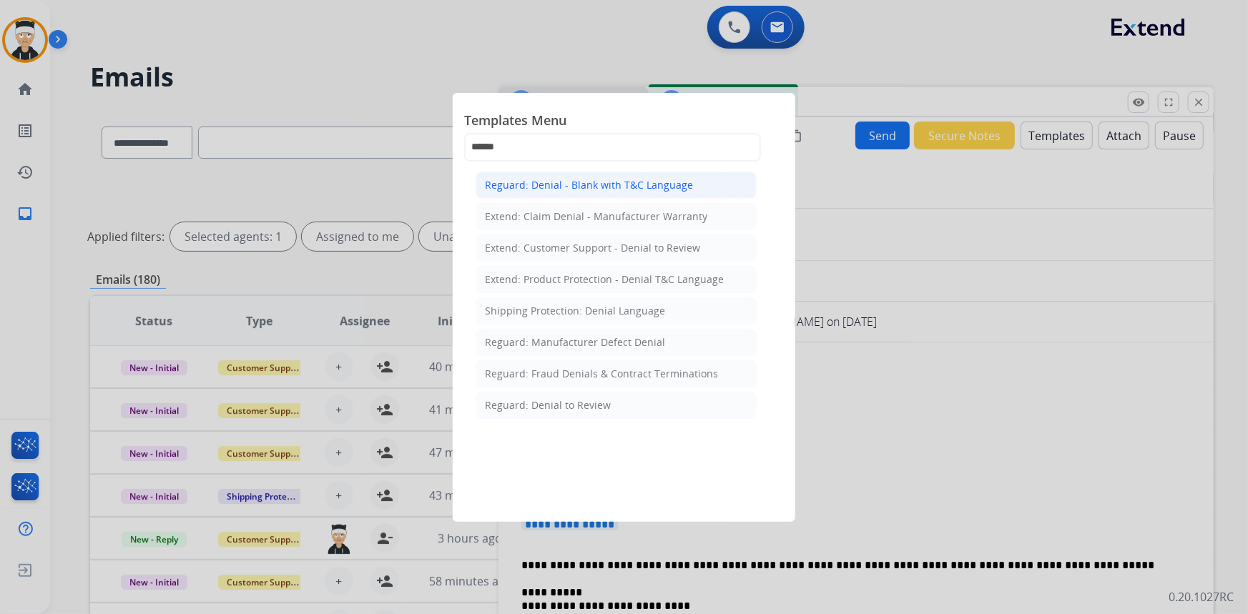
click at [617, 190] on div "Reguard: Denial - Blank with T&C Language" at bounding box center [589, 185] width 208 height 14
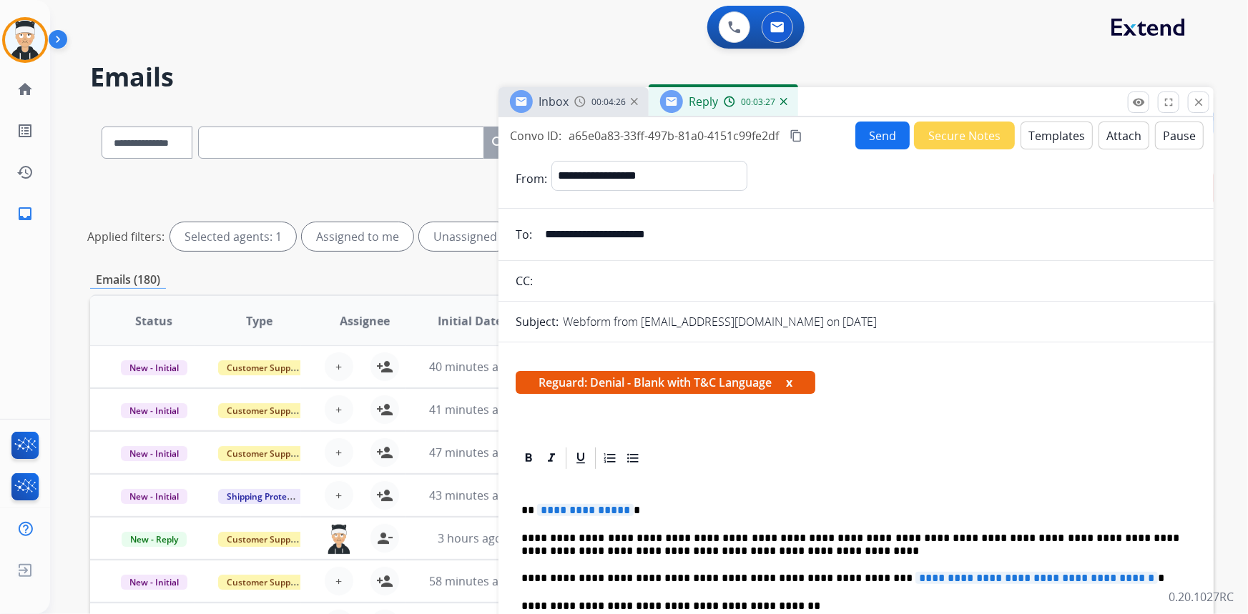
click at [1060, 140] on button "Templates" at bounding box center [1056, 136] width 72 height 28
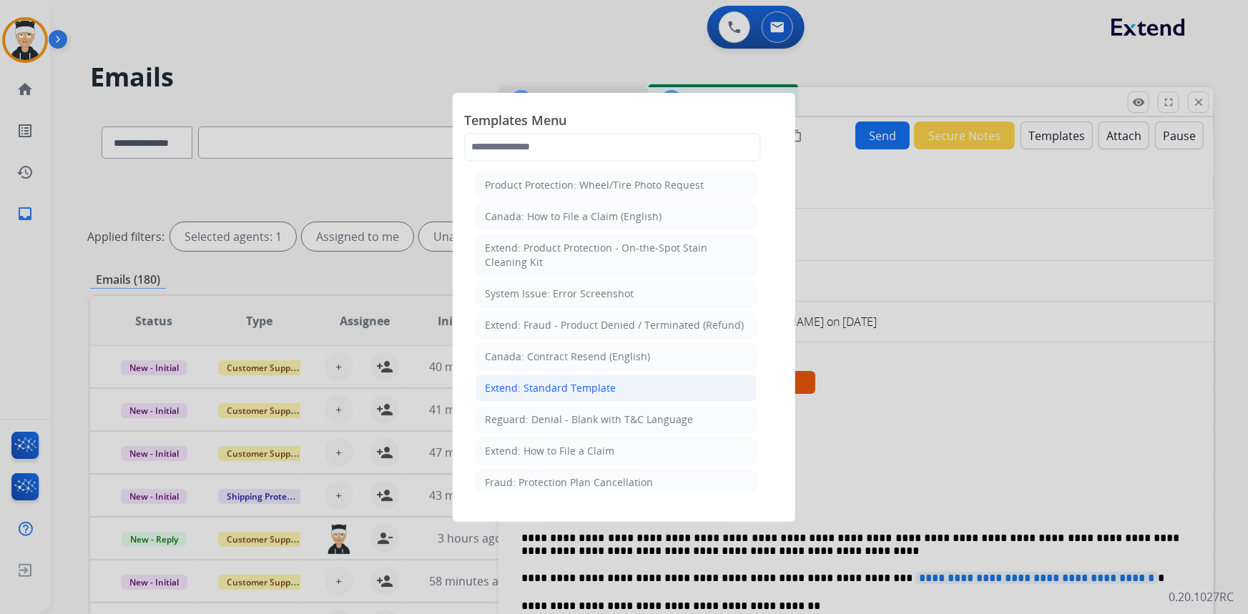
click at [606, 378] on li "Extend: Standard Template" at bounding box center [615, 388] width 281 height 27
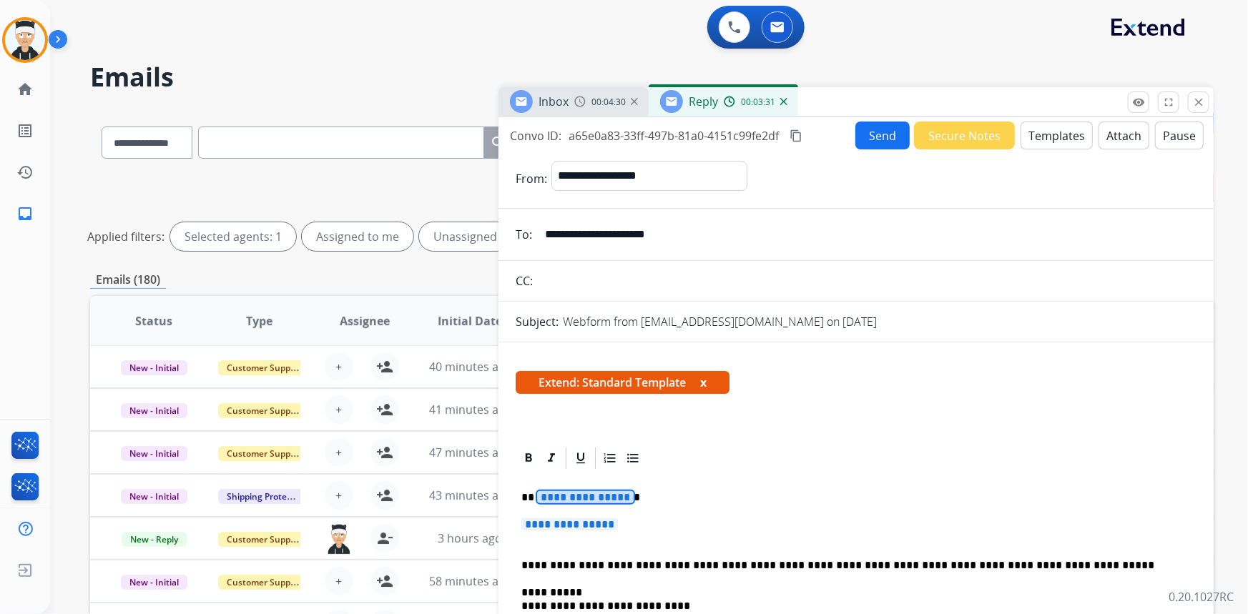
click at [596, 495] on span "**********" at bounding box center [585, 497] width 97 height 12
click at [557, 526] on span "**********" at bounding box center [569, 524] width 97 height 12
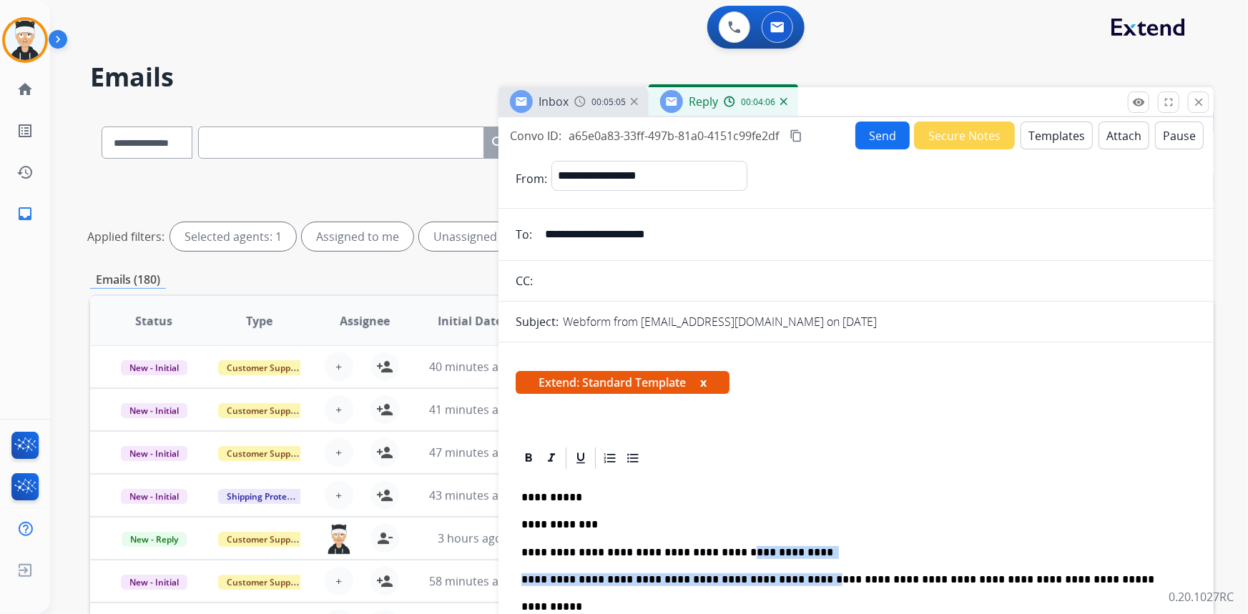
drag, startPoint x: 785, startPoint y: 558, endPoint x: 713, endPoint y: 547, distance: 73.1
click at [787, 558] on p "**********" at bounding box center [850, 552] width 659 height 13
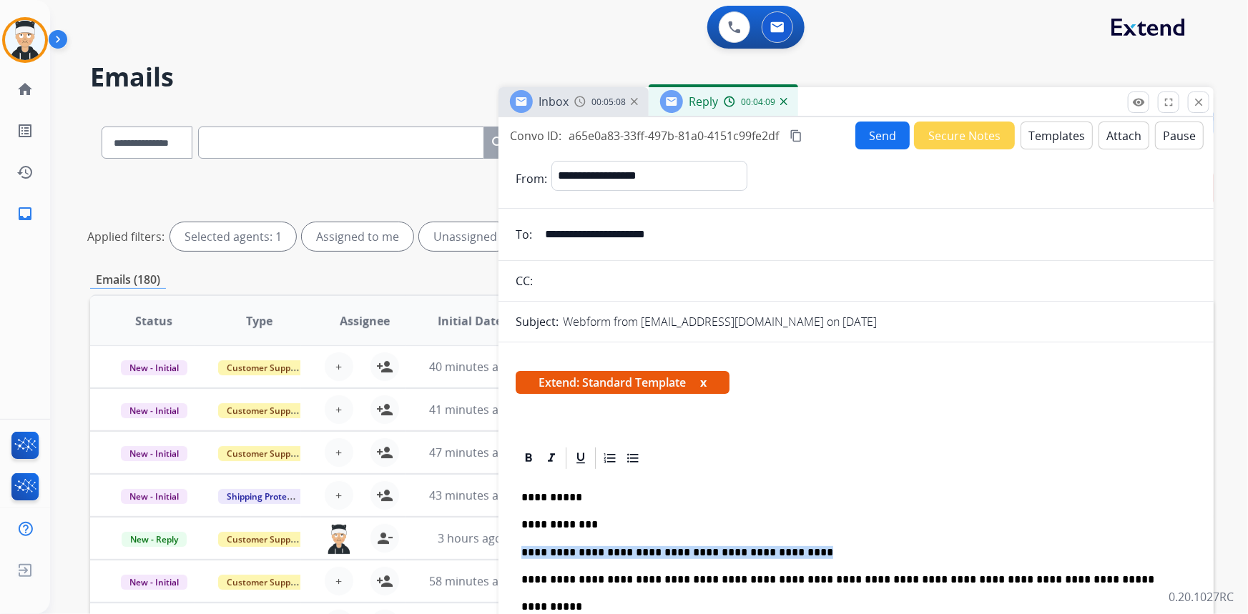
drag, startPoint x: 774, startPoint y: 549, endPoint x: 520, endPoint y: 551, distance: 253.8
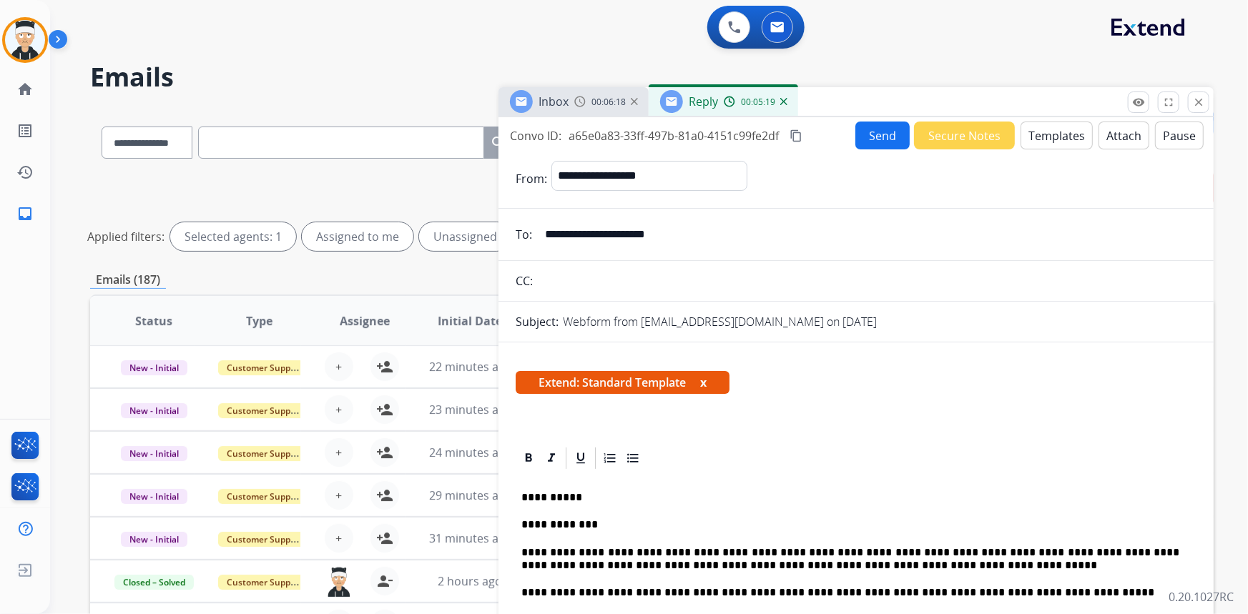
click at [874, 132] on button "Send" at bounding box center [882, 136] width 54 height 28
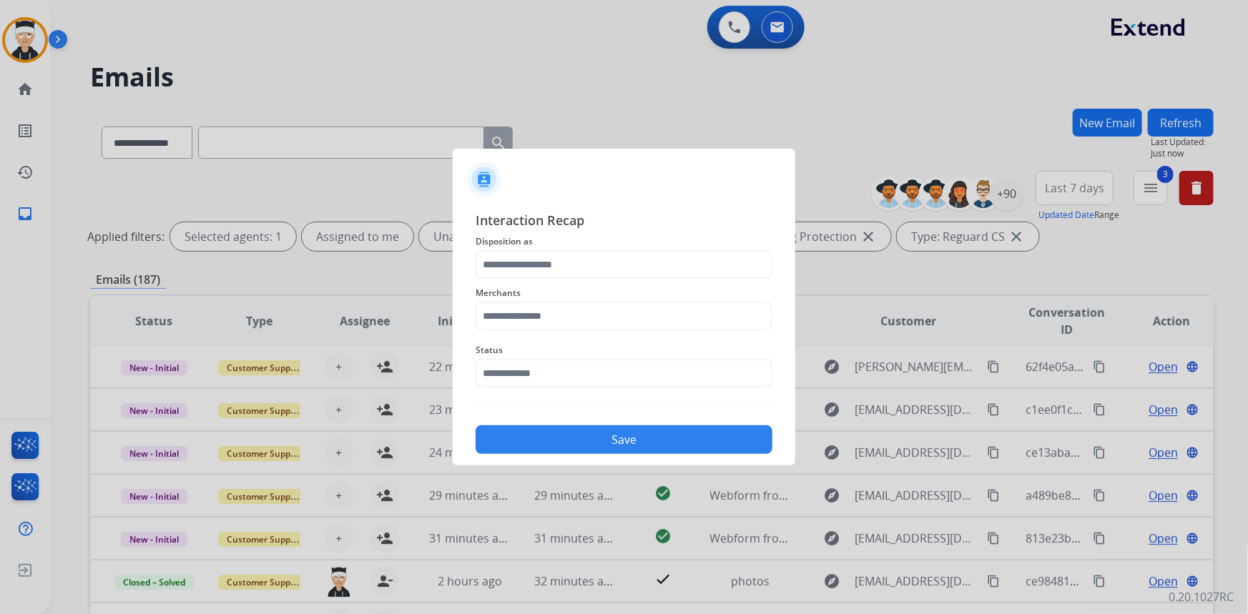
click at [599, 243] on span "Disposition as" at bounding box center [623, 241] width 297 height 17
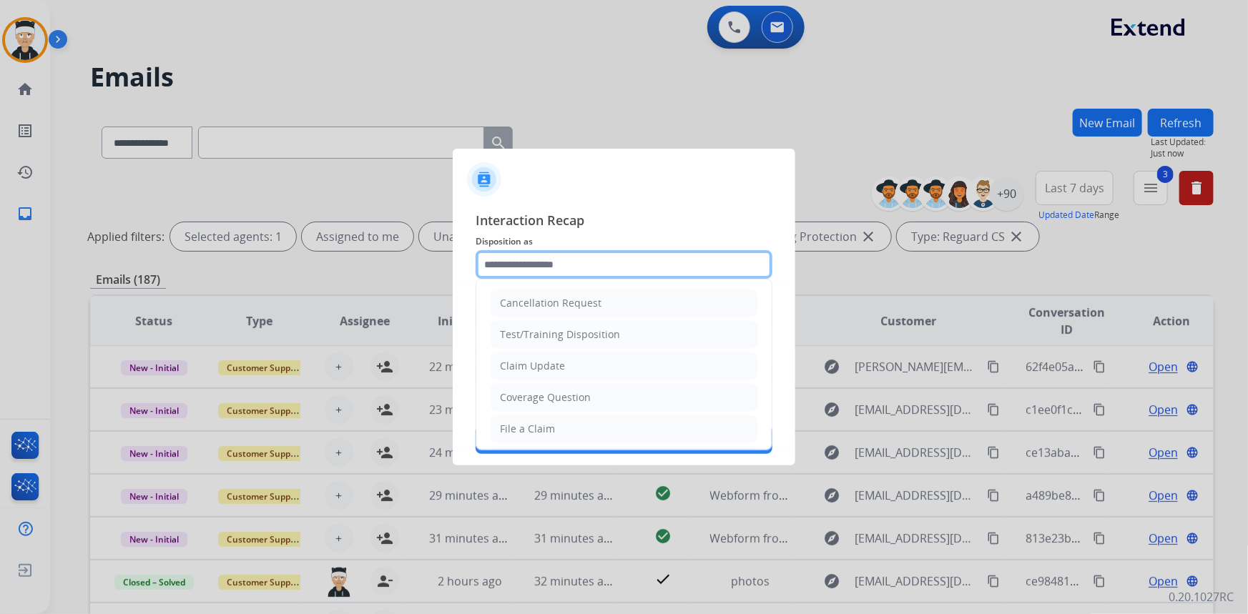
click at [611, 273] on input "text" at bounding box center [623, 264] width 297 height 29
click at [613, 363] on li "Claim Update" at bounding box center [623, 365] width 267 height 27
type input "**********"
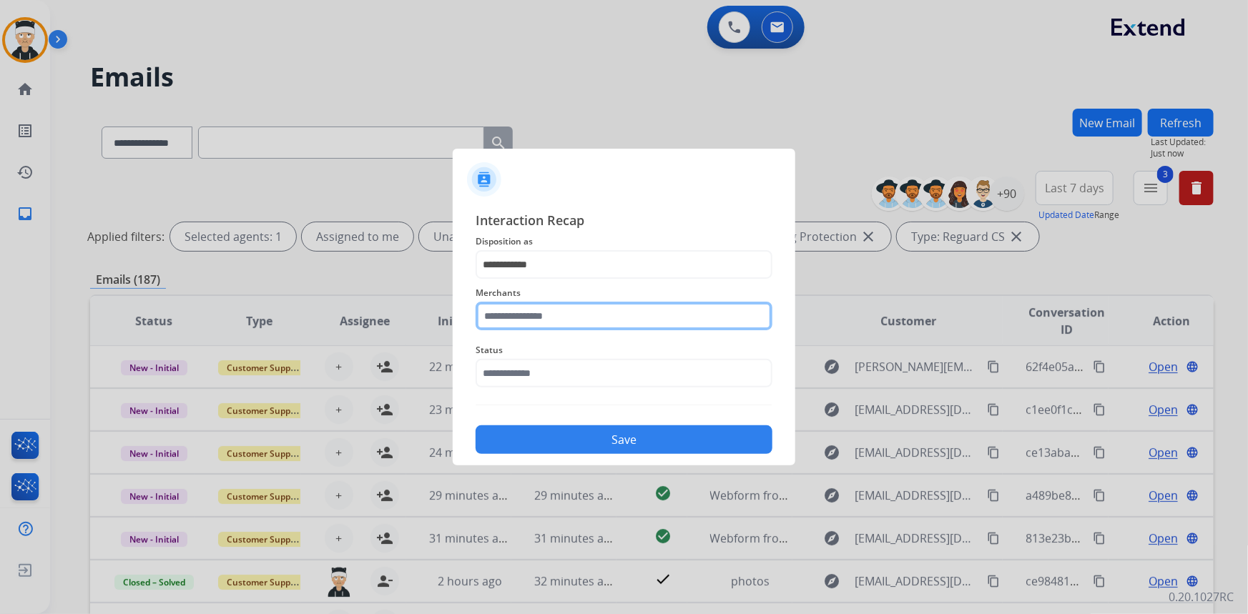
click at [612, 312] on input "text" at bounding box center [623, 316] width 297 height 29
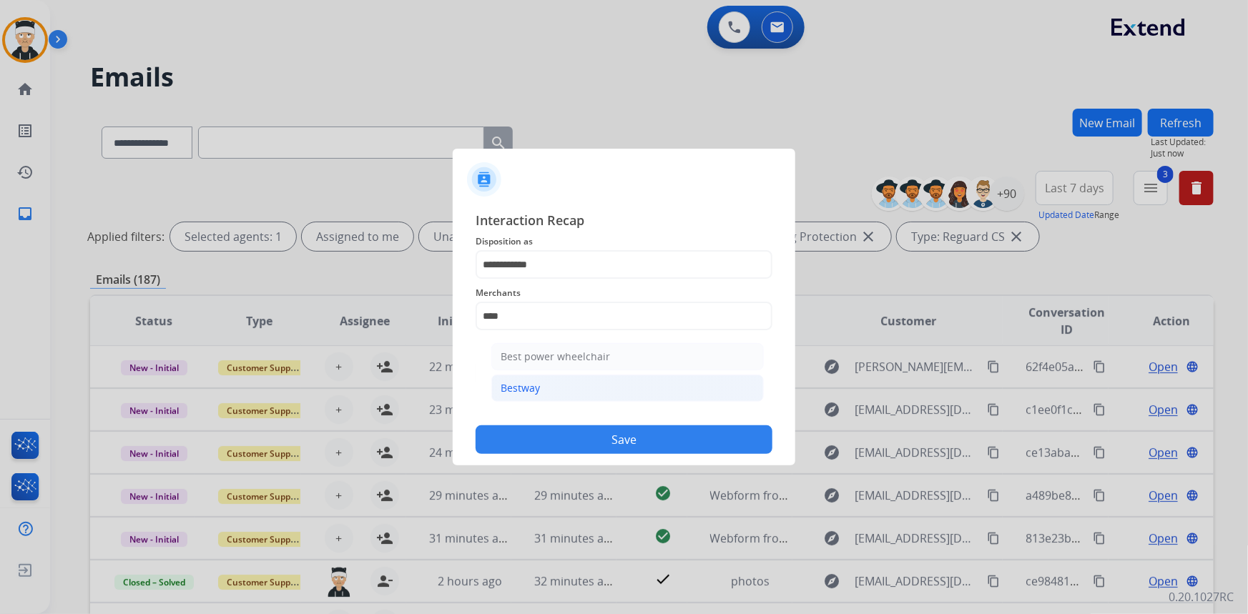
click at [601, 385] on li "Bestway" at bounding box center [627, 388] width 272 height 27
type input "*******"
click at [605, 375] on input "text" at bounding box center [623, 373] width 297 height 29
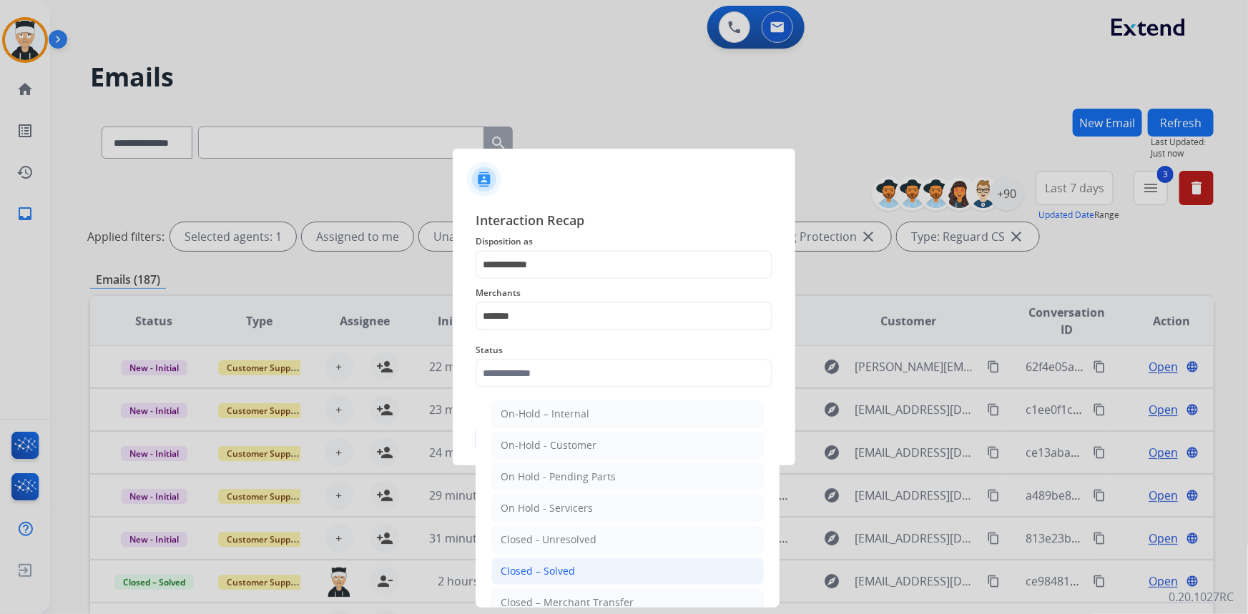
click at [623, 572] on li "Closed – Solved" at bounding box center [627, 571] width 272 height 27
type input "**********"
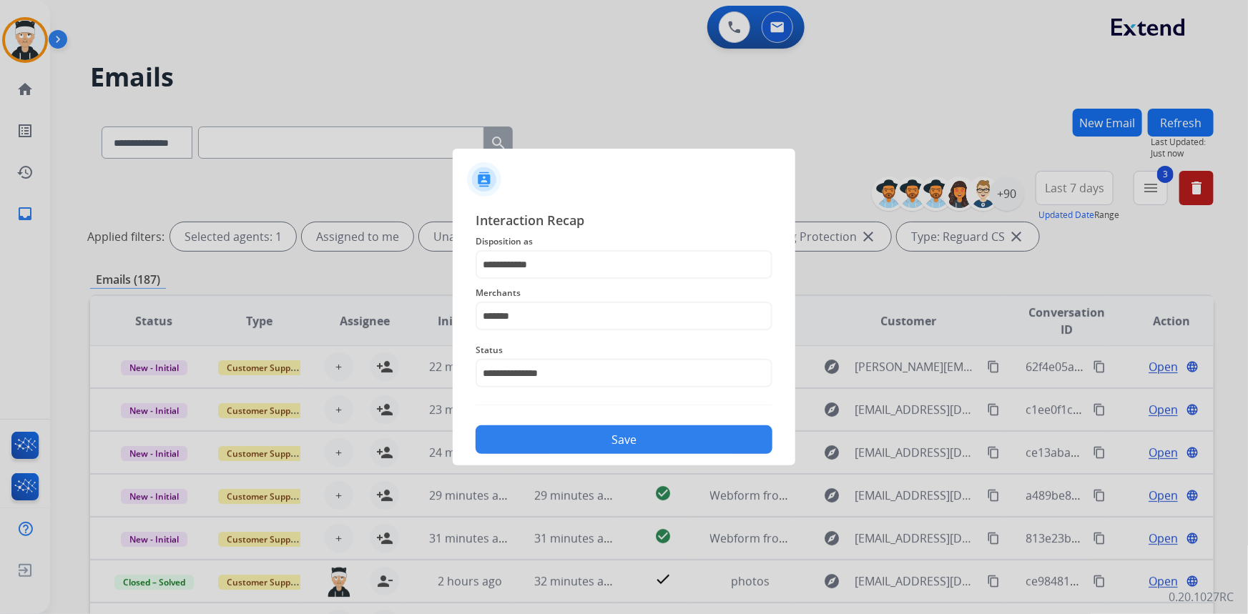
click at [645, 452] on button "Save" at bounding box center [623, 439] width 297 height 29
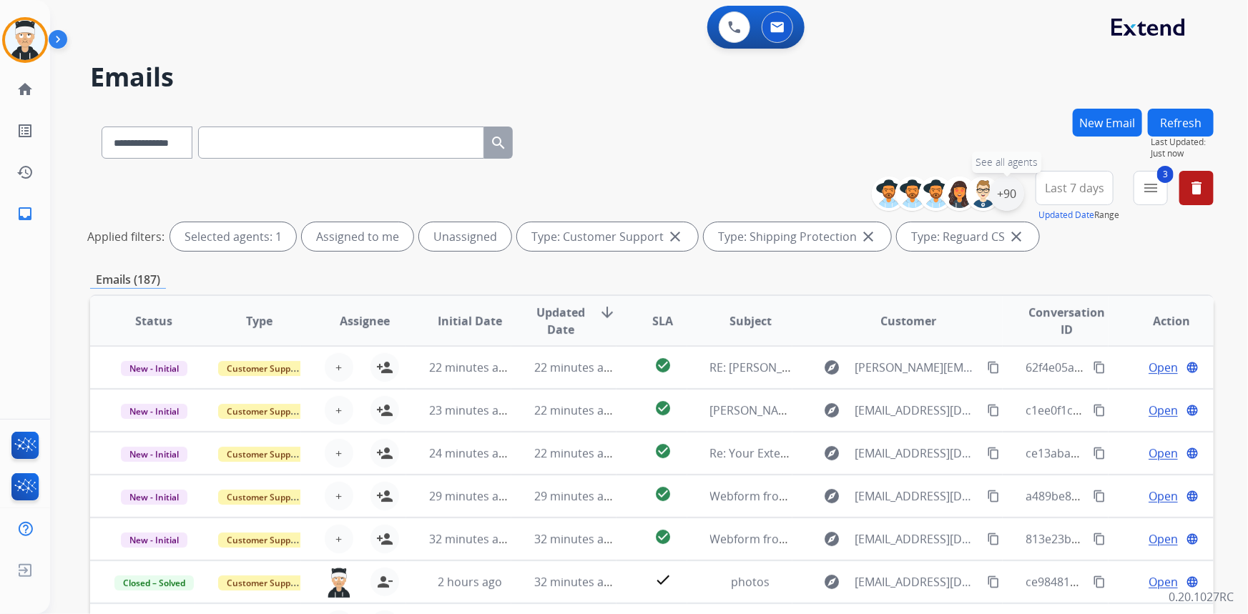
click at [1007, 204] on div "+90" at bounding box center [1007, 194] width 34 height 34
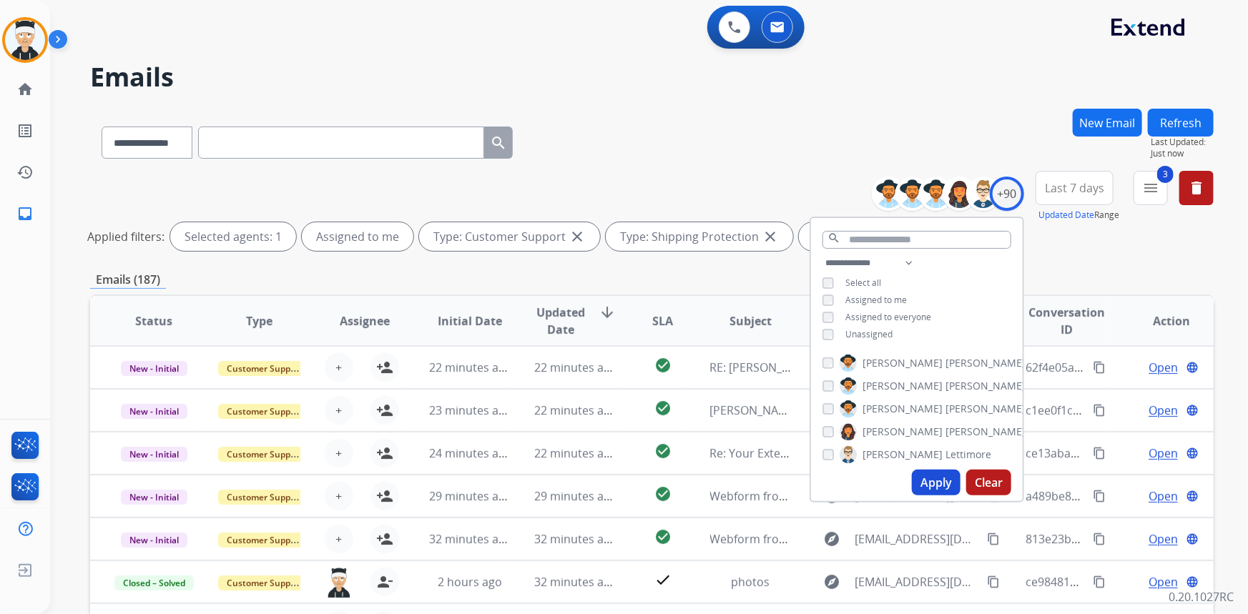
click at [932, 485] on button "Apply" at bounding box center [936, 483] width 49 height 26
select select "*"
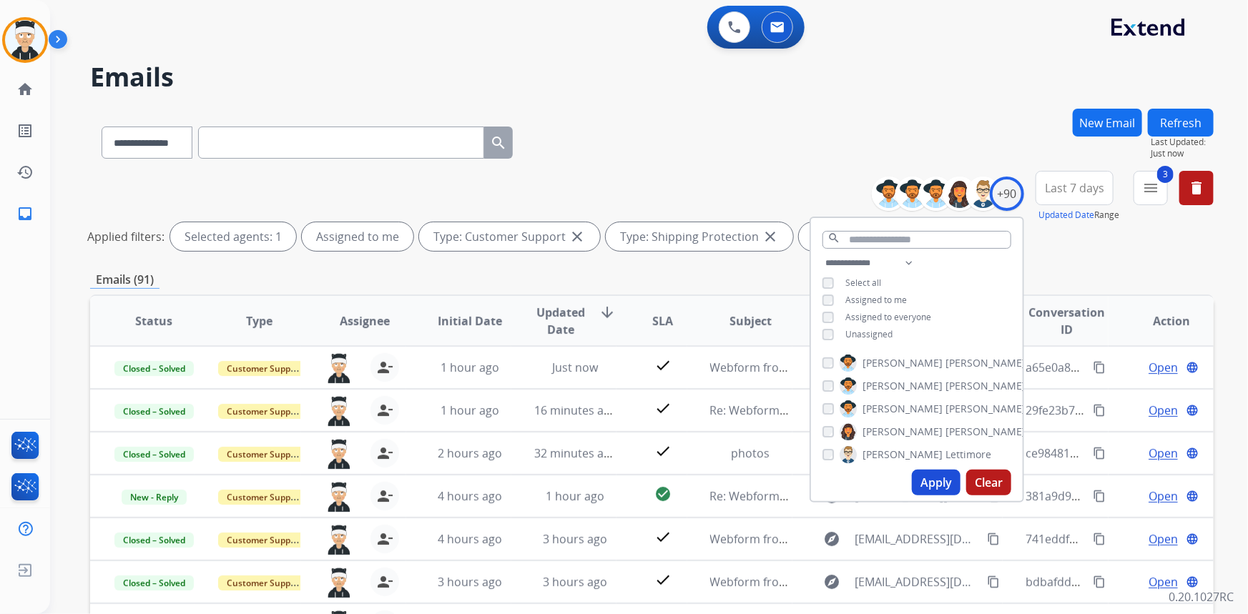
click at [807, 134] on div "**********" at bounding box center [651, 140] width 1123 height 62
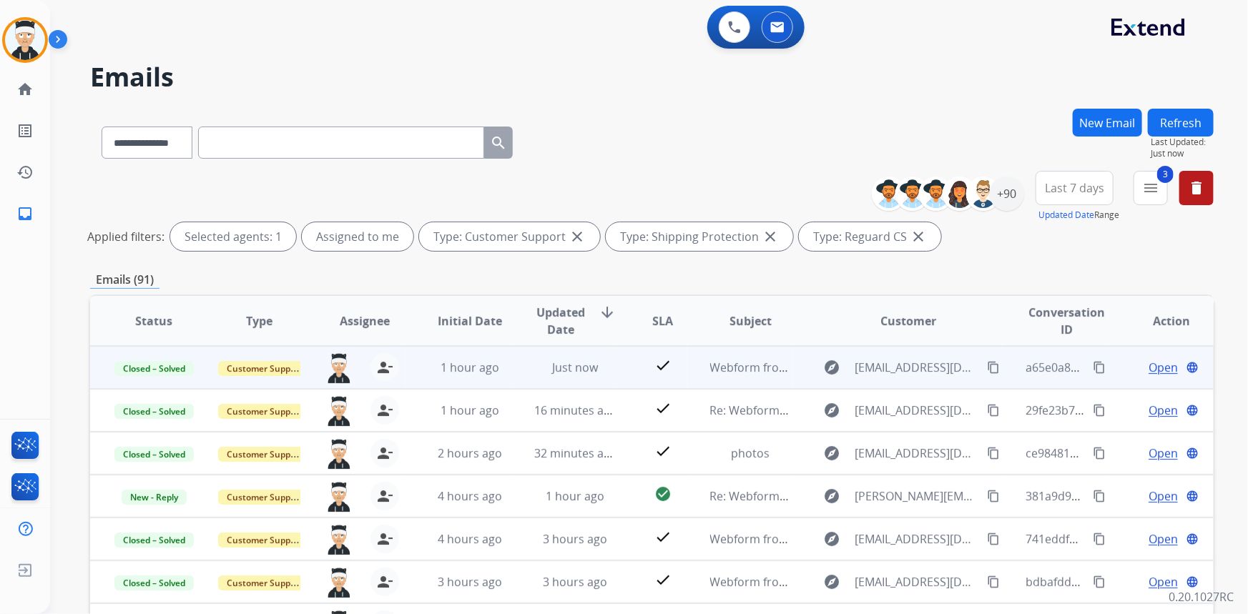
click at [1148, 364] on span "Open" at bounding box center [1162, 367] width 29 height 17
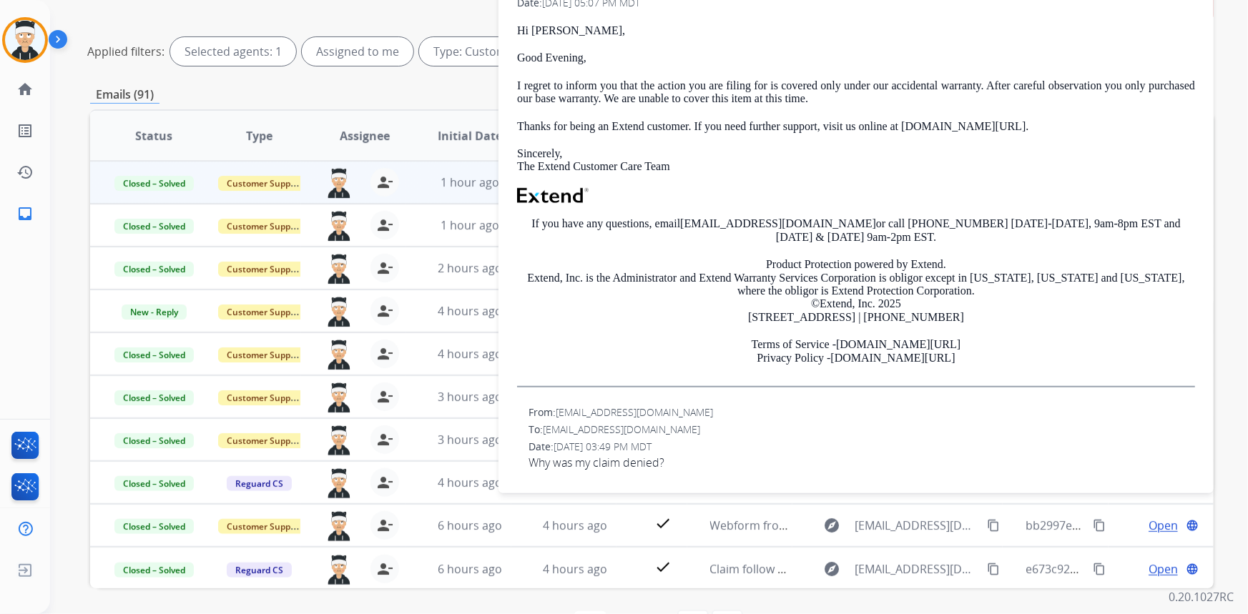
scroll to position [233, 0]
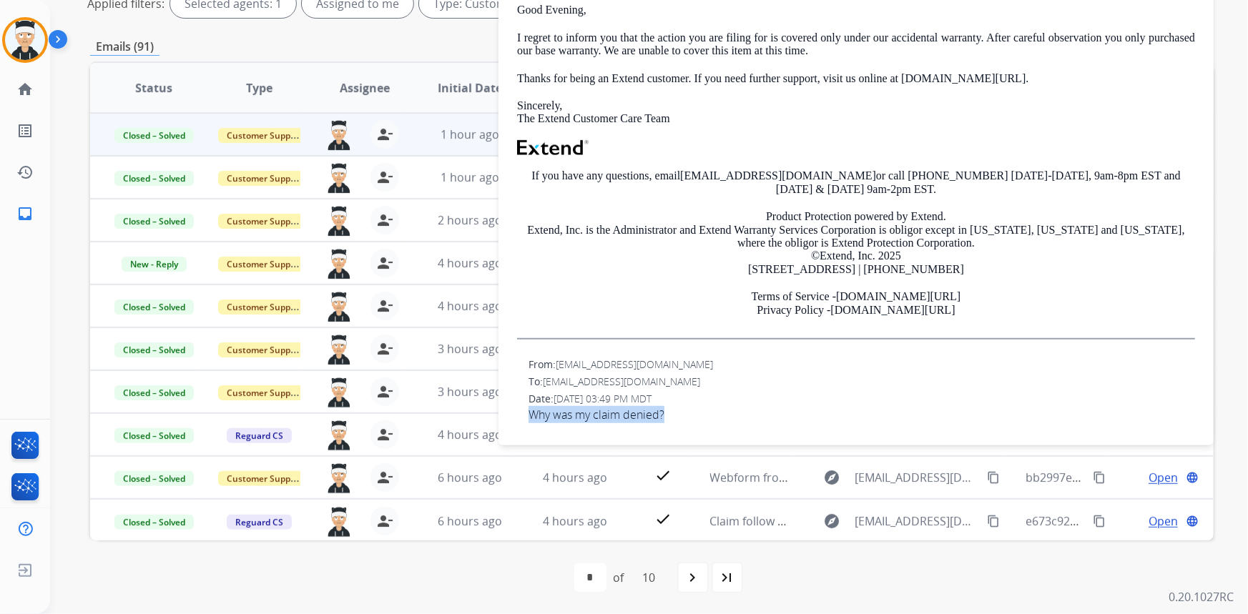
drag, startPoint x: 679, startPoint y: 410, endPoint x: 518, endPoint y: 429, distance: 162.0
click at [518, 429] on div "From: [EMAIL_ADDRESS][DOMAIN_NAME] To: [EMAIL_ADDRESS][DOMAIN_NAME] Date: [DATE…" at bounding box center [856, 396] width 681 height 80
copy span "Why was my claim denied?"
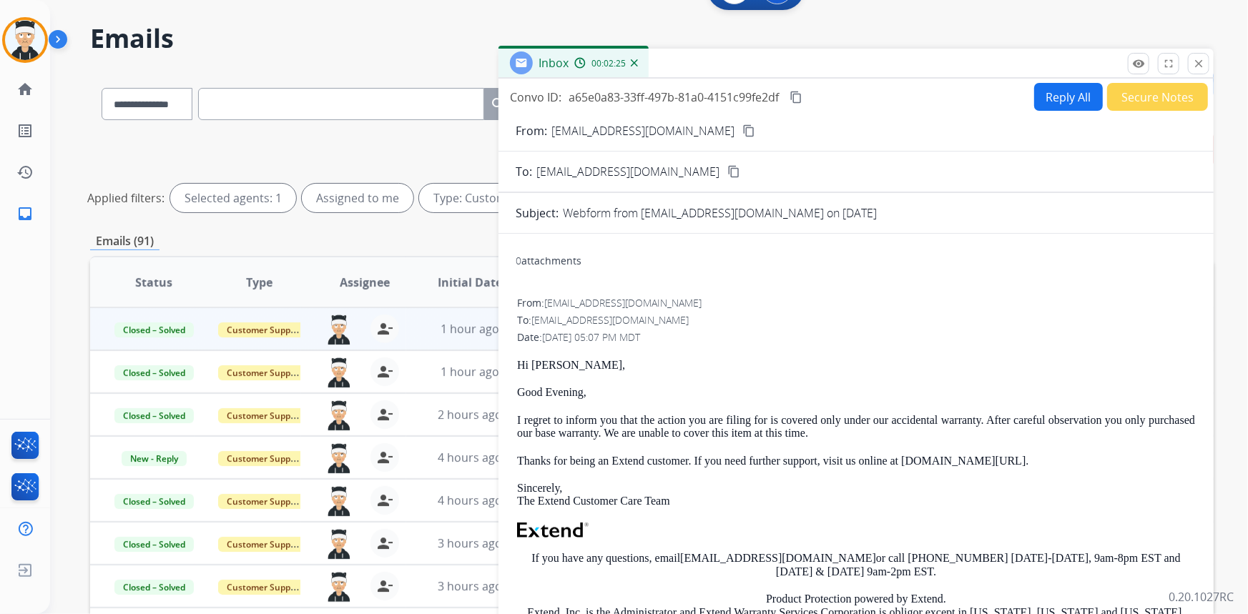
scroll to position [38, 0]
click at [795, 99] on mat-icon "content_copy" at bounding box center [795, 98] width 13 height 13
click at [1195, 72] on button "close Close" at bounding box center [1198, 64] width 21 height 21
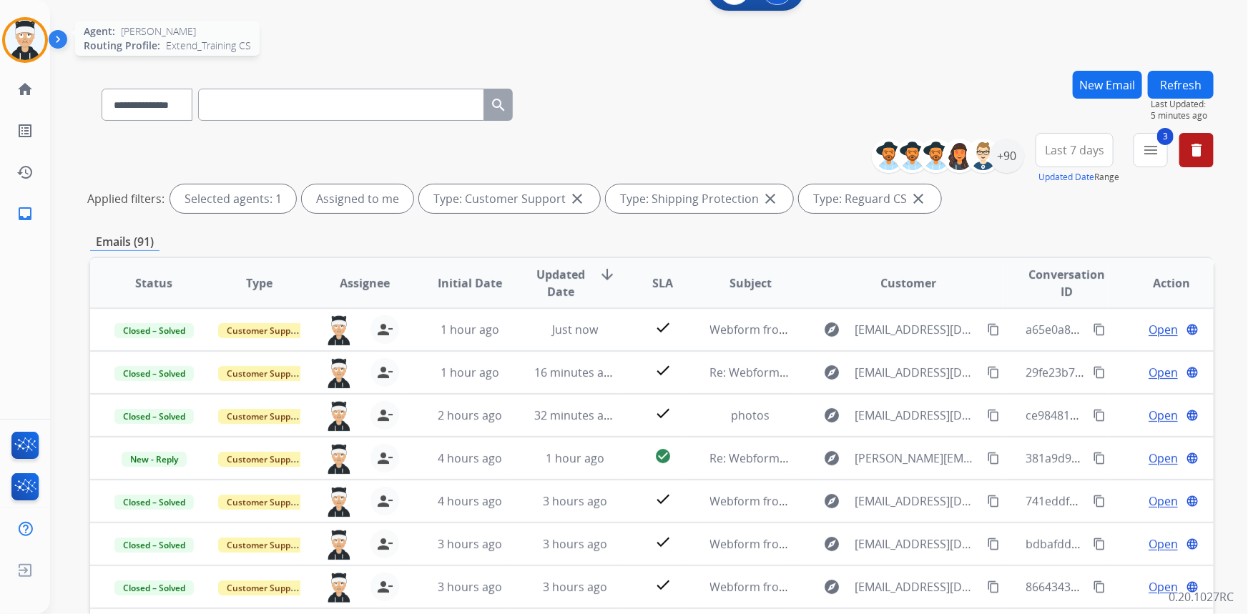
click at [14, 31] on img at bounding box center [25, 40] width 40 height 40
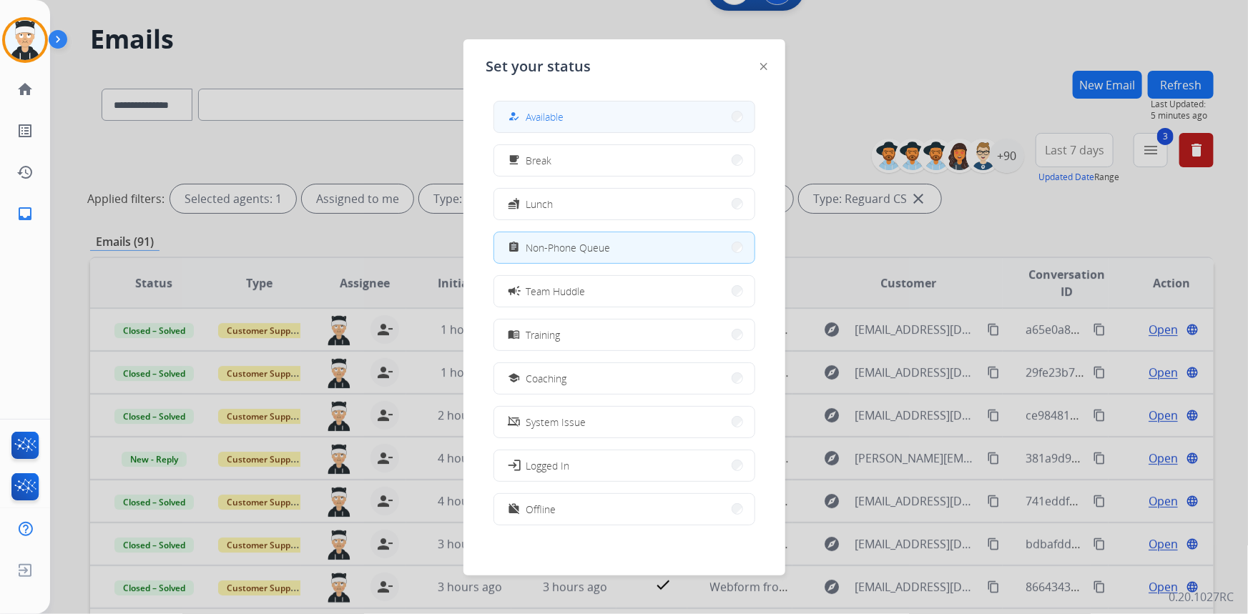
click at [579, 115] on button "how_to_reg Available" at bounding box center [624, 117] width 260 height 31
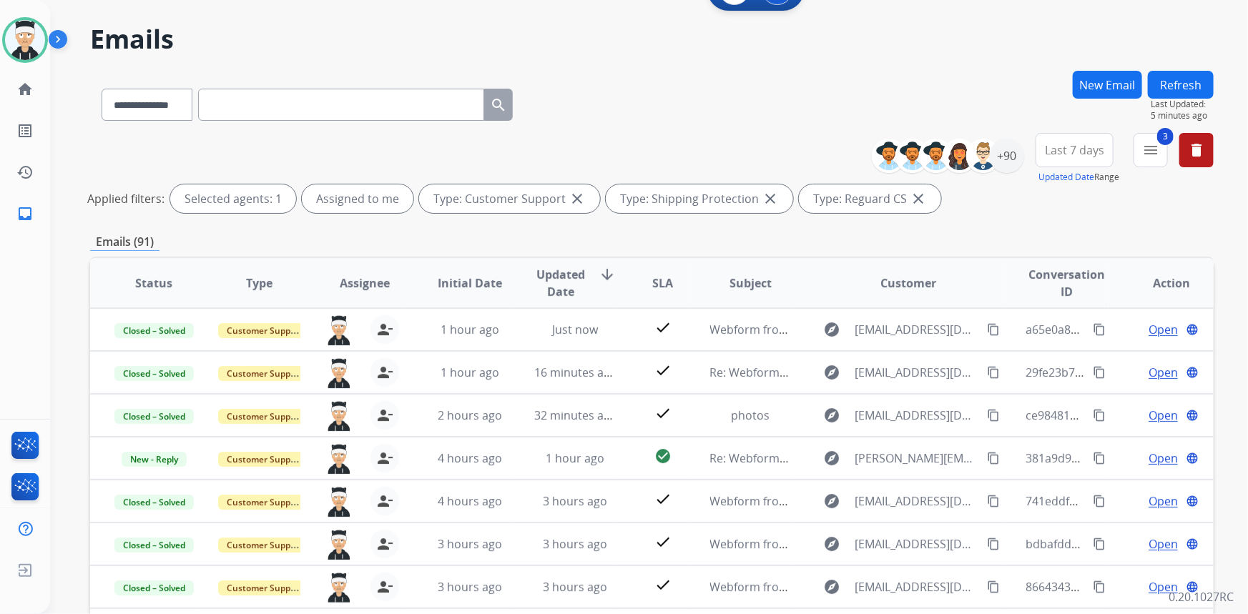
click at [1104, 85] on button "New Email" at bounding box center [1107, 85] width 69 height 28
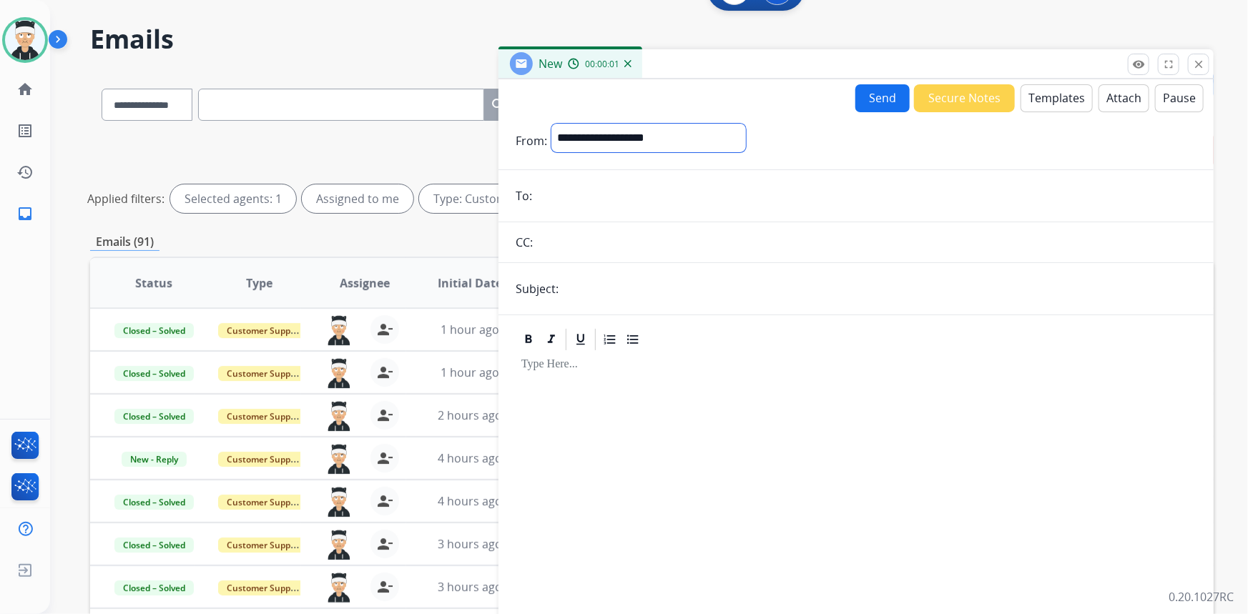
click at [680, 145] on select "**********" at bounding box center [648, 138] width 194 height 29
select select "**********"
click at [551, 124] on select "**********" at bounding box center [648, 138] width 194 height 29
click at [754, 193] on input "email" at bounding box center [866, 197] width 660 height 29
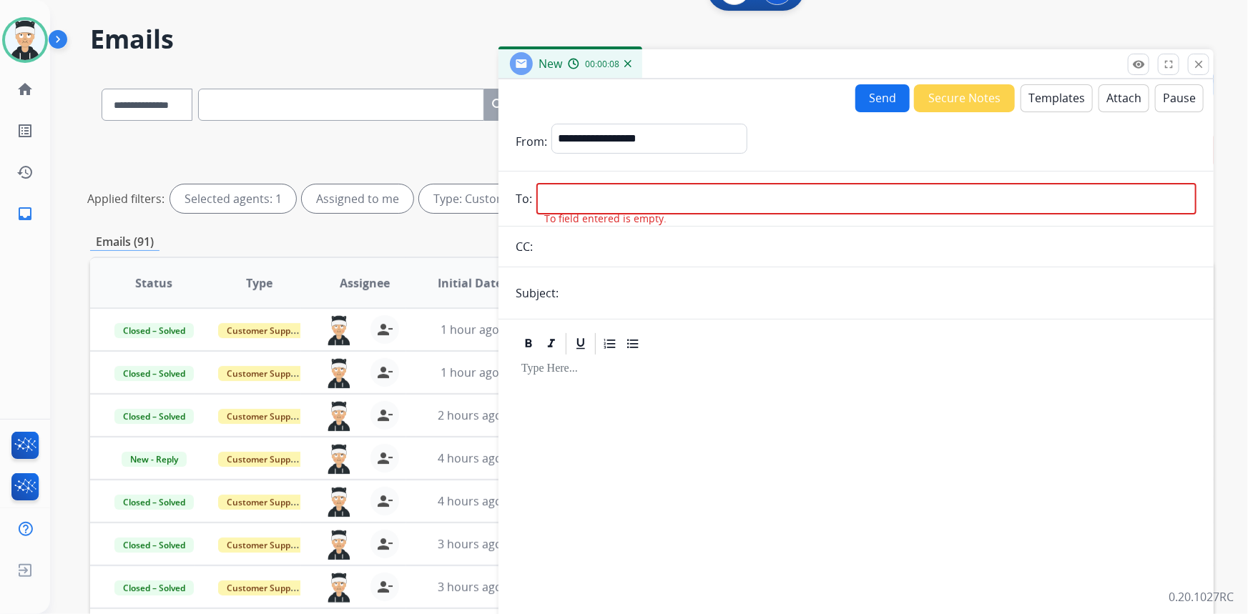
click at [620, 188] on input "email" at bounding box center [866, 198] width 660 height 31
paste input "**********"
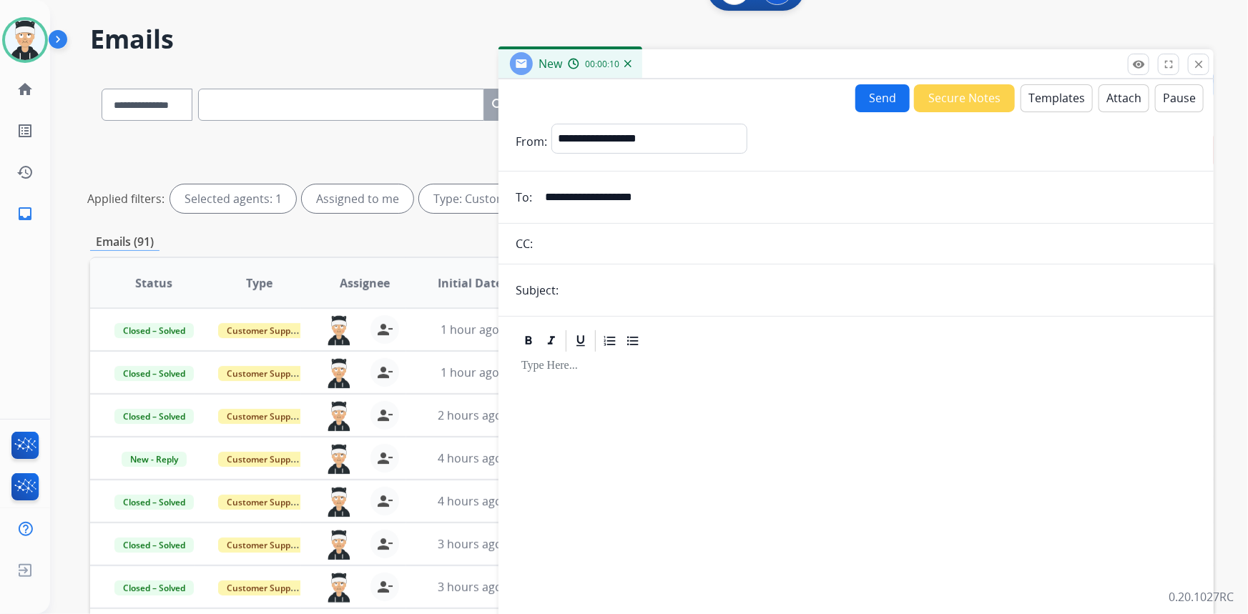
type input "**********"
click at [694, 297] on input "text" at bounding box center [879, 290] width 633 height 29
type input "*********"
click at [1041, 106] on button "Templates" at bounding box center [1056, 98] width 72 height 28
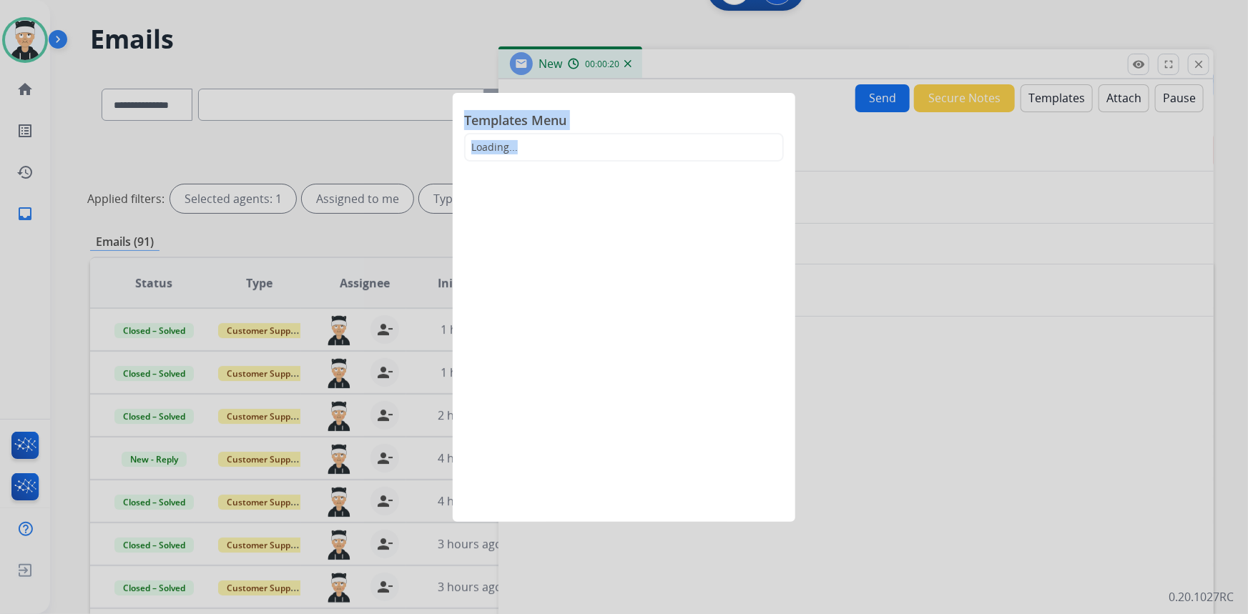
click at [1041, 106] on div at bounding box center [624, 307] width 1248 height 614
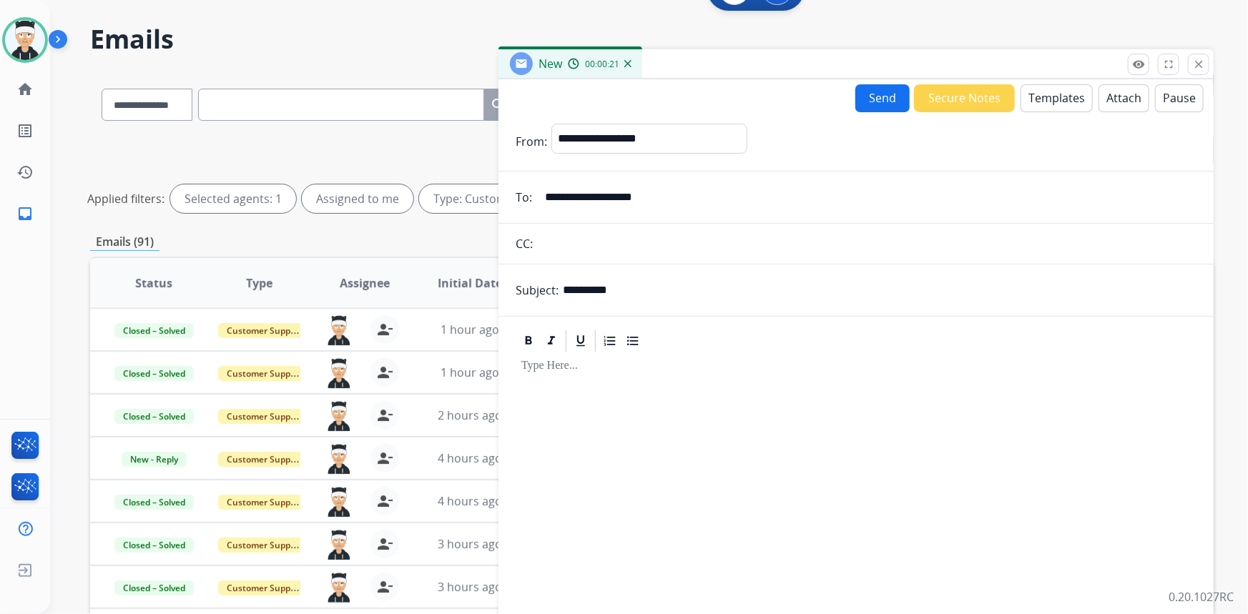
click at [1026, 104] on button "Templates" at bounding box center [1056, 98] width 72 height 28
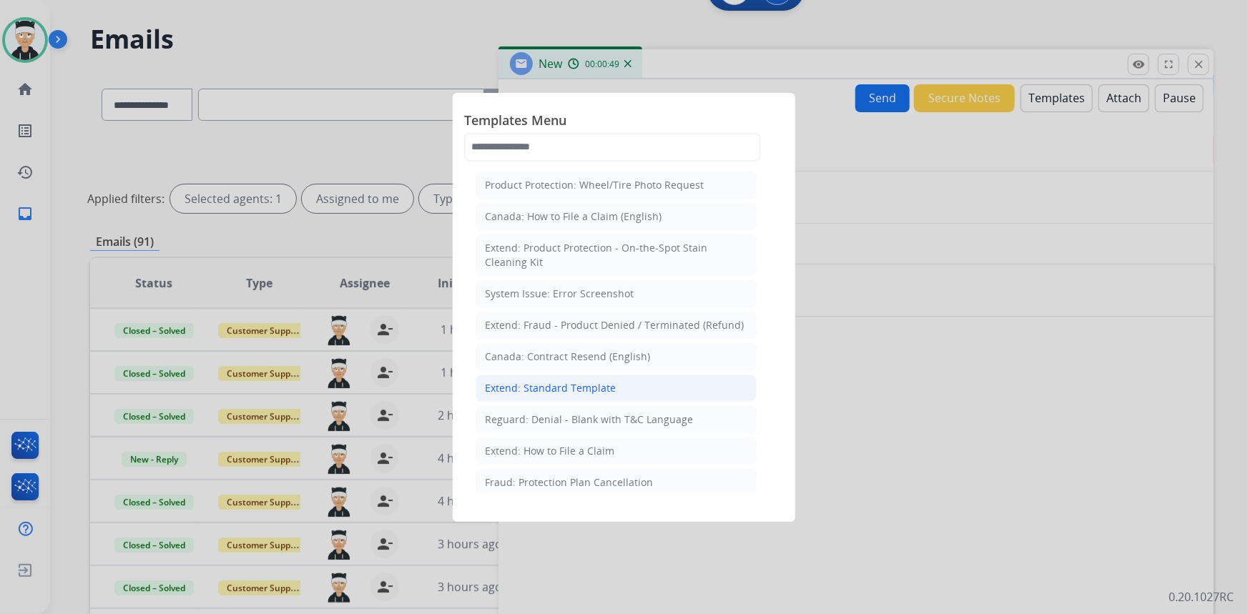
click at [613, 383] on li "Extend: Standard Template" at bounding box center [615, 388] width 281 height 27
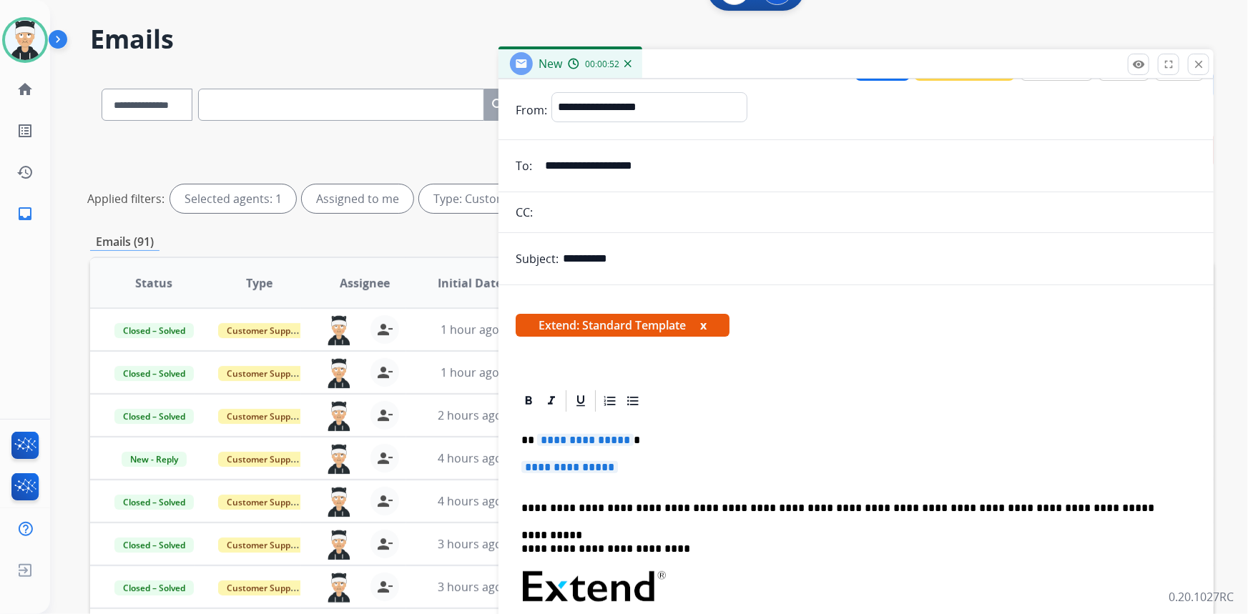
scroll to position [0, 0]
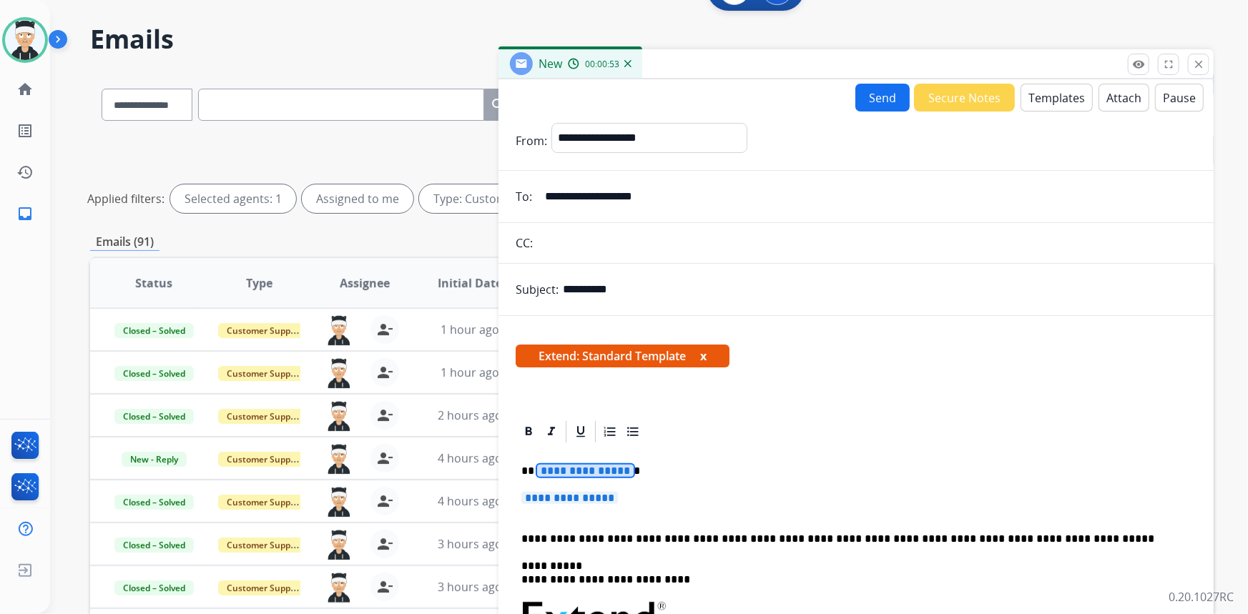
click at [545, 465] on span "**********" at bounding box center [585, 471] width 97 height 12
click at [1194, 67] on mat-icon "close" at bounding box center [1198, 64] width 13 height 13
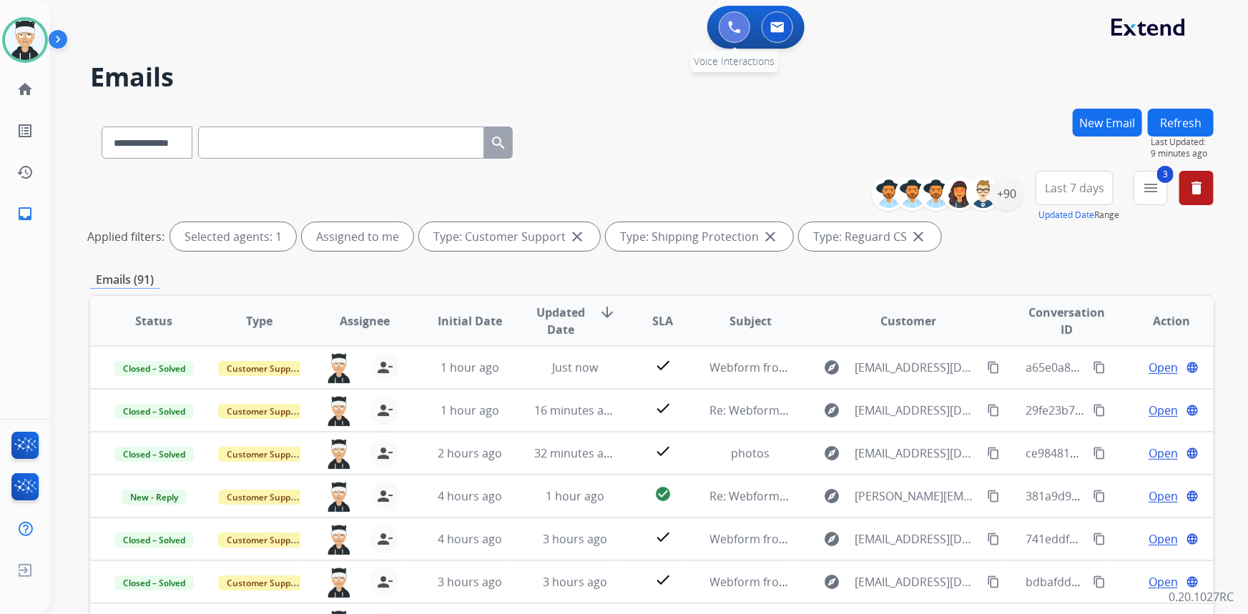
click at [735, 29] on img at bounding box center [734, 27] width 13 height 13
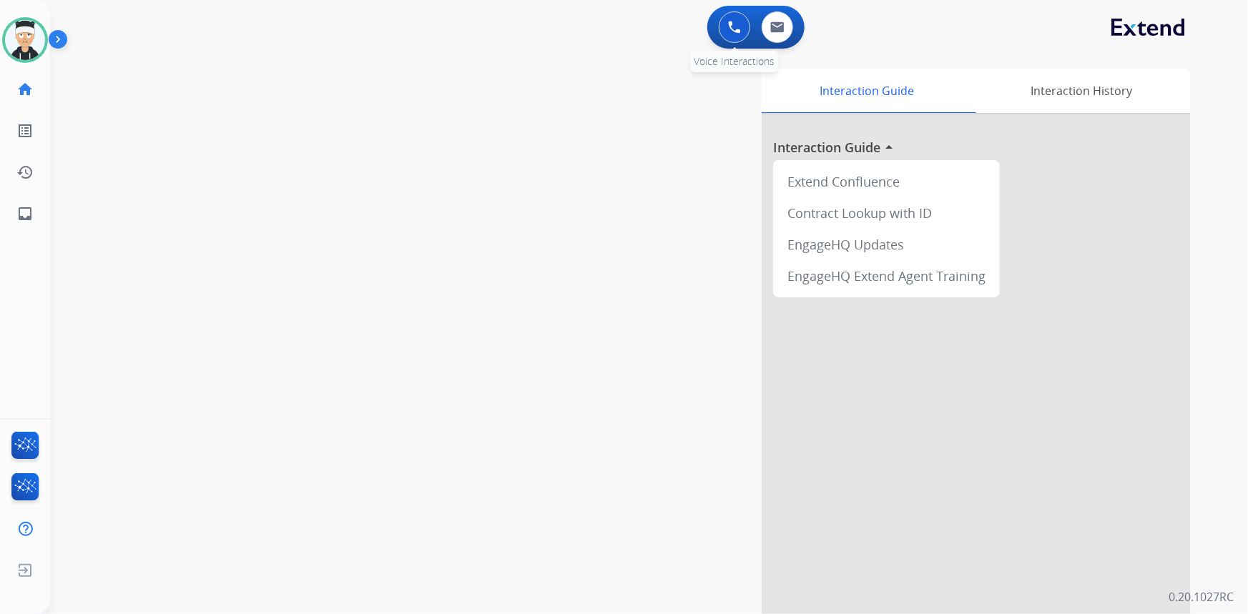
click at [735, 37] on button at bounding box center [734, 26] width 31 height 31
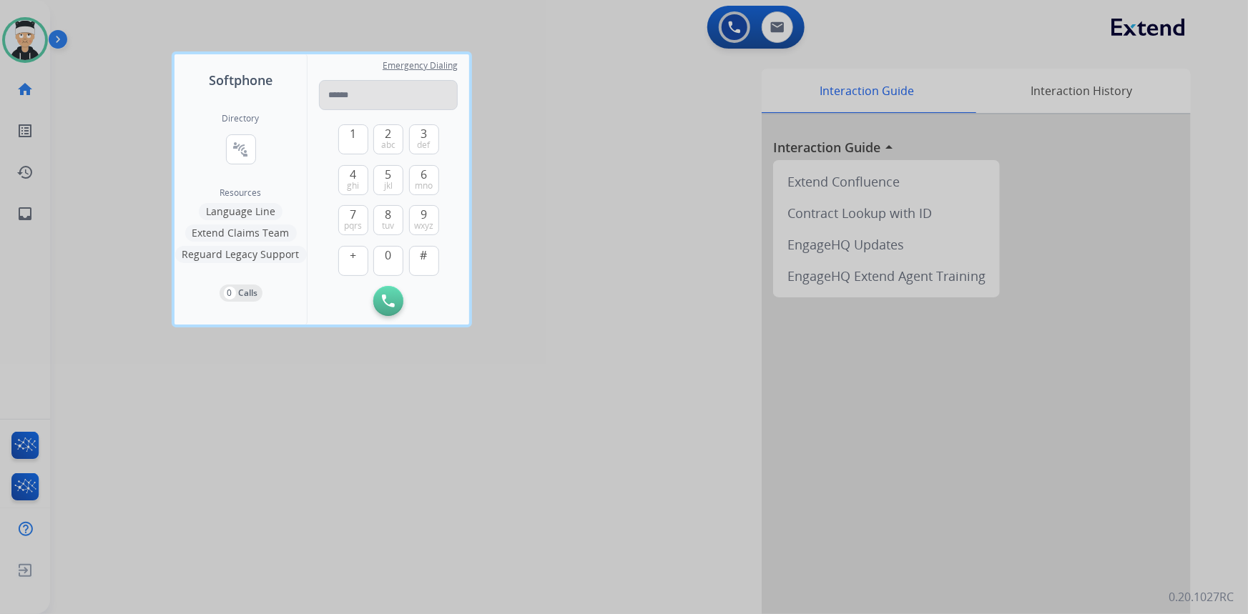
type input "**********"
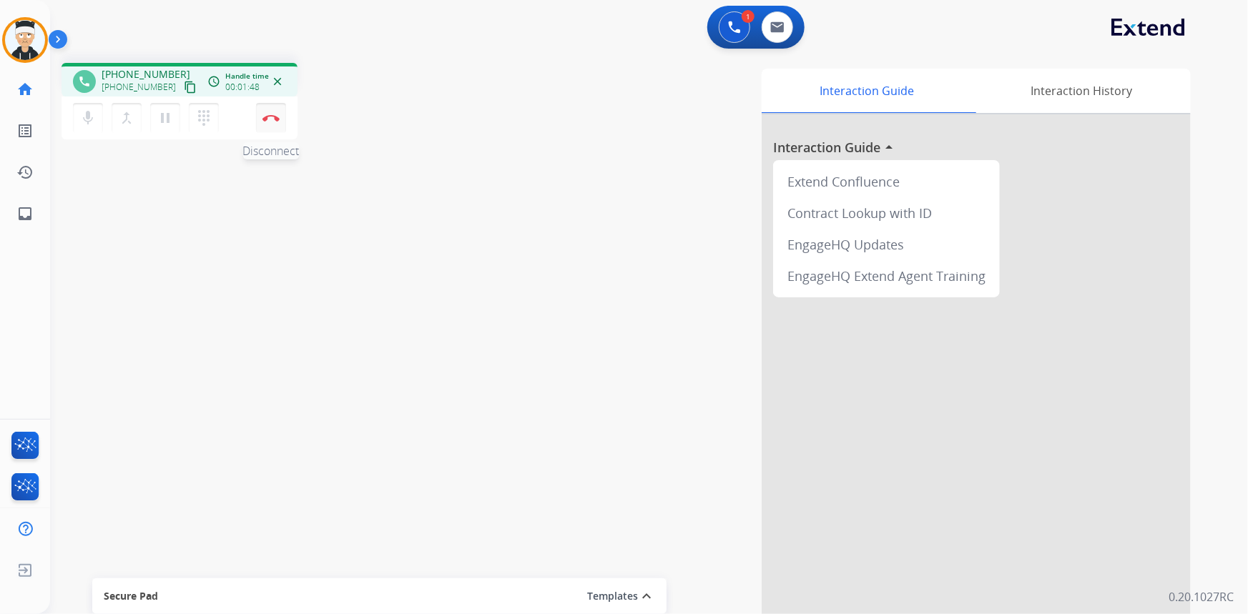
click at [280, 117] on button "Disconnect" at bounding box center [271, 118] width 30 height 30
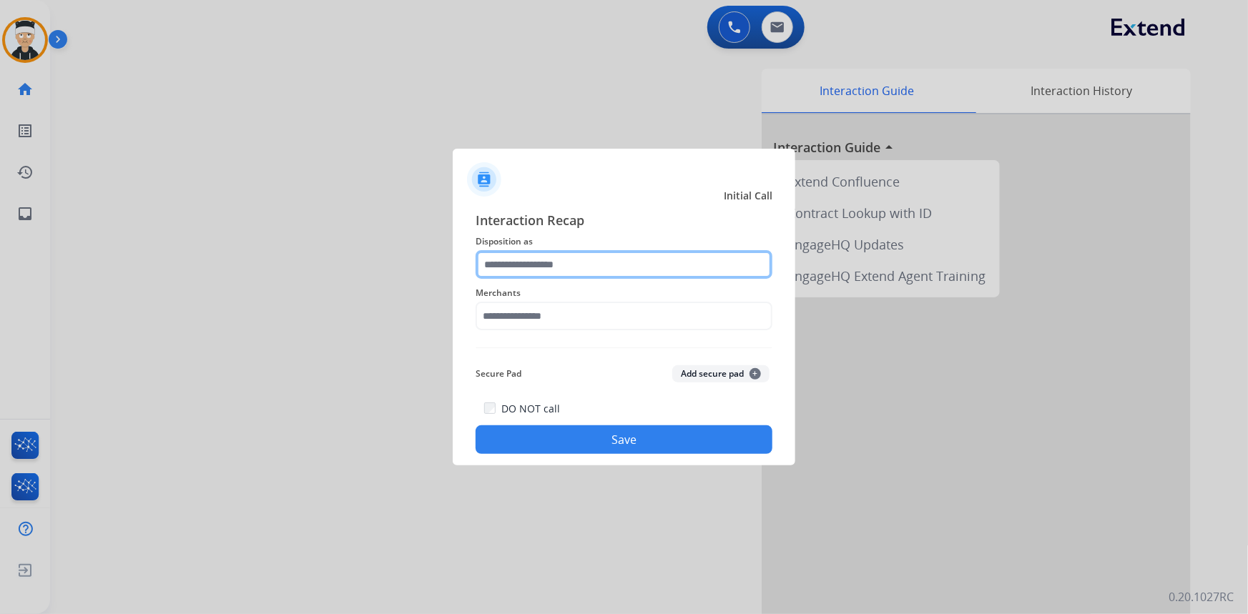
click at [658, 255] on input "text" at bounding box center [623, 264] width 297 height 29
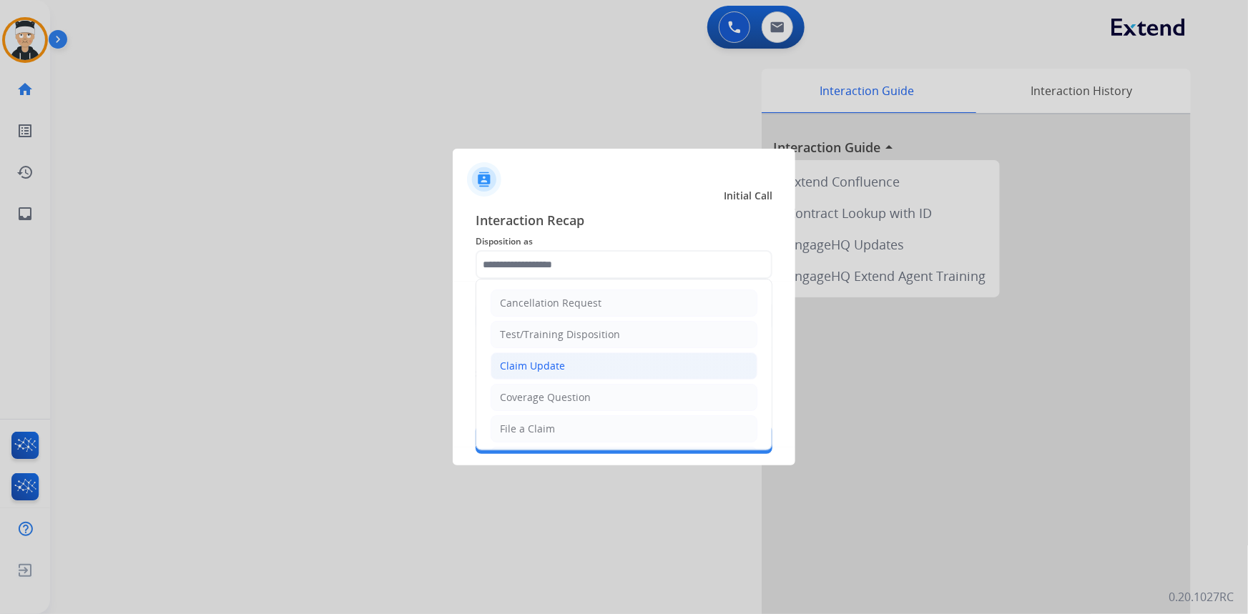
click at [573, 359] on li "Claim Update" at bounding box center [623, 365] width 267 height 27
type input "**********"
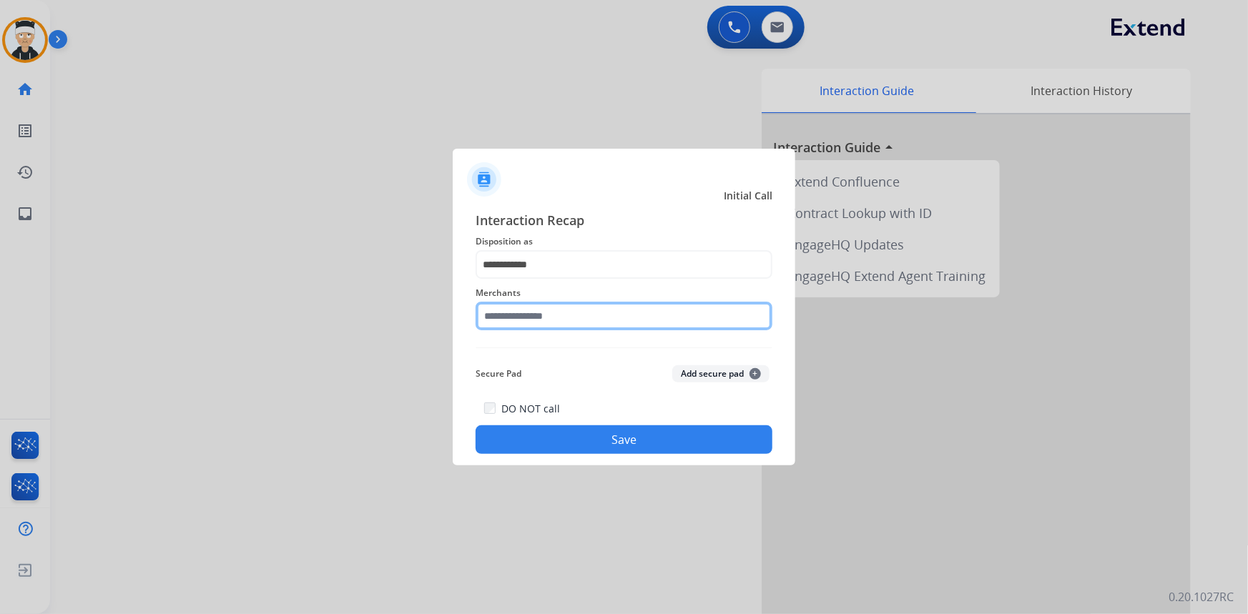
click at [593, 319] on input "text" at bounding box center [623, 316] width 297 height 29
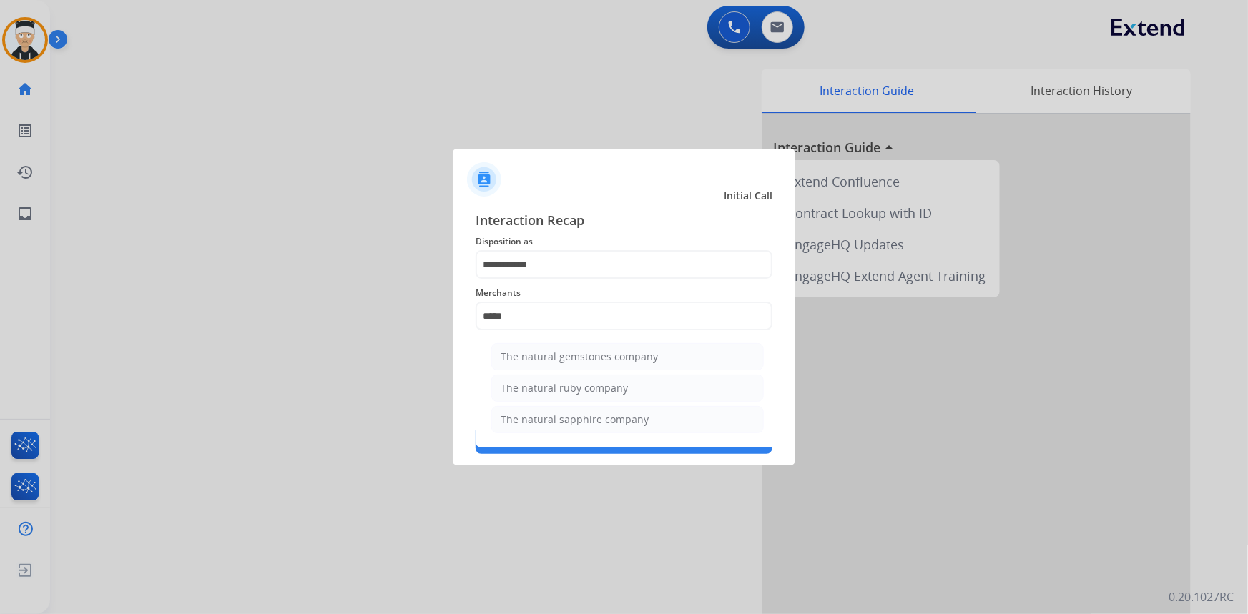
click at [608, 422] on div "The natural sapphire company" at bounding box center [575, 420] width 148 height 14
type input "**********"
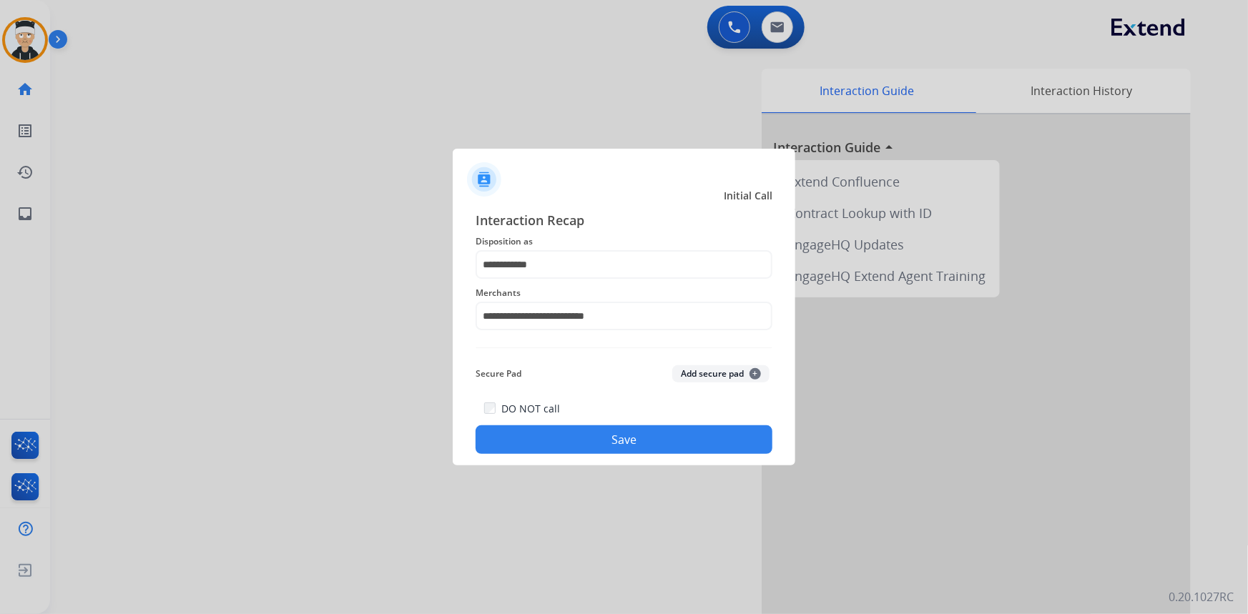
click at [622, 425] on div "DO NOT call Save" at bounding box center [623, 427] width 297 height 54
click at [628, 429] on button "Save" at bounding box center [623, 439] width 297 height 29
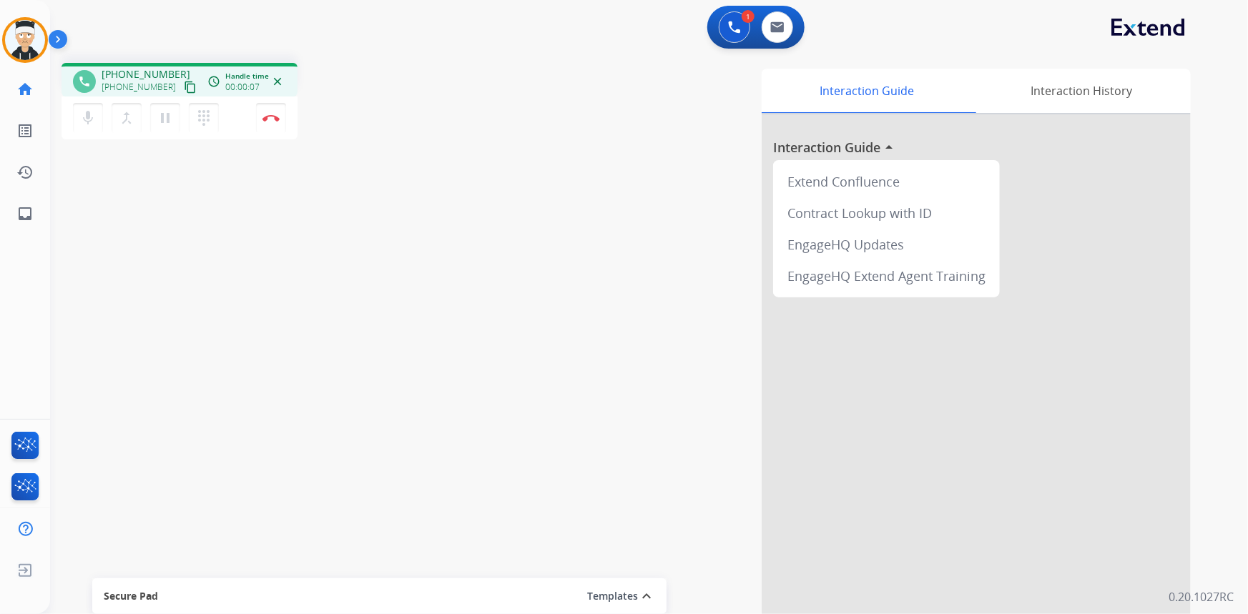
click at [184, 86] on mat-icon "content_copy" at bounding box center [190, 87] width 13 height 13
click at [273, 125] on button "Disconnect" at bounding box center [271, 118] width 30 height 30
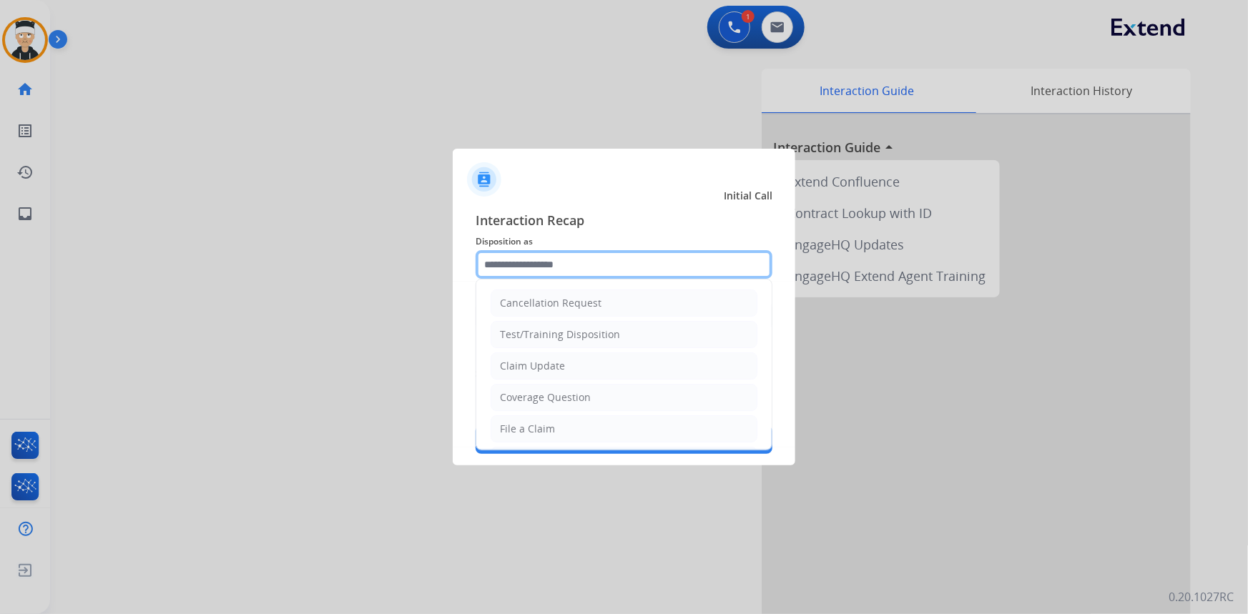
click at [610, 265] on input "text" at bounding box center [623, 264] width 297 height 29
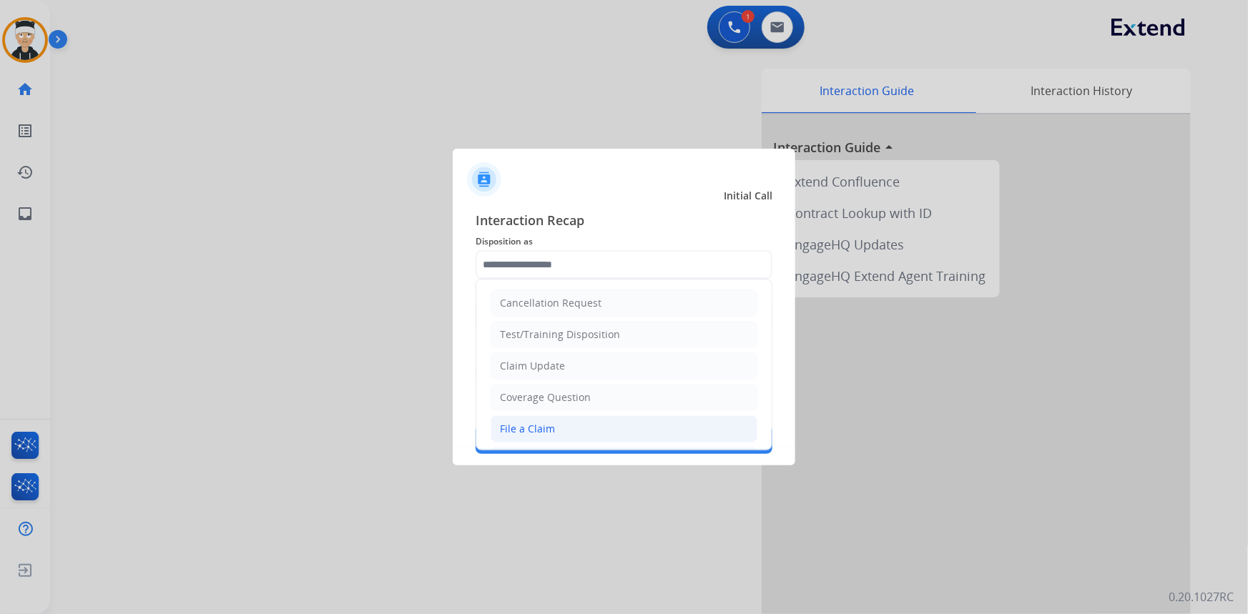
click at [626, 423] on li "File a Claim" at bounding box center [623, 428] width 267 height 27
type input "**********"
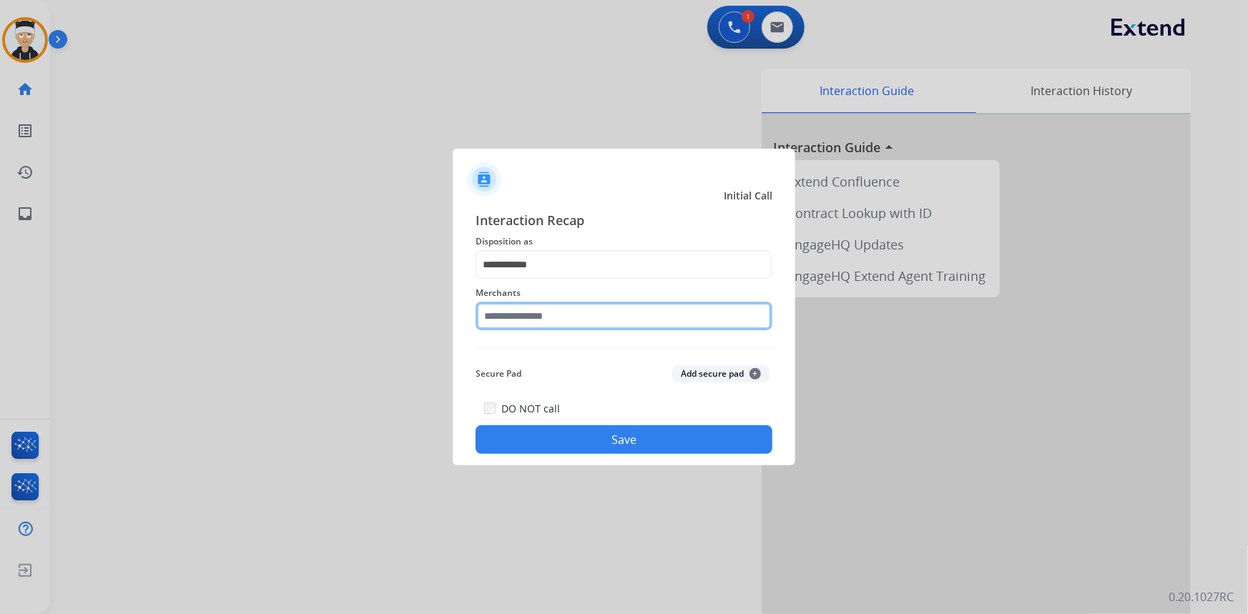
click at [593, 317] on input "text" at bounding box center [623, 316] width 297 height 29
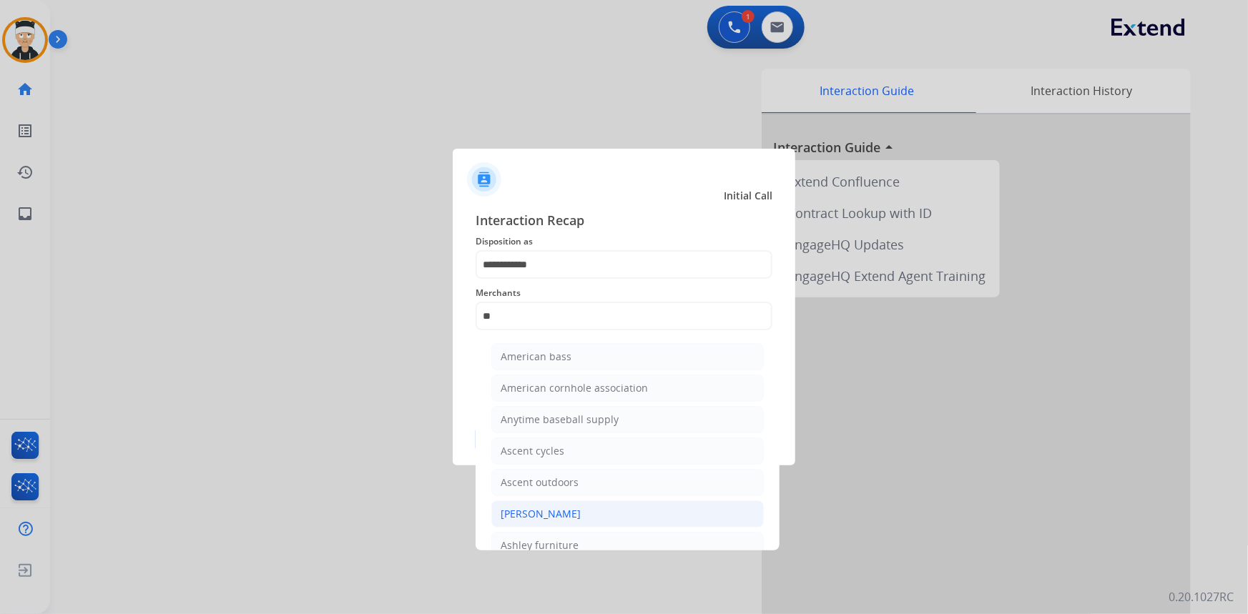
click at [584, 509] on li "[PERSON_NAME]" at bounding box center [627, 514] width 272 height 27
type input "**********"
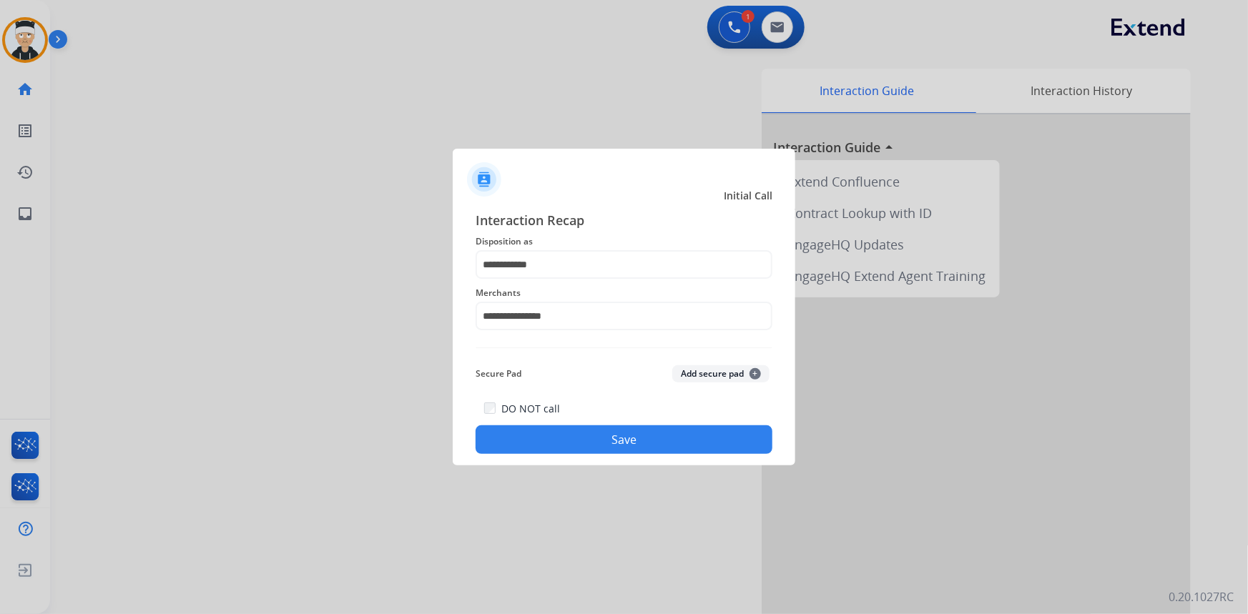
click at [593, 428] on button "Save" at bounding box center [623, 439] width 297 height 29
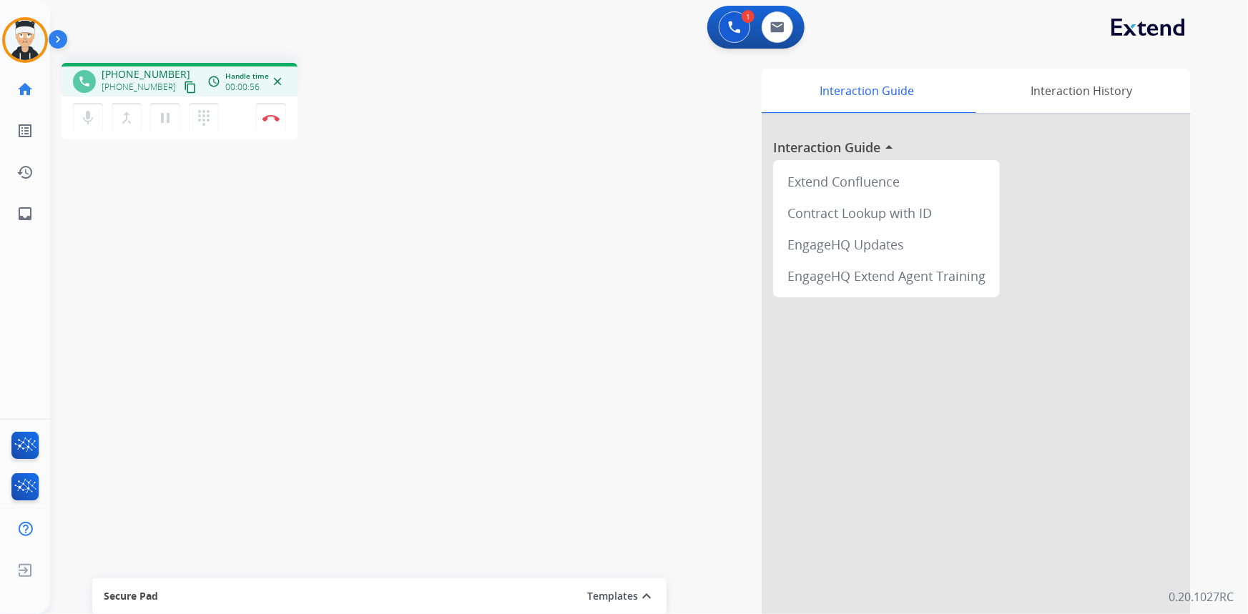
click at [184, 82] on mat-icon "content_copy" at bounding box center [190, 87] width 13 height 13
click at [1246, 123] on div "1 Voice Interactions 0 Email Interactions phone [PHONE_NUMBER] [PHONE_NUMBER] c…" at bounding box center [649, 307] width 1198 height 614
click at [394, 478] on div "phone [PHONE_NUMBER] [PHONE_NUMBER] content_copy access_time Call metrics Queue…" at bounding box center [631, 349] width 1163 height 596
click at [279, 116] on button "Disconnect" at bounding box center [271, 118] width 30 height 30
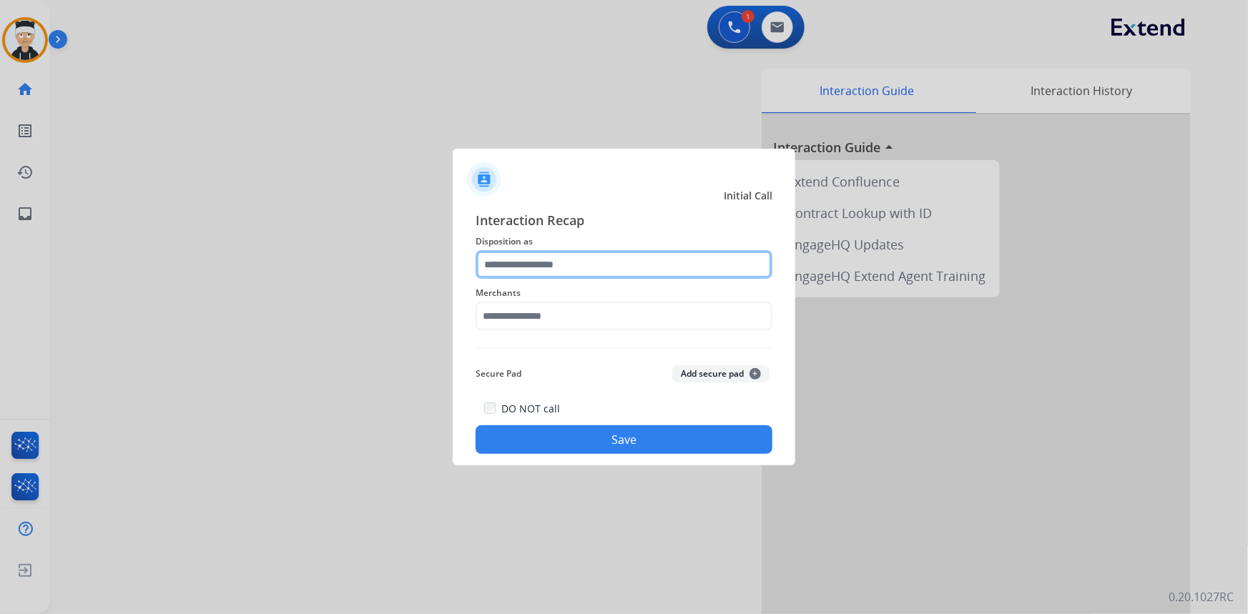
click at [621, 267] on input "text" at bounding box center [623, 264] width 297 height 29
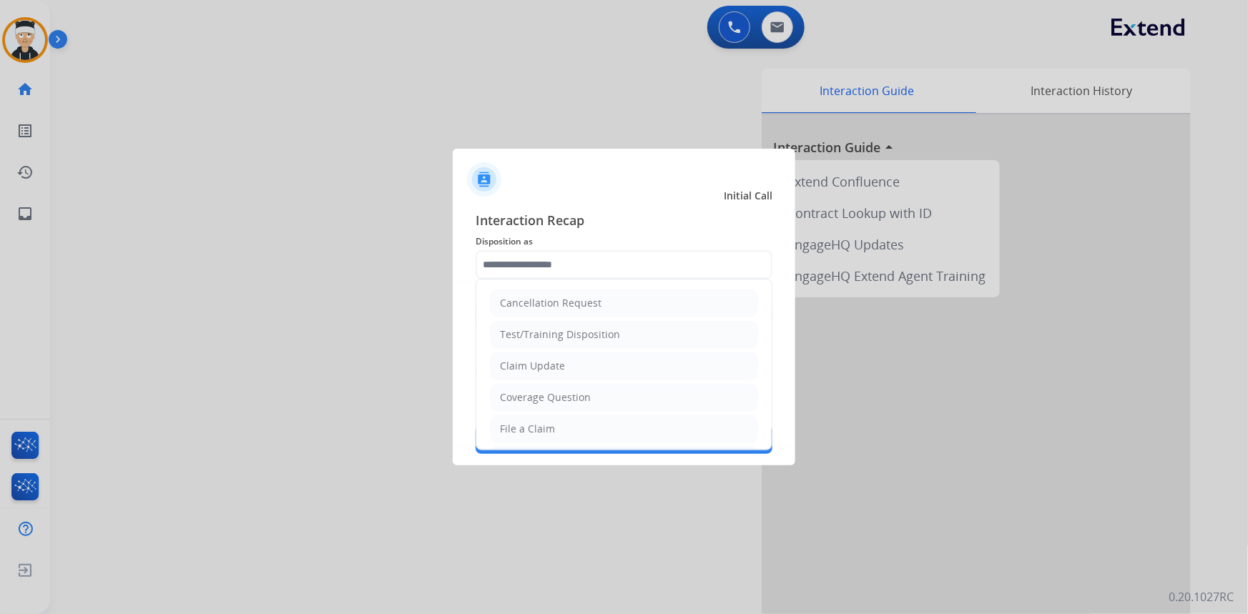
click at [608, 429] on li "File a Claim" at bounding box center [623, 428] width 267 height 27
type input "**********"
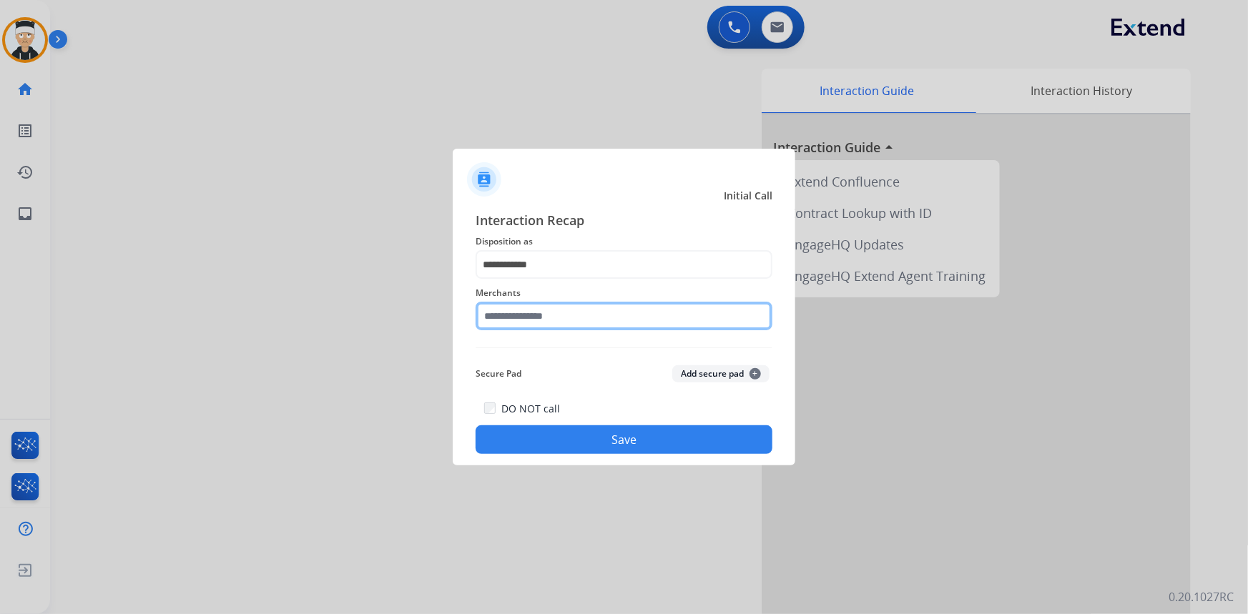
click at [586, 307] on input "text" at bounding box center [623, 316] width 297 height 29
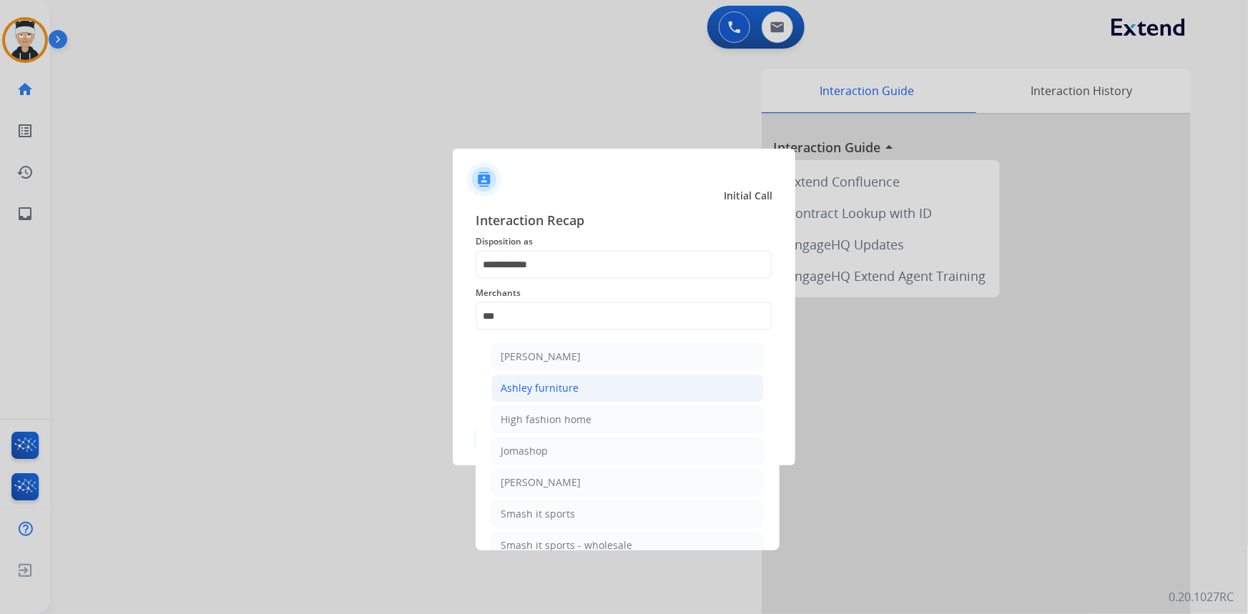
click at [605, 400] on li "Ashley furniture" at bounding box center [627, 388] width 272 height 27
type input "**********"
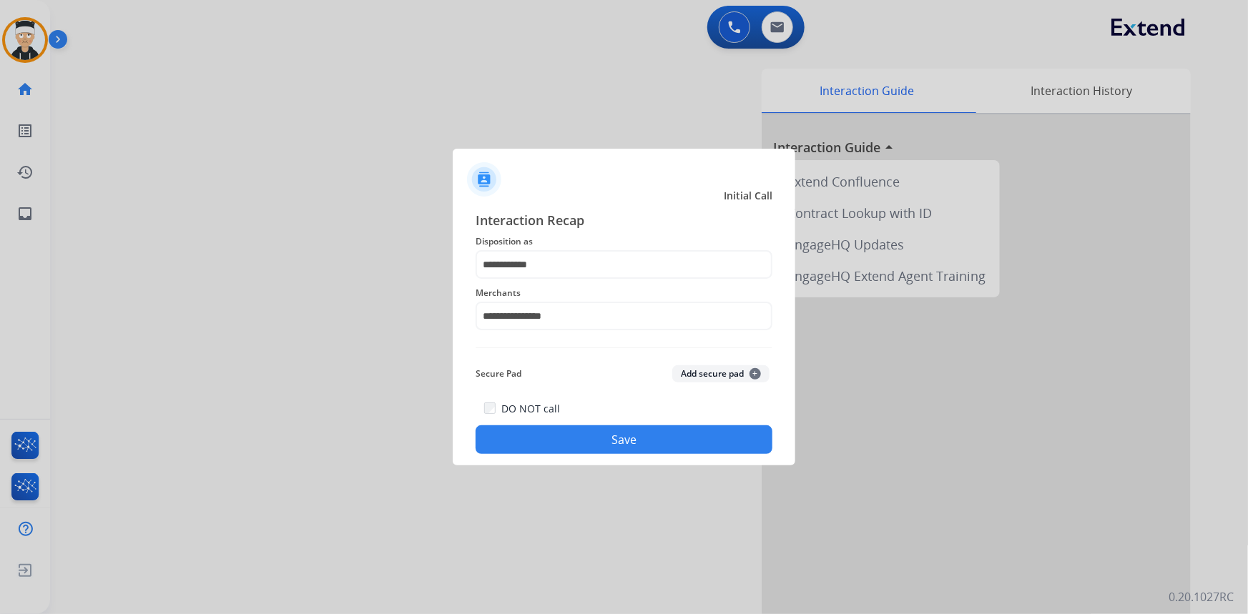
click at [628, 440] on button "Save" at bounding box center [623, 439] width 297 height 29
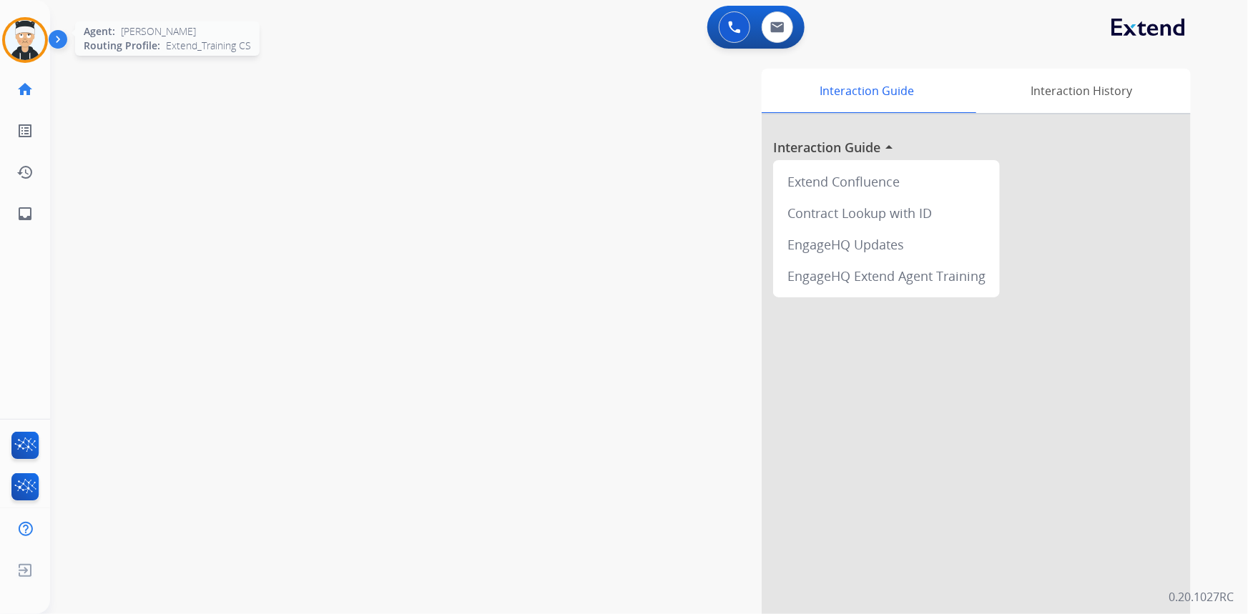
click at [28, 35] on img at bounding box center [25, 40] width 40 height 40
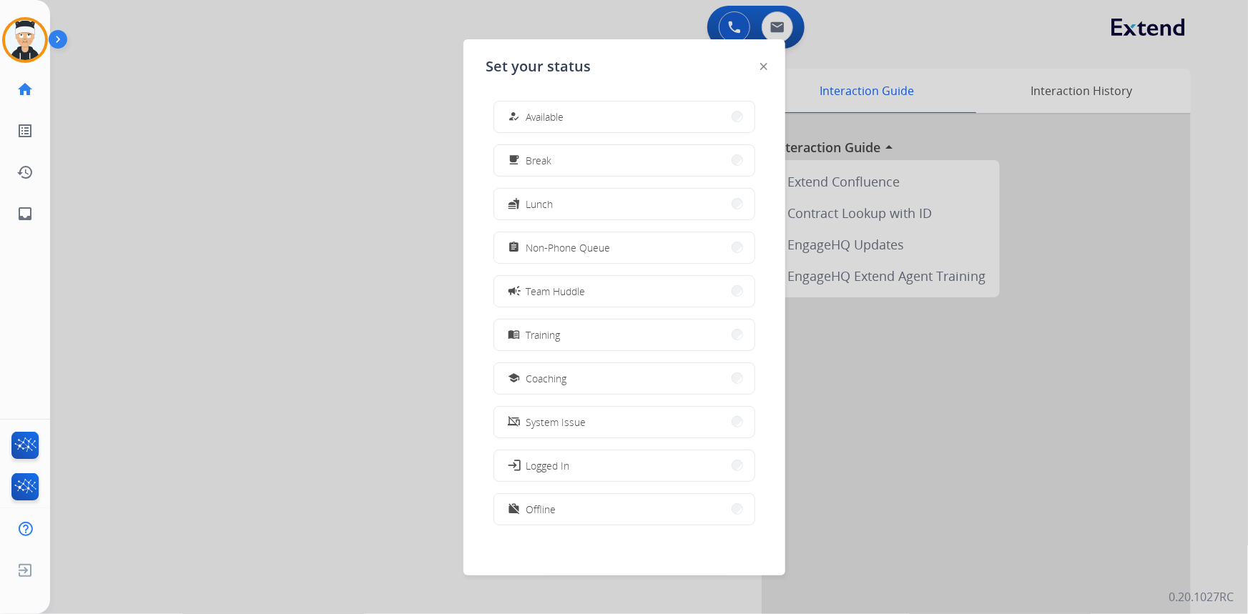
click at [576, 514] on button "work_off Offline" at bounding box center [624, 509] width 260 height 31
